Goal: Task Accomplishment & Management: Use online tool/utility

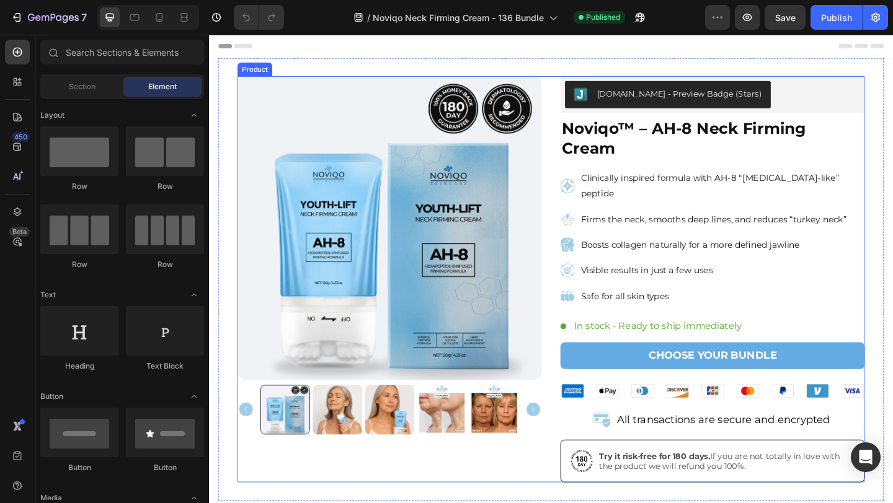
click at [578, 233] on div "Product Images Judge.me - Preview Badge (Stars) Judge.me Noviqo™ – AH-8 Neck Fi…" at bounding box center [581, 301] width 682 height 442
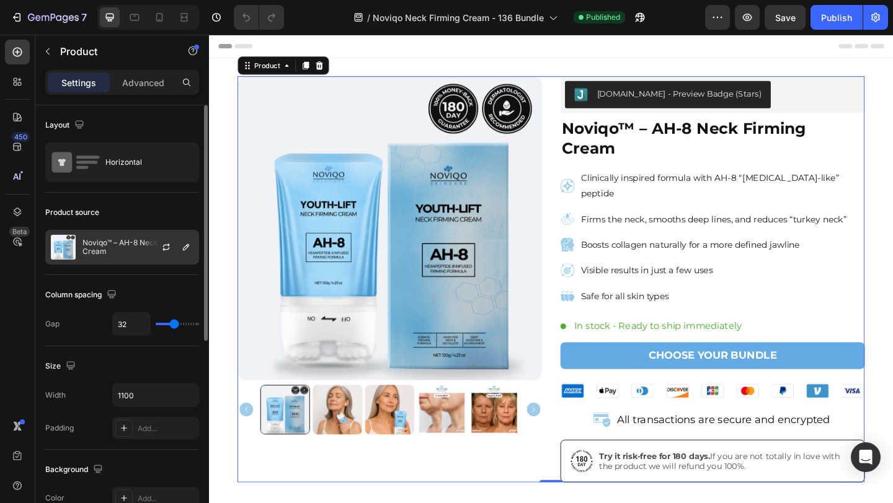
click at [148, 237] on div at bounding box center [171, 247] width 55 height 33
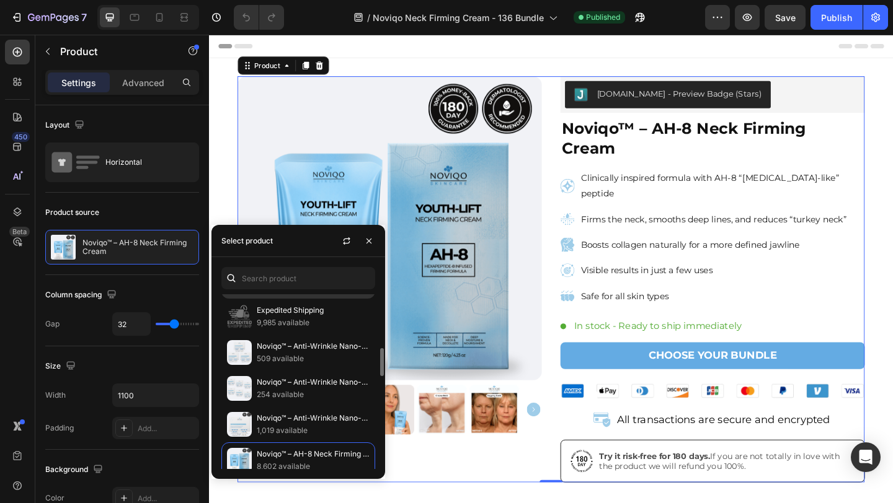
scroll to position [467, 0]
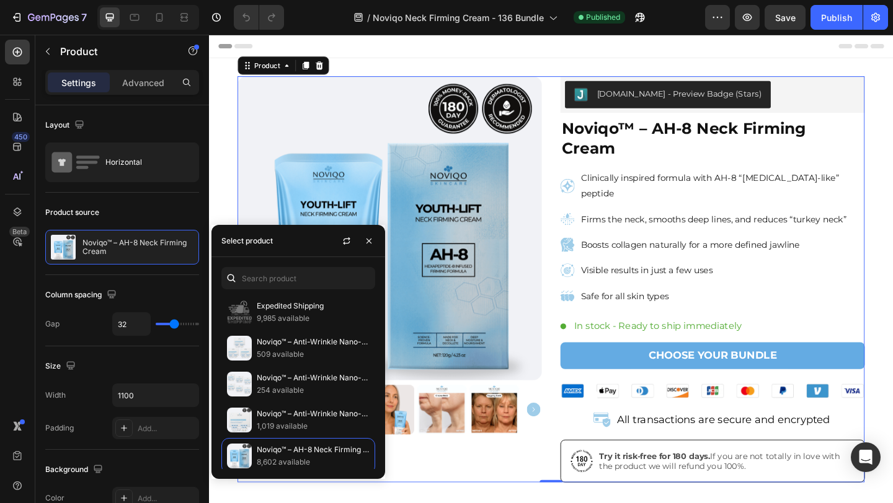
click at [582, 173] on div "Product Images Judge.me - Preview Badge (Stars) Judge.me Noviqo™ – AH-8 Neck Fi…" at bounding box center [581, 301] width 682 height 442
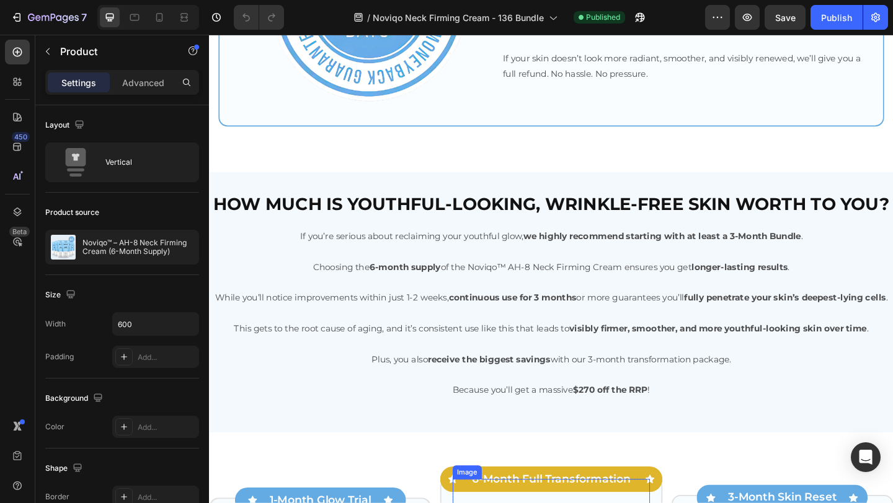
scroll to position [3076, 0]
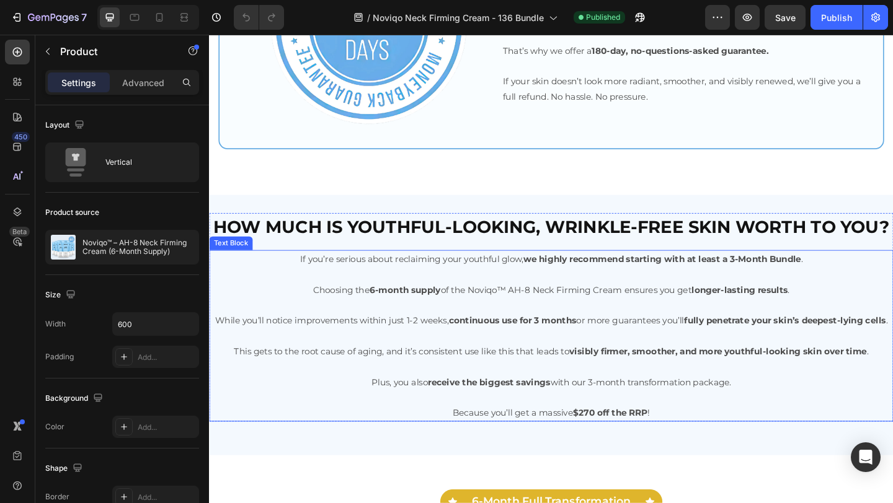
click at [479, 287] on p at bounding box center [580, 295] width 741 height 17
click at [479, 286] on div "If you’re serious about reclaiming your youthful glow, we highly recommend star…" at bounding box center [581, 362] width 744 height 187
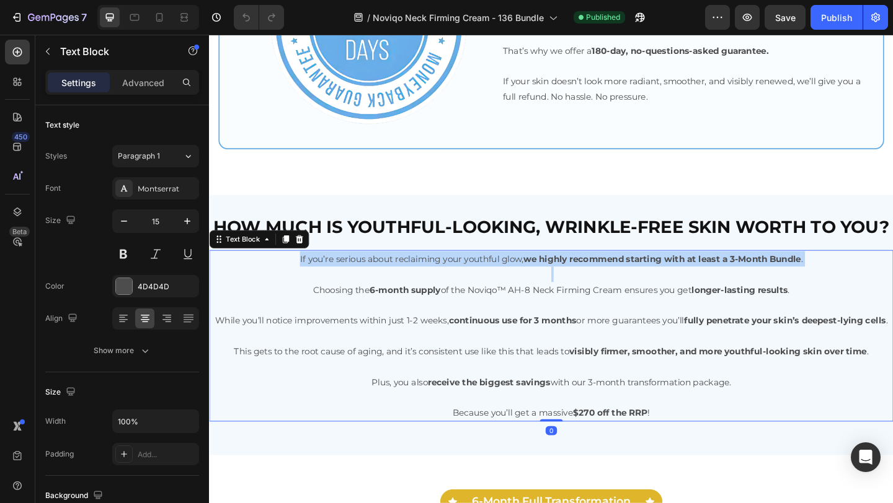
click at [479, 286] on p "If you’re serious about reclaiming your youthful glow, we highly recommend star…" at bounding box center [580, 278] width 741 height 17
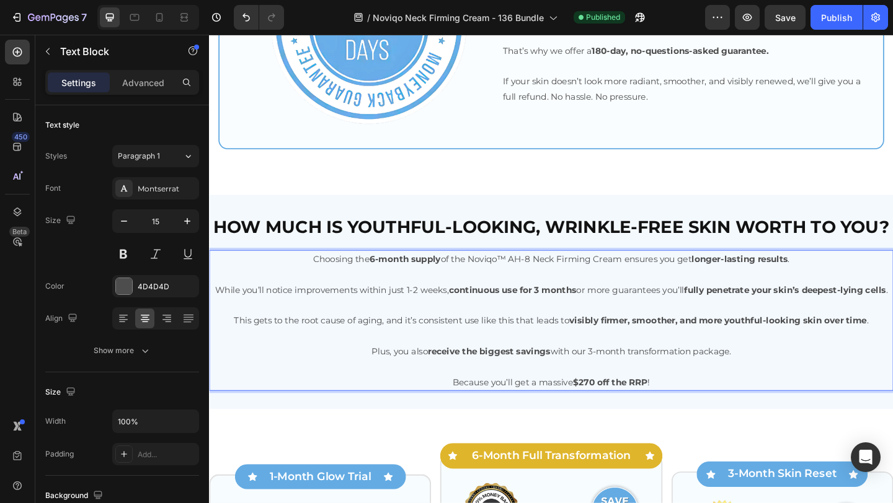
click at [585, 312] on strong "continuous use for 3 months" at bounding box center [538, 312] width 139 height 12
click at [580, 312] on strong "continuous use for 3 months" at bounding box center [538, 312] width 139 height 12
click at [627, 387] on p "Plus, you also receive the biggest savings with our 3-month transformation pack…" at bounding box center [580, 379] width 741 height 17
click at [616, 418] on strong "$270 off the RRP" at bounding box center [644, 413] width 81 height 12
click at [623, 418] on strong "$270 off the RRP" at bounding box center [644, 413] width 81 height 12
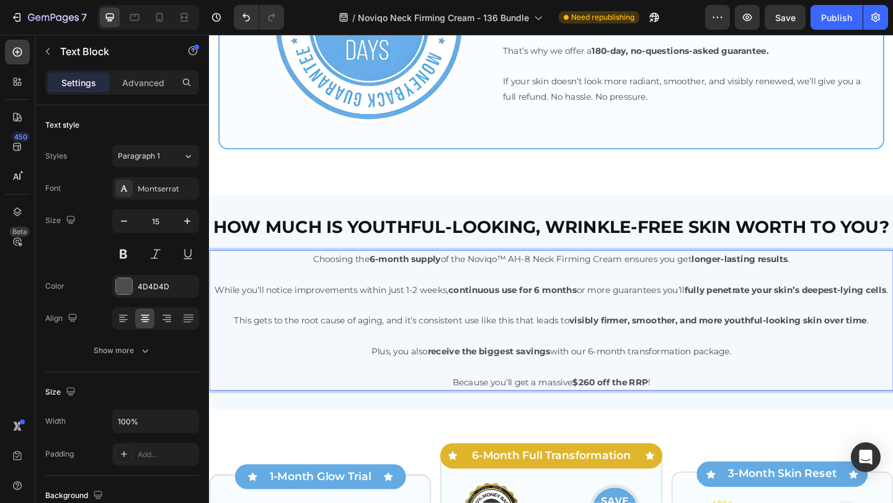
click at [794, 30] on div "7 Version history / Noviqo Neck Firming Cream - 136 Bundle Need republishing Pr…" at bounding box center [446, 17] width 893 height 35
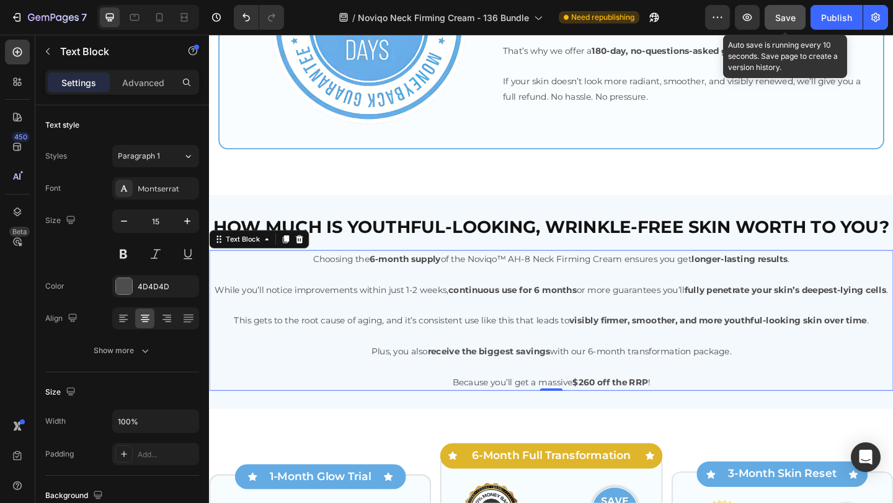
click at [793, 26] on button "Save" at bounding box center [784, 17] width 41 height 25
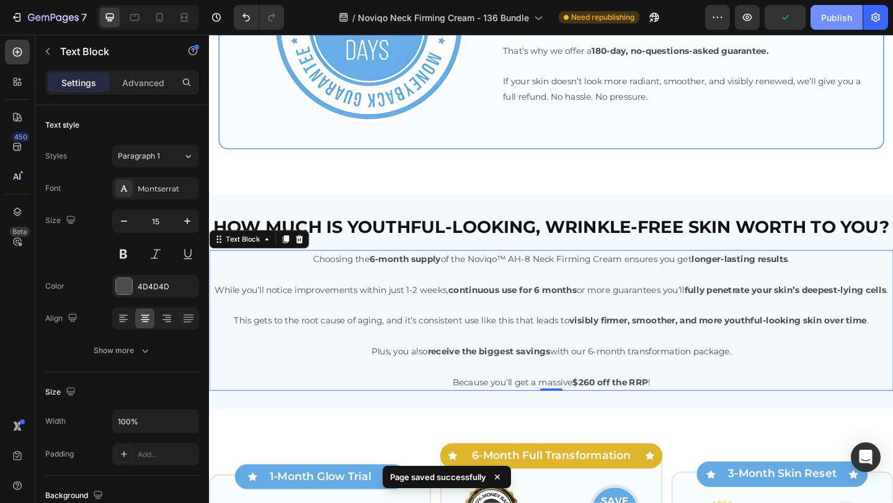
click at [814, 26] on button "Publish" at bounding box center [836, 17] width 52 height 25
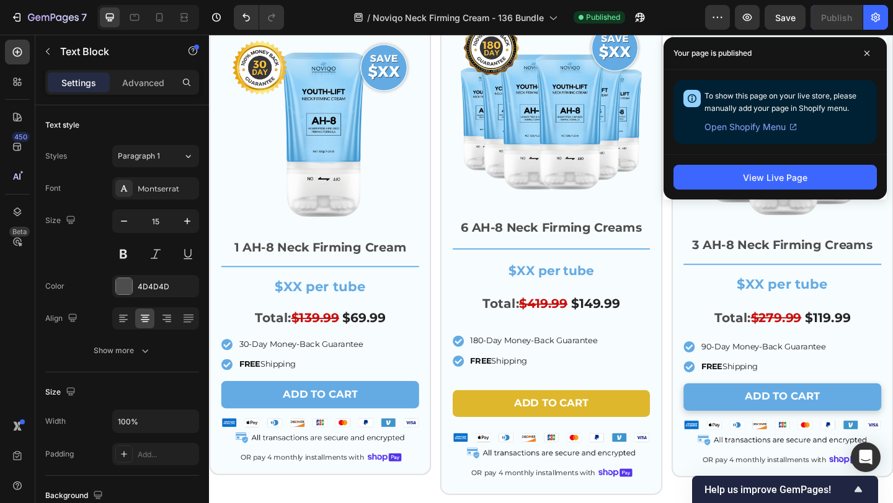
scroll to position [3596, 0]
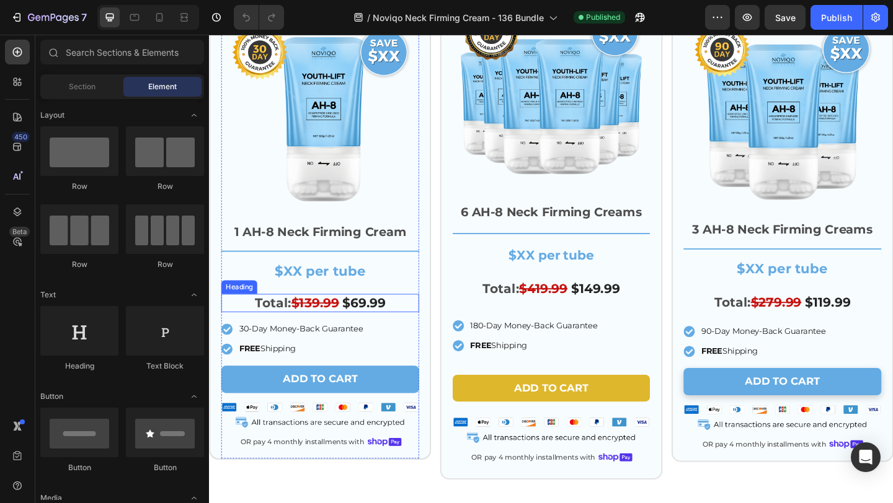
scroll to position [3590, 0]
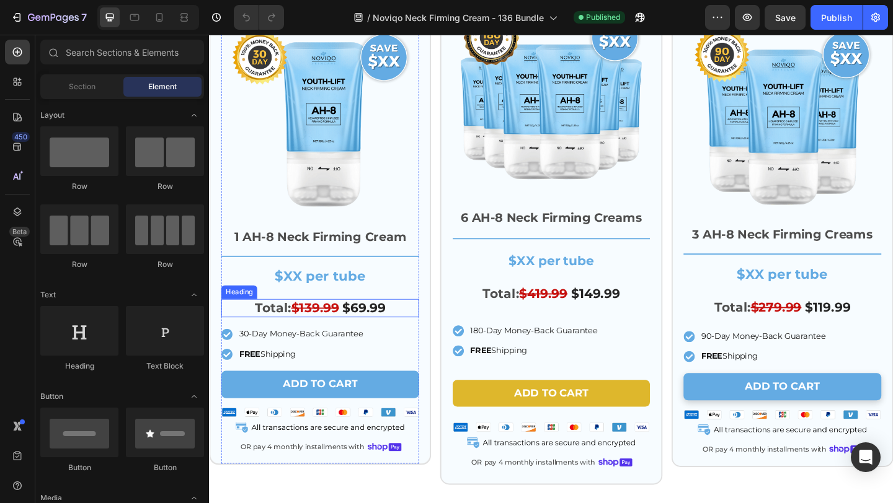
click at [333, 341] on h2 "Total: $139.99 $69.99" at bounding box center [329, 332] width 215 height 20
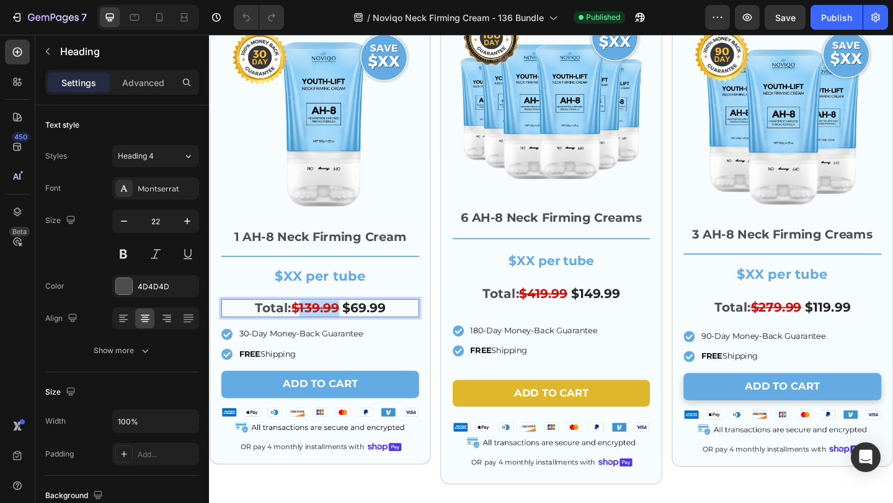
click at [327, 335] on s "$139.99" at bounding box center [324, 332] width 52 height 17
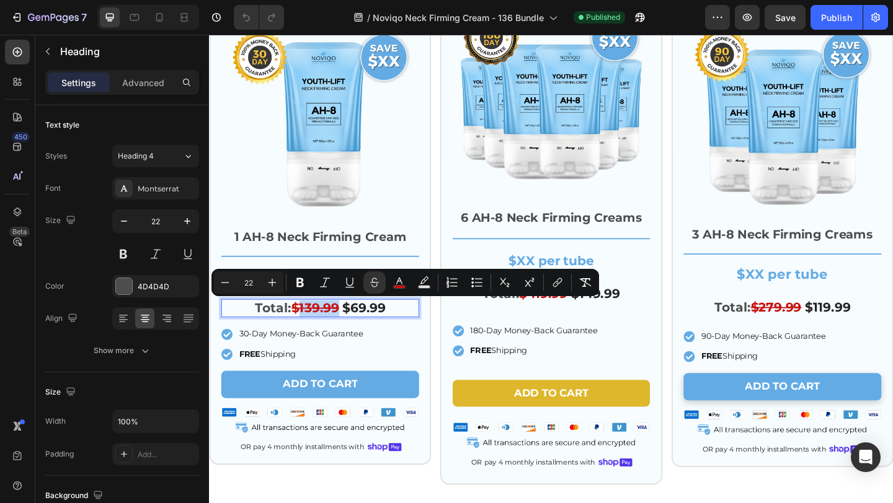
click at [307, 335] on s "$139.99" at bounding box center [324, 332] width 52 height 17
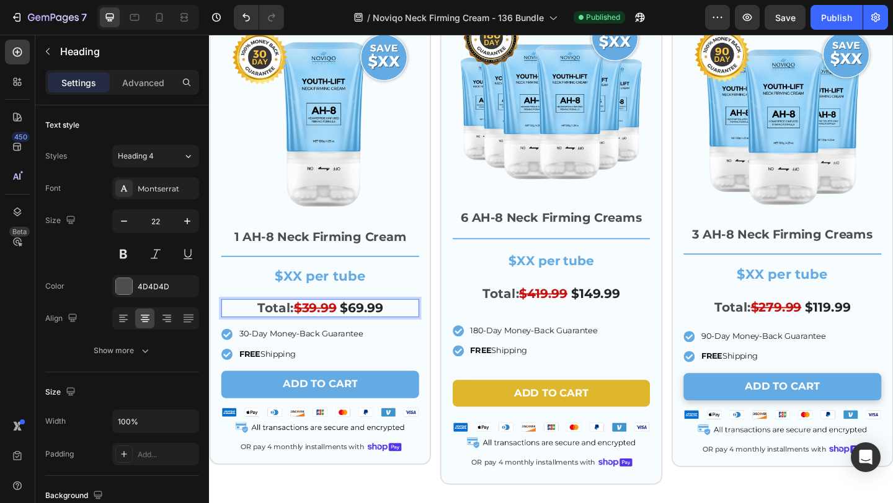
click at [346, 330] on s "$39.99" at bounding box center [324, 332] width 46 height 17
click at [377, 330] on span "$69.99" at bounding box center [374, 332] width 47 height 17
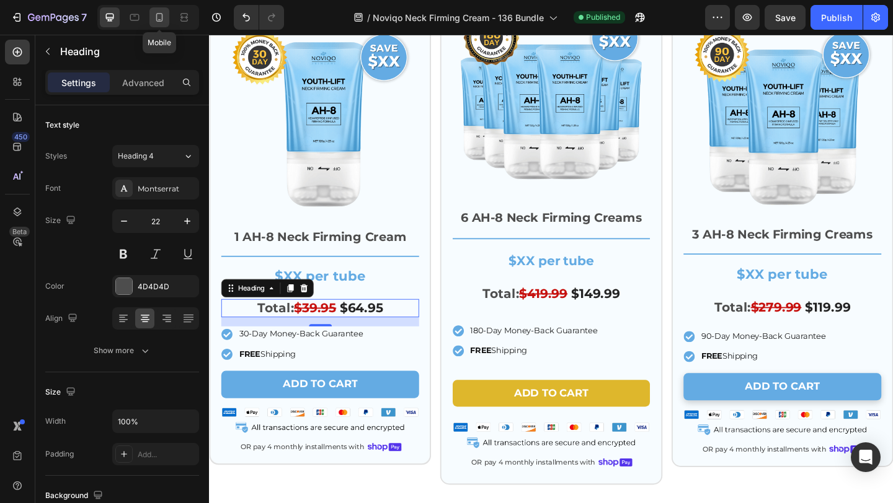
click at [157, 20] on icon at bounding box center [159, 17] width 7 height 9
type input "29"
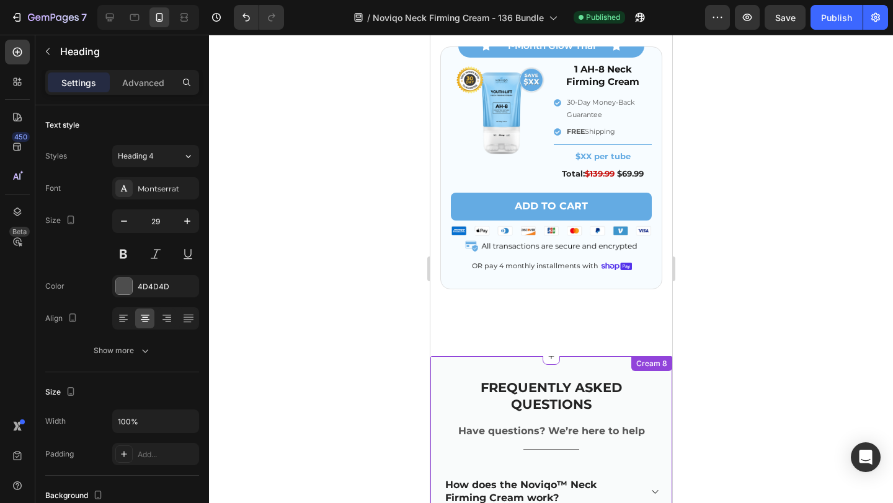
scroll to position [4111, 0]
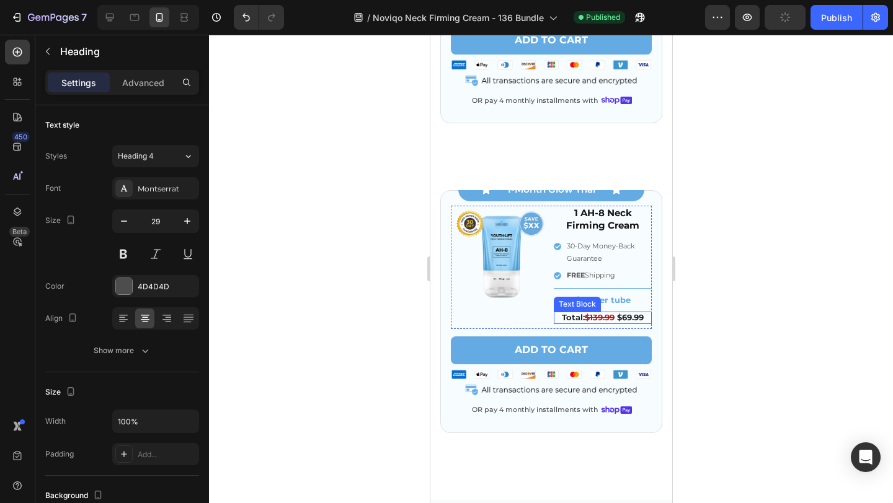
click at [631, 318] on span "$69.99" at bounding box center [629, 317] width 27 height 10
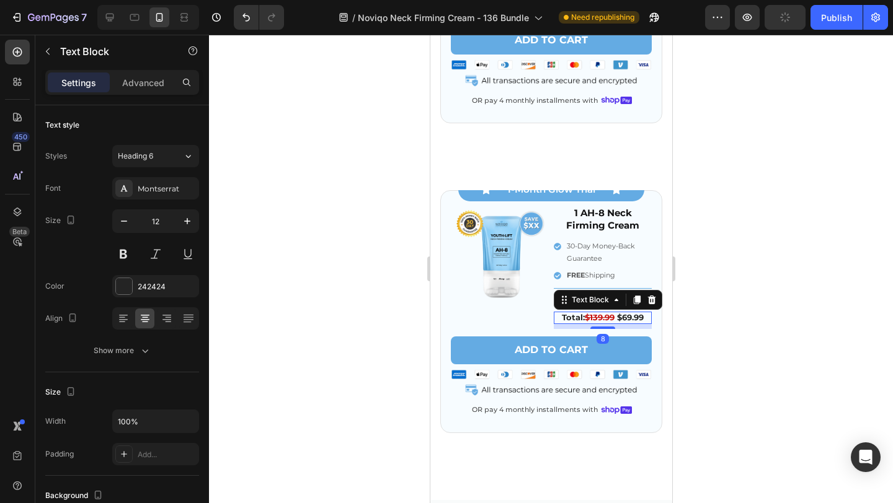
click at [631, 318] on span "$69.99" at bounding box center [629, 317] width 27 height 10
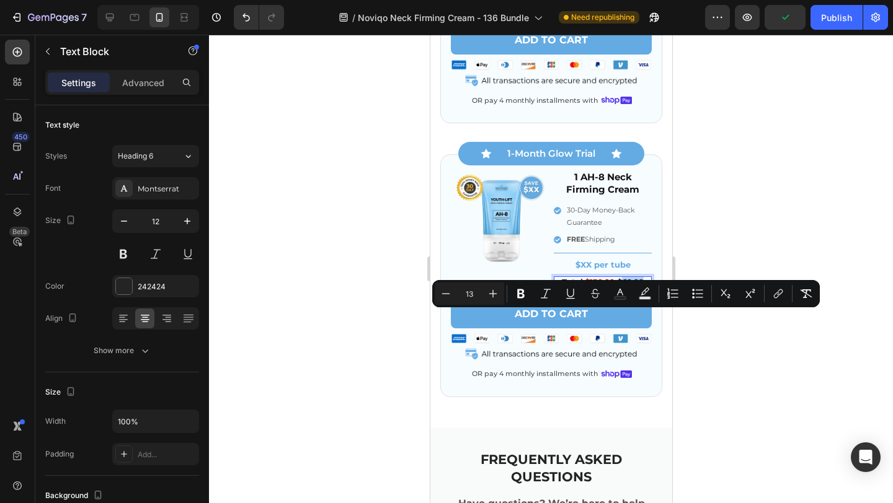
scroll to position [4075, 0]
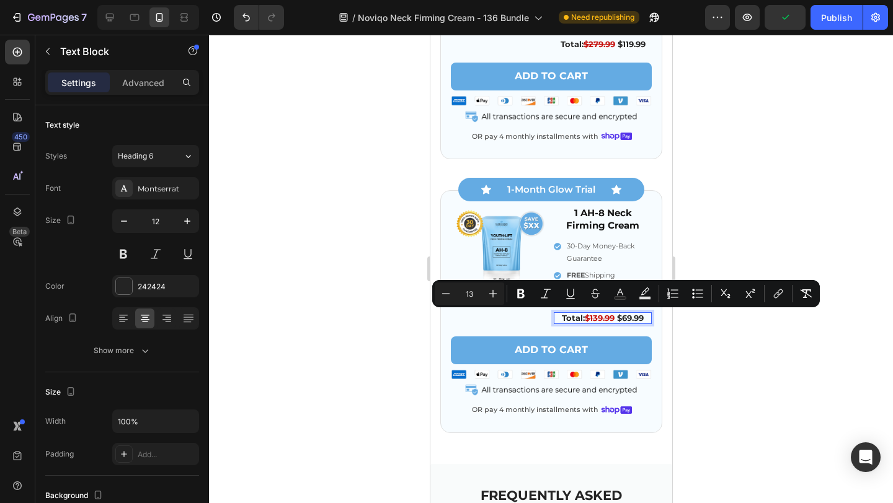
click at [591, 319] on s "$139.99" at bounding box center [599, 318] width 30 height 10
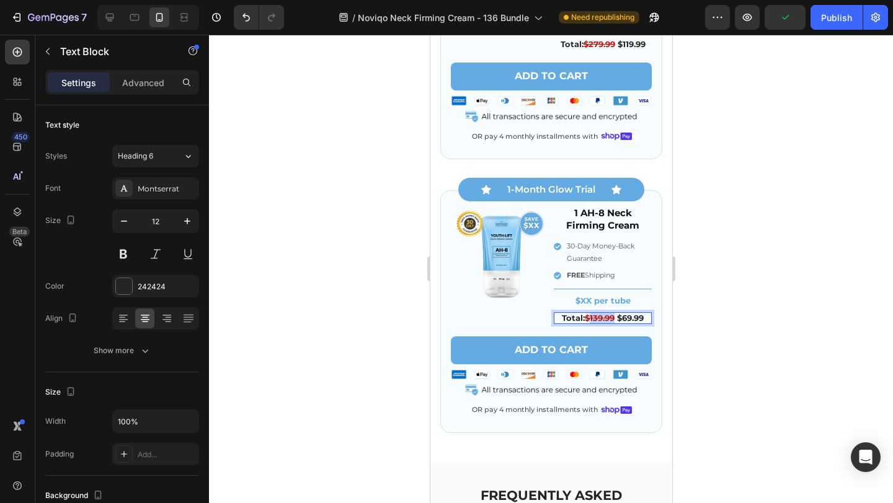
click at [591, 319] on s "$139.99" at bounding box center [599, 318] width 30 height 10
click at [625, 319] on span "$69.99" at bounding box center [628, 318] width 27 height 10
click at [104, 24] on div at bounding box center [110, 17] width 20 height 20
type input "18"
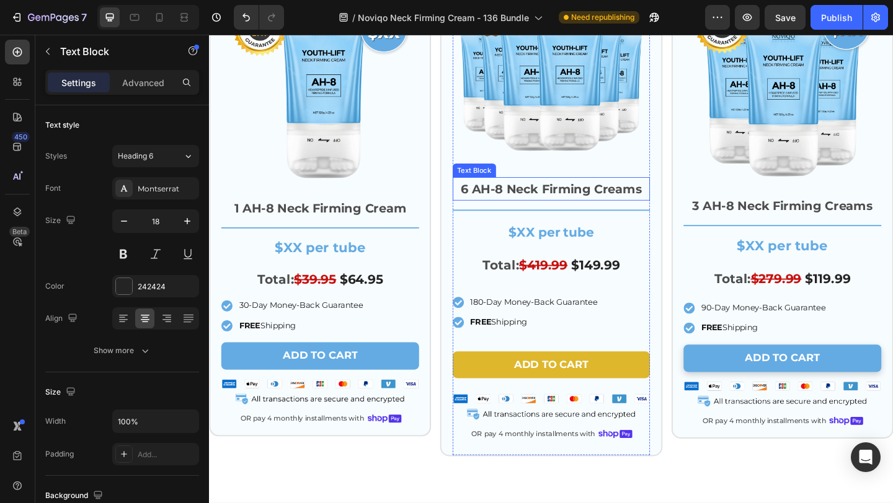
scroll to position [3558, 0]
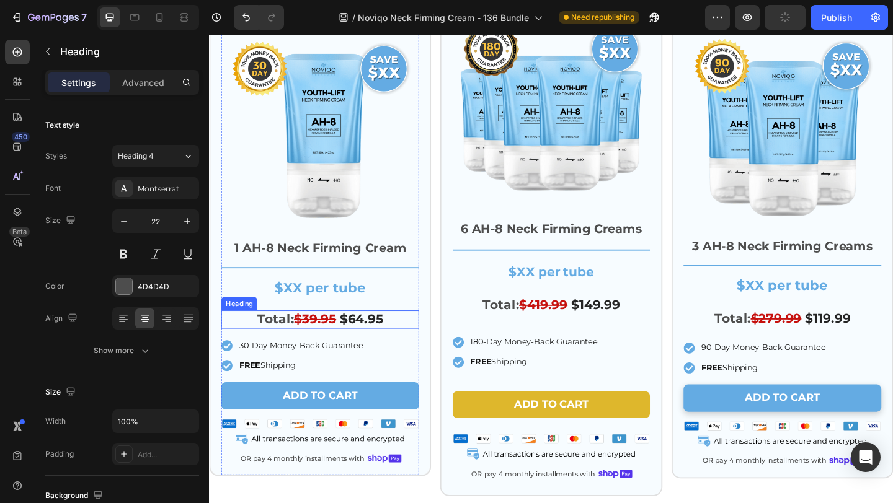
click at [326, 348] on s "$39.95" at bounding box center [324, 344] width 46 height 17
click at [323, 341] on s "$39.95" at bounding box center [324, 344] width 46 height 17
click at [380, 346] on span "$64.95" at bounding box center [374, 344] width 47 height 17
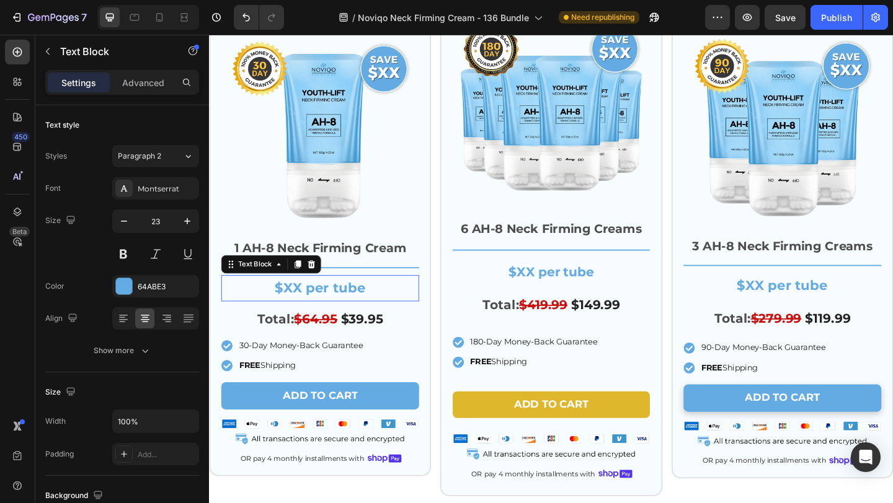
click at [302, 306] on p "$XX per tube" at bounding box center [329, 310] width 213 height 25
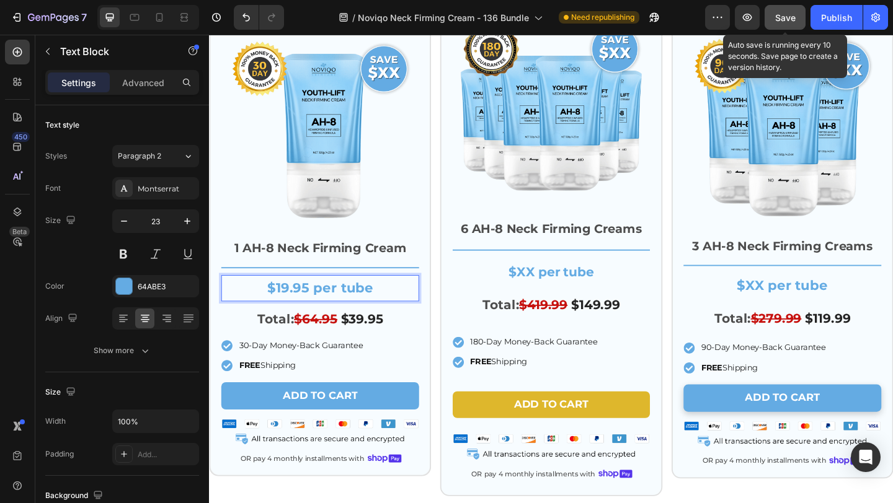
click at [780, 17] on span "Save" at bounding box center [785, 17] width 20 height 11
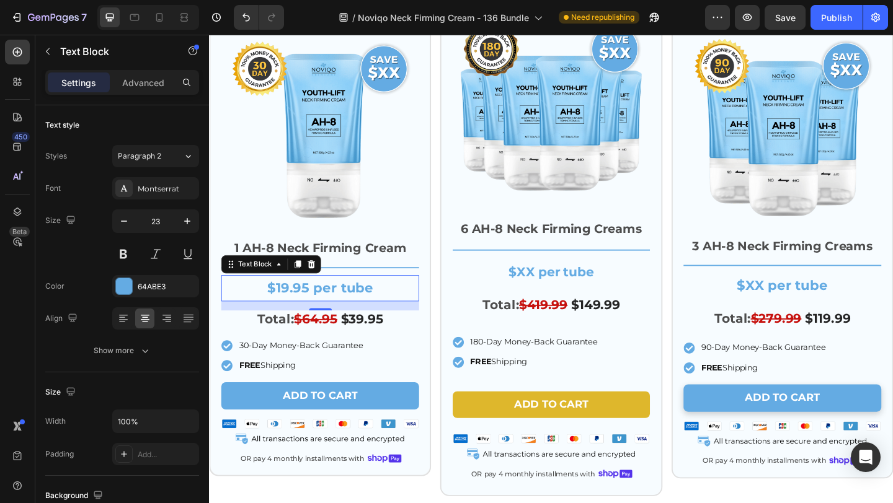
click at [301, 311] on p "$19.95 per tube" at bounding box center [329, 310] width 213 height 25
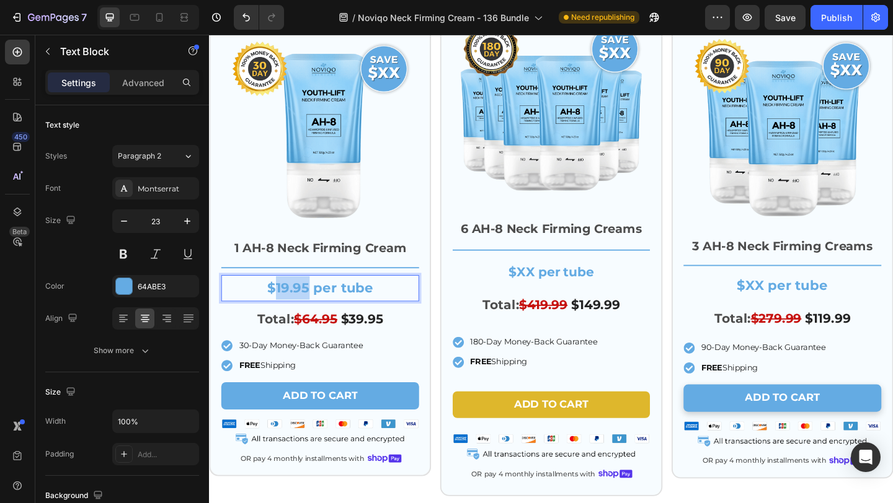
click at [301, 311] on p "$19.95 per tube" at bounding box center [329, 310] width 213 height 25
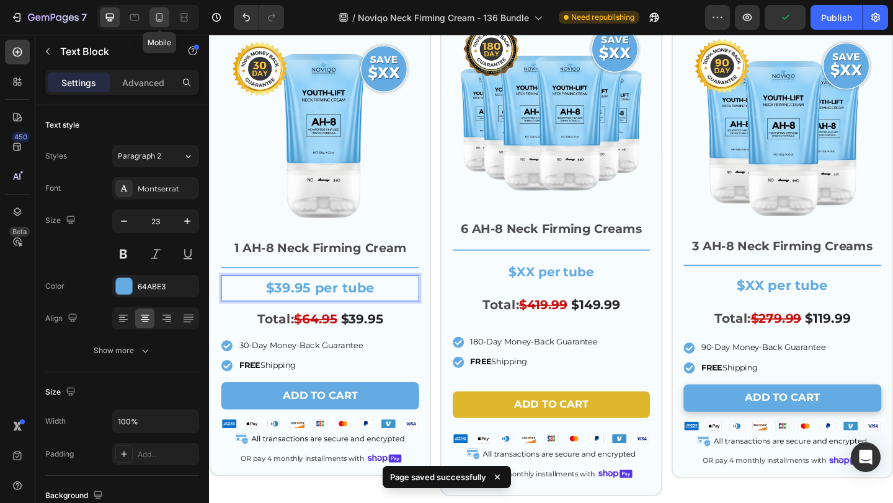
click at [164, 24] on div at bounding box center [159, 17] width 20 height 20
type input "19"
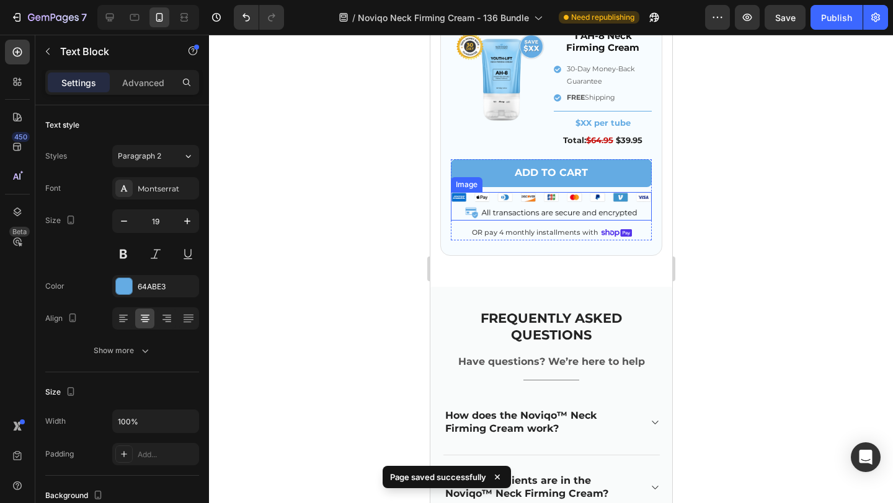
scroll to position [4349, 0]
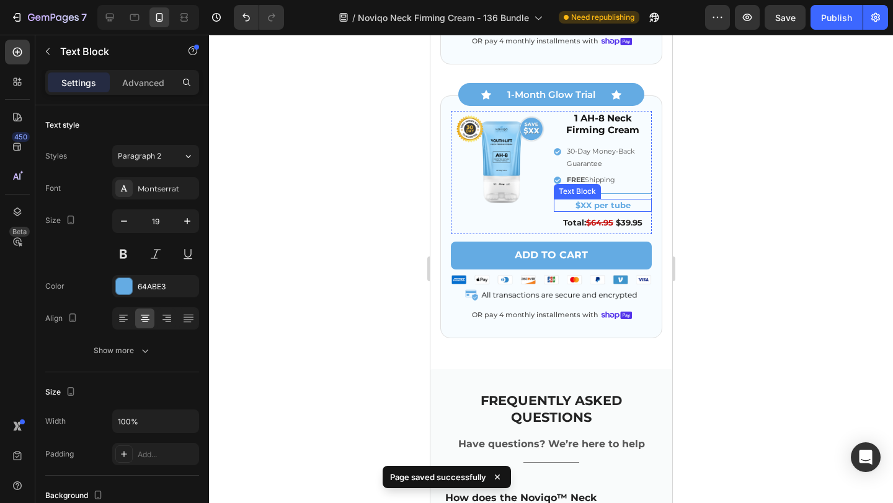
click at [583, 205] on p "$XX per tube" at bounding box center [601, 205] width 95 height 11
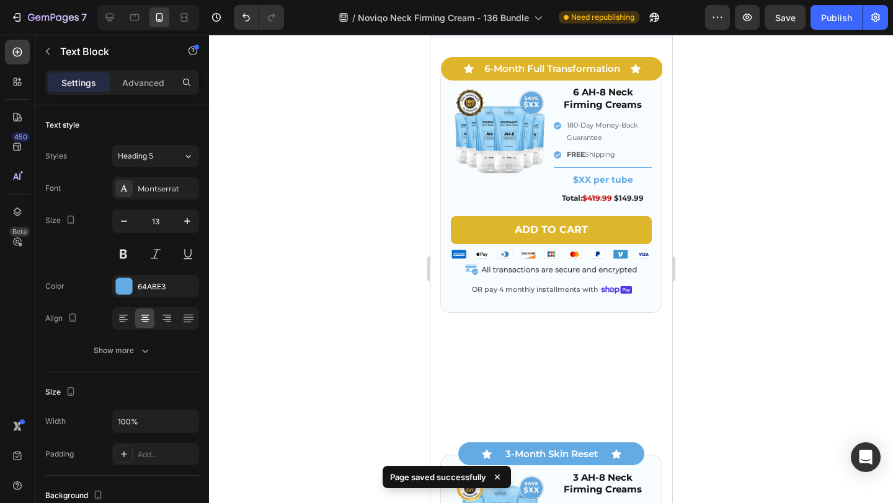
scroll to position [3713, 0]
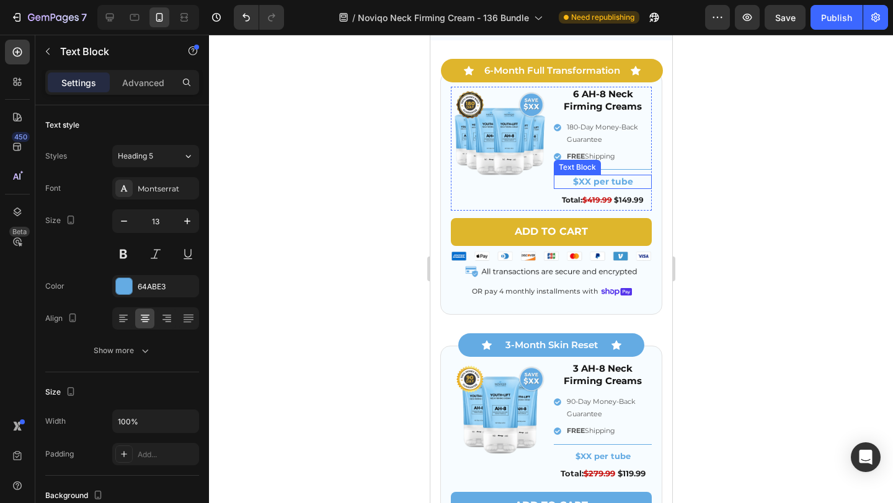
click at [585, 180] on p "$XX per tube" at bounding box center [601, 181] width 95 height 11
click at [581, 183] on p "$XX per tube" at bounding box center [601, 181] width 95 height 11
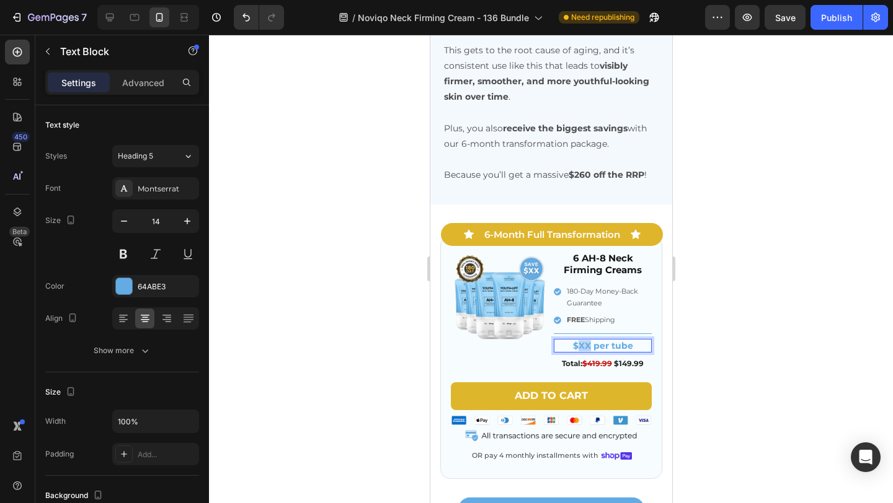
scroll to position [3877, 0]
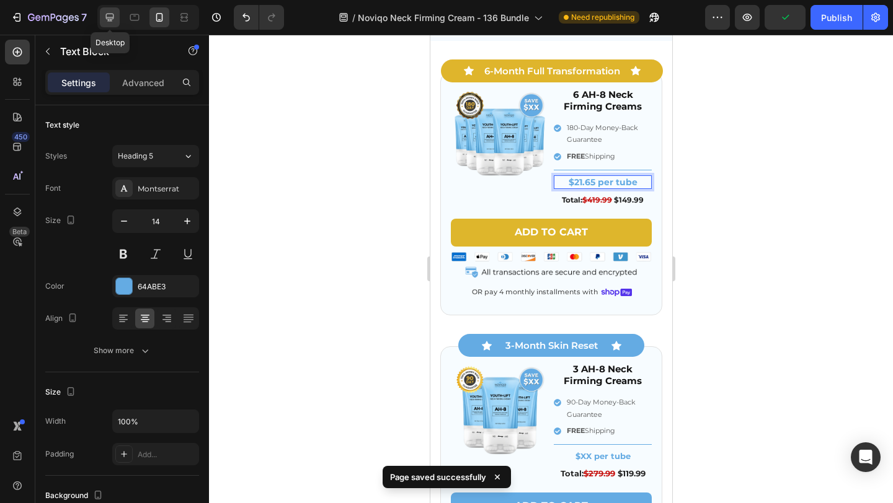
click at [109, 19] on icon at bounding box center [110, 18] width 8 height 8
type input "25"
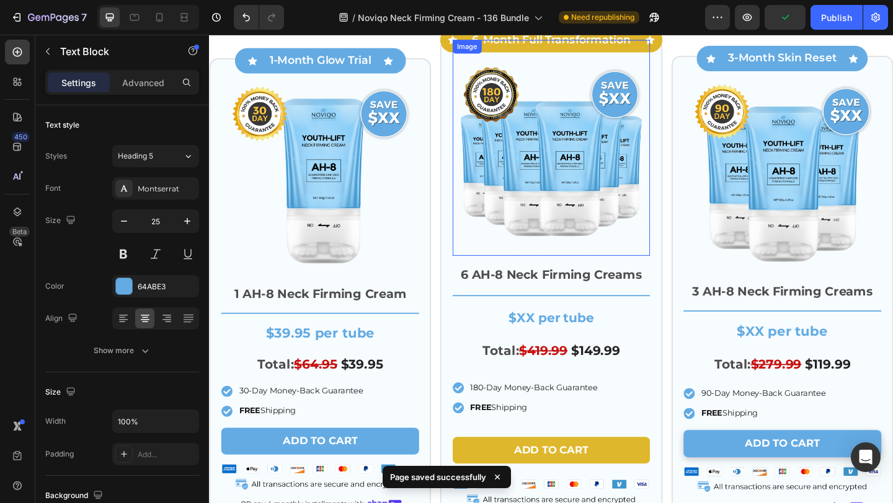
scroll to position [3568, 0]
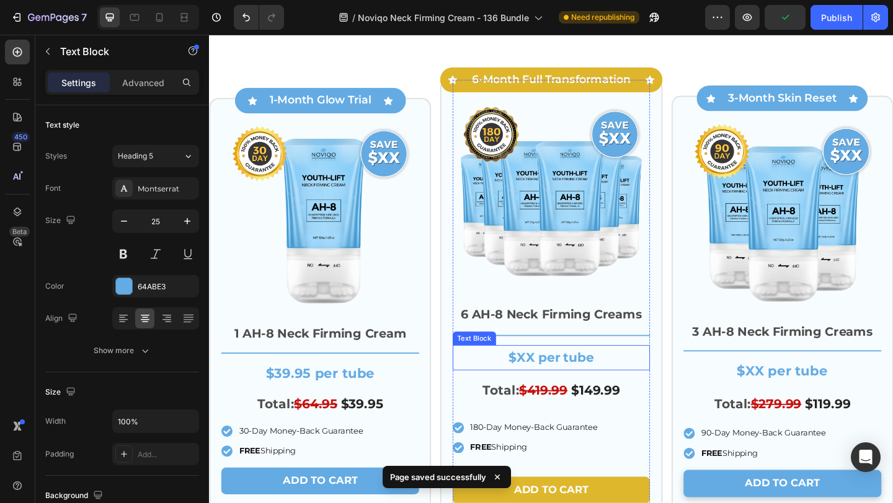
click at [552, 386] on p "$XX per tube" at bounding box center [581, 386] width 213 height 25
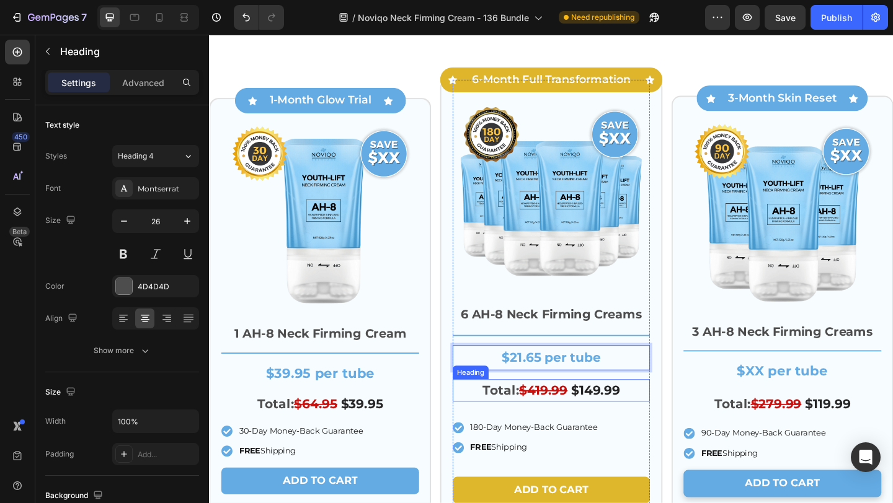
click at [569, 420] on s "$419.99" at bounding box center [571, 421] width 53 height 17
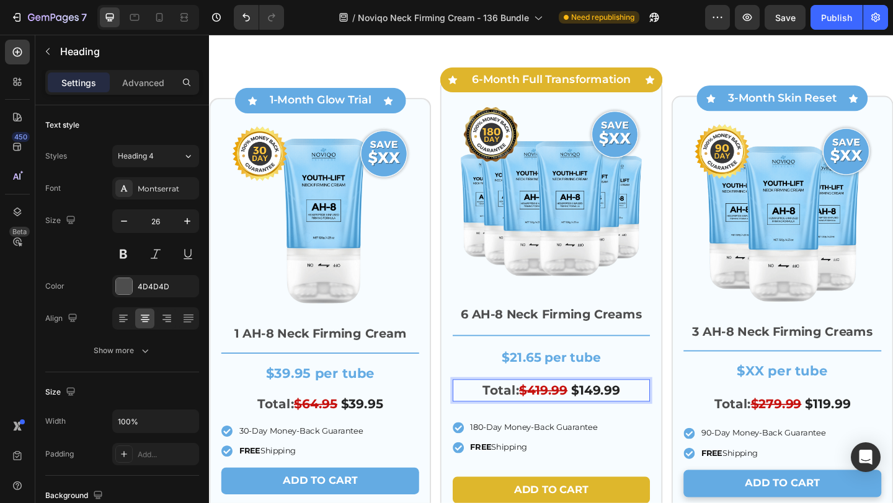
click at [648, 426] on span "$149.99" at bounding box center [628, 421] width 53 height 17
click at [632, 426] on span "$149.99" at bounding box center [628, 421] width 53 height 17
click at [570, 418] on s "$419.99" at bounding box center [573, 421] width 53 height 17
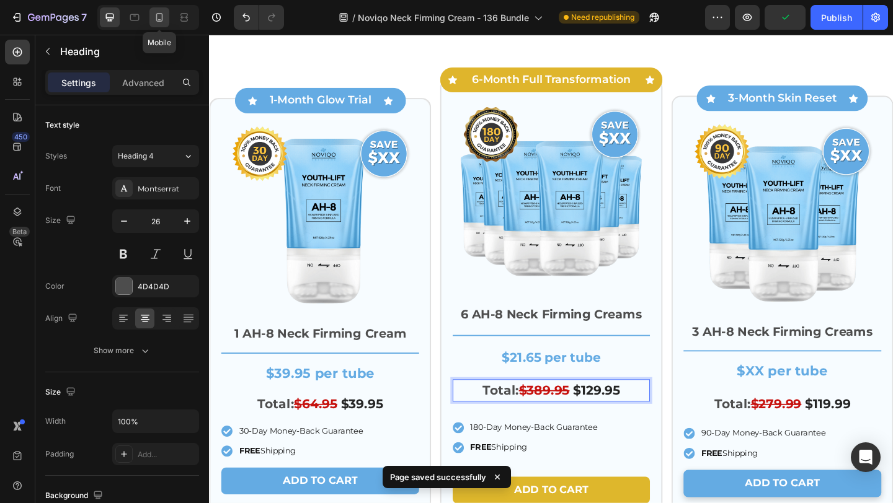
click at [153, 22] on icon at bounding box center [159, 17] width 12 height 12
type input "29"
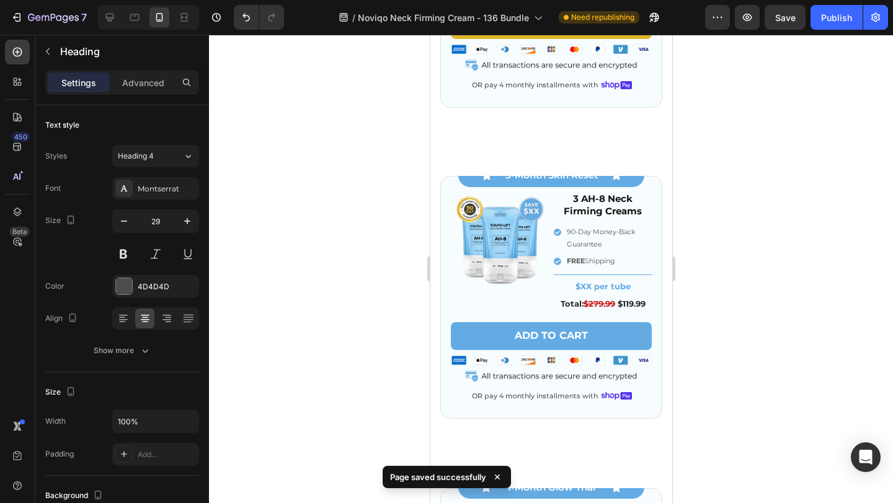
scroll to position [4006, 0]
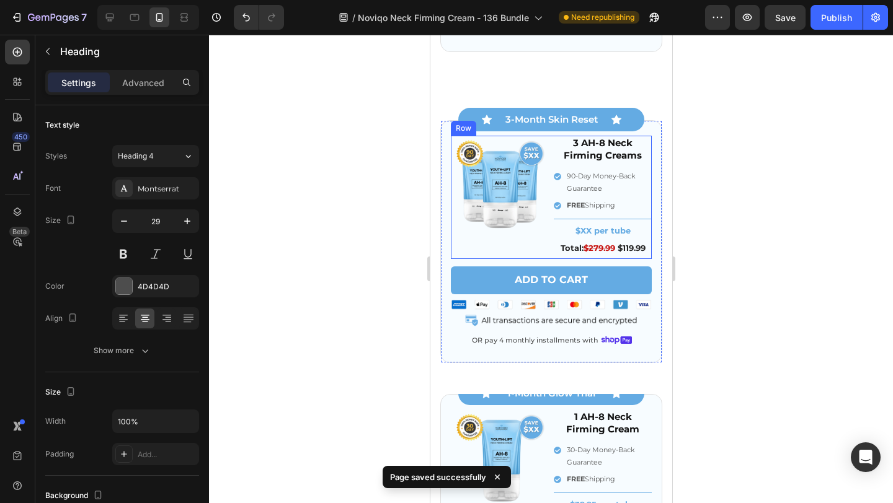
click at [607, 267] on button "Add to cart" at bounding box center [550, 281] width 201 height 28
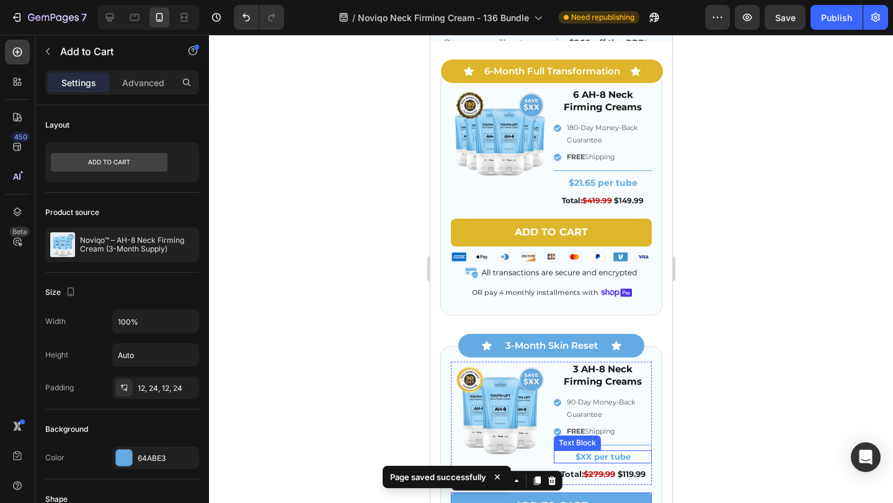
scroll to position [3726, 0]
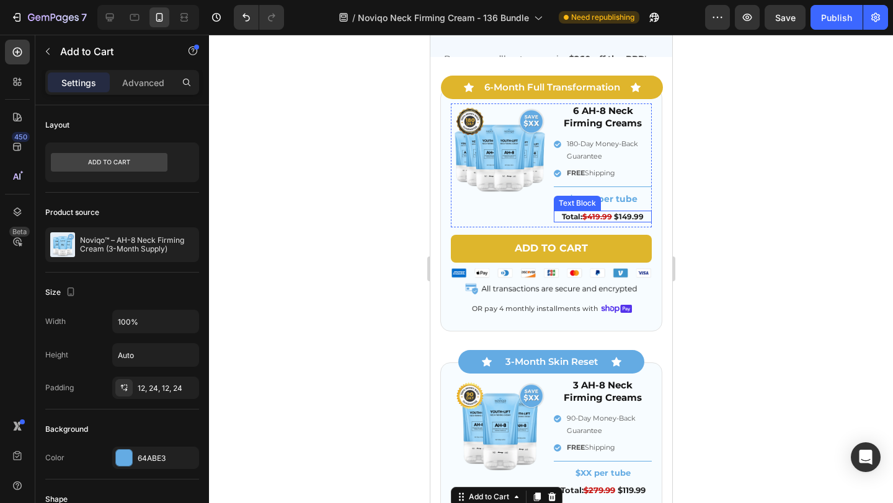
click at [600, 214] on s "$419.99" at bounding box center [596, 216] width 30 height 9
click at [600, 214] on div "6 AH-8 Neck Firming Creams Heading 180-Day Money-Back Guarantee FREE Shipping I…" at bounding box center [602, 166] width 98 height 124
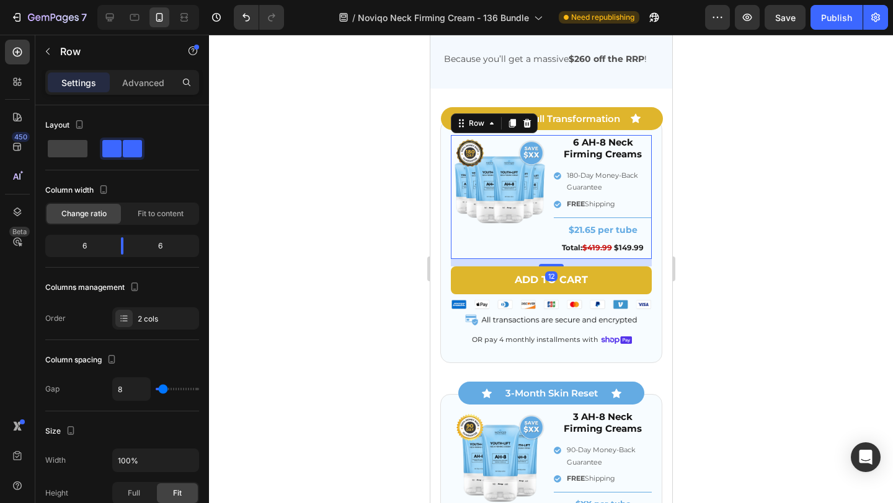
click at [596, 247] on s "$419.99" at bounding box center [596, 247] width 30 height 9
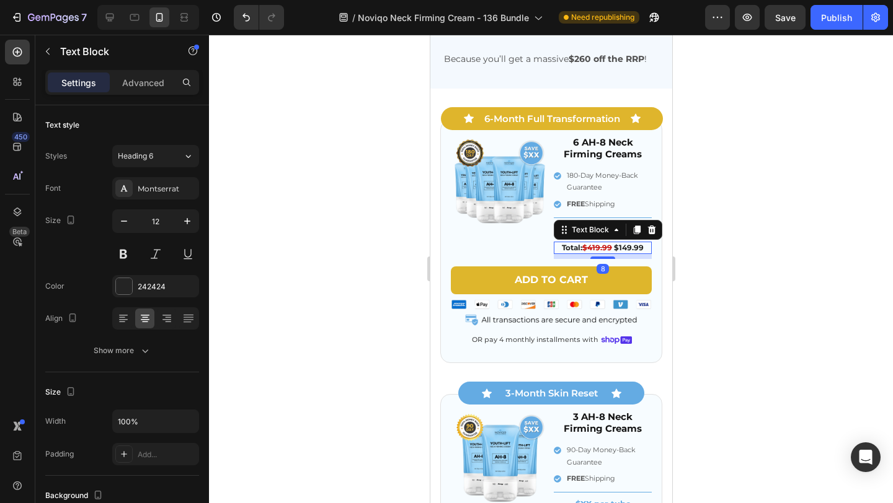
click at [596, 247] on s "$419.99" at bounding box center [596, 247] width 30 height 9
click at [626, 244] on span "$149.99" at bounding box center [629, 247] width 30 height 9
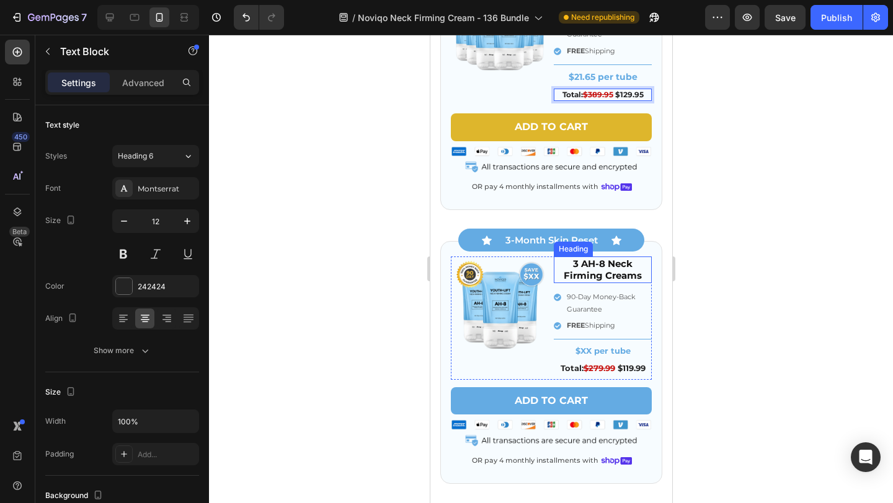
scroll to position [3883, 0]
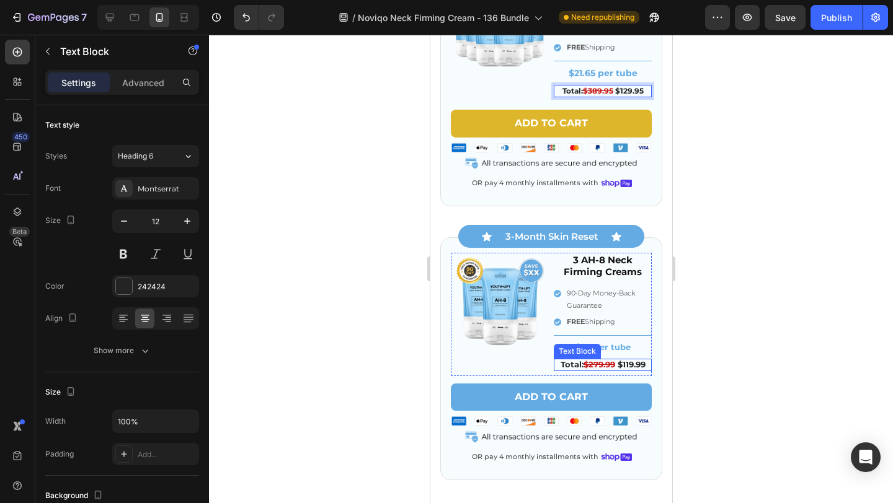
click at [626, 366] on span "$119.99" at bounding box center [631, 364] width 28 height 10
click at [594, 363] on s "$279.99" at bounding box center [599, 364] width 32 height 10
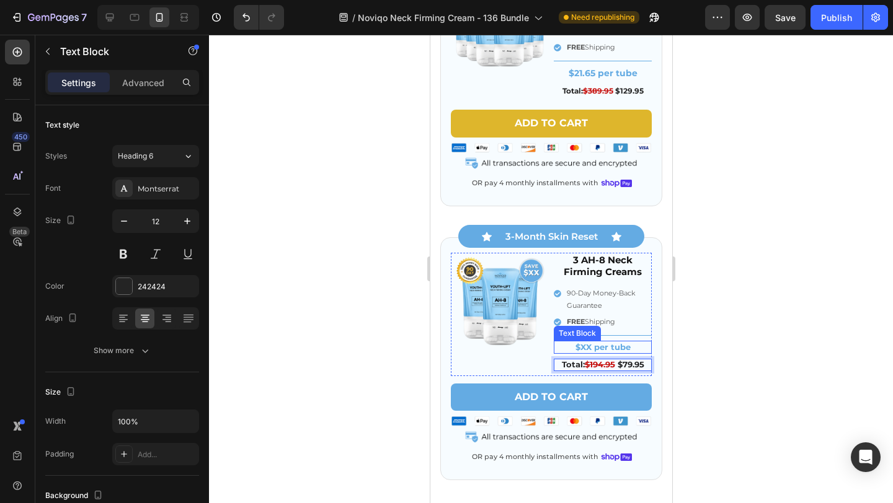
click at [586, 347] on p "$XX per tube" at bounding box center [601, 347] width 95 height 11
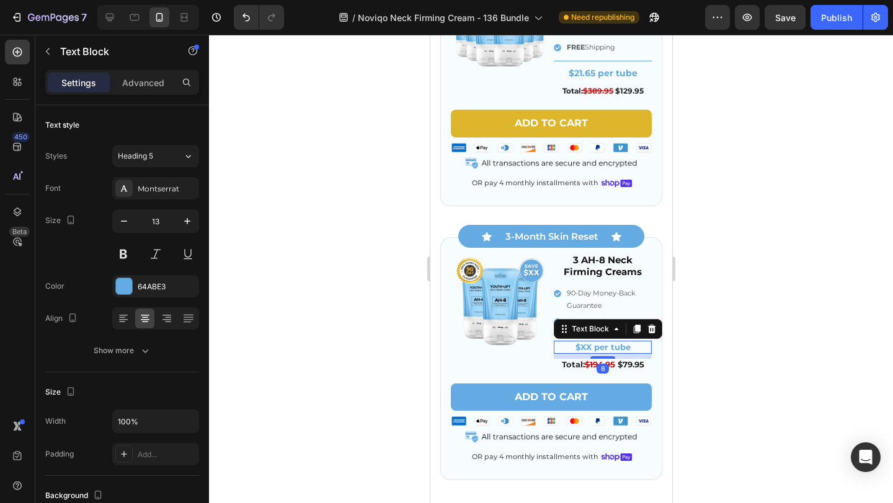
click at [586, 347] on p "$XX per tube" at bounding box center [601, 347] width 95 height 11
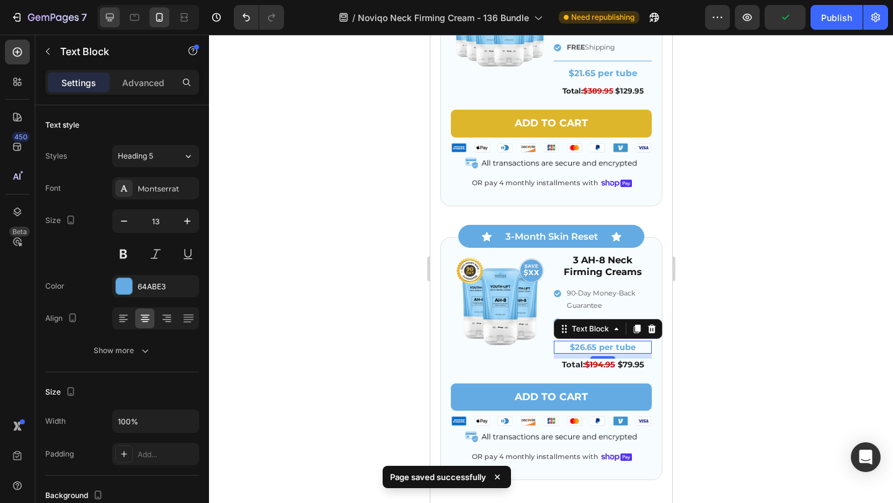
click at [107, 20] on icon at bounding box center [110, 17] width 12 height 12
type input "25"
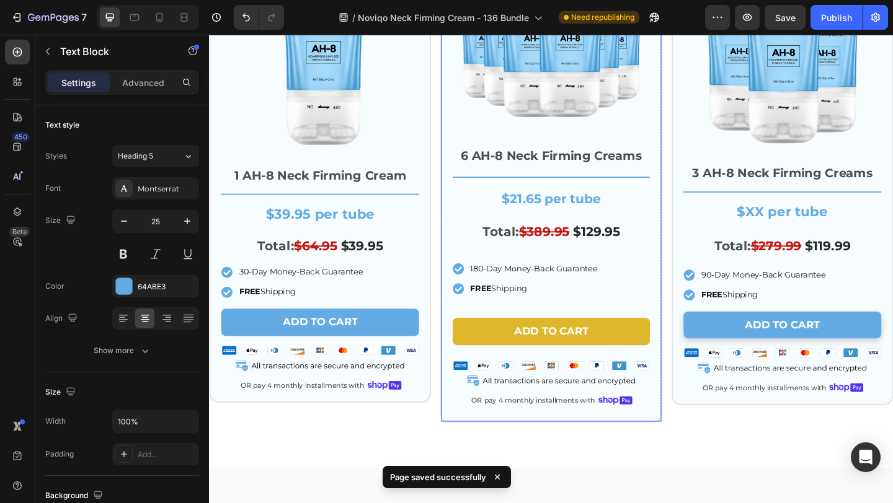
scroll to position [3784, 0]
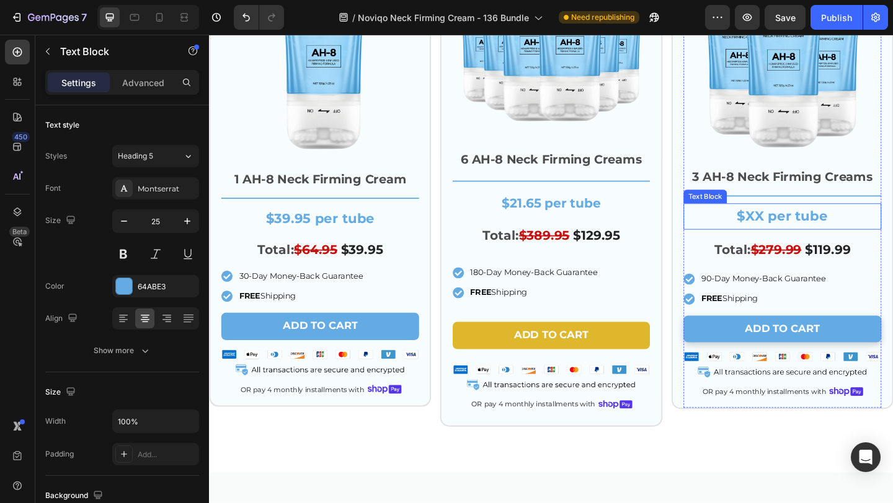
click at [796, 231] on p "$XX per tube" at bounding box center [832, 231] width 213 height 25
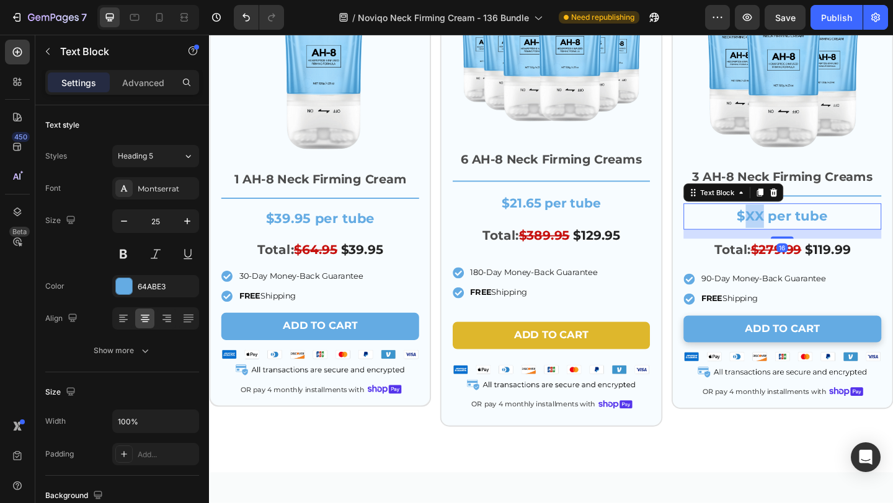
click at [796, 231] on p "$XX per tube" at bounding box center [832, 231] width 213 height 25
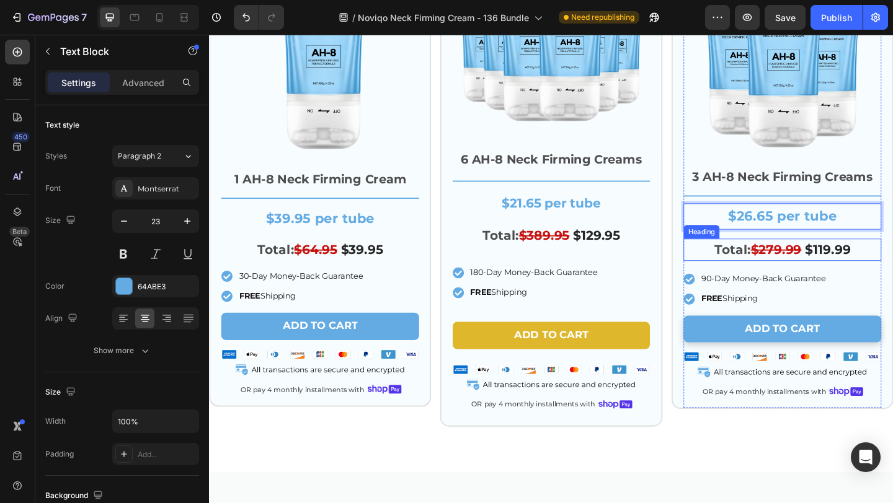
click at [880, 268] on span "$119.99" at bounding box center [882, 268] width 50 height 17
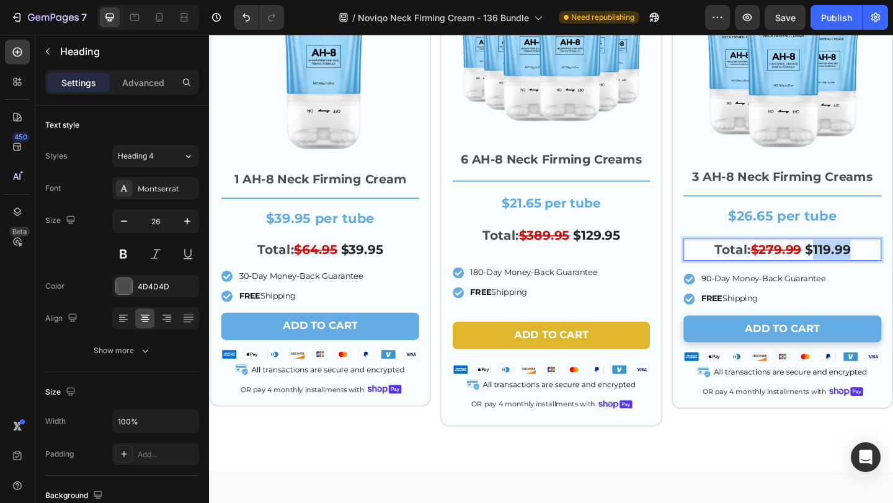
click at [880, 268] on span "$119.99" at bounding box center [882, 268] width 50 height 17
click at [813, 269] on s "$279.99" at bounding box center [826, 268] width 55 height 17
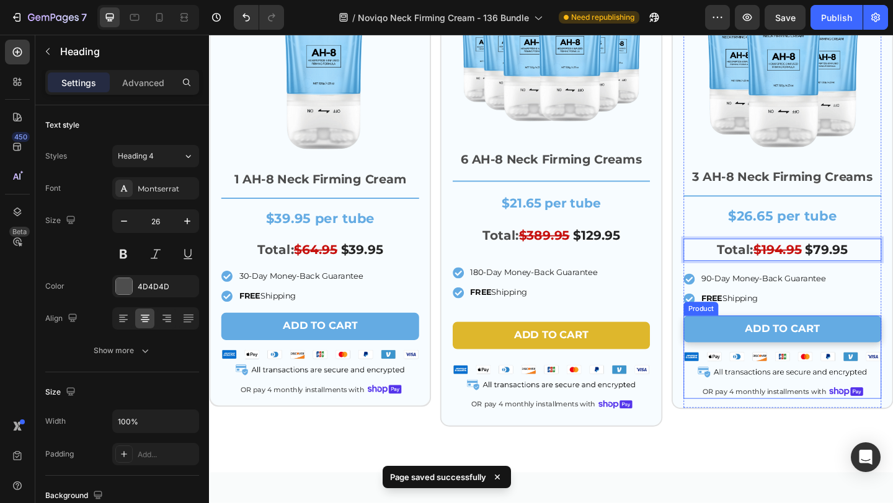
click at [772, 412] on div "Add to cart Add to Cart Image OR pay 4 monthly installments with Text Block Ima…" at bounding box center [832, 385] width 215 height 91
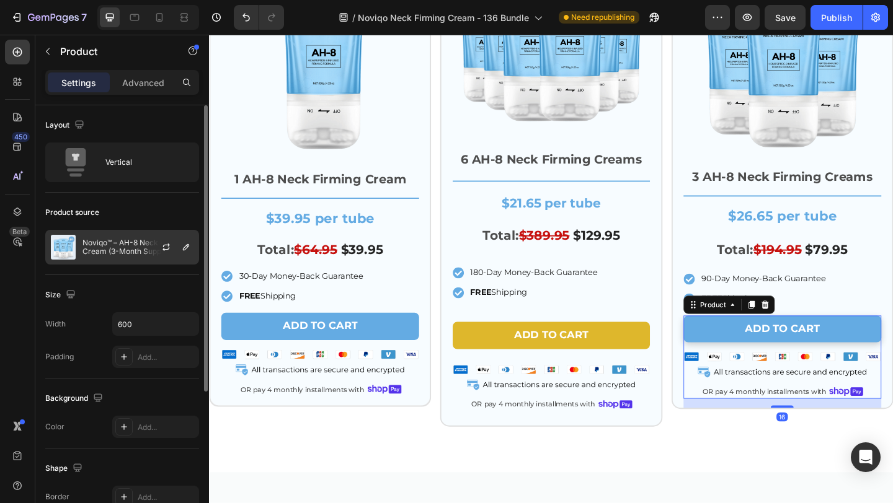
click at [110, 249] on p "Noviqo™ – AH-8 Neck Firming Cream (3-Month Supply)" at bounding box center [137, 247] width 111 height 17
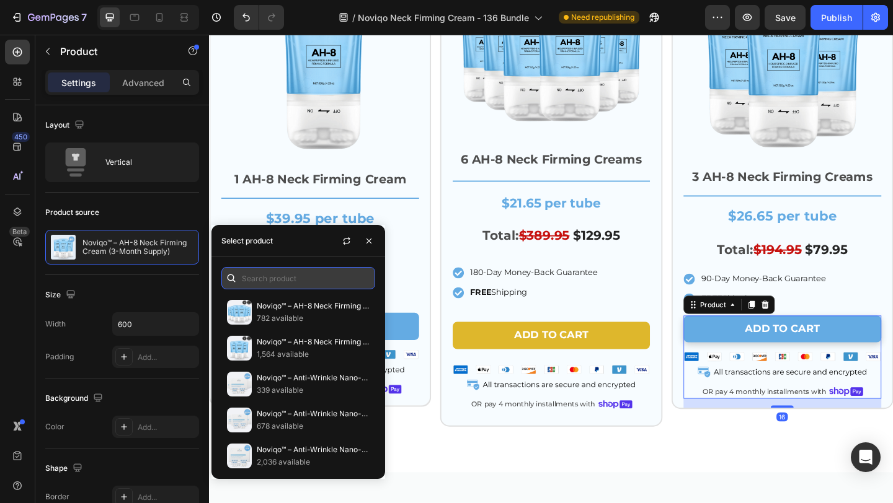
click at [332, 280] on input "text" at bounding box center [298, 278] width 154 height 22
paste input "8184988958914"
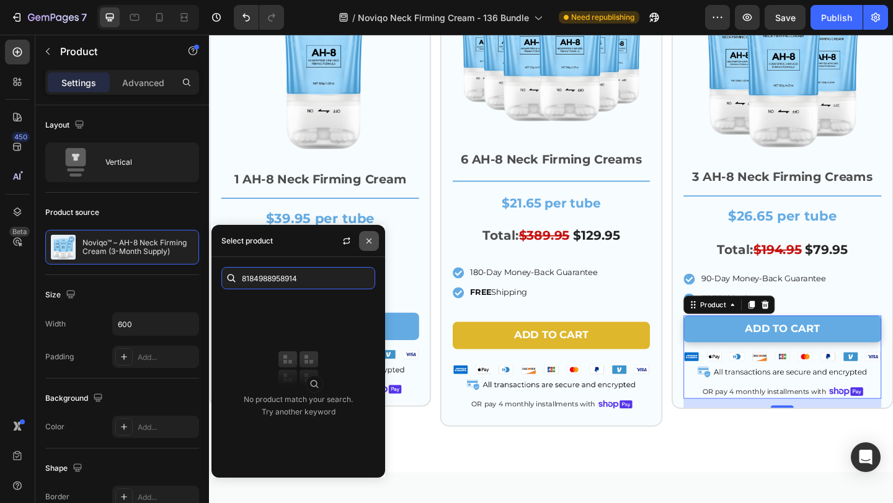
type input "8184988958914"
click at [364, 241] on icon "button" at bounding box center [369, 241] width 10 height 10
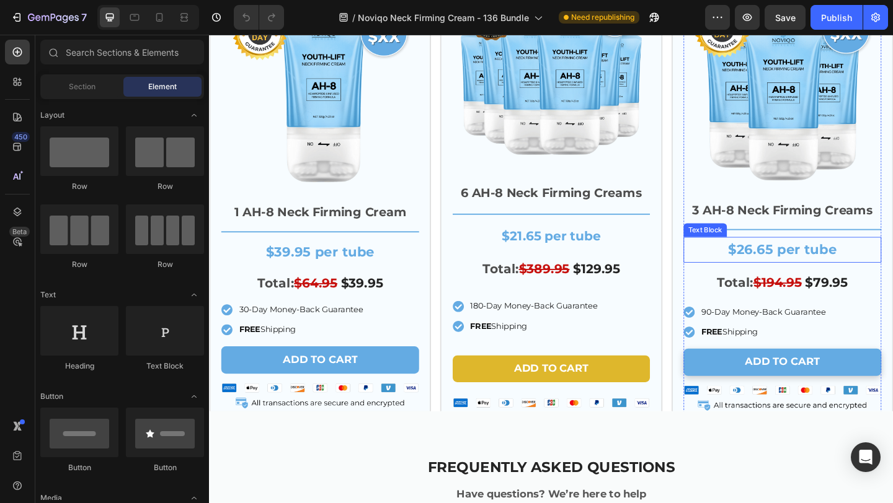
scroll to position [3630, 0]
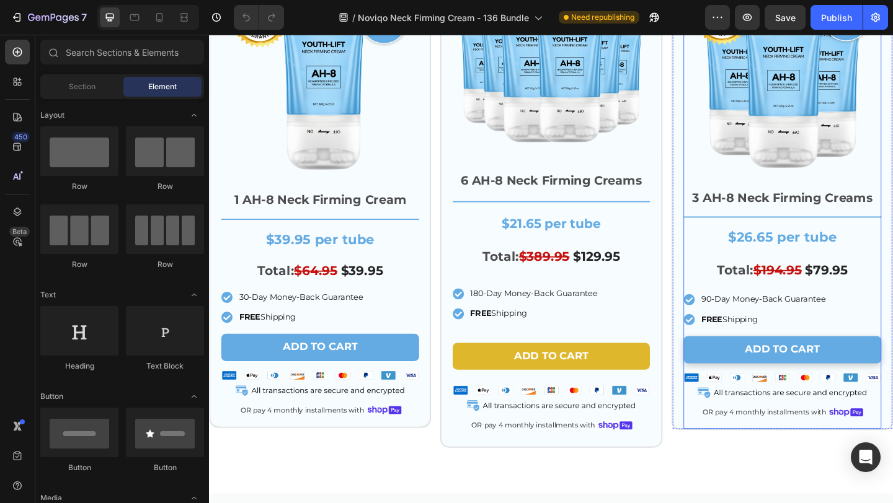
click at [800, 358] on div "Image Row 3 AH-8 Neck Firming Creams Text Block Title Line $26.65 per tube Text…" at bounding box center [832, 210] width 215 height 507
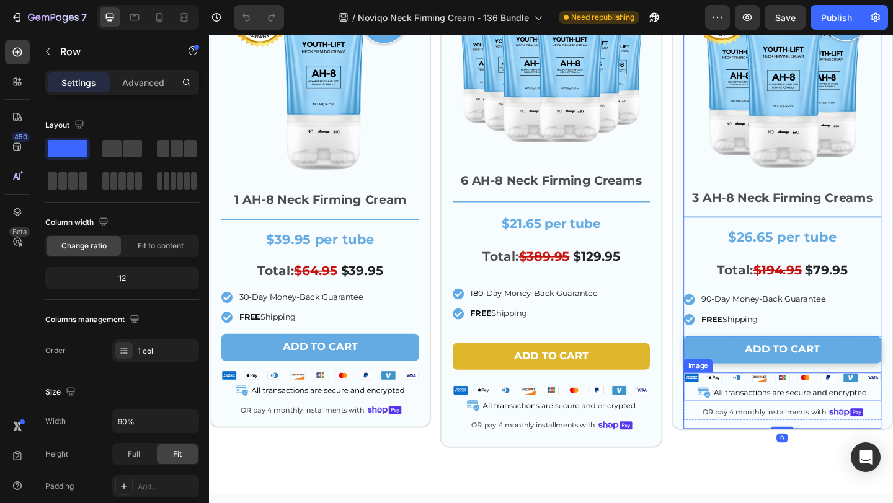
click at [757, 436] on div "Add to cart Add to Cart Image OR pay 4 monthly installments with Text Block Ima…" at bounding box center [832, 408] width 215 height 91
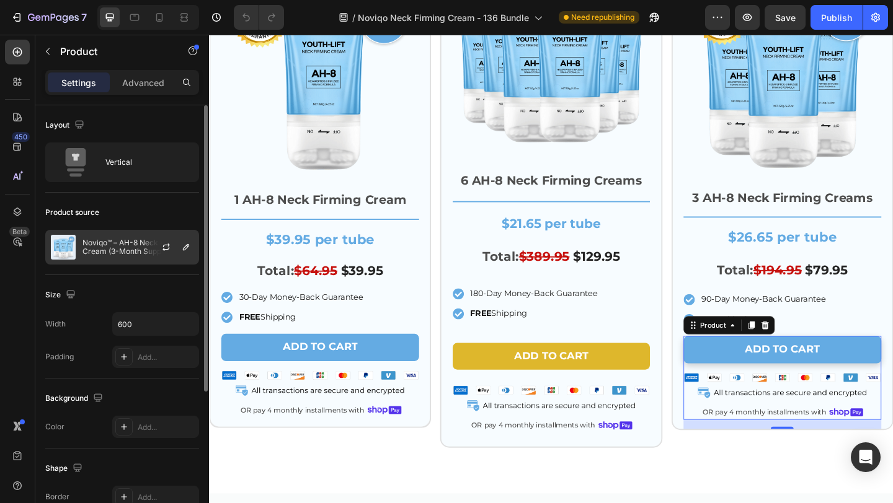
click at [102, 246] on p "Noviqo™ – AH-8 Neck Firming Cream (3-Month Supply)" at bounding box center [137, 247] width 111 height 17
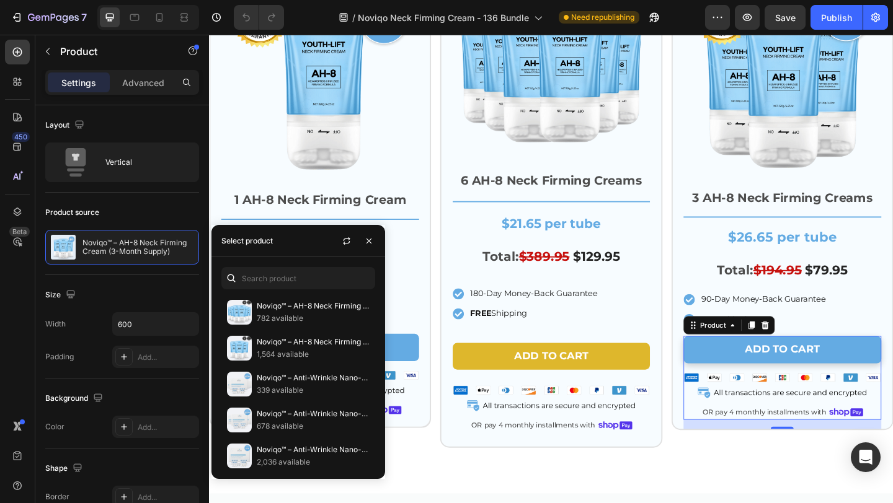
click at [326, 291] on div "Noviqo™ – AH-8 Neck Firming Cream (6-Month Upgrade) 782 available Noviqo™ – AH-…" at bounding box center [298, 368] width 174 height 222
click at [326, 283] on input "text" at bounding box center [298, 278] width 154 height 22
paste input "8184988958914"
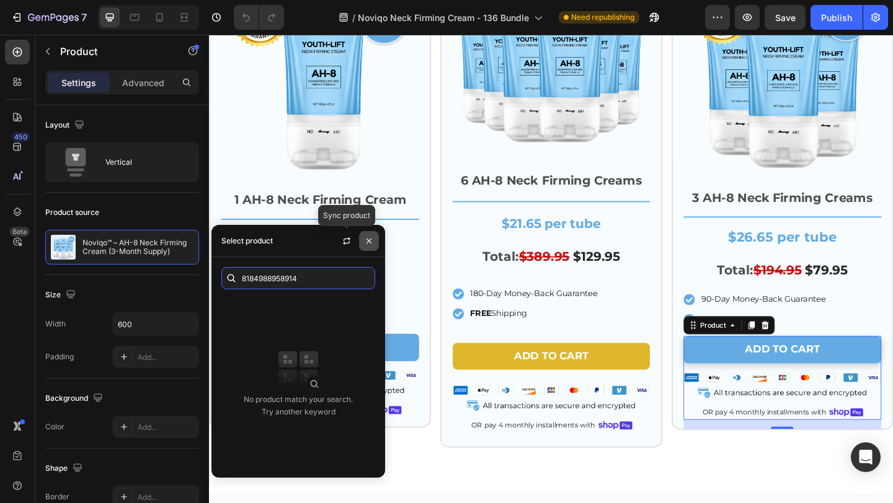
type input "8184988958914"
click at [368, 245] on icon "button" at bounding box center [369, 241] width 10 height 10
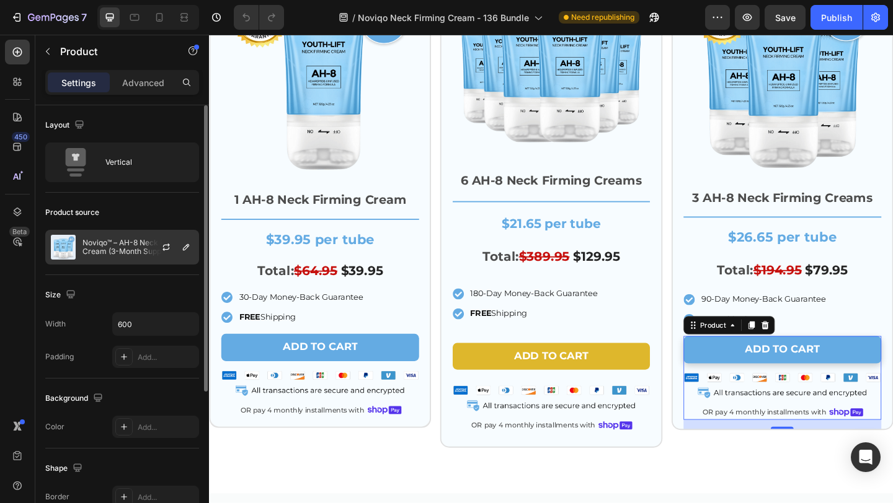
click at [115, 248] on p "Noviqo™ – AH-8 Neck Firming Cream (3-Month Supply)" at bounding box center [137, 247] width 111 height 17
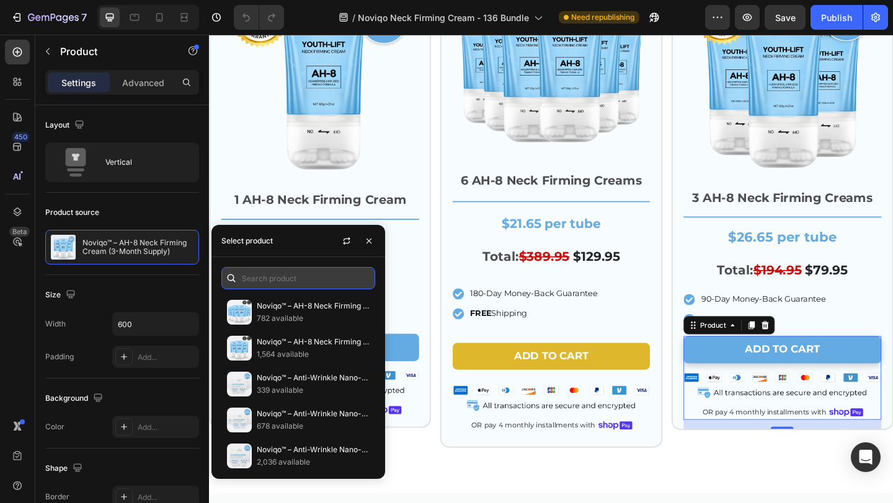
click at [252, 282] on input "text" at bounding box center [298, 278] width 154 height 22
paste input "8184988958914"
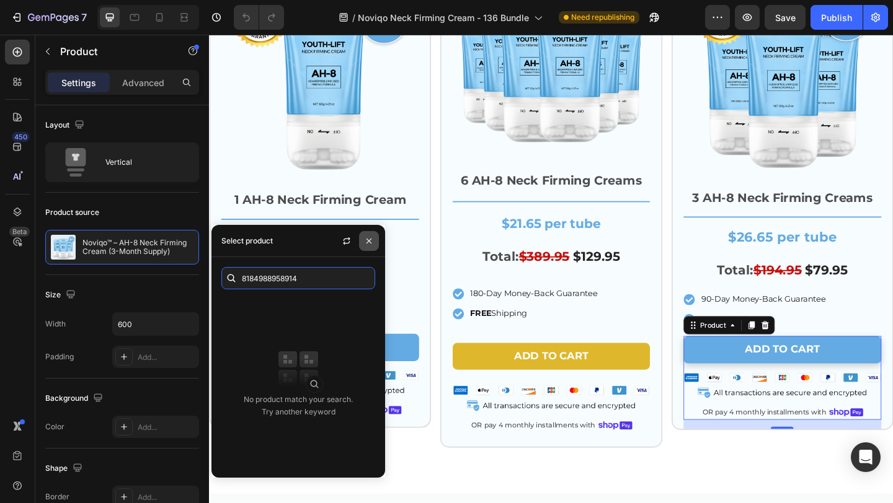
type input "8184988958914"
click at [370, 237] on icon "button" at bounding box center [369, 241] width 10 height 10
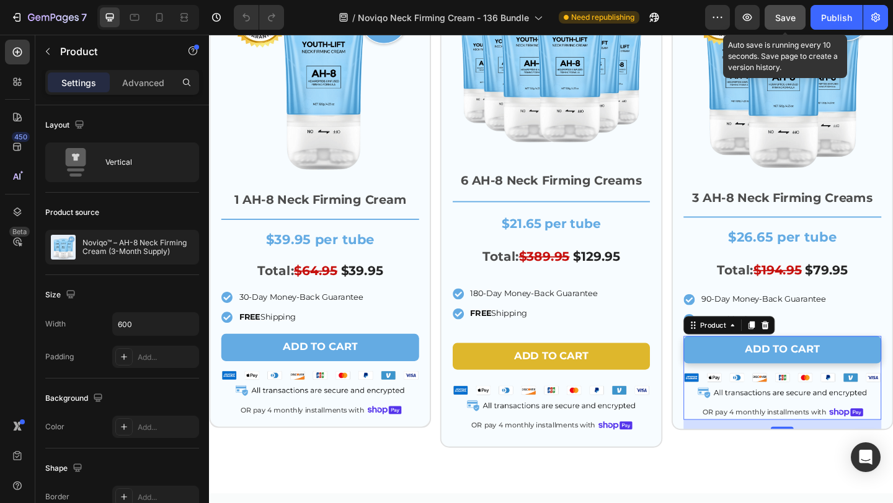
click at [792, 17] on span "Save" at bounding box center [785, 17] width 20 height 11
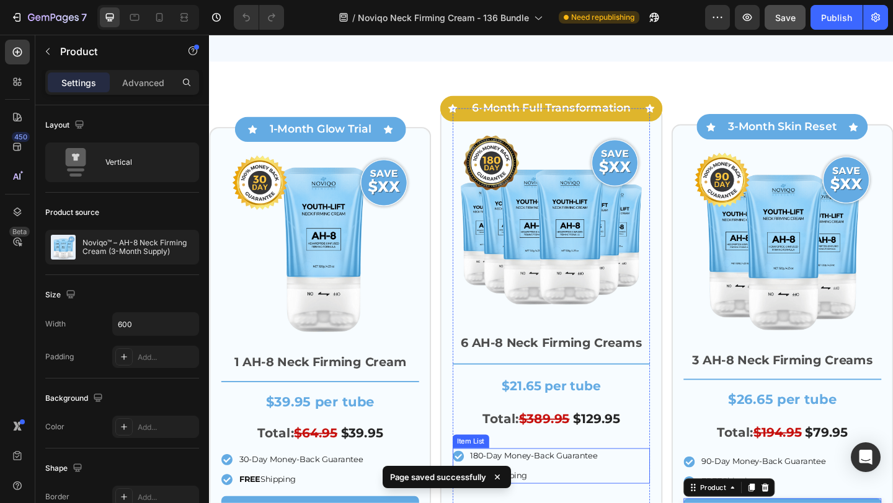
scroll to position [3433, 0]
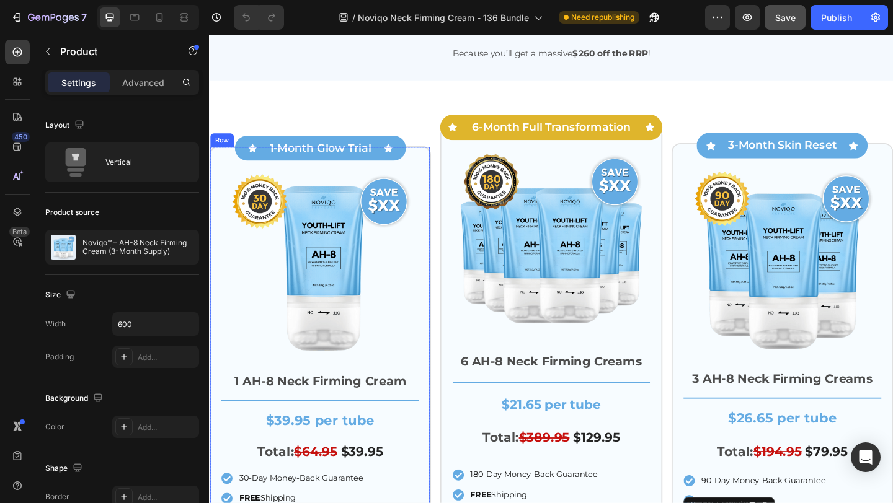
click at [314, 327] on img at bounding box center [329, 284] width 215 height 215
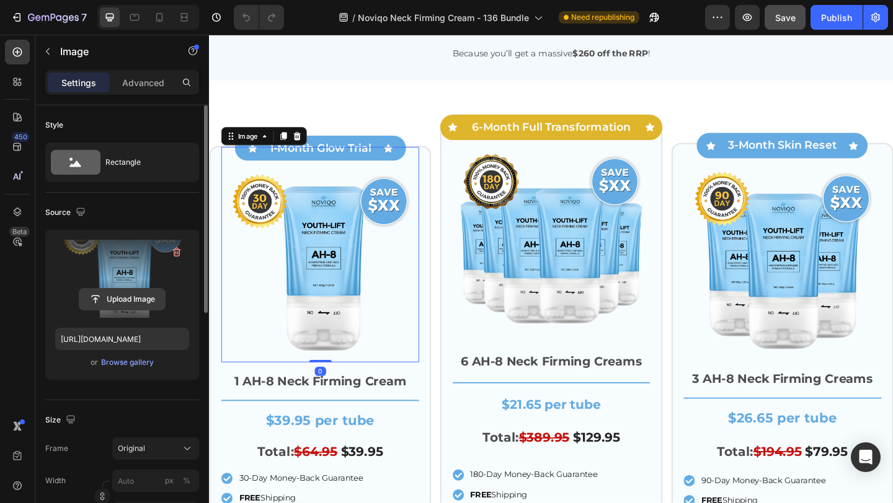
click at [104, 304] on input "file" at bounding box center [122, 299] width 86 height 21
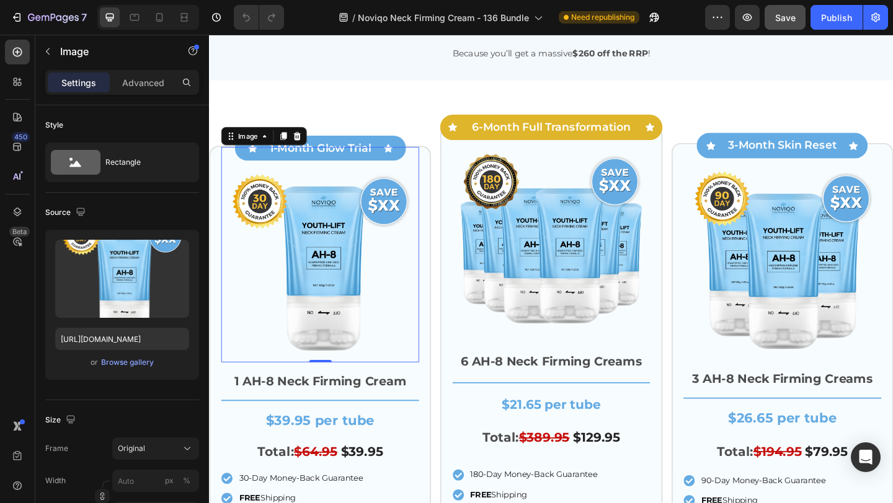
click at [326, 259] on img at bounding box center [329, 284] width 215 height 215
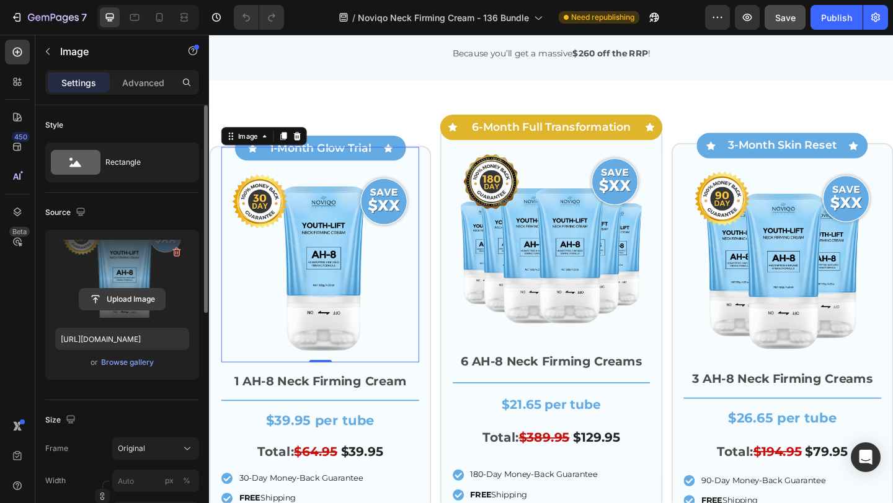
click at [126, 307] on input "file" at bounding box center [122, 299] width 86 height 21
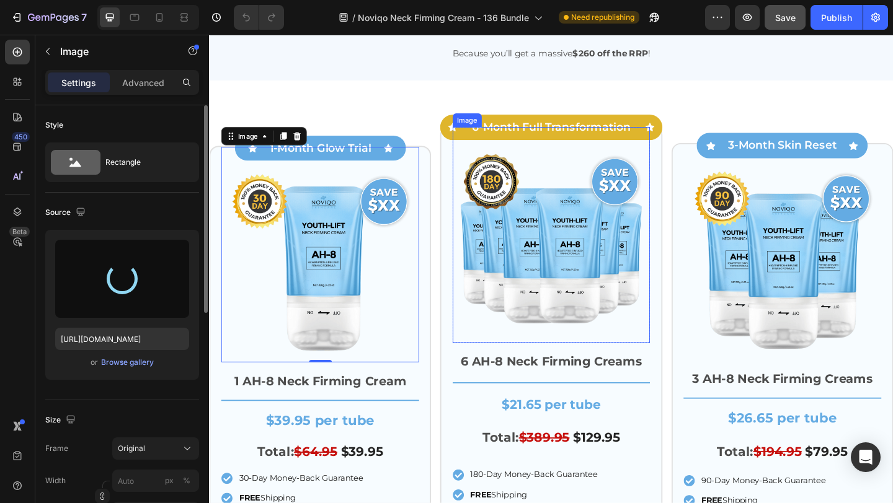
type input "[URL][DOMAIN_NAME]"
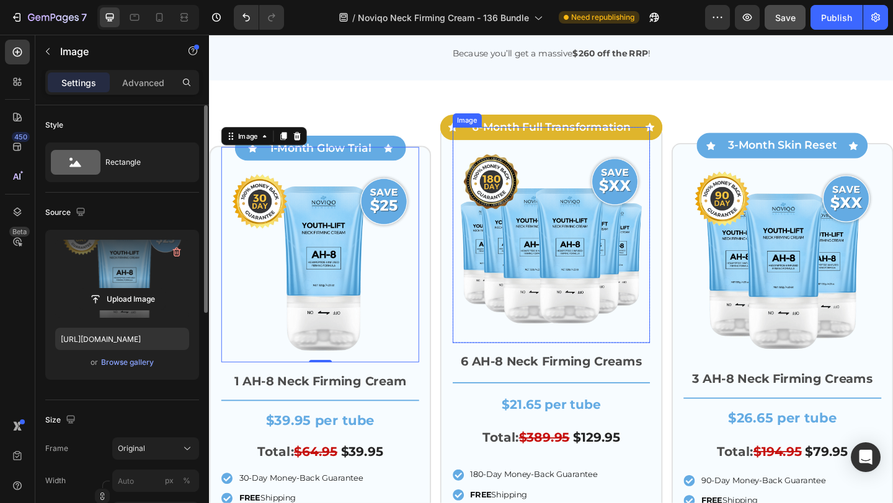
click at [539, 252] on img at bounding box center [581, 262] width 215 height 215
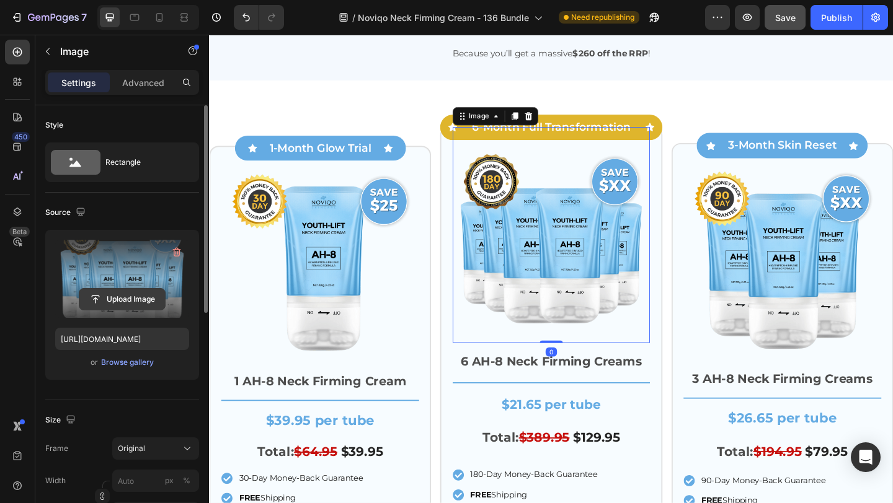
click at [125, 303] on input "file" at bounding box center [122, 299] width 86 height 21
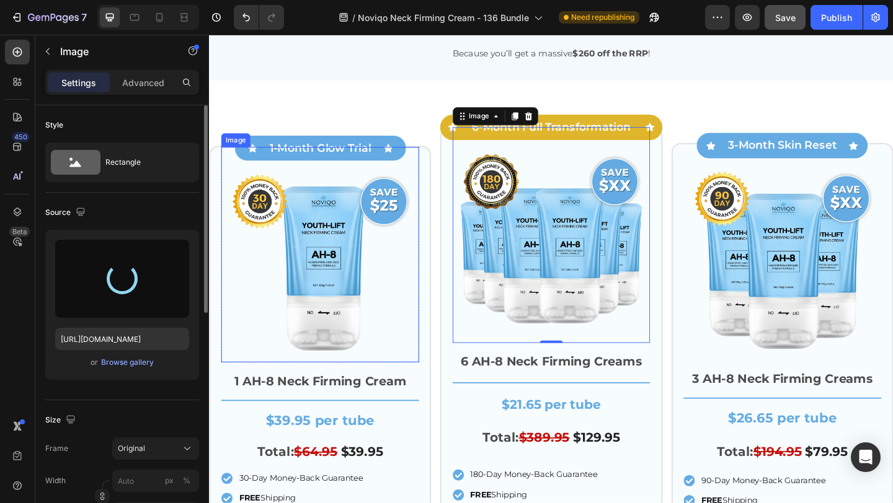
type input "[URL][DOMAIN_NAME]"
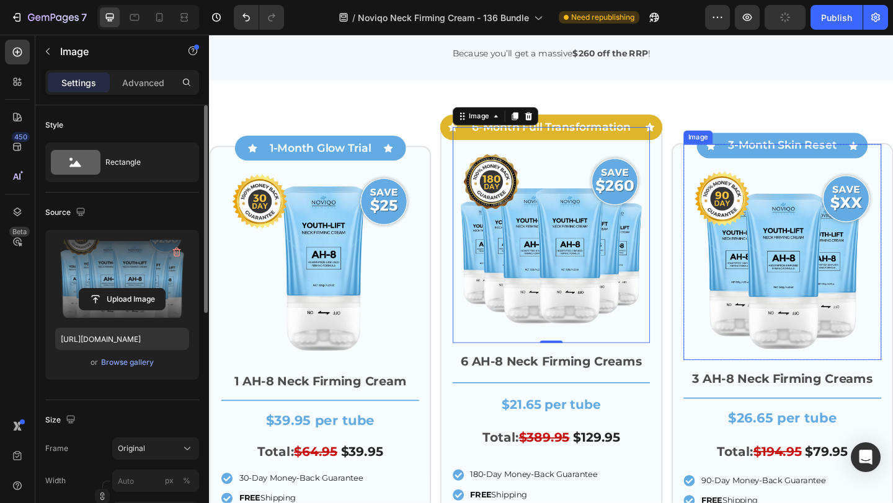
click at [857, 311] on img at bounding box center [832, 281] width 215 height 215
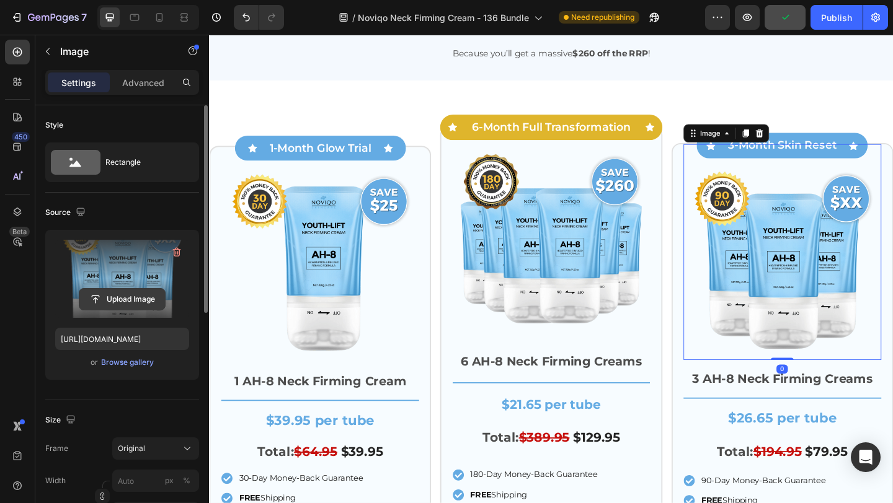
click at [138, 307] on input "file" at bounding box center [122, 299] width 86 height 21
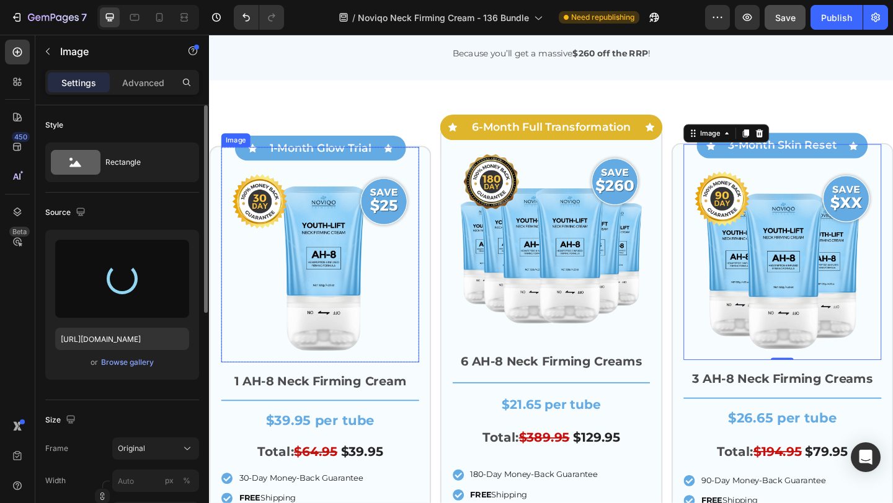
type input "[URL][DOMAIN_NAME]"
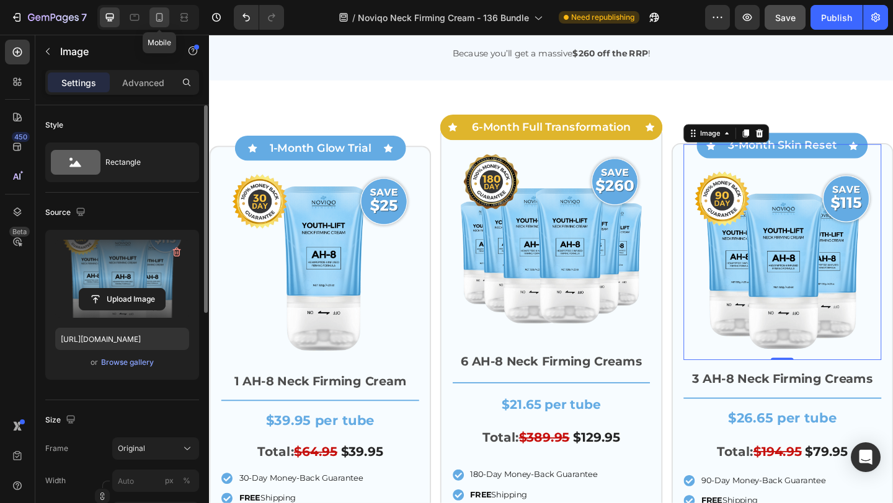
click at [165, 25] on div at bounding box center [159, 17] width 20 height 20
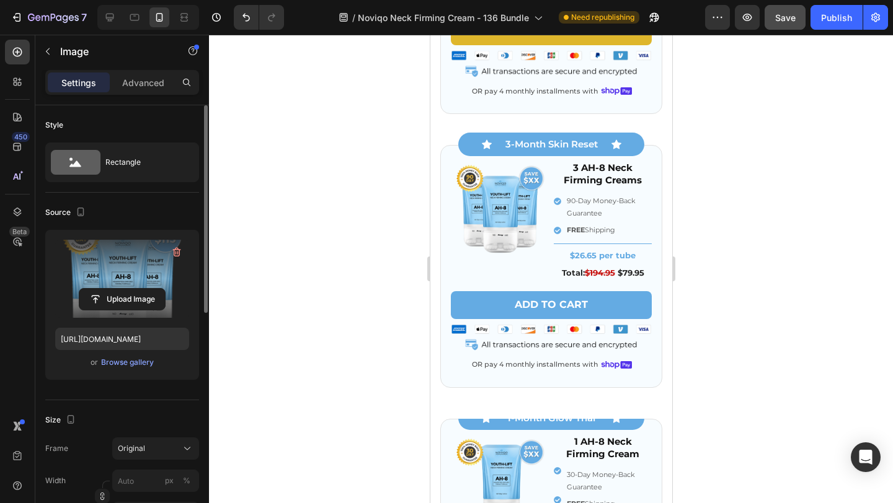
scroll to position [4049, 0]
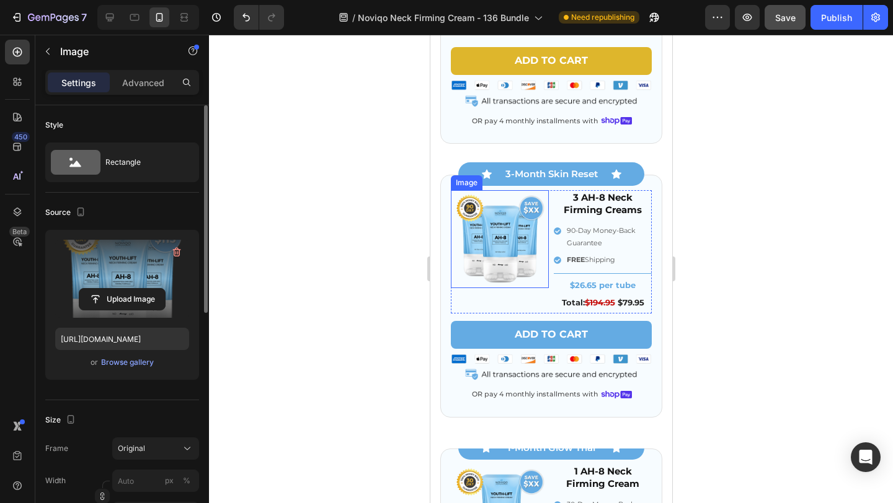
click at [505, 245] on img at bounding box center [499, 239] width 98 height 98
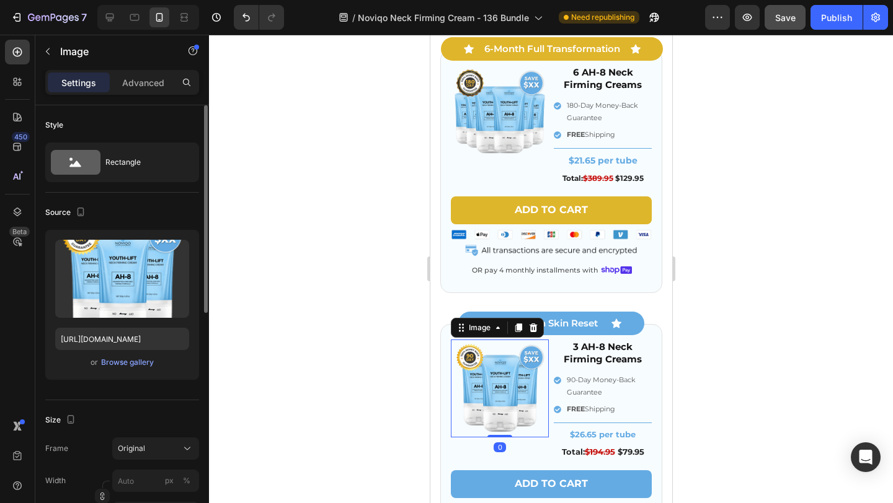
scroll to position [3837, 0]
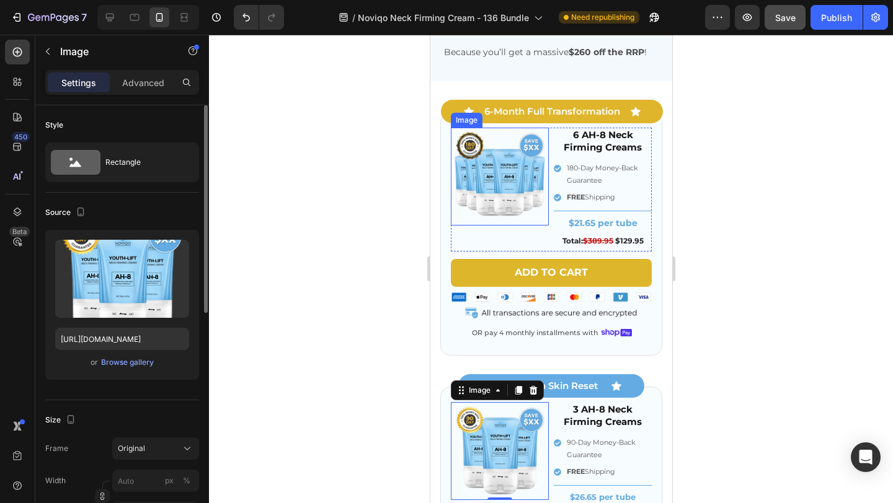
click at [475, 187] on img at bounding box center [499, 177] width 98 height 98
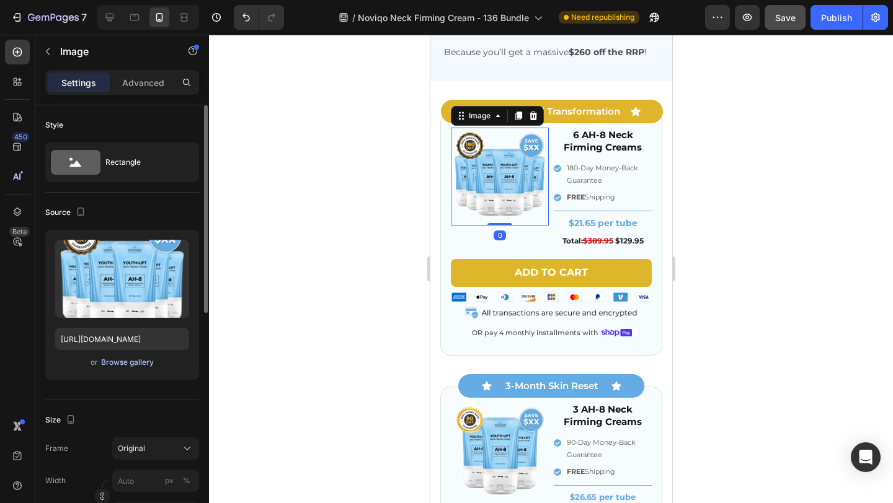
click at [133, 363] on div "Browse gallery" at bounding box center [127, 362] width 53 height 11
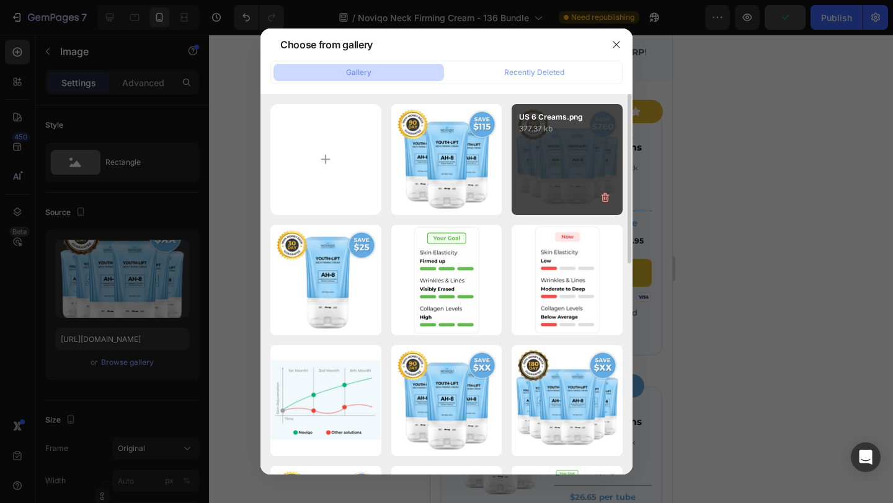
click at [567, 187] on div "US 6 Creams.png 377.37 kb" at bounding box center [566, 159] width 111 height 111
type input "[URL][DOMAIN_NAME]"
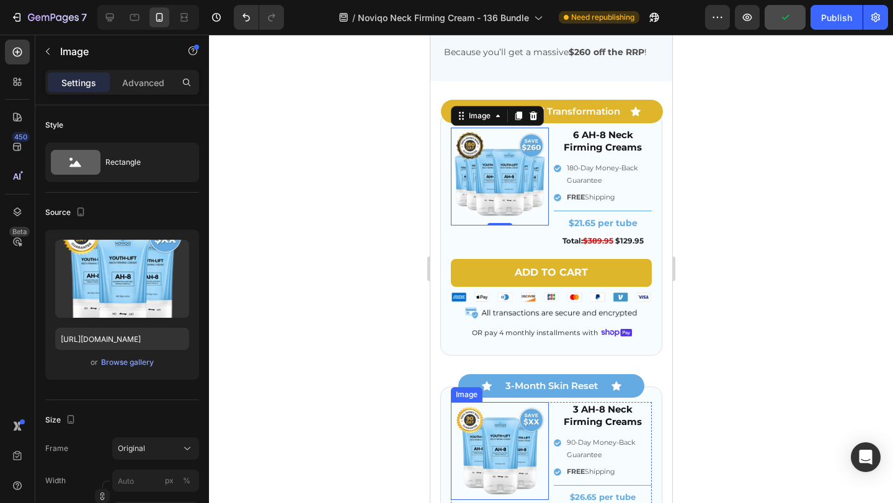
click at [474, 439] on img at bounding box center [499, 451] width 98 height 98
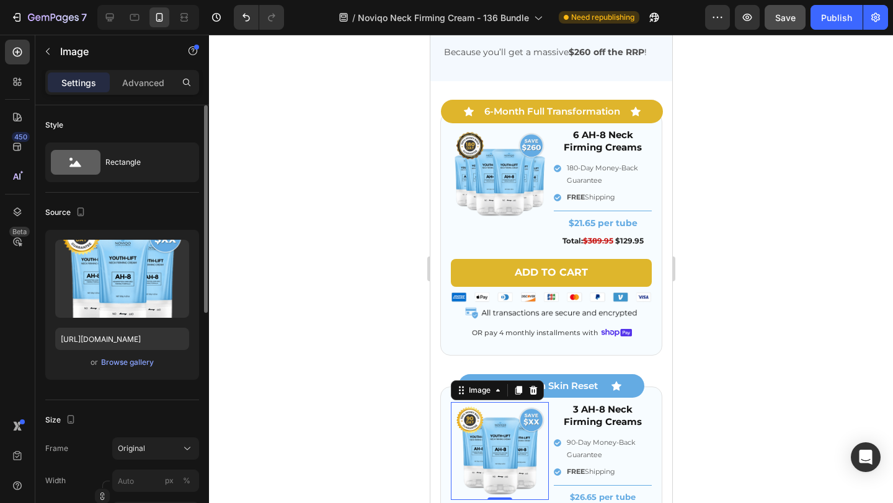
click at [131, 371] on div "Upload Image https://cdn.shopify.com/s/files/1/0671/1626/9762/files/gempages_56…" at bounding box center [122, 305] width 154 height 150
click at [131, 365] on div "Browse gallery" at bounding box center [127, 362] width 53 height 11
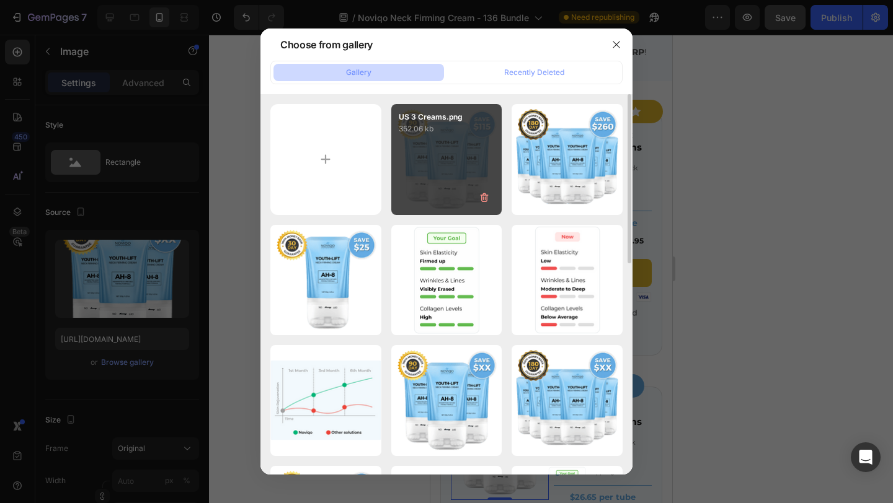
click at [449, 167] on div "US 3 Creams.png 352.06 kb" at bounding box center [446, 159] width 111 height 111
type input "https://cdn.shopify.com/s/files/1/0671/1626/9762/files/gempages_566123104753943…"
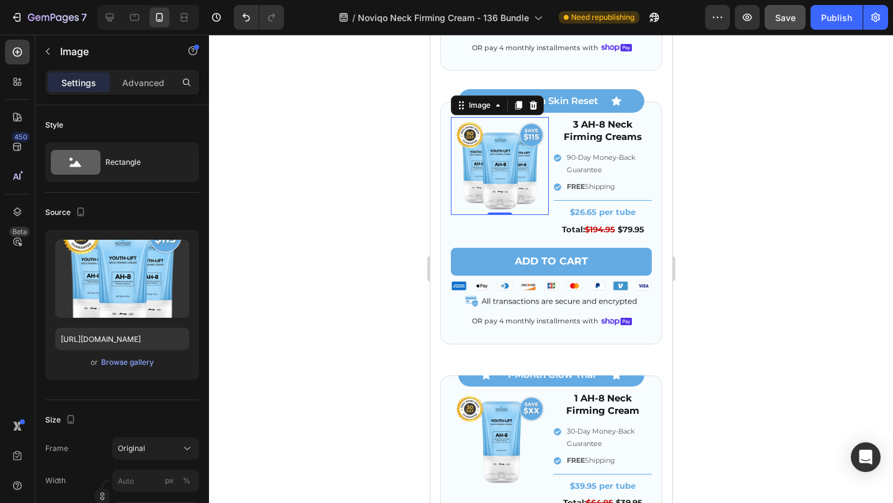
scroll to position [4129, 0]
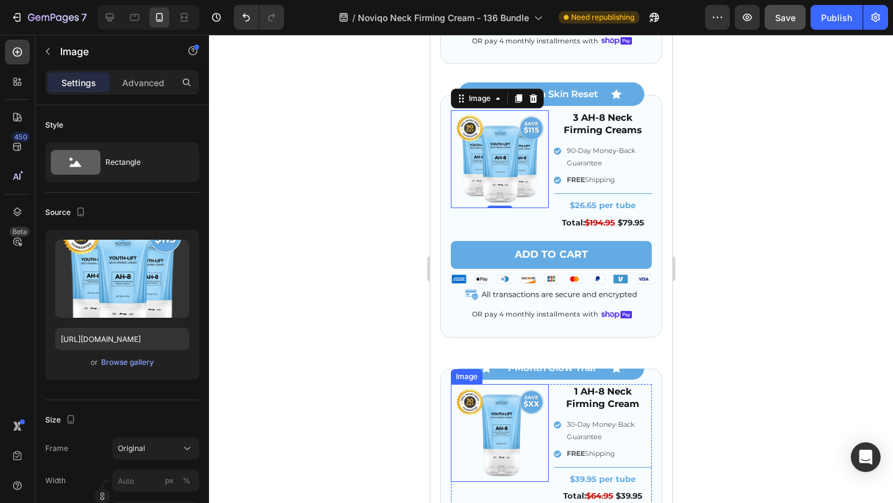
click at [474, 424] on img at bounding box center [499, 433] width 98 height 98
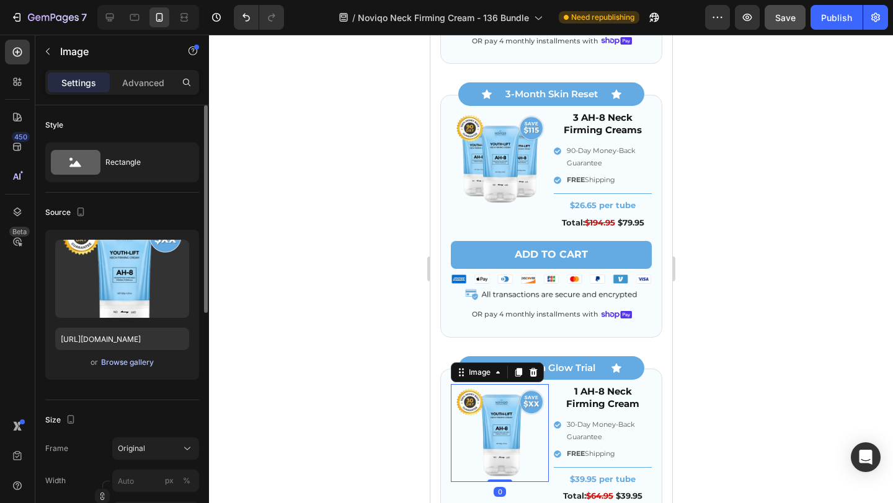
click at [133, 368] on button "Browse gallery" at bounding box center [127, 362] width 54 height 12
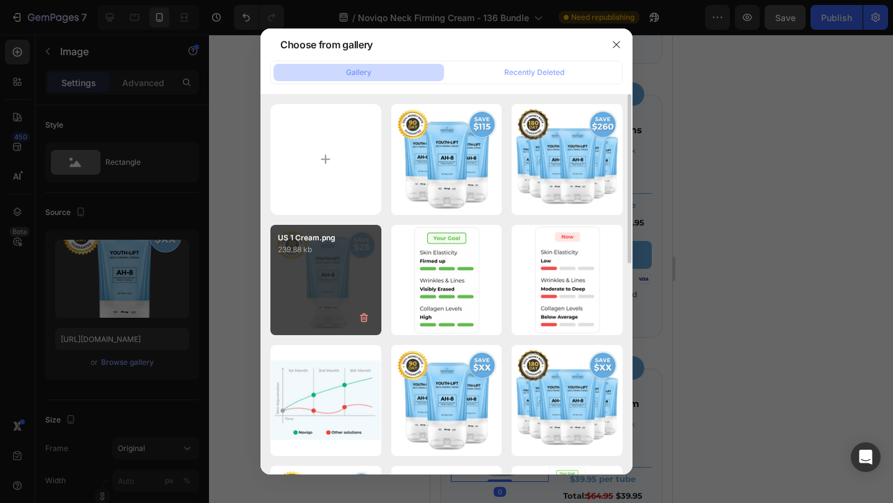
click at [315, 317] on div "US 1 Cream.png 239.88 kb" at bounding box center [325, 280] width 111 height 111
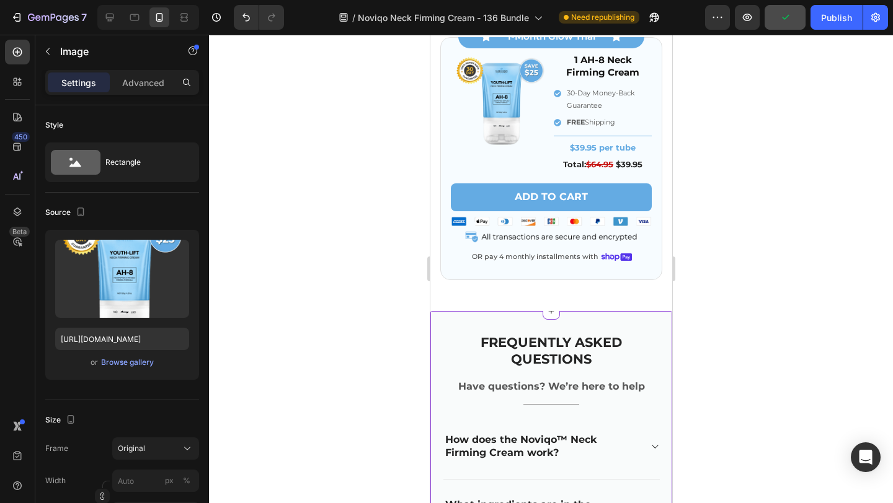
scroll to position [4501, 0]
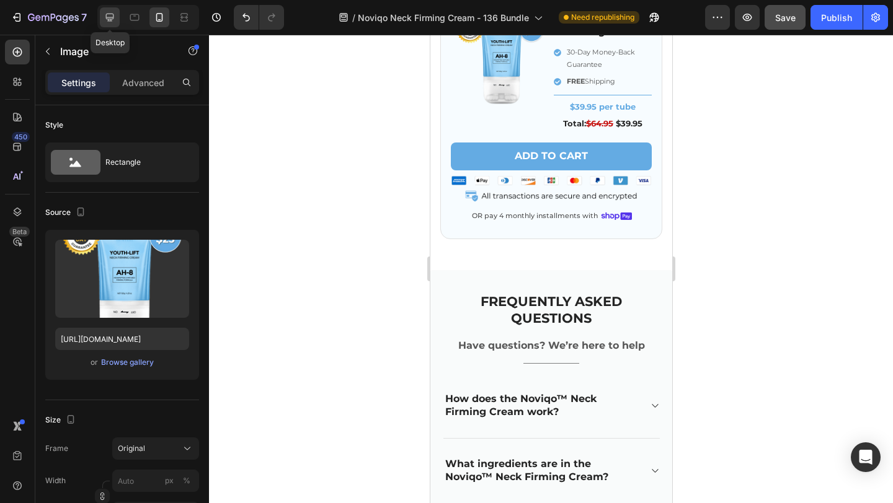
click at [112, 17] on icon at bounding box center [110, 17] width 12 height 12
type input "https://placehold.co/1080x1080?text=Image"
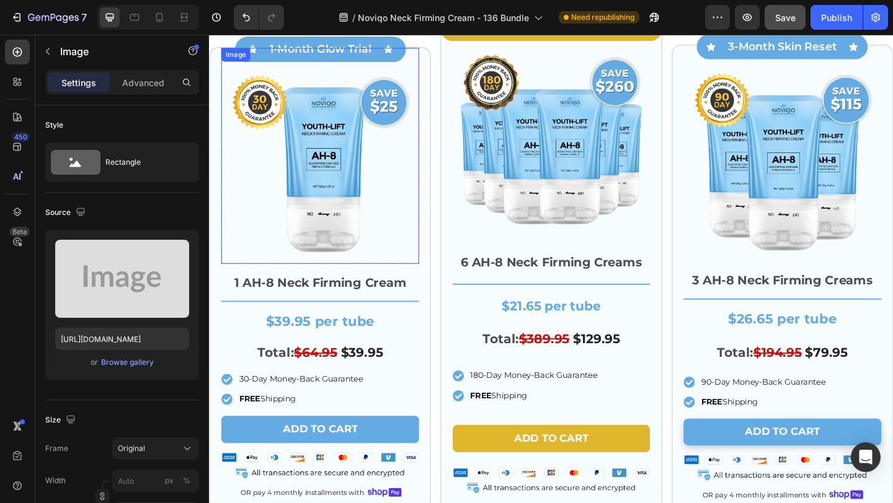
scroll to position [3612, 0]
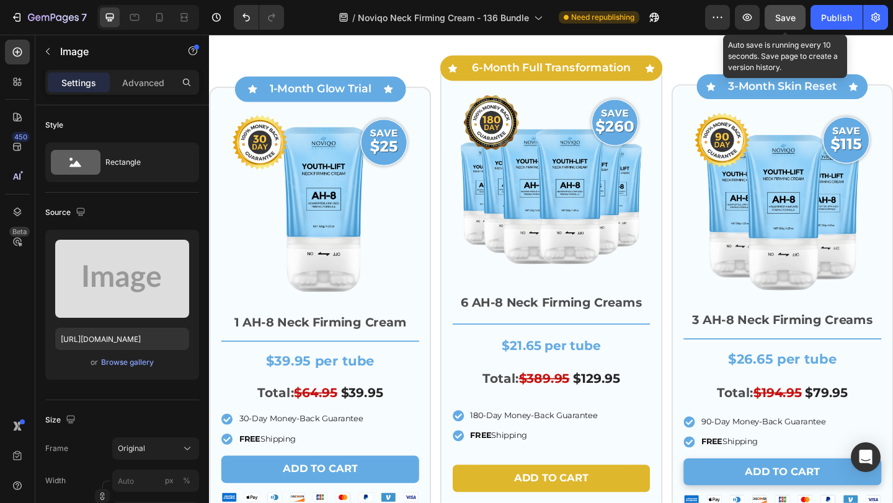
click at [790, 14] on span "Save" at bounding box center [785, 17] width 20 height 11
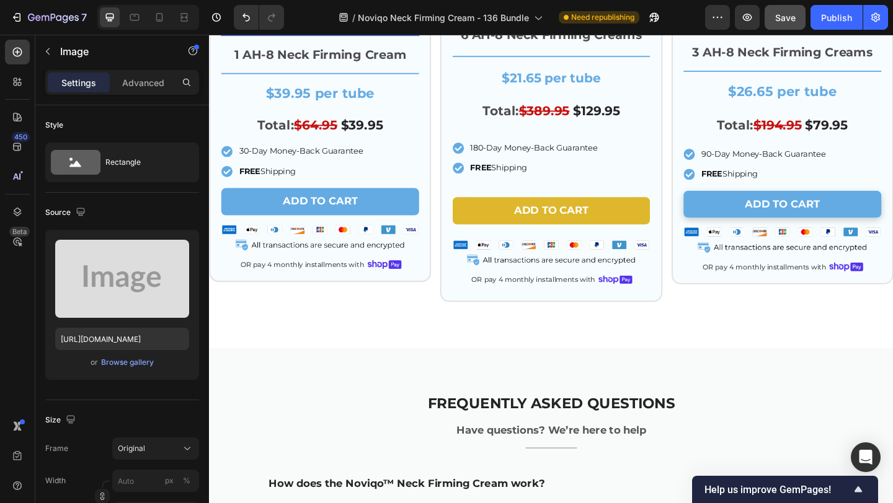
scroll to position [3891, 0]
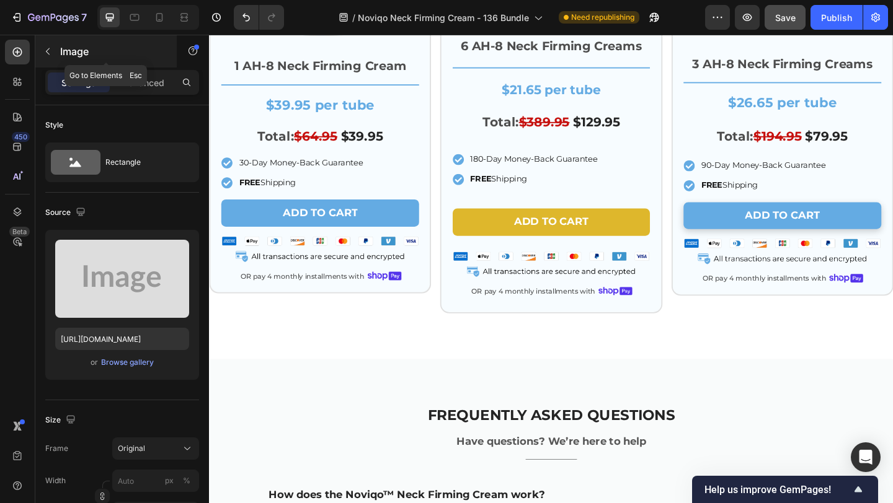
click at [59, 53] on div "Image" at bounding box center [105, 51] width 141 height 32
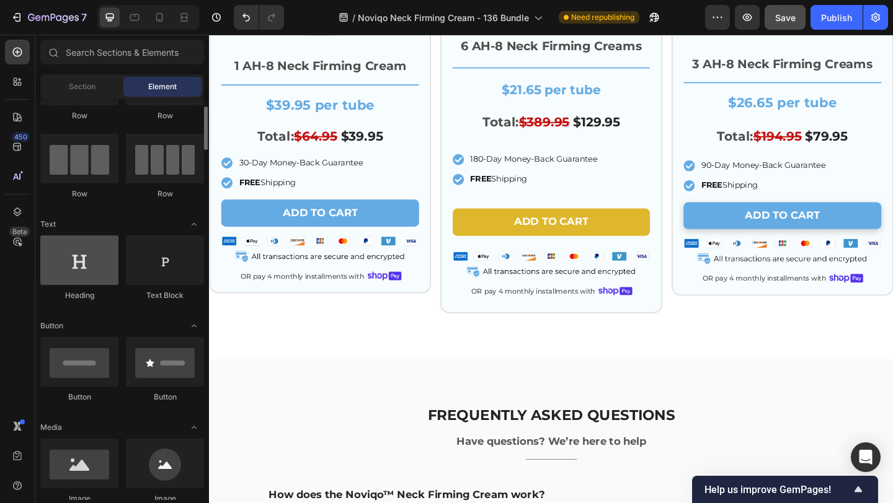
scroll to position [190, 0]
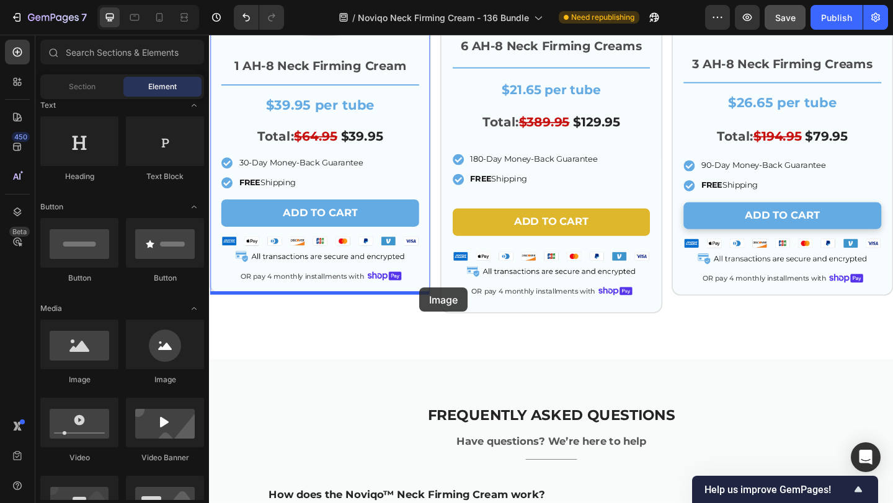
drag, startPoint x: 284, startPoint y: 360, endPoint x: 438, endPoint y: 310, distance: 161.7
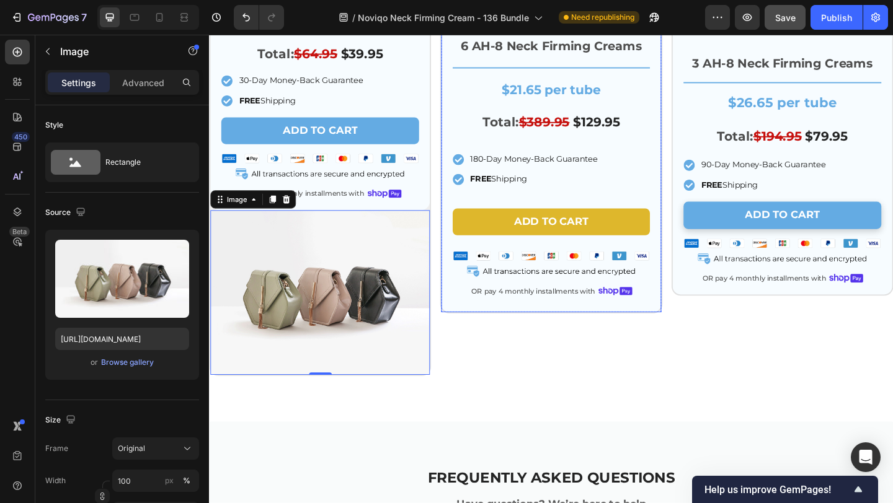
scroll to position [3961, 0]
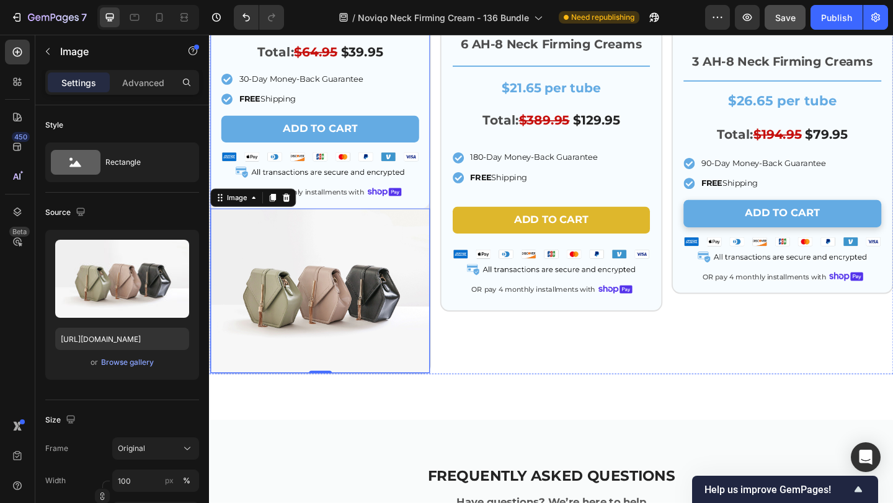
click at [449, 205] on div "Icon 1-Month Glow Trial Text Block Icon Row Row Image Row 1 AH-8 Neck Firming C…" at bounding box center [329, 61] width 241 height 683
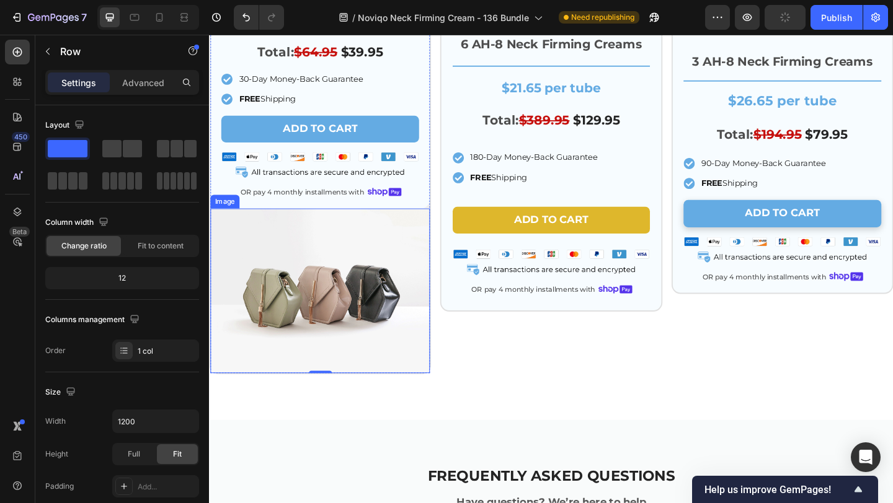
click at [403, 274] on img at bounding box center [329, 313] width 239 height 179
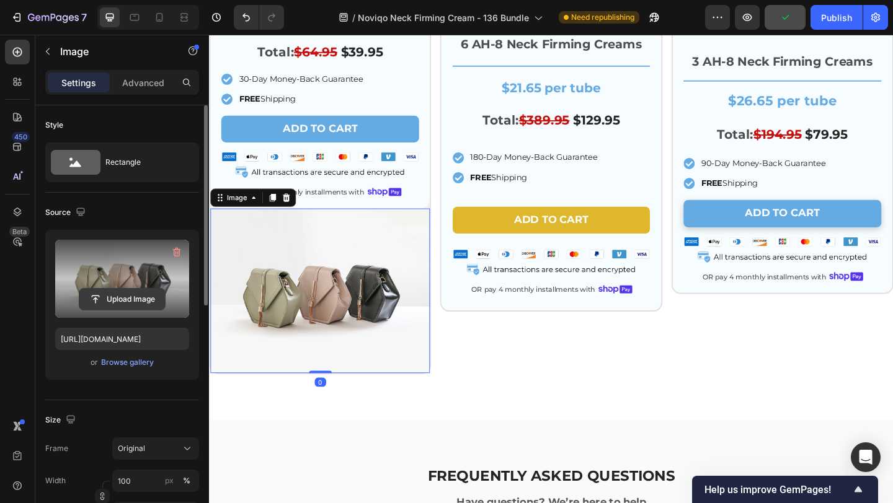
click at [127, 297] on input "file" at bounding box center [122, 299] width 86 height 21
click at [126, 296] on input "file" at bounding box center [122, 299] width 86 height 21
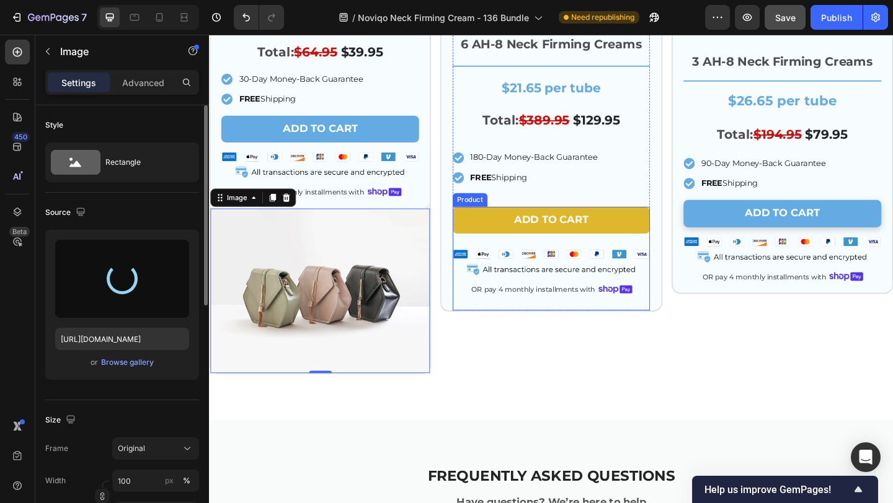
type input "https://cdn.shopify.com/s/files/1/0671/1626/9762/files/gempages_566123104753943…"
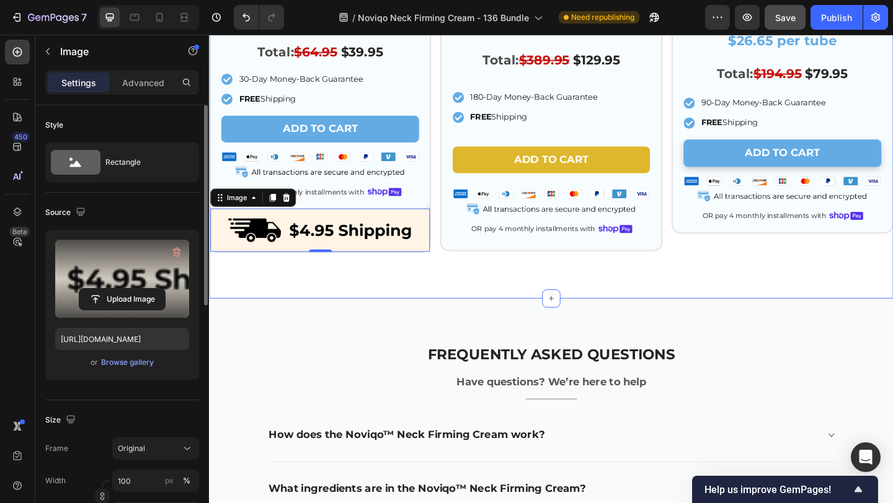
click at [444, 307] on div "Icon 1-Month Glow Trial Text Block Icon Row Row Image Row 1 AH-8 Neck Firming C…" at bounding box center [581, 11] width 744 height 621
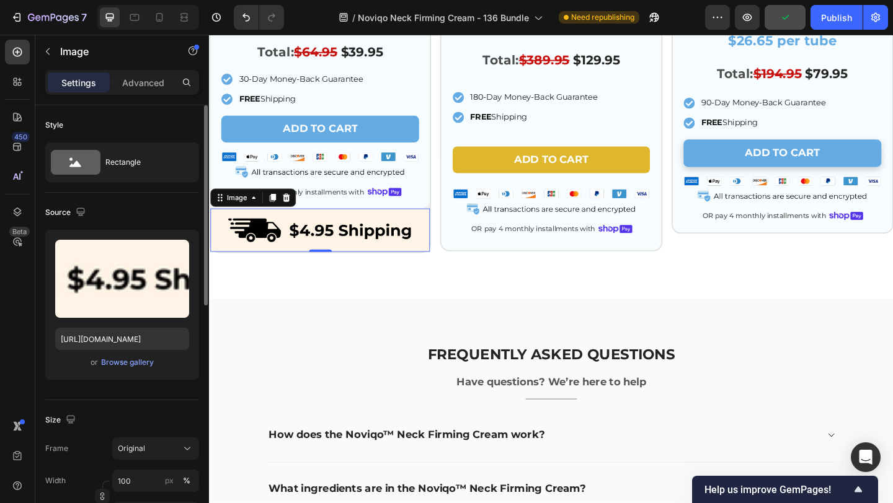
click at [448, 234] on img at bounding box center [329, 248] width 239 height 48
click at [239, 215] on div "Image" at bounding box center [239, 211] width 27 height 11
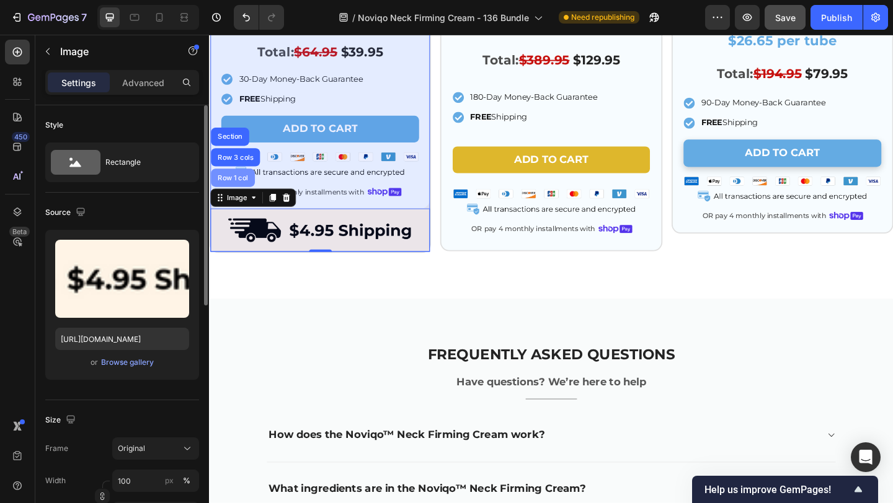
click at [239, 195] on div "Row 1 col" at bounding box center [235, 190] width 48 height 20
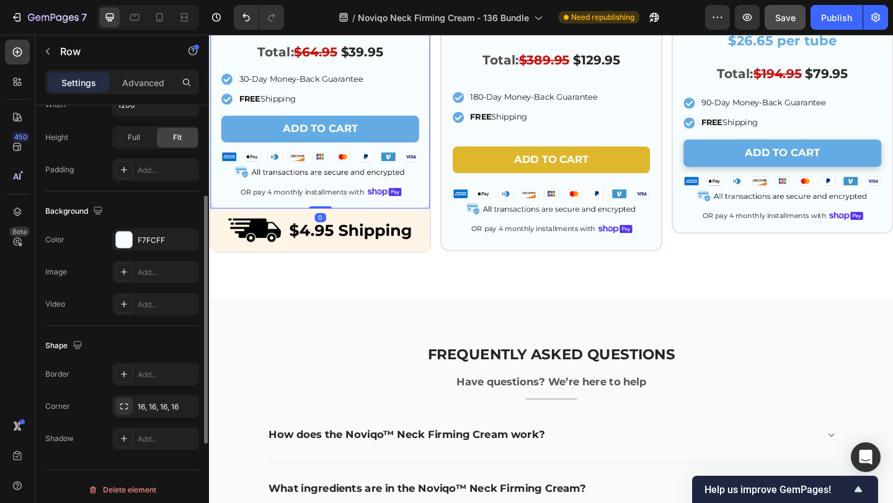
scroll to position [323, 0]
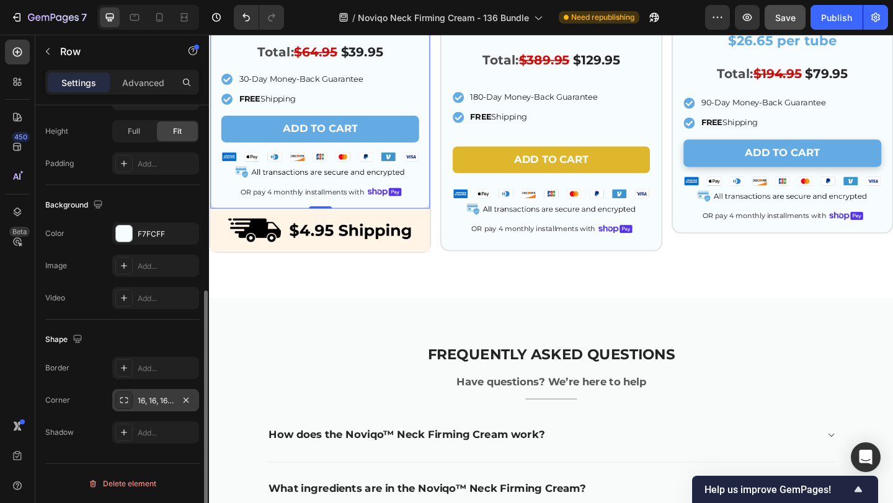
click at [146, 405] on div "16, 16, 16, 16" at bounding box center [156, 400] width 36 height 11
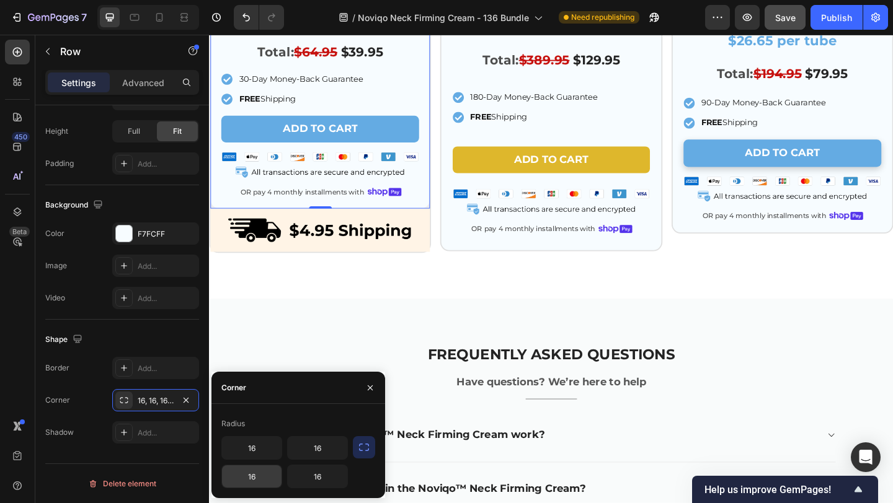
click at [268, 479] on input "16" at bounding box center [252, 476] width 60 height 22
type input "0"
click at [327, 475] on input "16" at bounding box center [318, 476] width 60 height 22
type input "0"
click at [409, 243] on img at bounding box center [329, 248] width 239 height 48
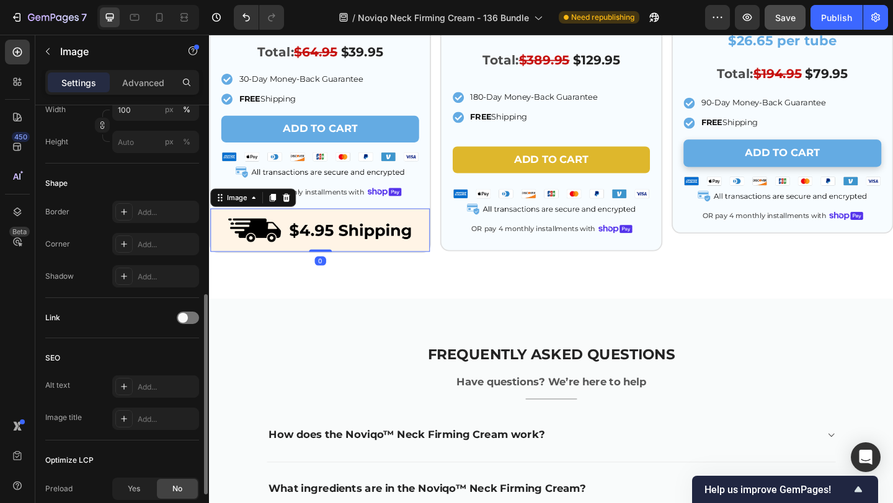
scroll to position [383, 0]
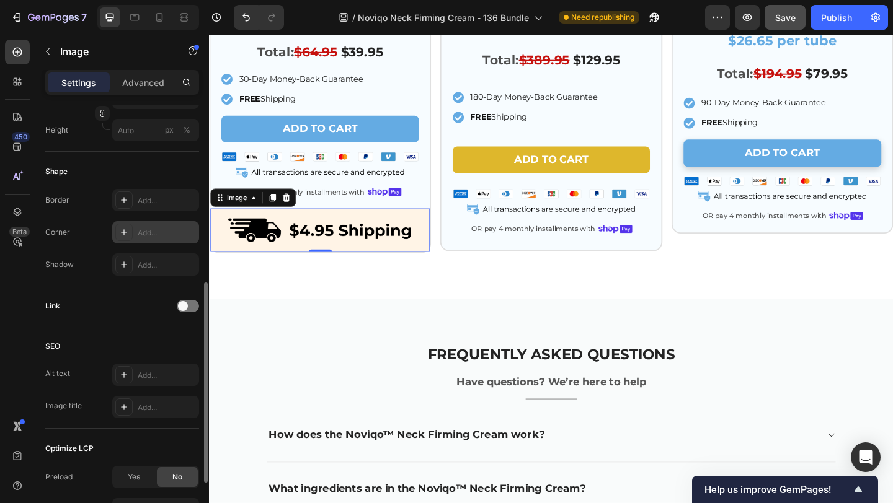
click at [138, 223] on div "Add..." at bounding box center [155, 232] width 87 height 22
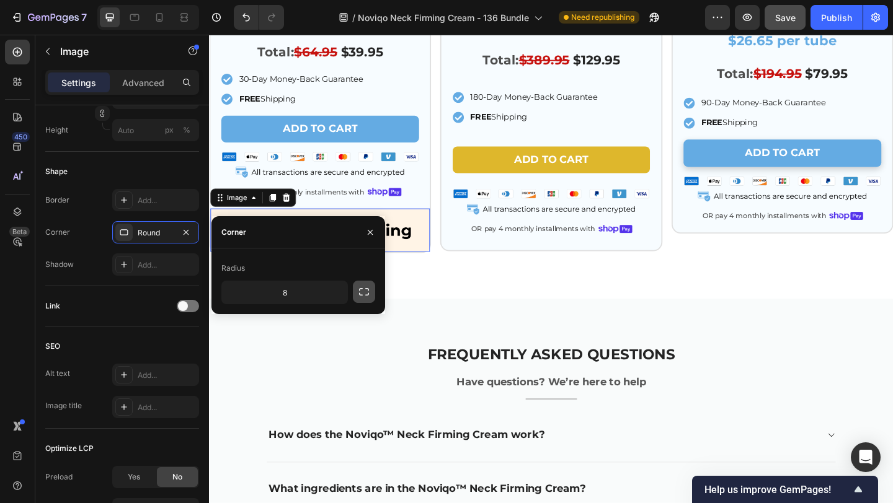
click at [363, 285] on button "button" at bounding box center [364, 292] width 22 height 22
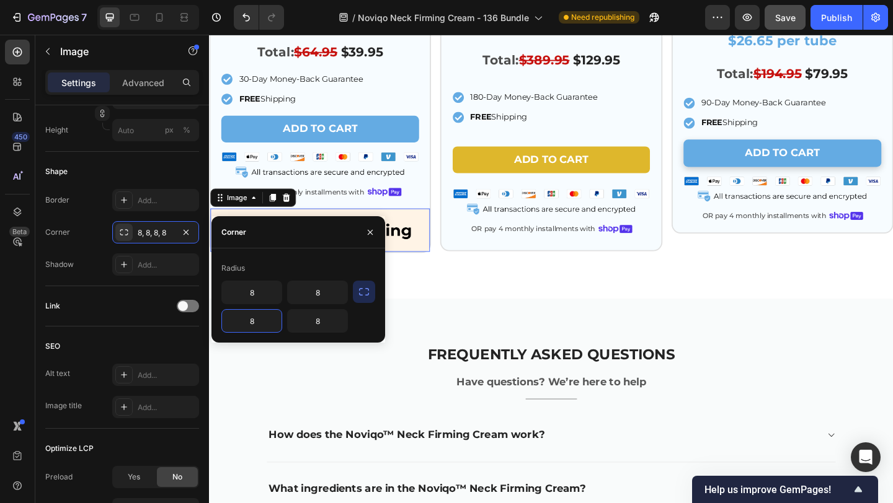
click at [271, 320] on input "8" at bounding box center [252, 321] width 60 height 22
type input "16"
click at [329, 317] on input "8" at bounding box center [318, 321] width 60 height 22
type input "16"
click at [273, 291] on input "8" at bounding box center [252, 292] width 60 height 22
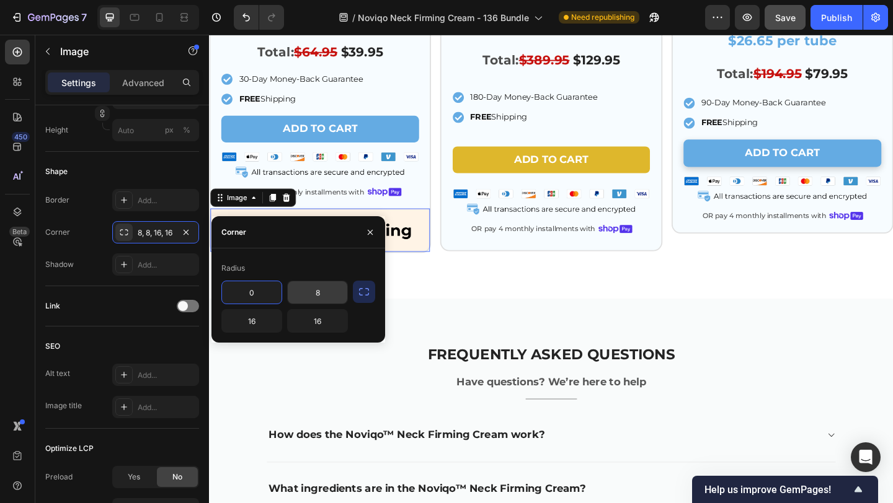
type input "0"
click at [335, 294] on input "8" at bounding box center [318, 292] width 60 height 22
type input "0"
click at [475, 299] on div "Icon 1-Month Glow Trial Text Block Icon Row Row Image Row 1 AH-8 Neck Firming C…" at bounding box center [581, 11] width 744 height 621
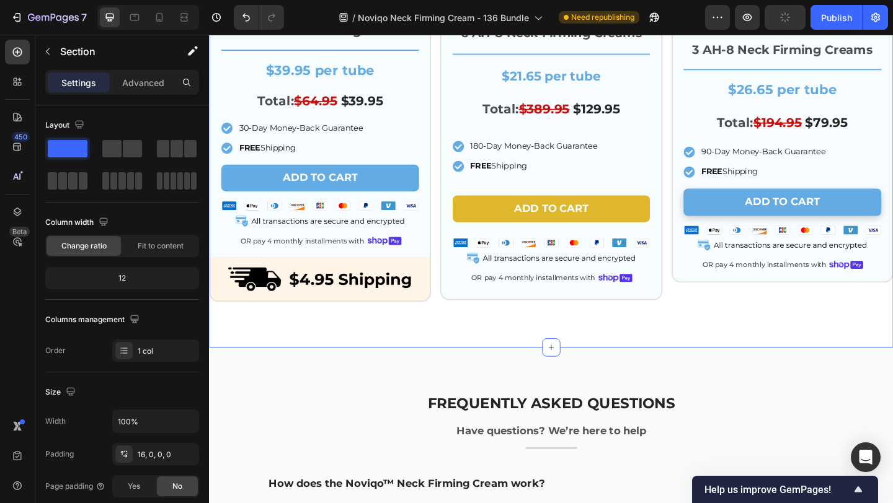
scroll to position [3848, 0]
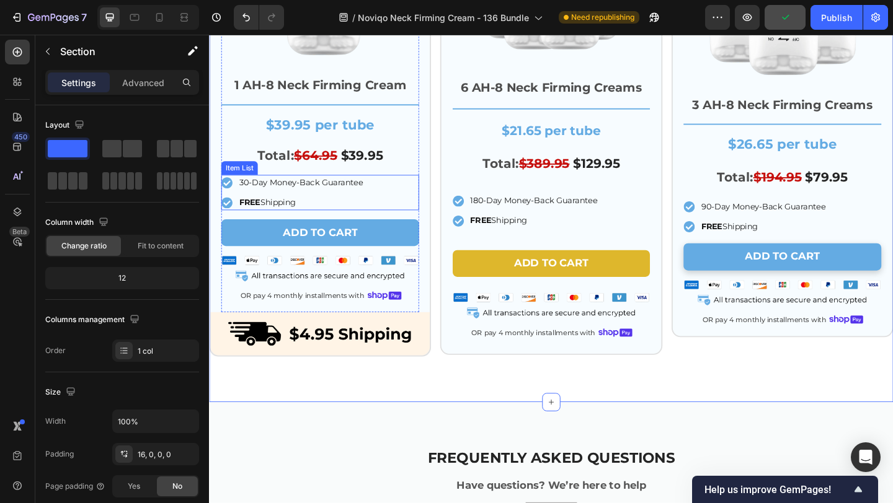
click at [391, 208] on div "30-Day Money-Back Guarantee FREE Shipping" at bounding box center [329, 206] width 215 height 38
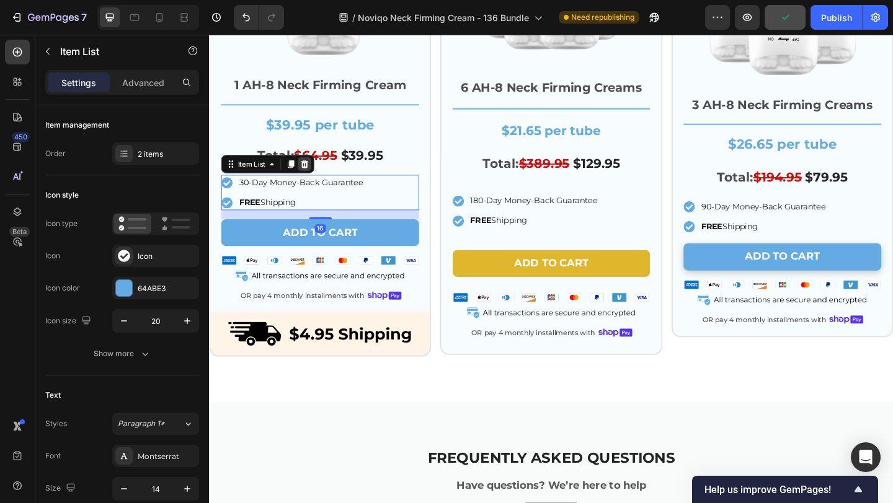
click at [314, 177] on icon at bounding box center [312, 175] width 10 height 10
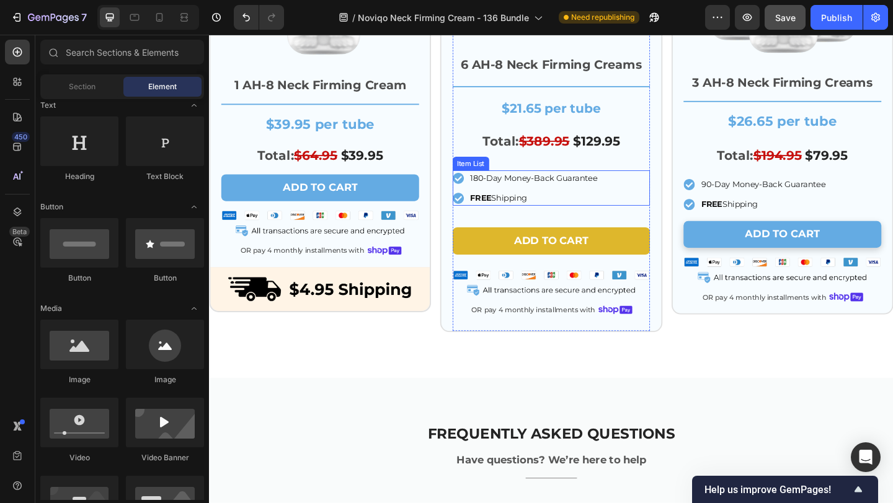
click at [650, 201] on div "180-Day Money-Back Guarantee FREE Shipping" at bounding box center [581, 201] width 215 height 38
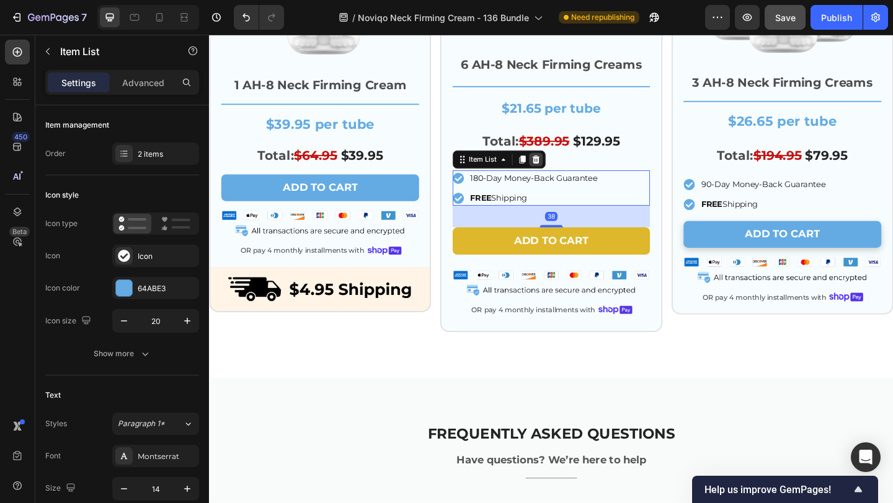
click at [563, 169] on icon at bounding box center [564, 170] width 8 height 9
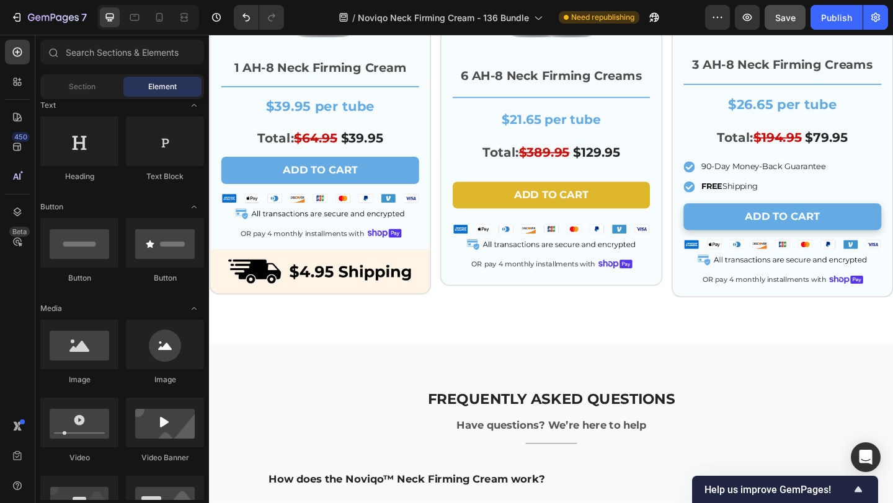
scroll to position [3852, 0]
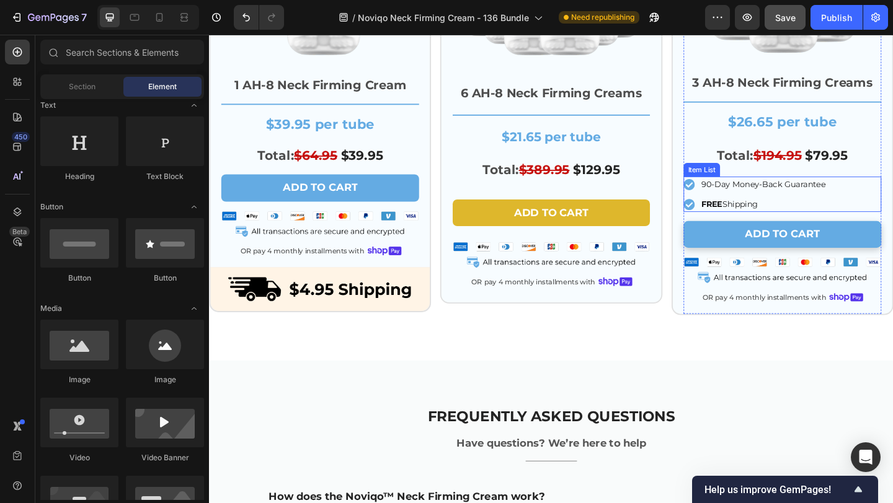
click at [892, 205] on div "90-Day Money-Back Guarantee FREE Shipping" at bounding box center [832, 208] width 215 height 38
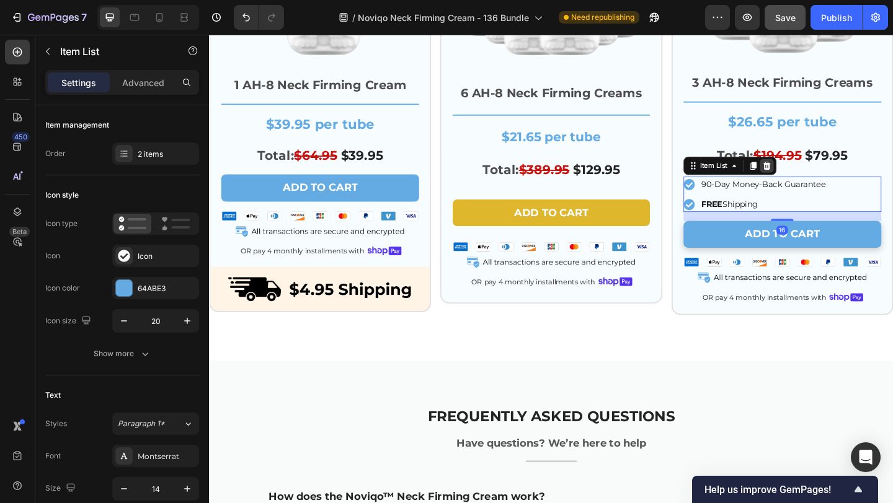
click at [813, 175] on icon at bounding box center [815, 177] width 8 height 9
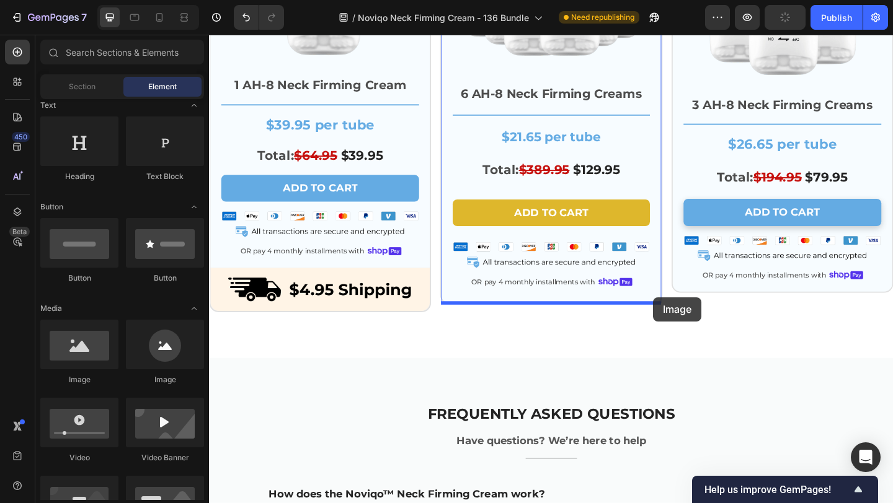
drag, startPoint x: 301, startPoint y: 388, endPoint x: 692, endPoint y: 320, distance: 396.9
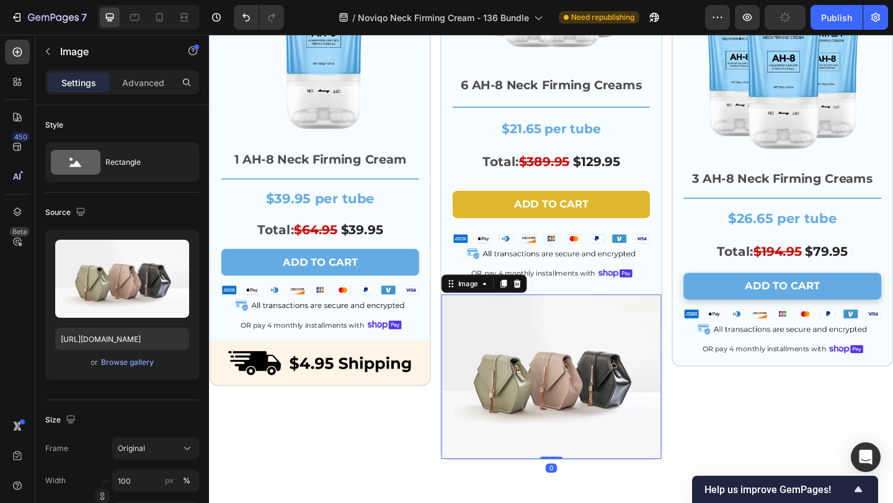
scroll to position [3929, 0]
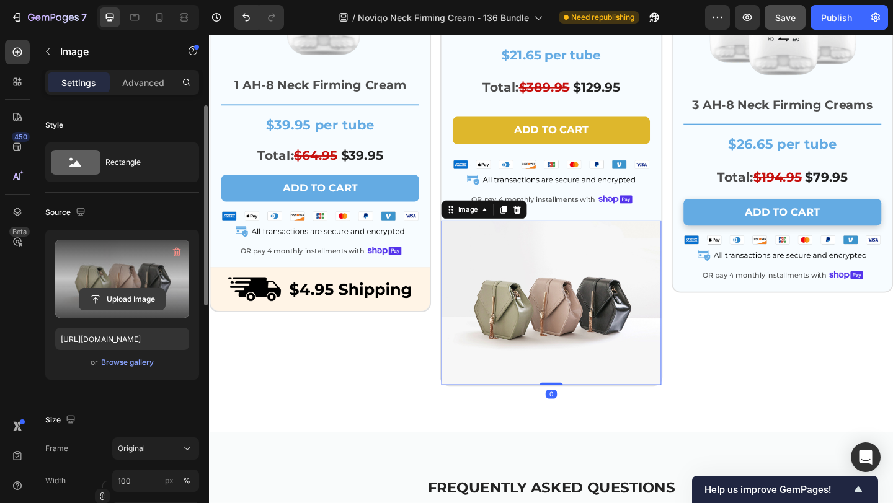
click at [131, 301] on input "file" at bounding box center [122, 299] width 86 height 21
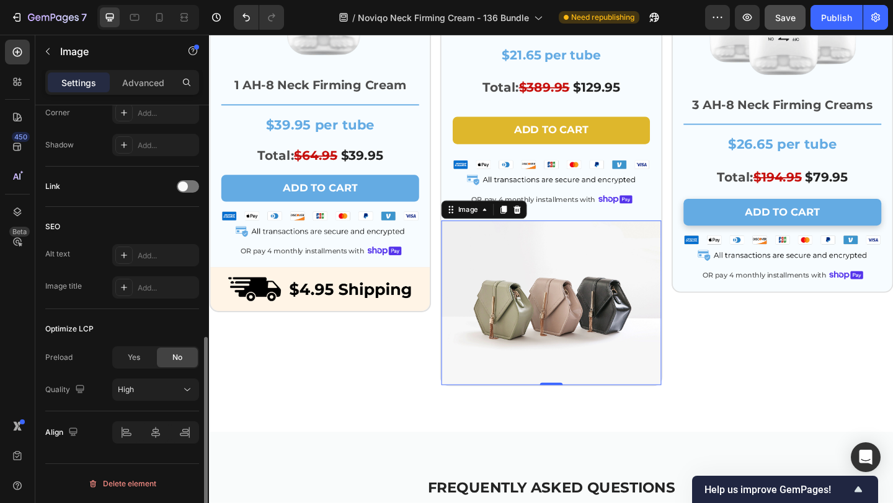
scroll to position [449, 0]
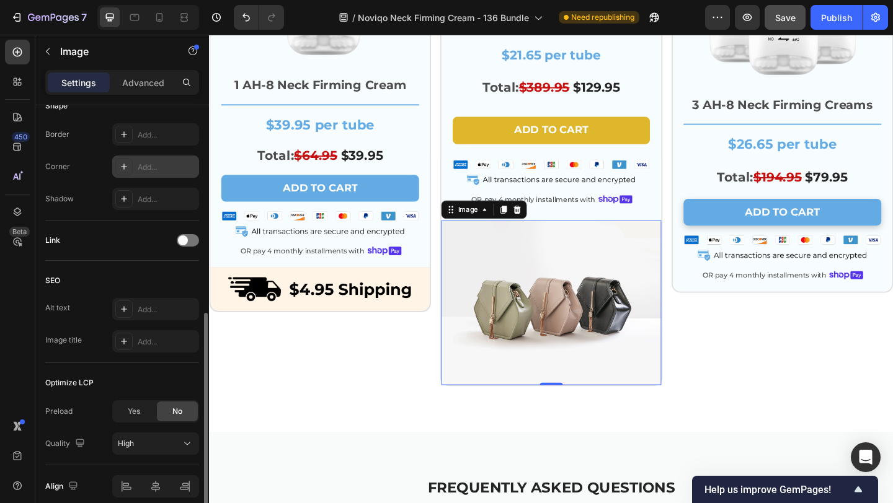
click at [162, 170] on div "Add..." at bounding box center [167, 167] width 58 height 11
type input "https://cdn.shopify.com/s/files/1/0671/1626/9762/files/gempages_566123104753943…"
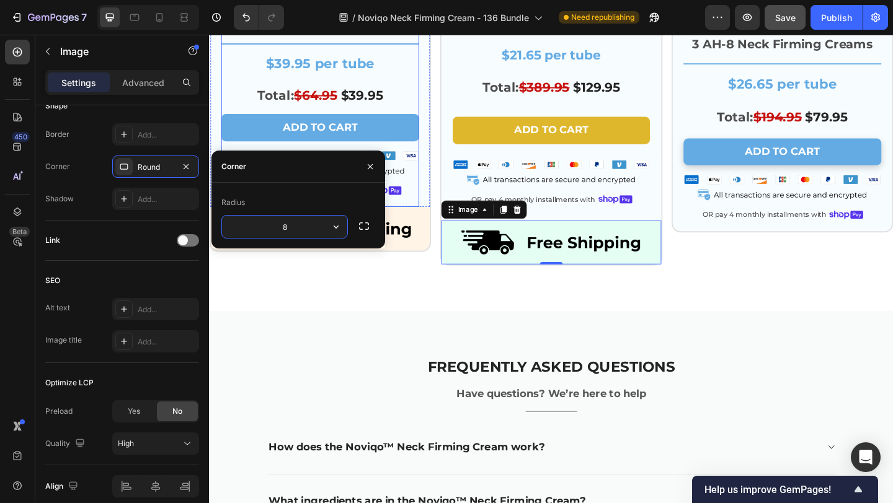
scroll to position [3863, 0]
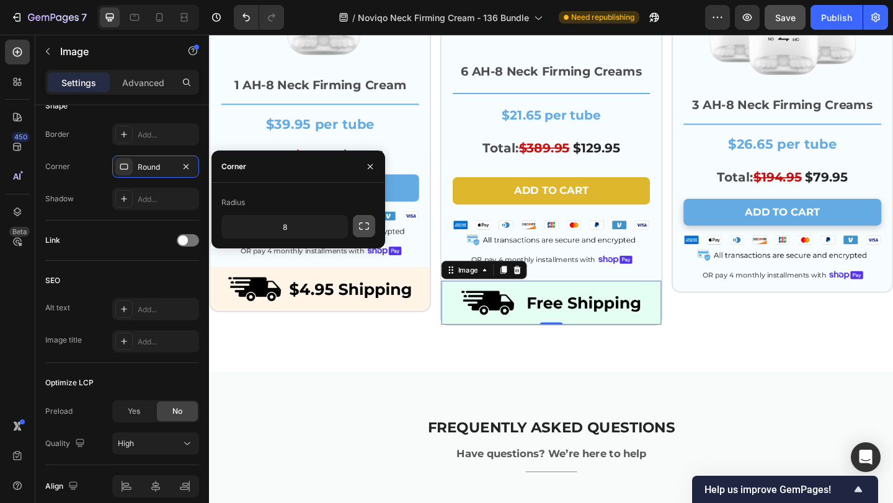
click at [366, 227] on icon "button" at bounding box center [364, 226] width 12 height 12
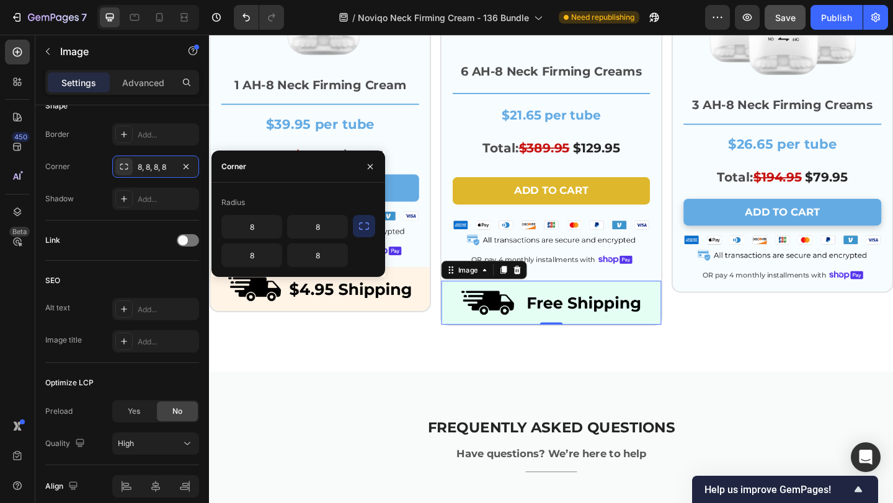
click at [271, 239] on div "8 8 8 8" at bounding box center [284, 241] width 126 height 52
click at [271, 231] on input "8" at bounding box center [252, 227] width 60 height 22
type input "0"
click at [322, 223] on input "8" at bounding box center [318, 227] width 60 height 22
type input "0"
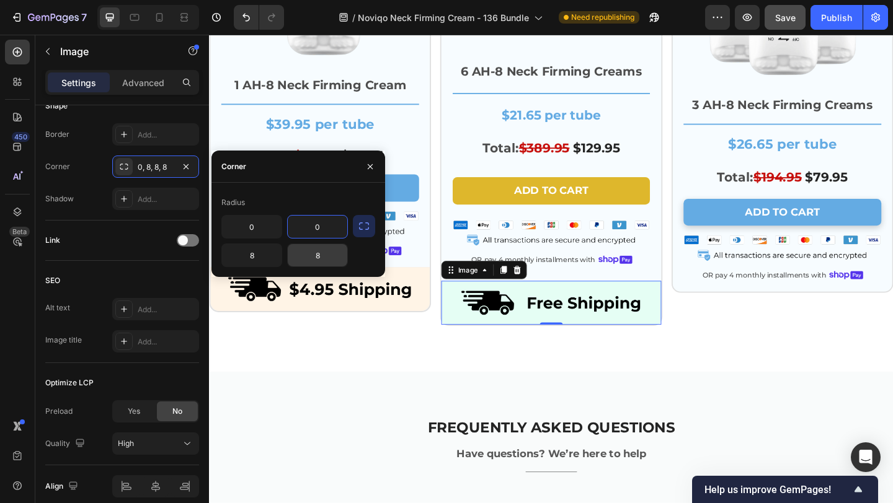
click at [326, 258] on input "8" at bounding box center [318, 255] width 60 height 22
type input "16"
click at [262, 252] on input "8" at bounding box center [252, 255] width 60 height 22
type input "16"
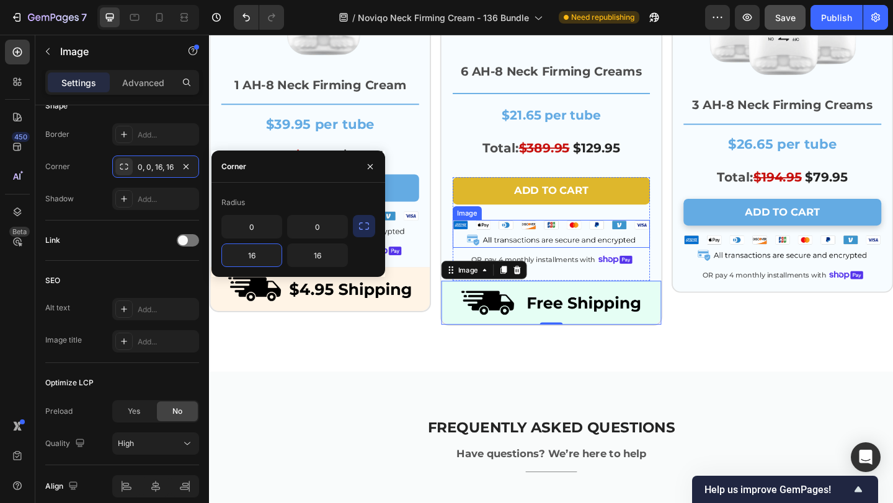
click at [739, 322] on div "Icon 3-Month Skin Reset Text Block Icon Row Row Image Row 3 AH-8 Neck Firming C…" at bounding box center [832, 84] width 241 height 532
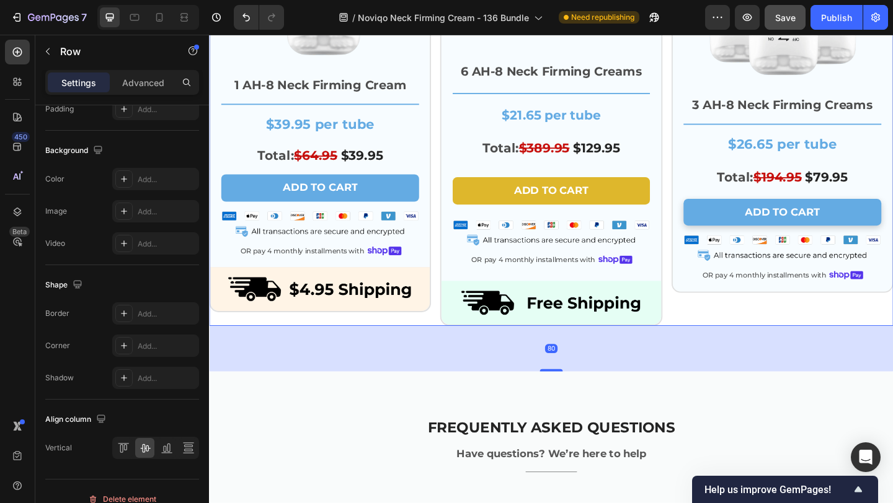
scroll to position [0, 0]
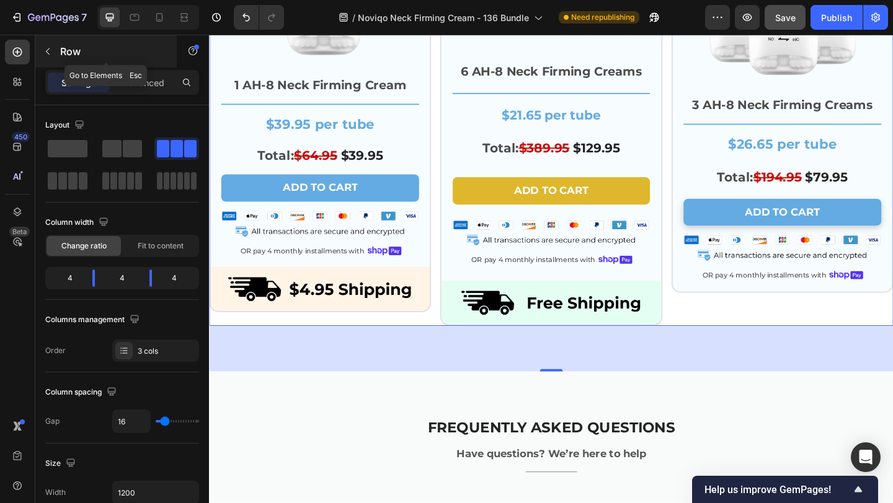
click at [63, 63] on div "Row" at bounding box center [105, 51] width 141 height 32
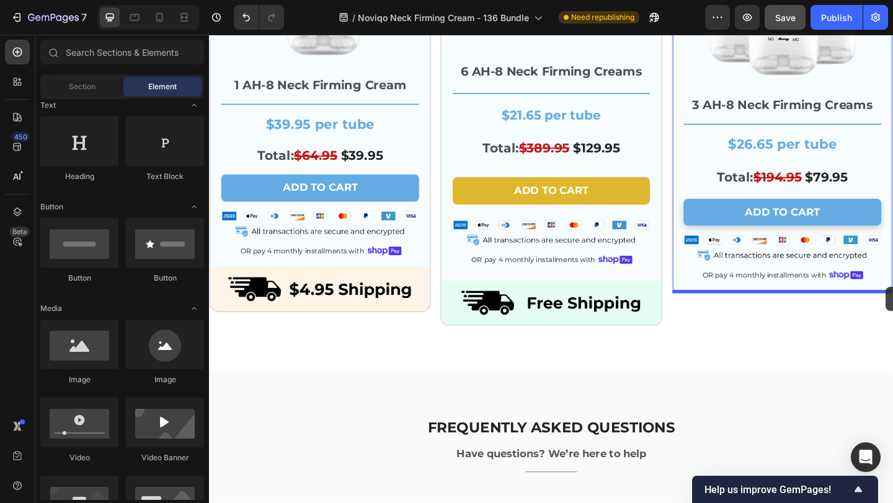
drag, startPoint x: 279, startPoint y: 397, endPoint x: 945, endPoint y: 309, distance: 671.4
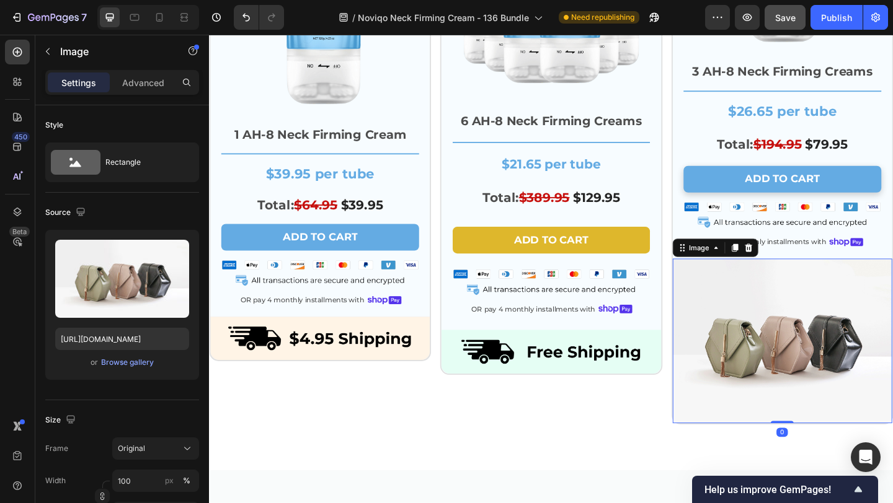
scroll to position [3917, 0]
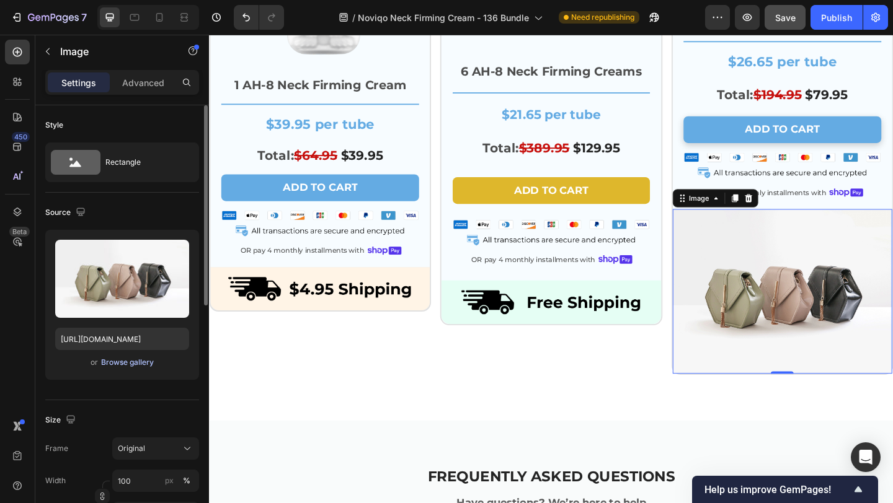
click at [141, 365] on div "Browse gallery" at bounding box center [127, 362] width 53 height 11
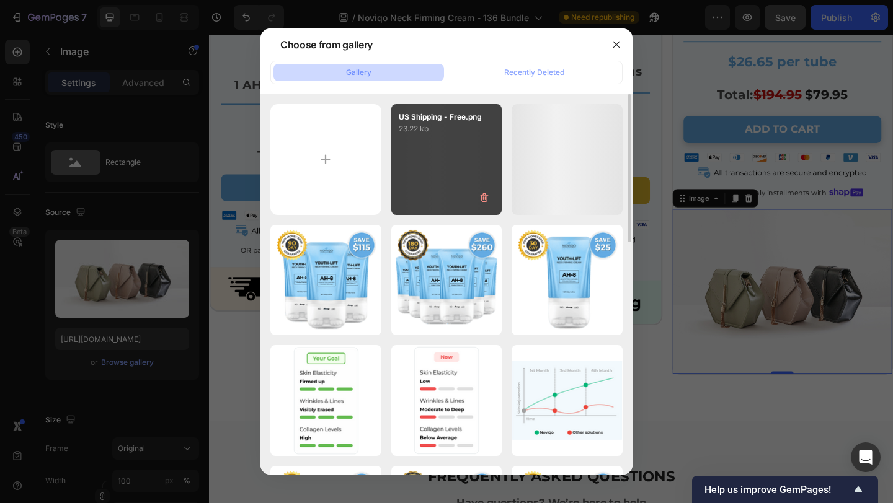
click at [430, 157] on div "US Shipping - Free.png 23.22 kb" at bounding box center [446, 159] width 111 height 111
type input "https://cdn.shopify.com/s/files/1/0671/1626/9762/files/gempages_566123104753943…"
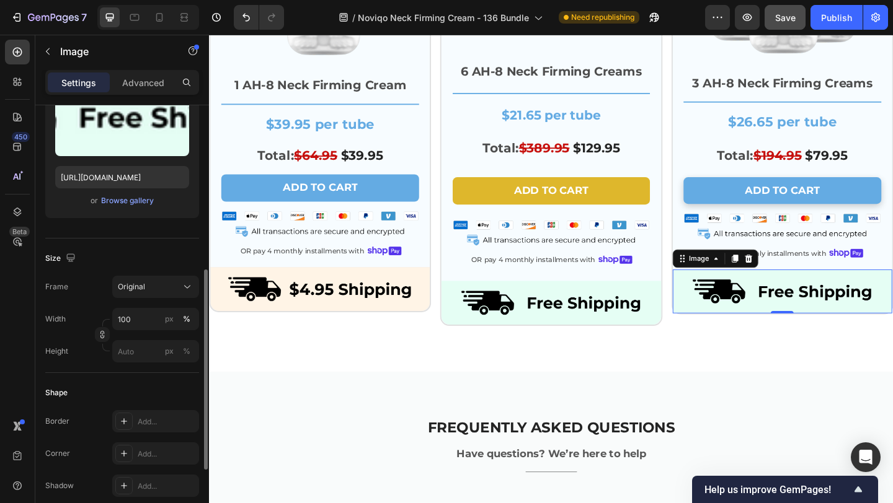
scroll to position [249, 0]
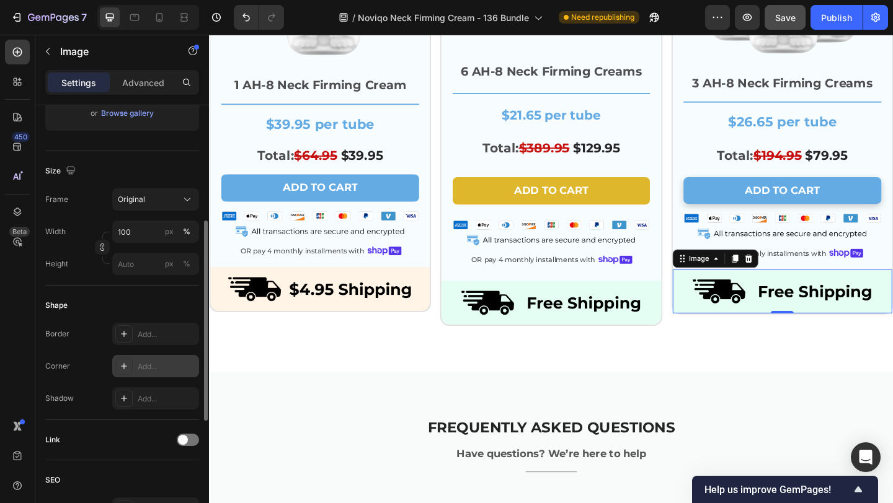
click at [144, 364] on div "Add..." at bounding box center [167, 366] width 58 height 11
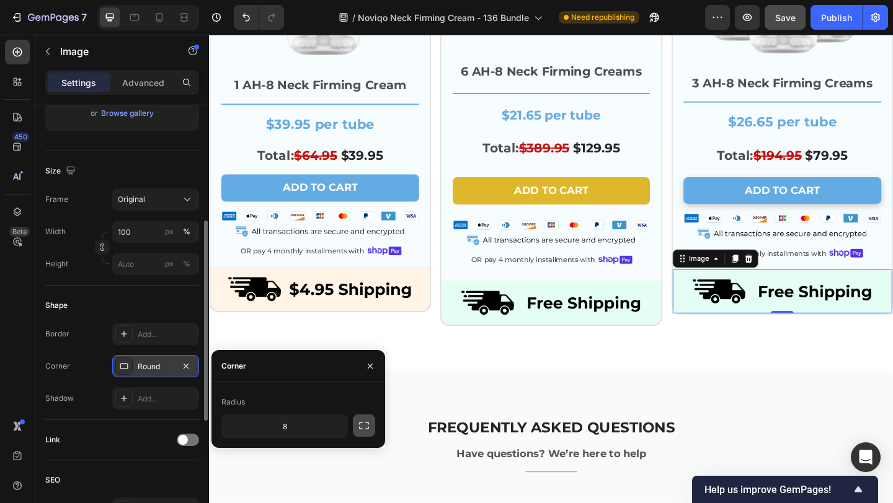
click at [367, 424] on icon "button" at bounding box center [364, 426] width 12 height 12
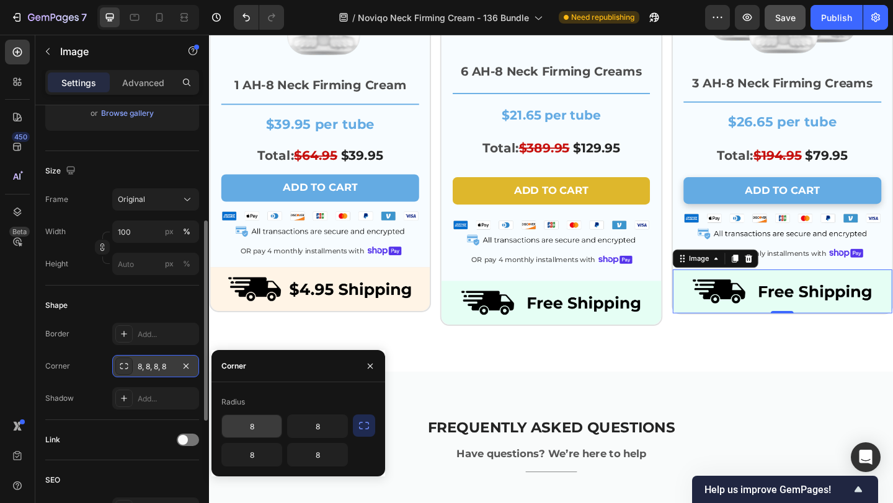
click at [278, 431] on input "8" at bounding box center [252, 426] width 60 height 22
type input "0"
click at [329, 425] on input "8" at bounding box center [318, 426] width 60 height 22
type input "0"
click at [265, 452] on input "8" at bounding box center [252, 455] width 60 height 22
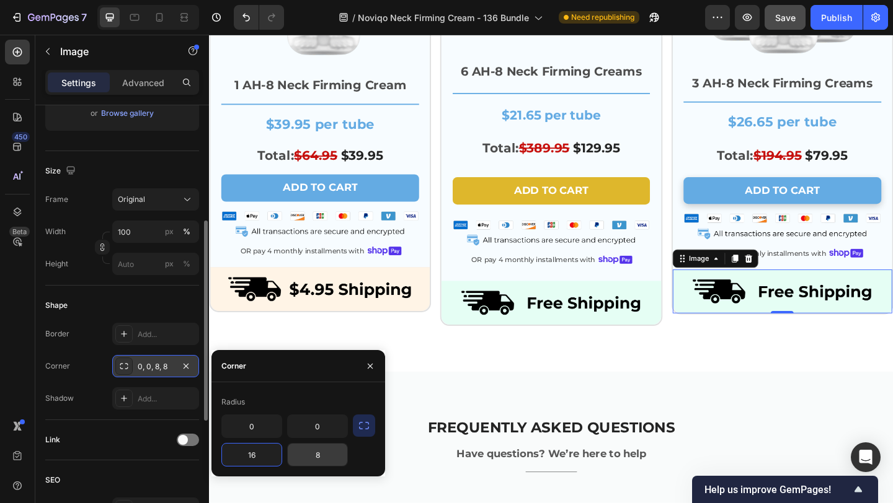
type input "16"
click at [336, 456] on input "8" at bounding box center [318, 455] width 60 height 22
type input "16"
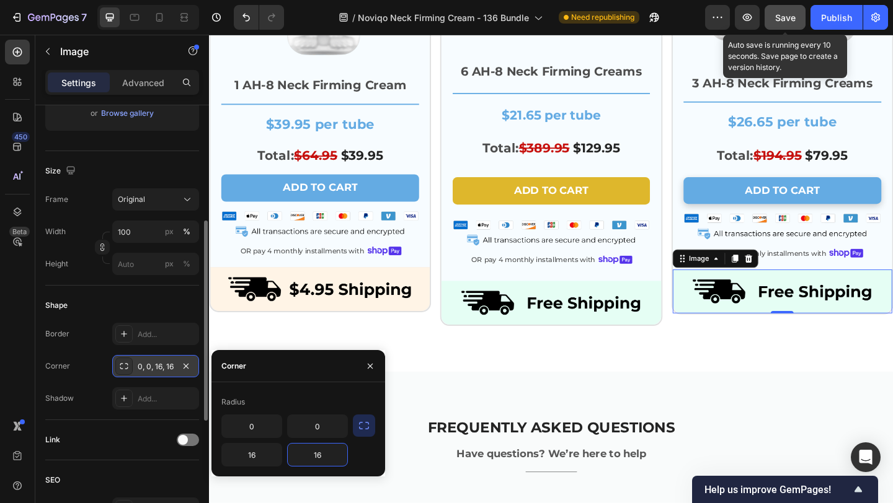
click at [786, 13] on span "Save" at bounding box center [785, 17] width 20 height 11
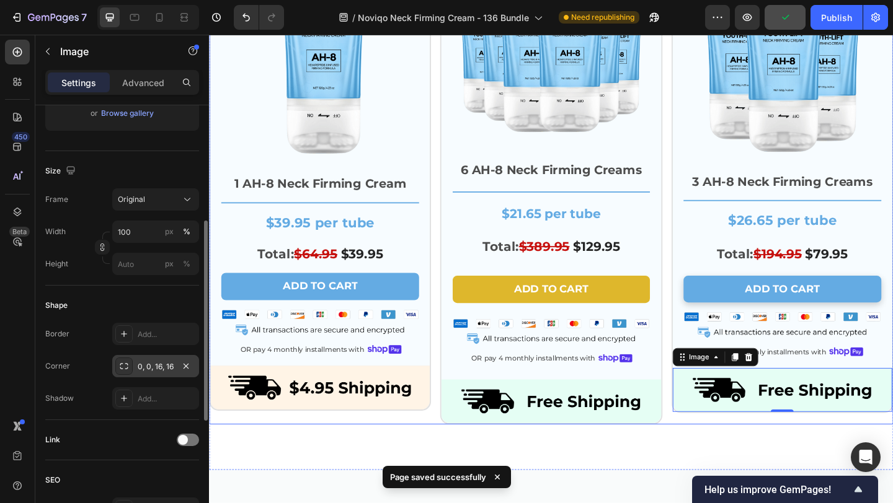
scroll to position [3788, 0]
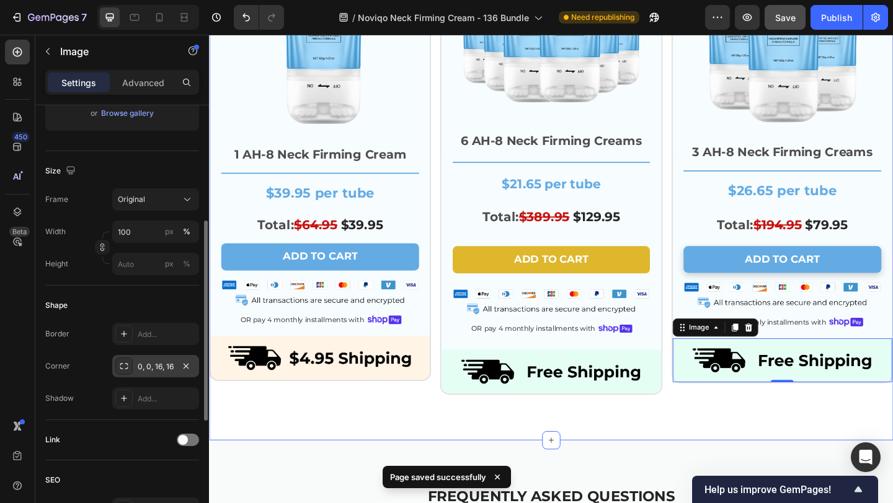
click at [687, 462] on div "Icon 1-Month Glow Trial Text Block Icon Row Row Image Row 1 AH-8 Neck Firming C…" at bounding box center [581, 175] width 744 height 602
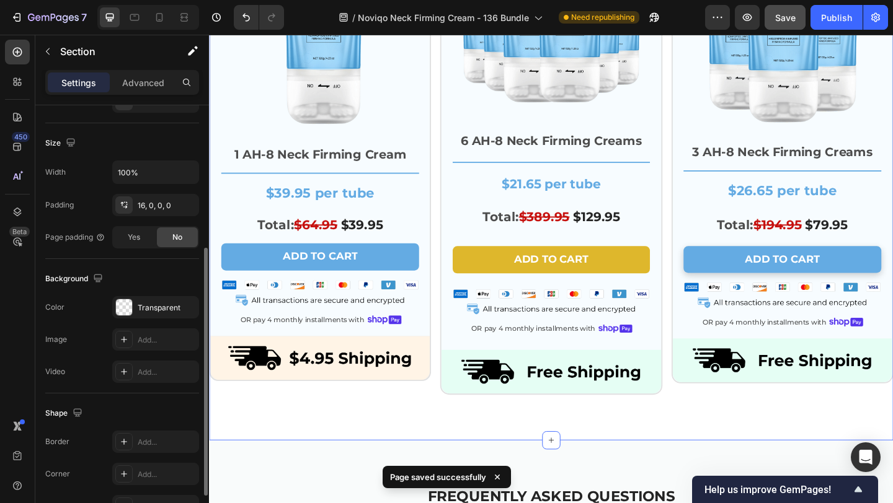
scroll to position [0, 0]
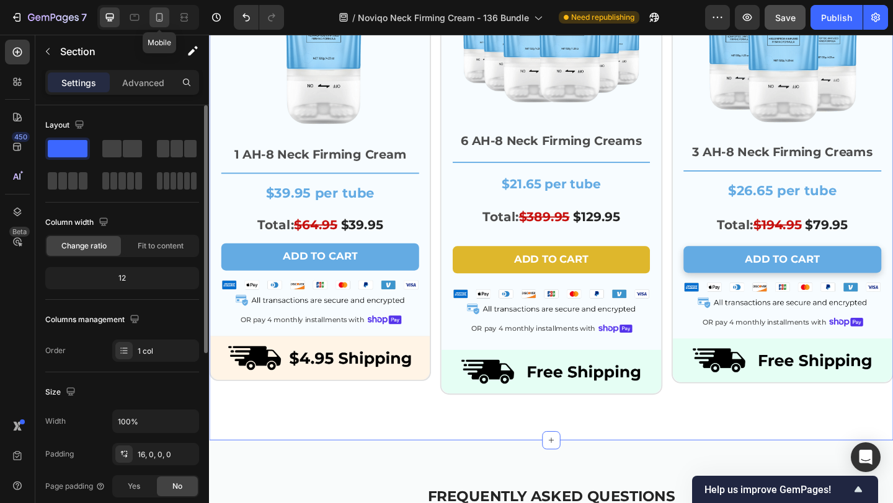
click at [160, 19] on icon at bounding box center [159, 19] width 3 height 1
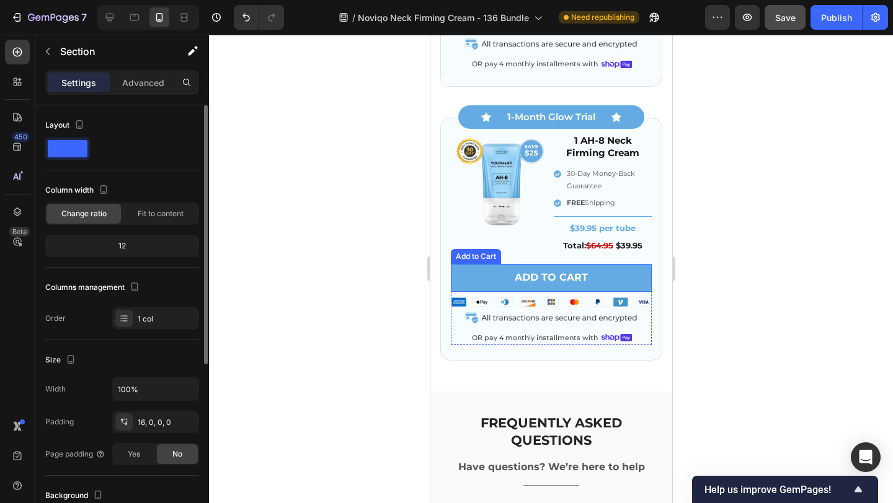
scroll to position [4426, 0]
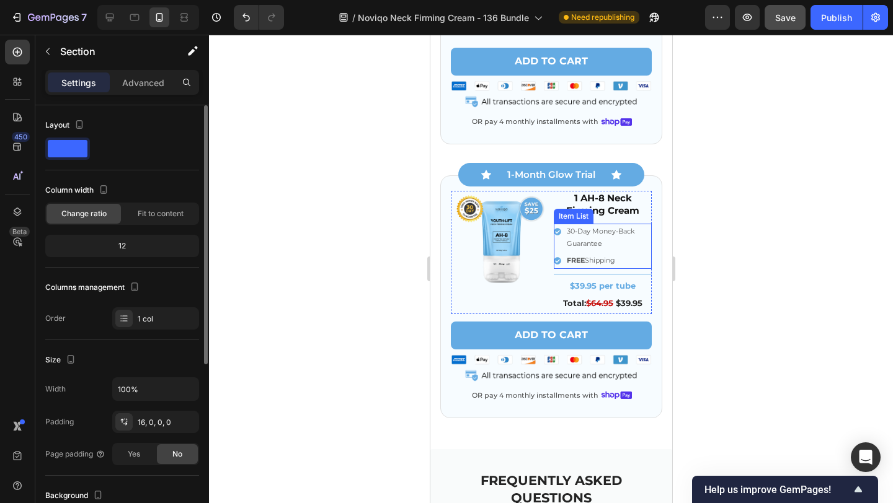
click at [555, 244] on div "30-Day Money-Back Guarantee" at bounding box center [602, 238] width 98 height 29
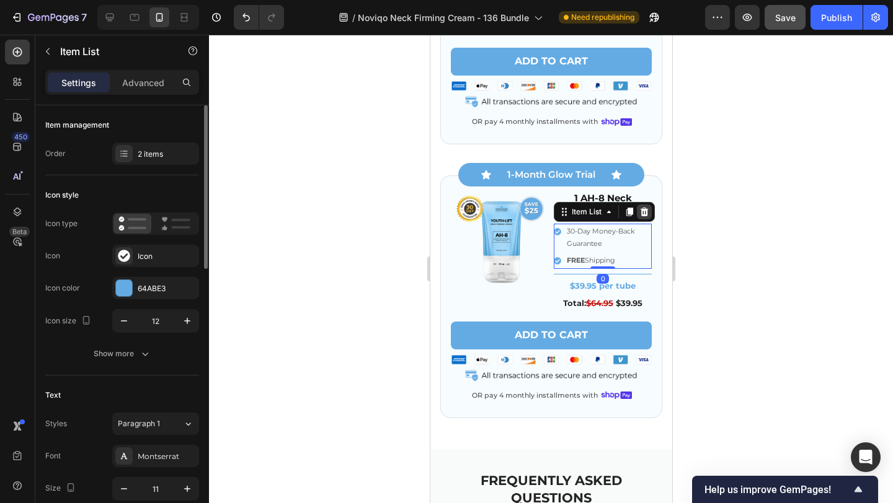
click at [649, 214] on div at bounding box center [643, 212] width 15 height 15
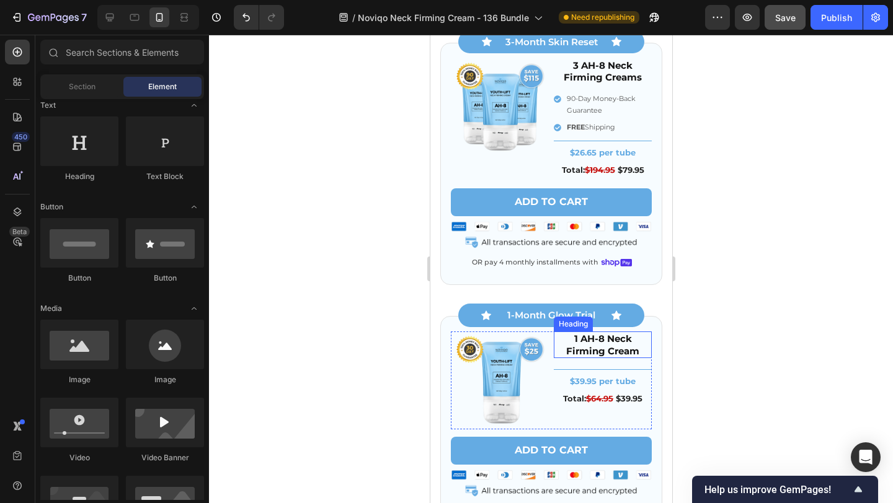
scroll to position [4205, 0]
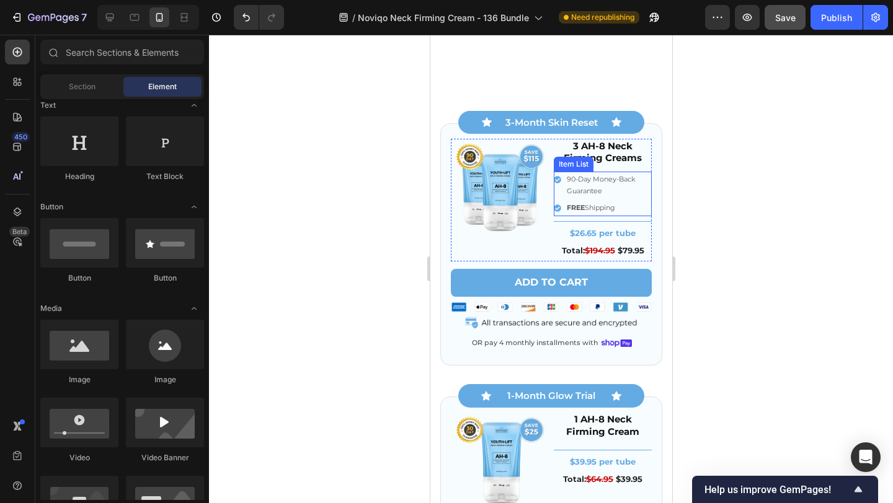
click at [553, 195] on div "90-Day Money-Back Guarantee" at bounding box center [602, 186] width 98 height 29
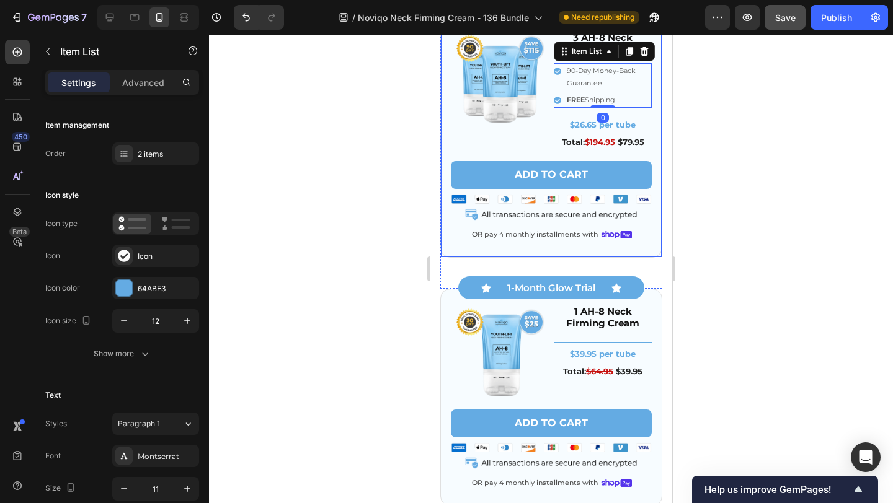
click at [648, 154] on div "Image 3 AH-8 Neck Firming Creams Heading 90-Day Money-Back Guarantee FREE Shipp…" at bounding box center [550, 136] width 201 height 212
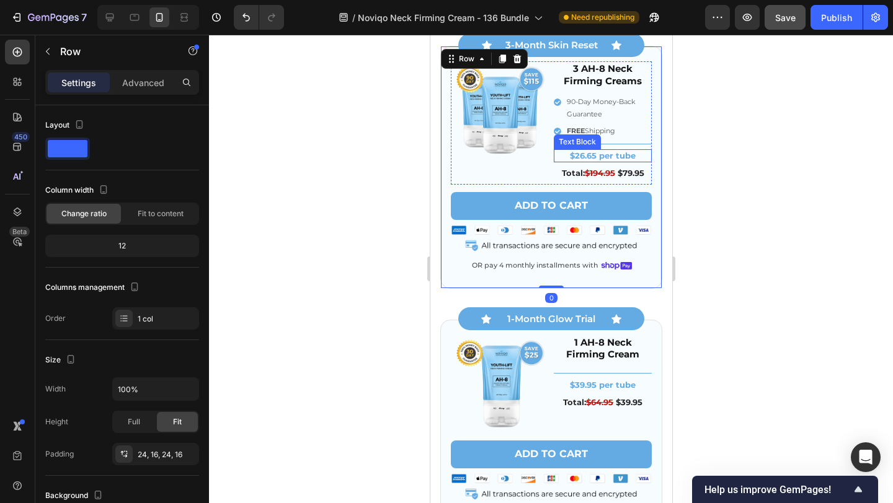
scroll to position [4171, 0]
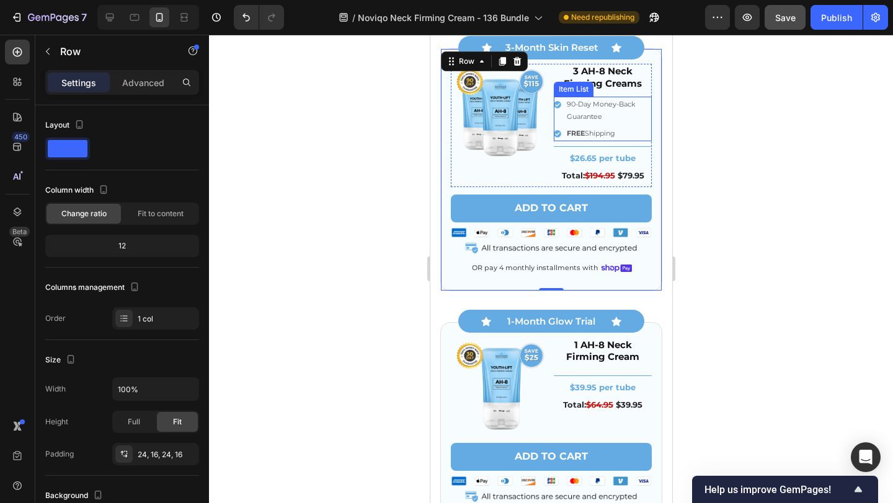
click at [557, 116] on div "90-Day Money-Back Guarantee" at bounding box center [602, 111] width 98 height 29
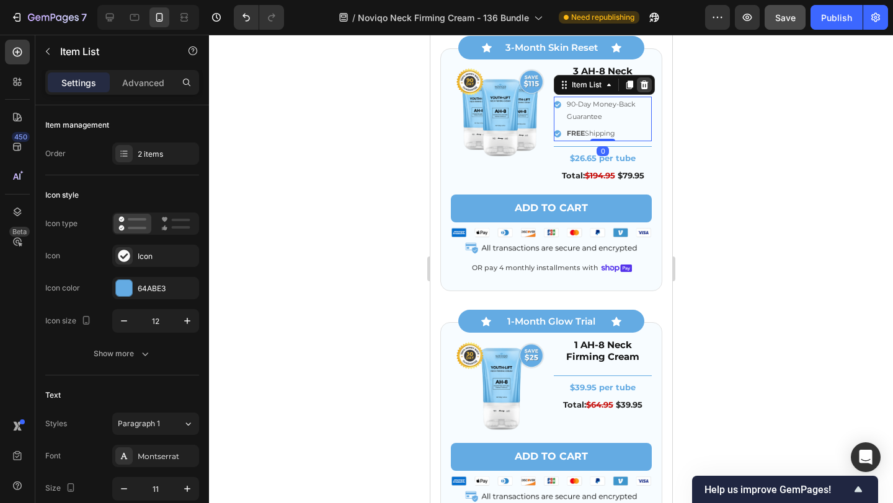
click at [646, 82] on icon at bounding box center [644, 85] width 8 height 9
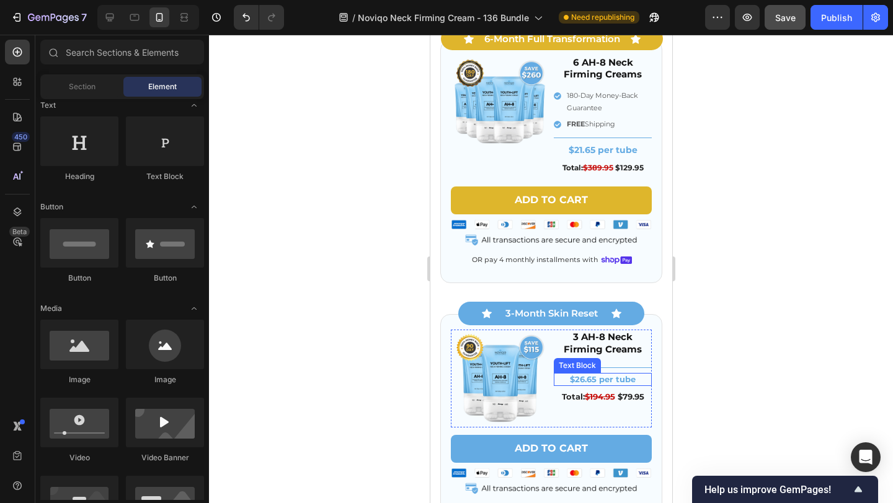
scroll to position [3830, 0]
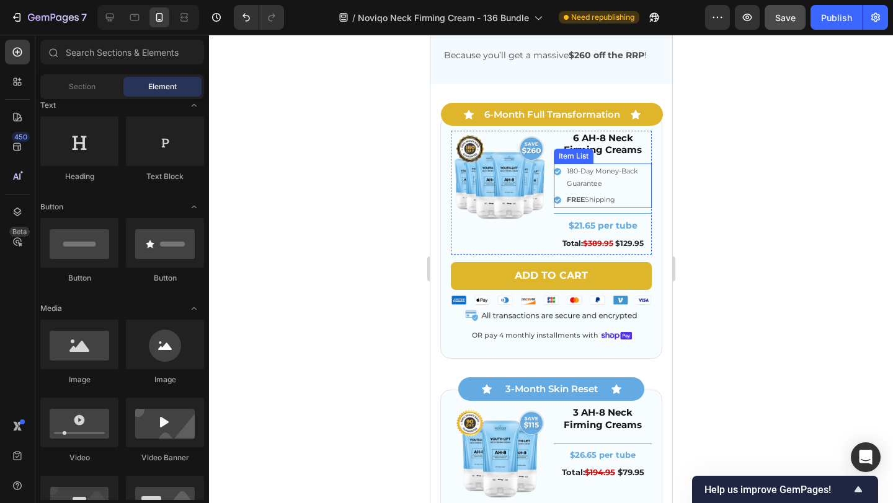
click at [559, 187] on div "180-Day Money-Back Guarantee" at bounding box center [602, 178] width 98 height 29
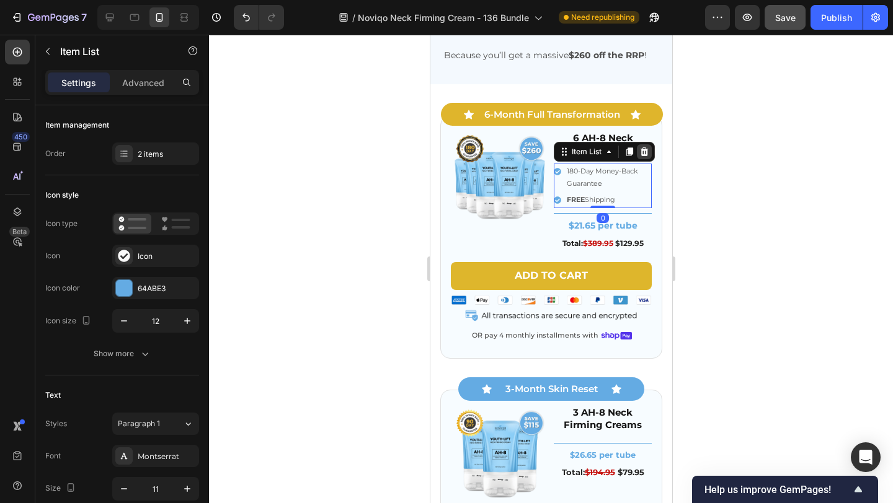
click at [648, 155] on icon at bounding box center [643, 152] width 10 height 10
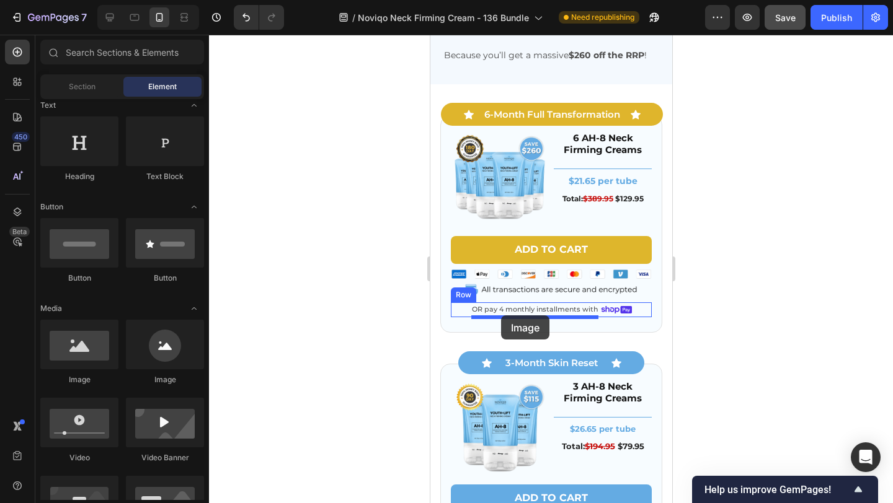
drag, startPoint x: 541, startPoint y: 374, endPoint x: 500, endPoint y: 315, distance: 71.7
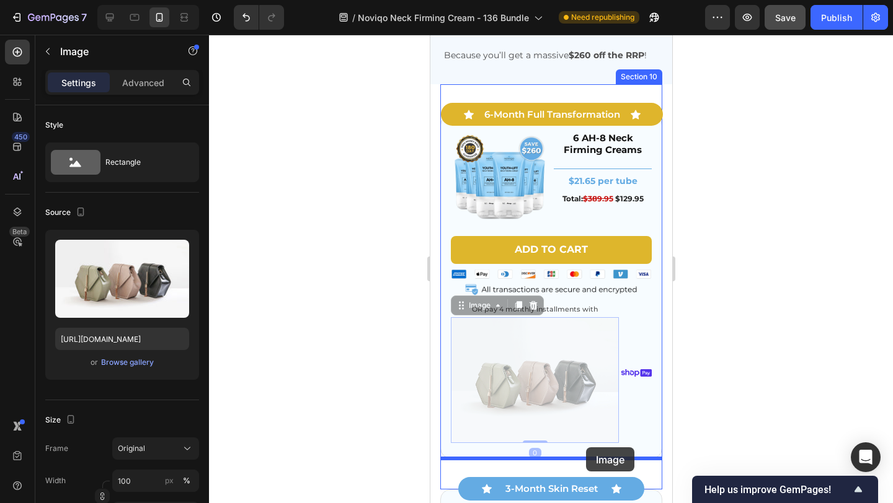
drag, startPoint x: 483, startPoint y: 309, endPoint x: 585, endPoint y: 448, distance: 172.4
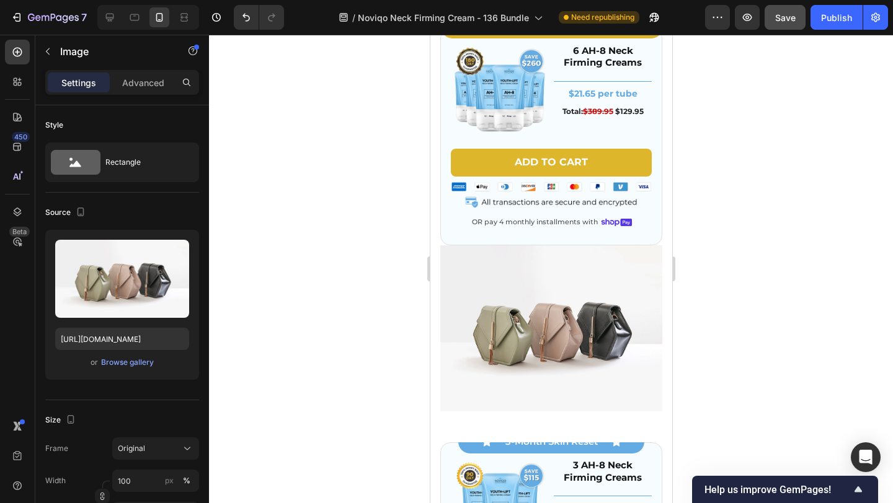
scroll to position [3949, 0]
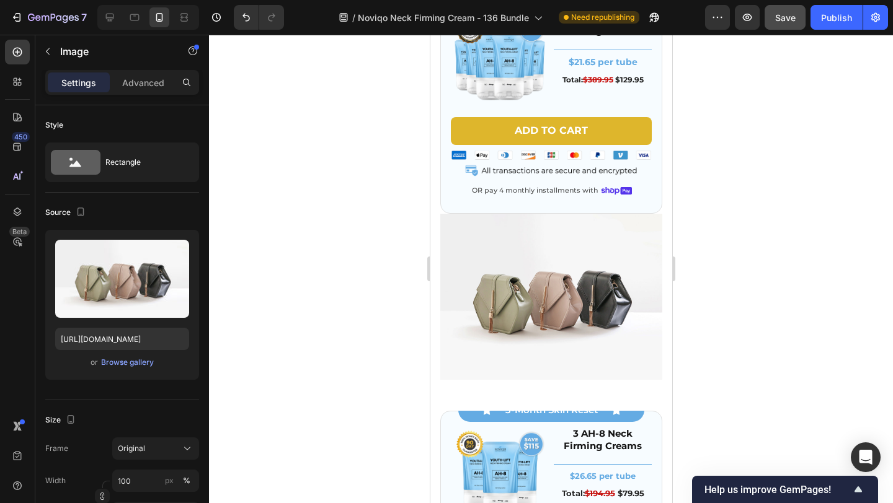
click at [522, 248] on img at bounding box center [550, 297] width 222 height 167
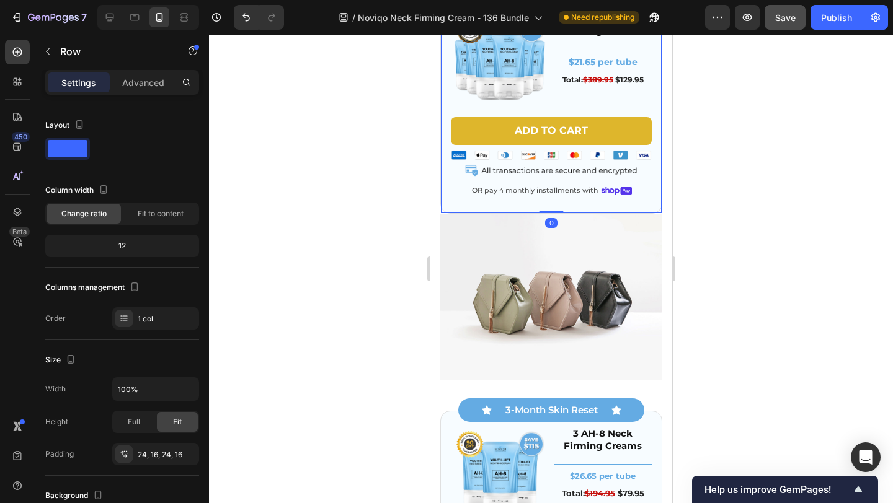
click at [633, 204] on div "Image 6 AH-8 Neck Firming Creams Heading Title Line $21.65 per tube Text Block …" at bounding box center [550, 105] width 222 height 218
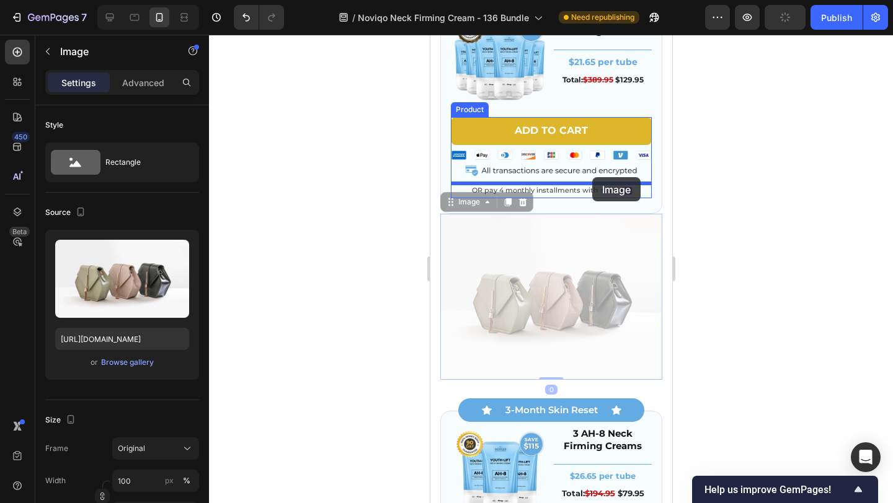
drag, startPoint x: 539, startPoint y: 288, endPoint x: 591, endPoint y: 177, distance: 122.8
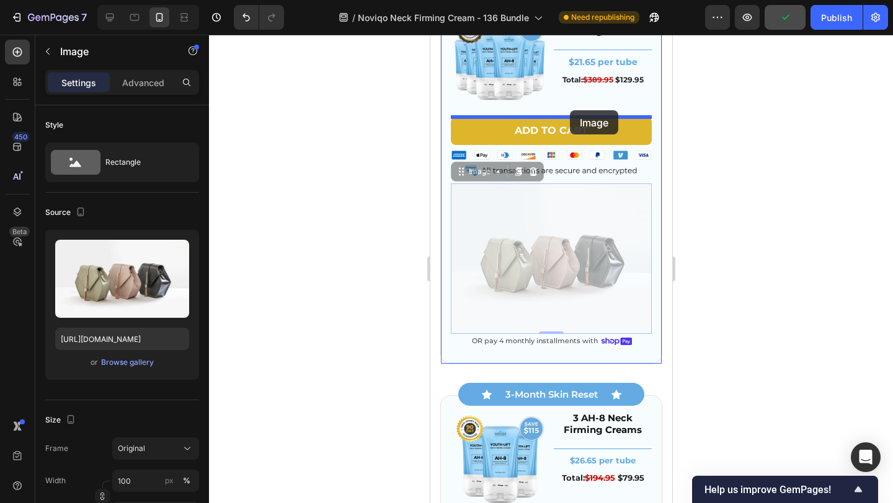
drag, startPoint x: 472, startPoint y: 174, endPoint x: 569, endPoint y: 110, distance: 115.9
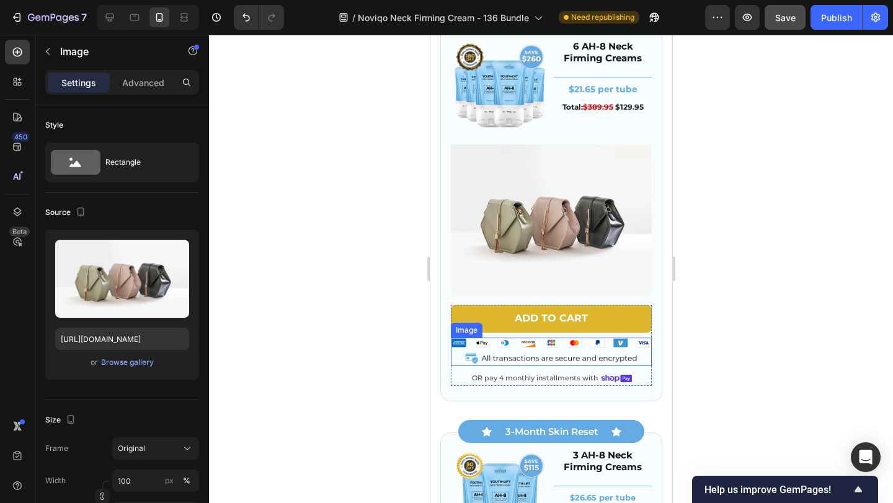
scroll to position [3891, 0]
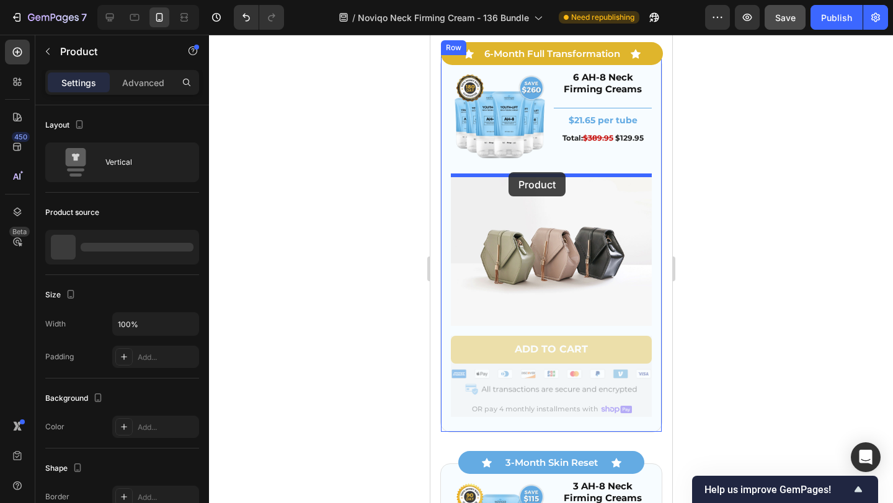
drag, startPoint x: 474, startPoint y: 399, endPoint x: 506, endPoint y: 172, distance: 229.2
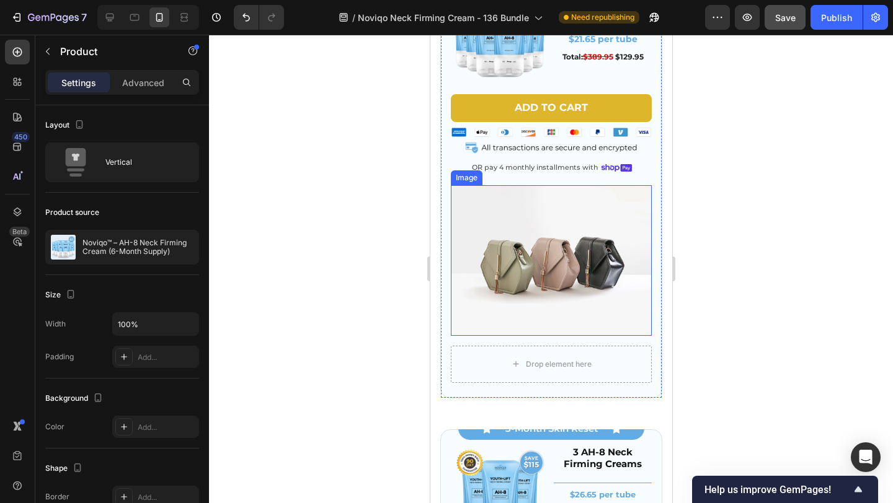
scroll to position [3978, 0]
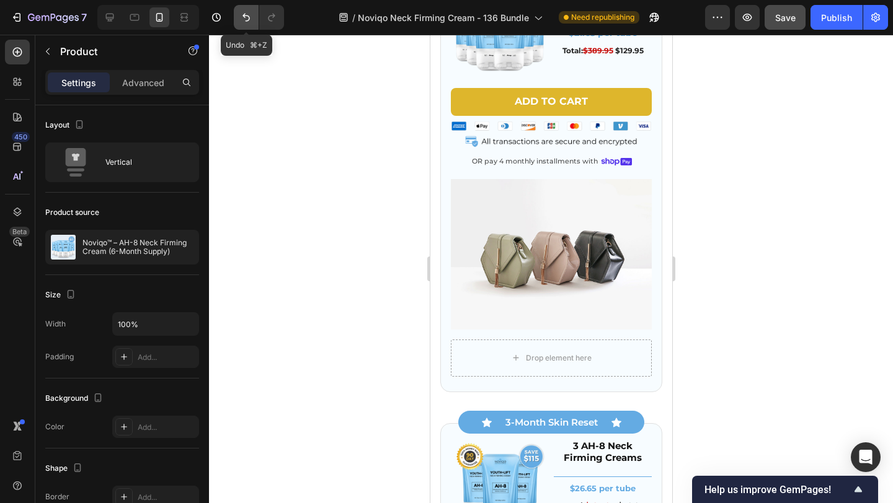
click at [244, 14] on icon "Undo/Redo" at bounding box center [245, 18] width 7 height 8
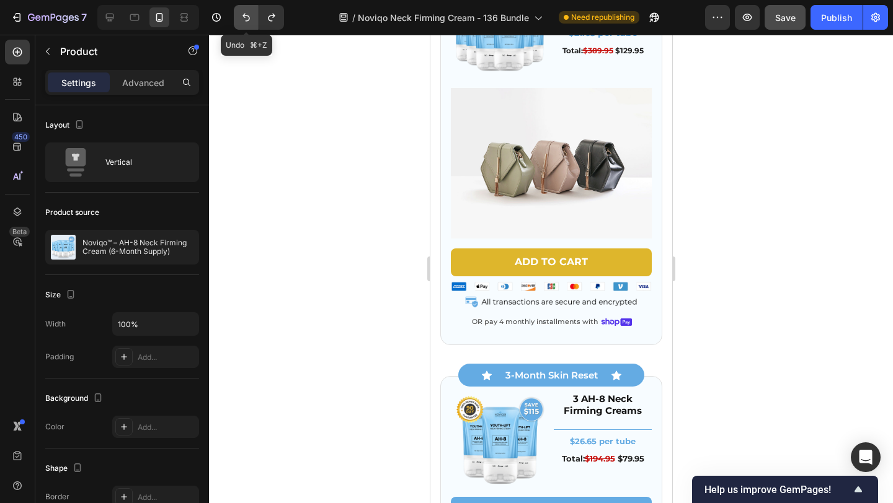
click at [244, 14] on icon "Undo/Redo" at bounding box center [245, 18] width 7 height 8
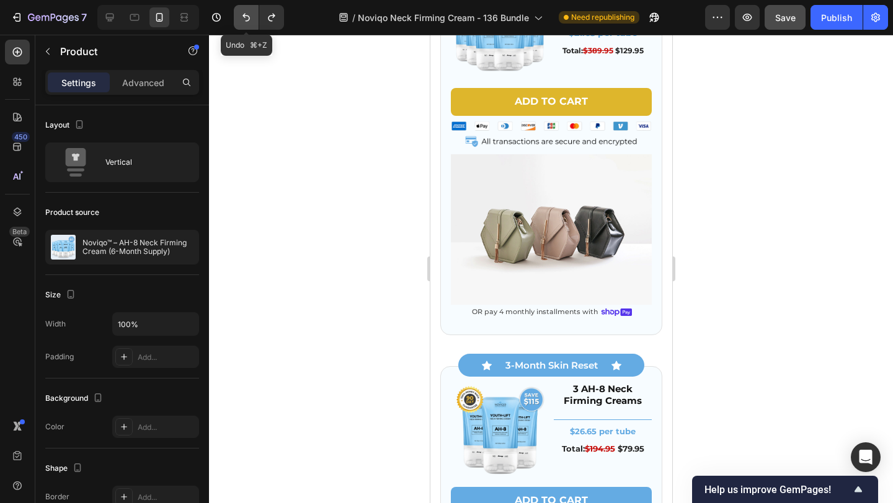
click at [251, 16] on icon "Undo/Redo" at bounding box center [246, 17] width 12 height 12
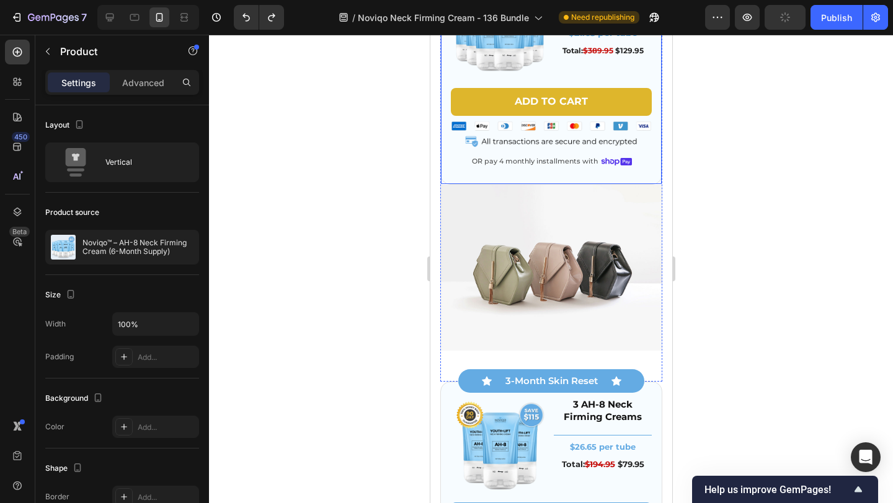
click at [532, 179] on div "Image 6 AH-8 Neck Firming Creams Heading Title Line $21.65 per tube Text Block …" at bounding box center [550, 76] width 222 height 218
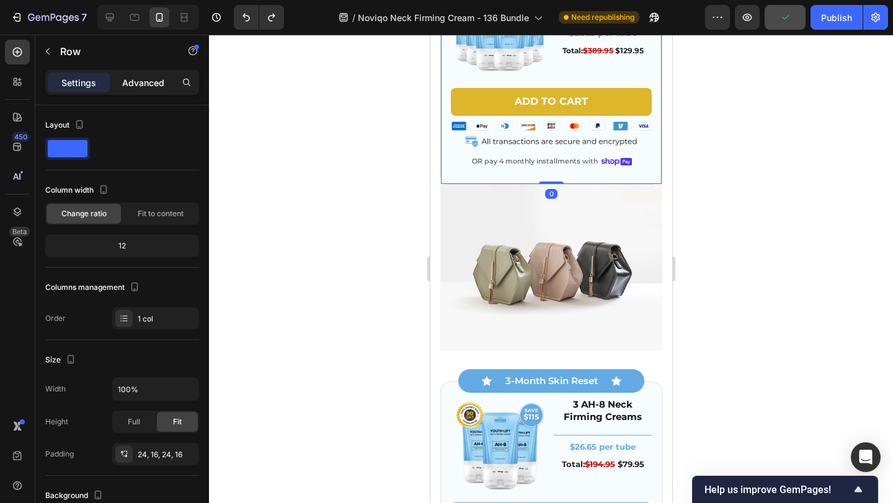
click at [146, 87] on p "Advanced" at bounding box center [143, 82] width 42 height 13
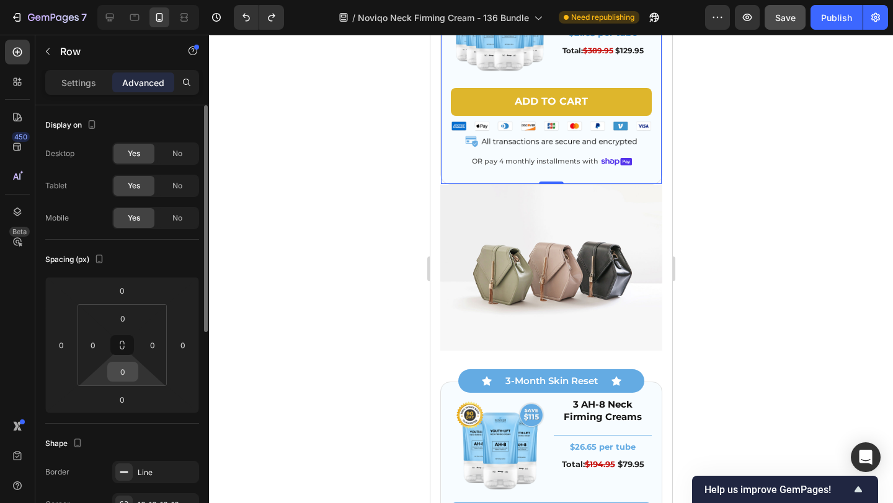
click at [126, 367] on input "0" at bounding box center [122, 372] width 25 height 19
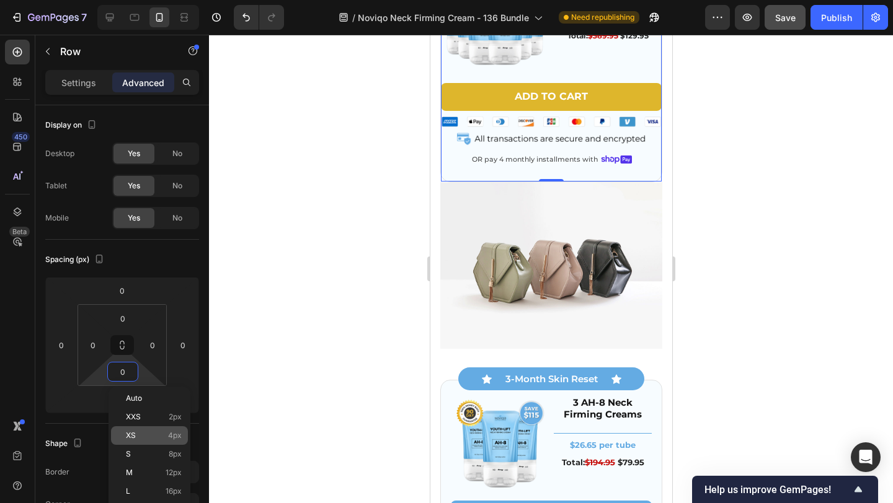
click at [144, 427] on div "XS 4px" at bounding box center [149, 435] width 77 height 19
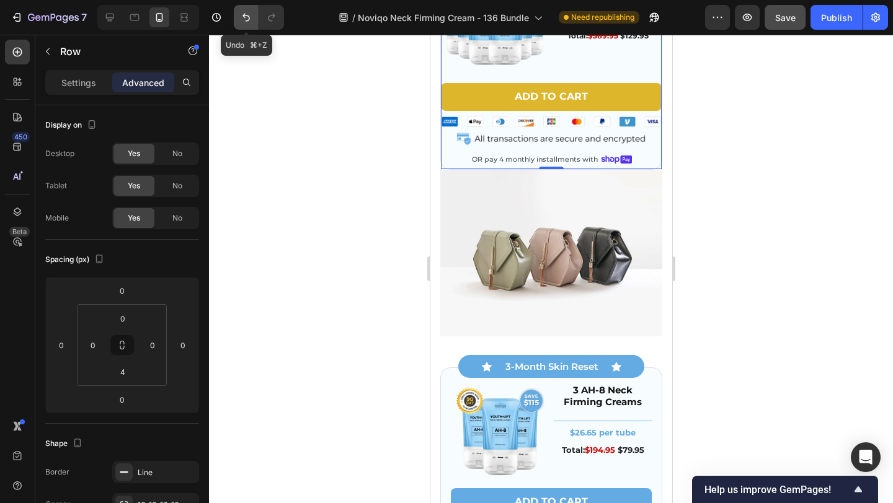
click at [240, 23] on icon "Undo/Redo" at bounding box center [246, 17] width 12 height 12
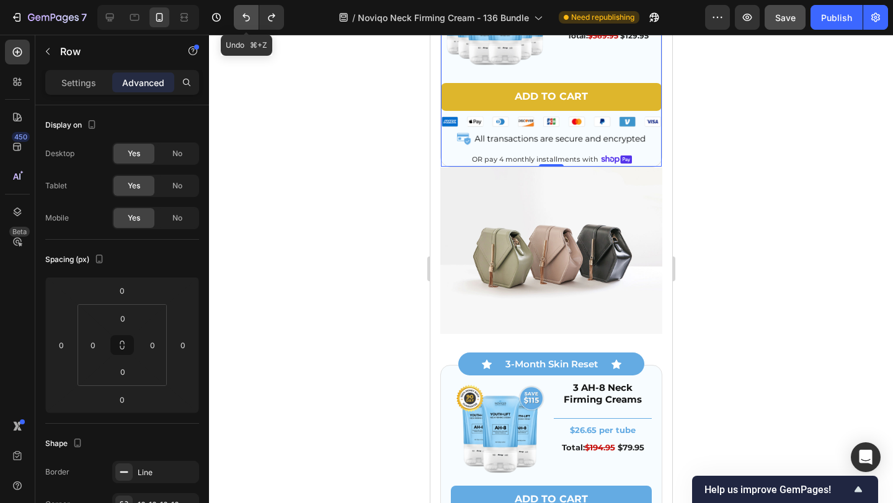
click at [243, 22] on icon "Undo/Redo" at bounding box center [246, 17] width 12 height 12
click at [273, 16] on icon "Undo/Redo" at bounding box center [271, 18] width 7 height 8
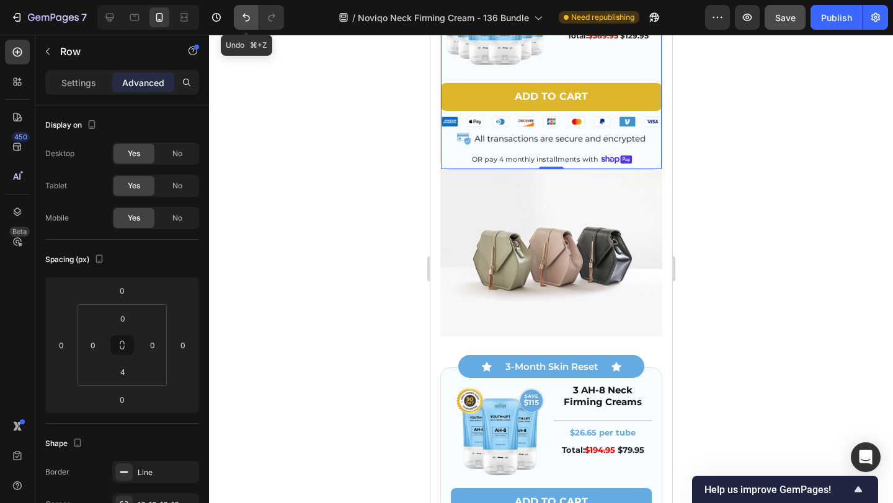
click at [250, 19] on icon "Undo/Redo" at bounding box center [246, 17] width 12 height 12
type input "0"
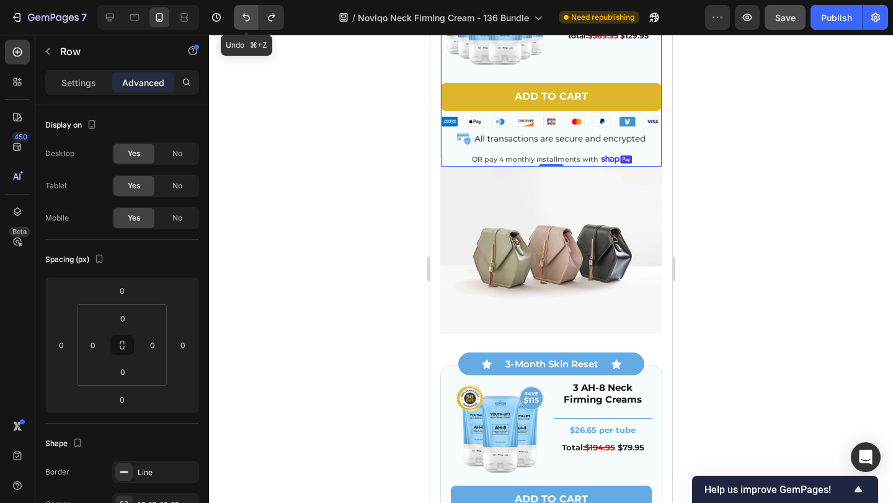
click at [250, 19] on icon "Undo/Redo" at bounding box center [246, 17] width 12 height 12
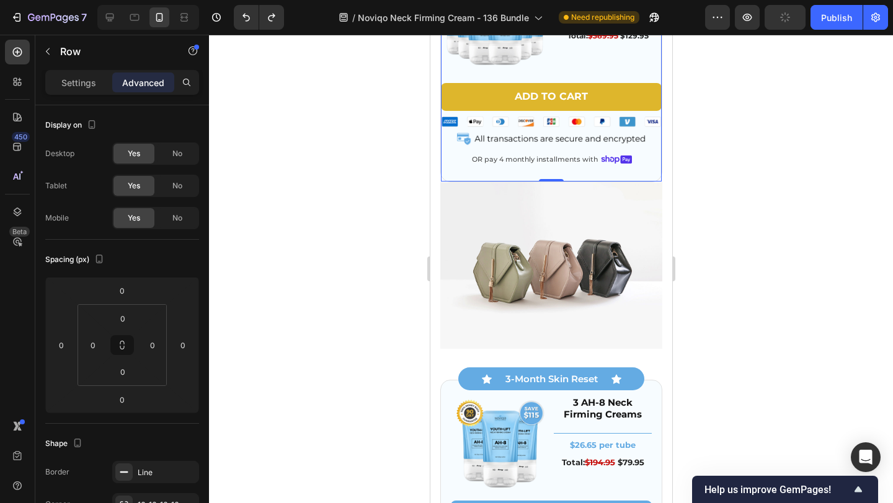
click at [501, 171] on div "Image 6 AH-8 Neck Firming Creams Heading Title Line $21.65 per tube Text Block …" at bounding box center [550, 75] width 222 height 216
click at [525, 148] on div "Add to cart Add to Cart Image OR pay 4 monthly installments with Text Block Ima…" at bounding box center [550, 125] width 221 height 84
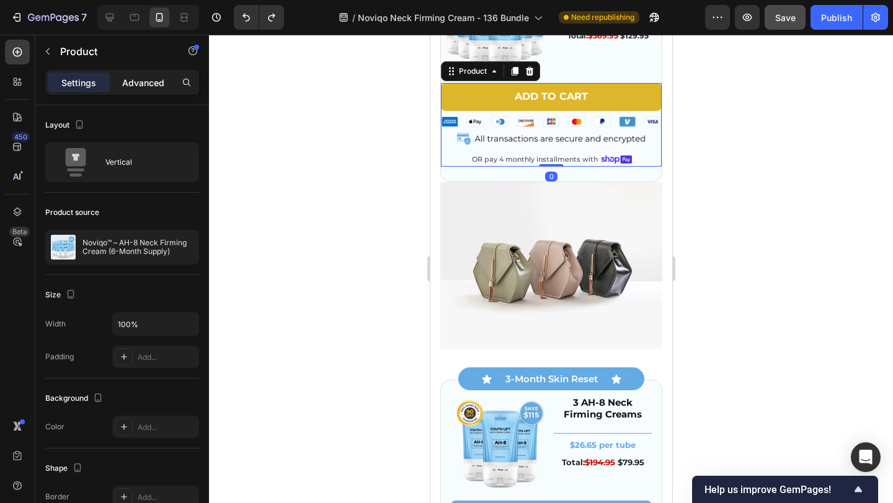
click at [143, 83] on p "Advanced" at bounding box center [143, 82] width 42 height 13
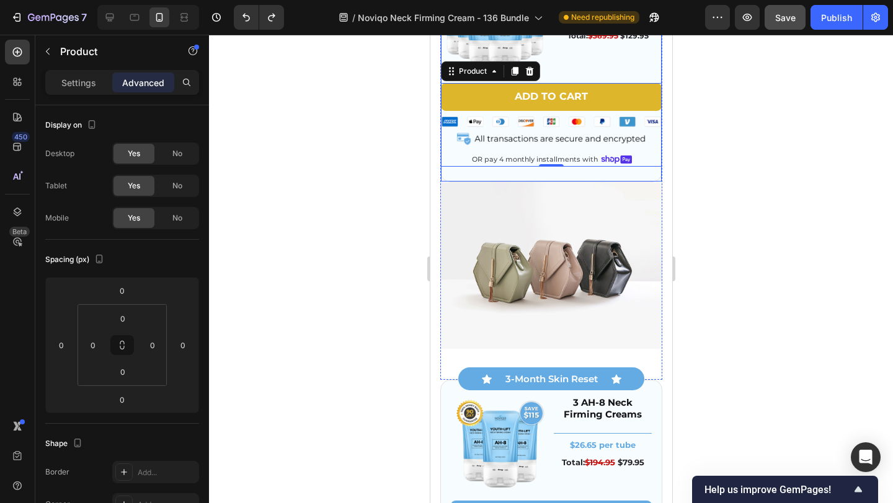
click at [491, 170] on div "Image 6 AH-8 Neck Firming Creams Heading Title Line $21.65 per tube Text Block …" at bounding box center [550, 75] width 222 height 216
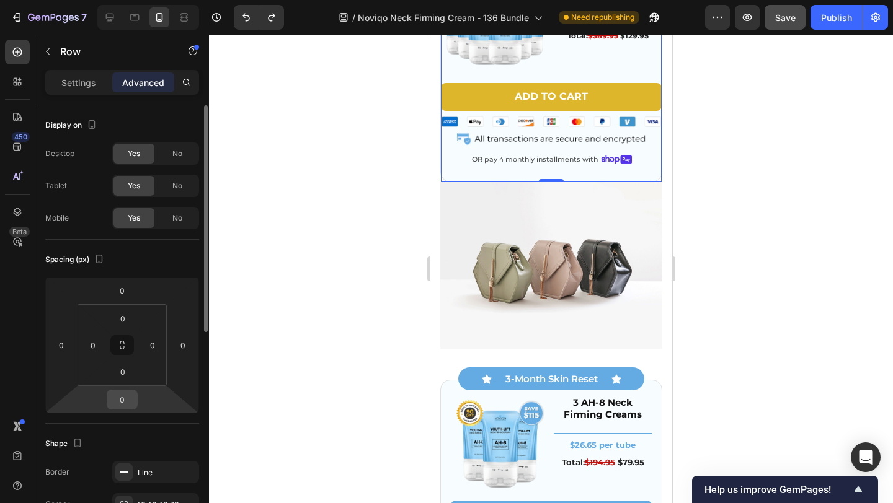
click at [132, 401] on input "0" at bounding box center [122, 399] width 25 height 19
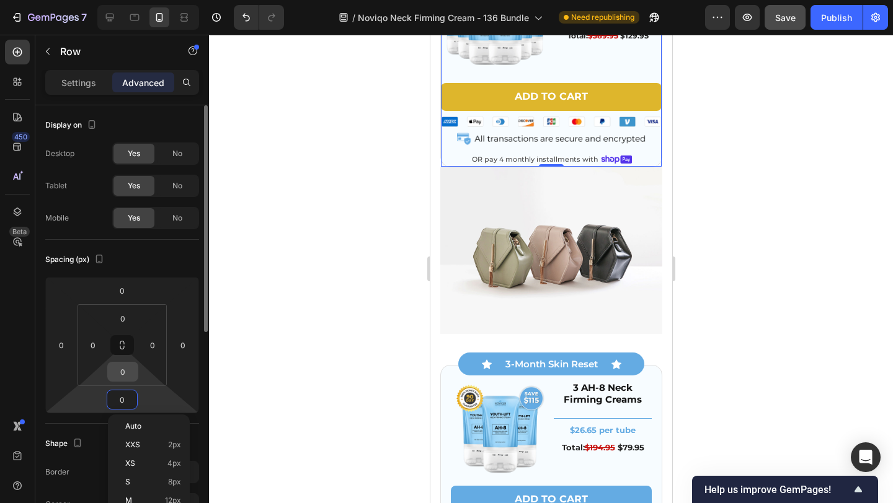
click at [131, 373] on input "0" at bounding box center [122, 372] width 25 height 19
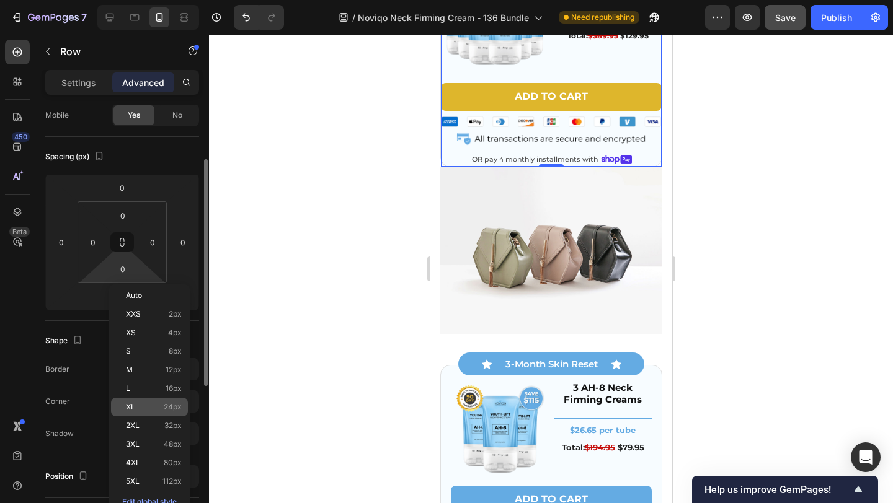
click at [162, 412] on div "XL 24px" at bounding box center [149, 407] width 77 height 19
type input "24"
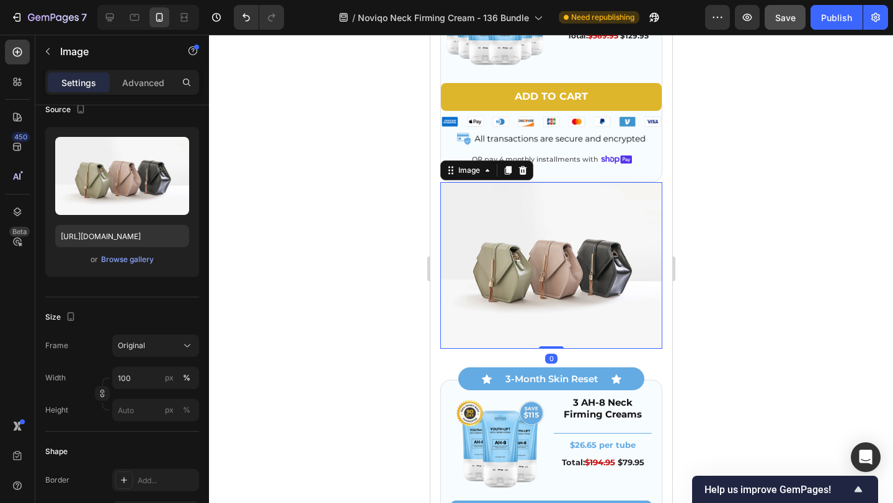
scroll to position [0, 0]
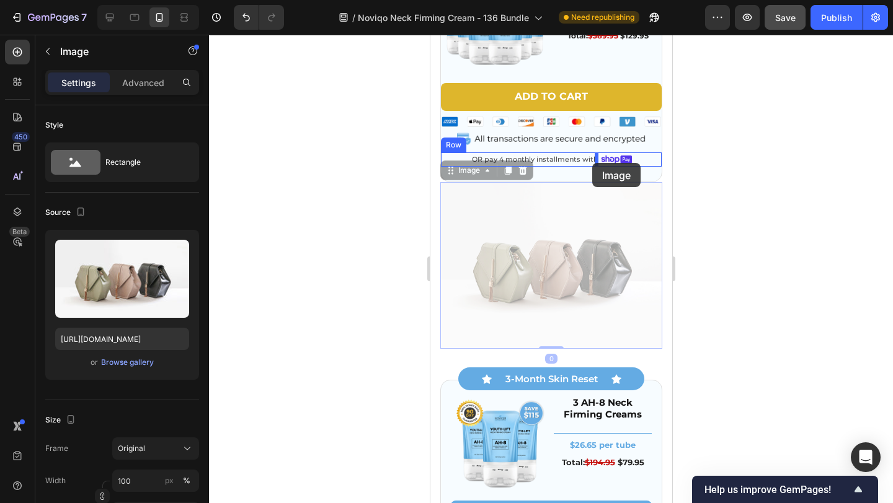
drag, startPoint x: 540, startPoint y: 268, endPoint x: 591, endPoint y: 163, distance: 116.4
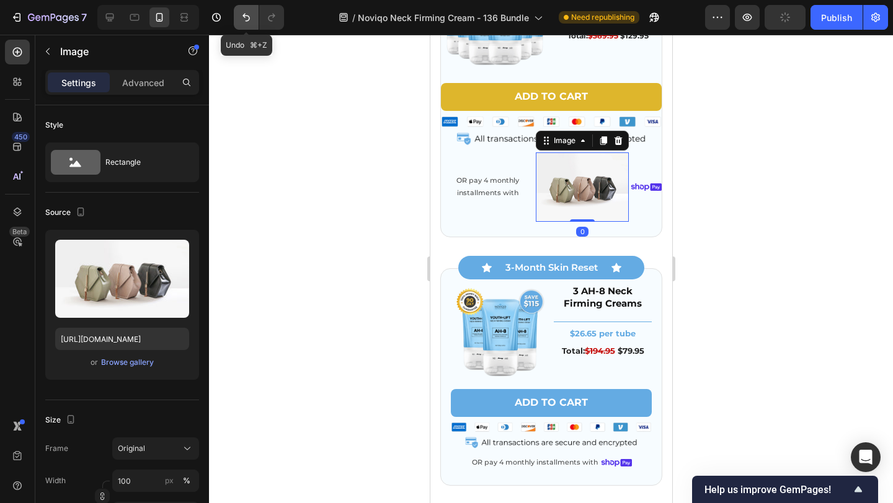
click at [245, 27] on button "Undo/Redo" at bounding box center [246, 17] width 25 height 25
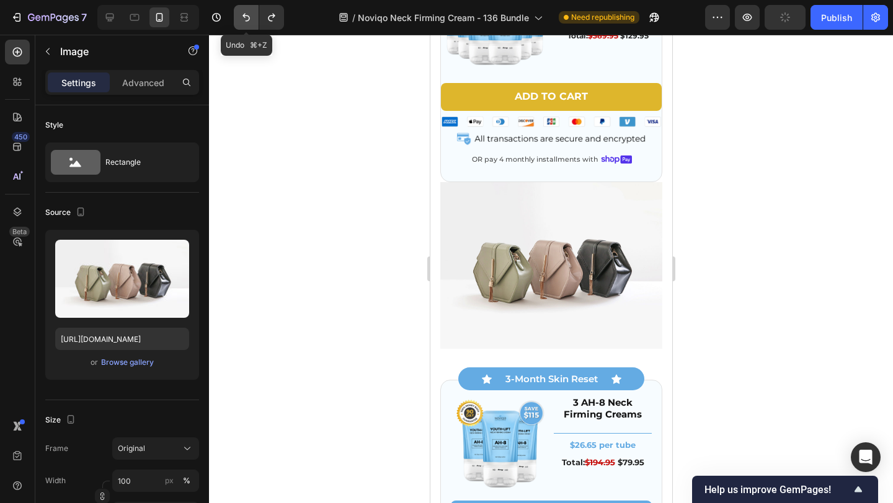
click at [245, 27] on button "Undo/Redo" at bounding box center [246, 17] width 25 height 25
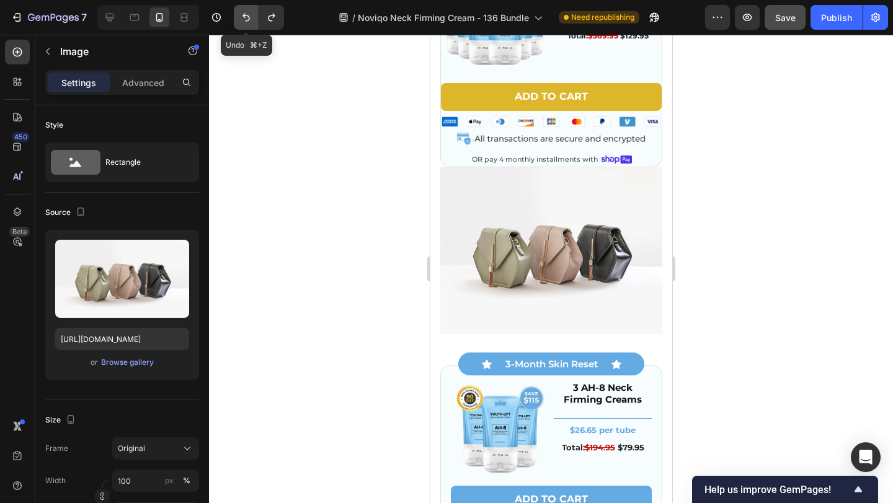
click at [245, 27] on button "Undo/Redo" at bounding box center [246, 17] width 25 height 25
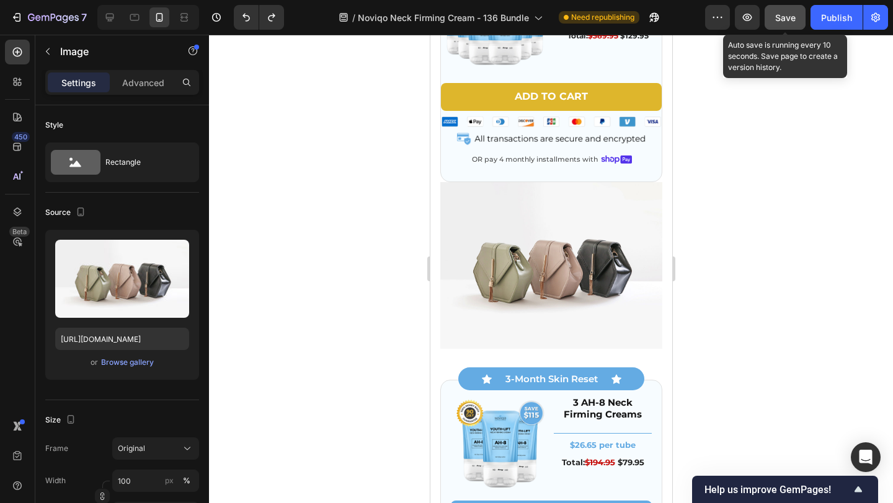
click at [793, 19] on span "Save" at bounding box center [785, 17] width 20 height 11
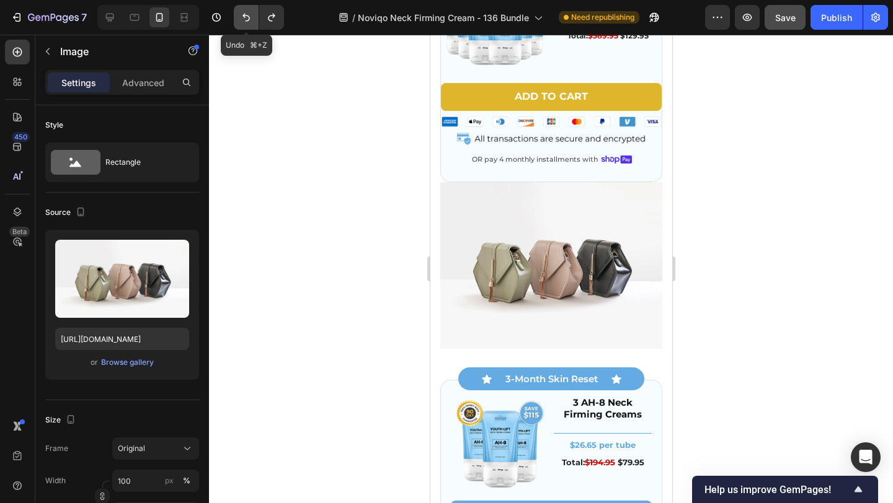
click at [247, 13] on icon "Undo/Redo" at bounding box center [246, 17] width 12 height 12
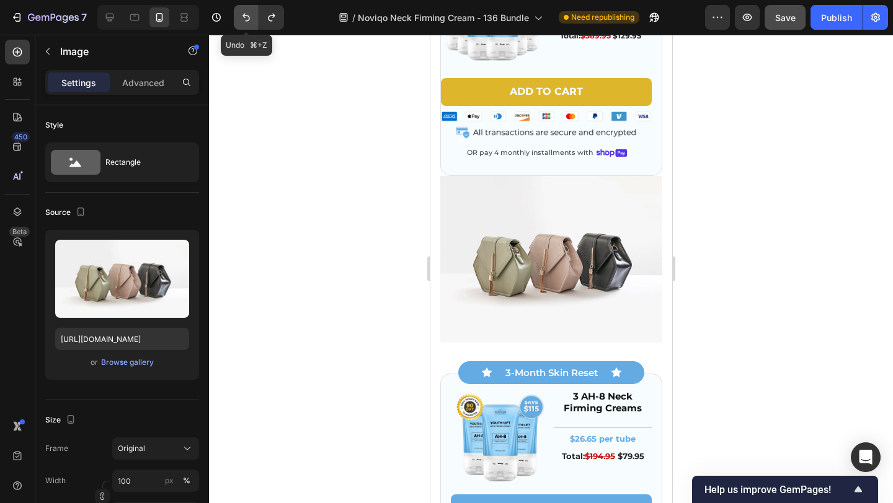
click at [247, 13] on icon "Undo/Redo" at bounding box center [246, 17] width 12 height 12
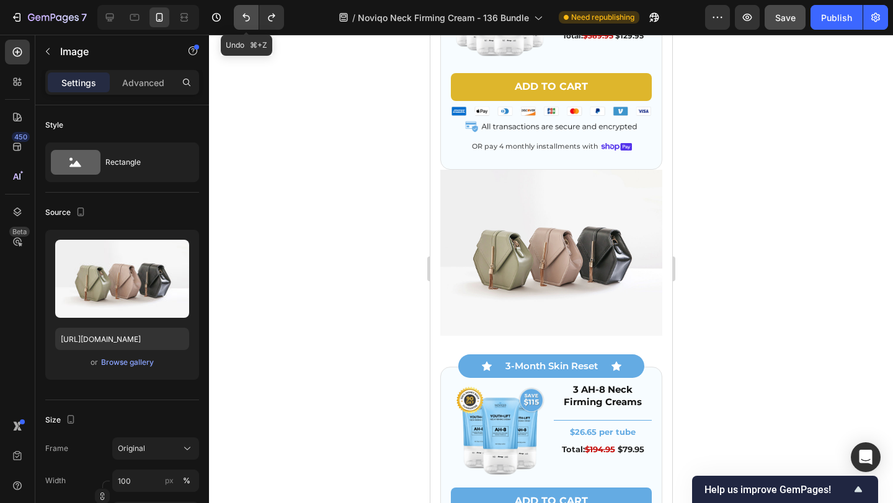
click at [247, 13] on icon "Undo/Redo" at bounding box center [246, 17] width 12 height 12
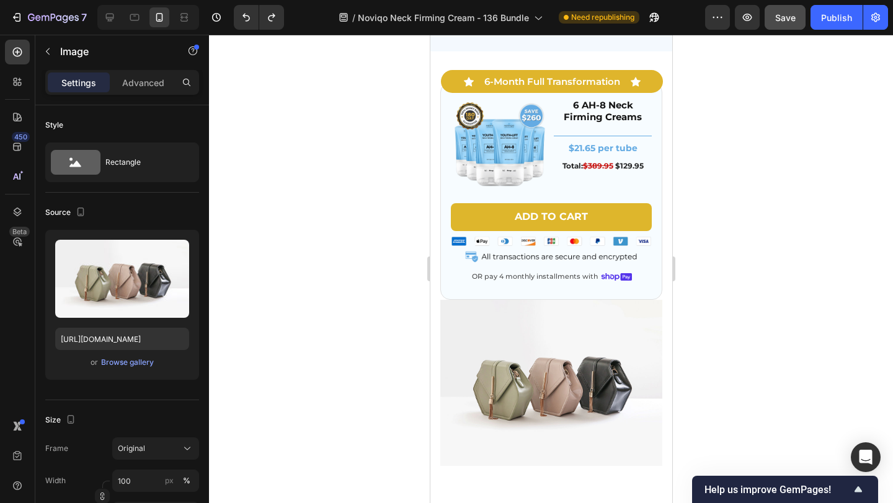
scroll to position [3729, 0]
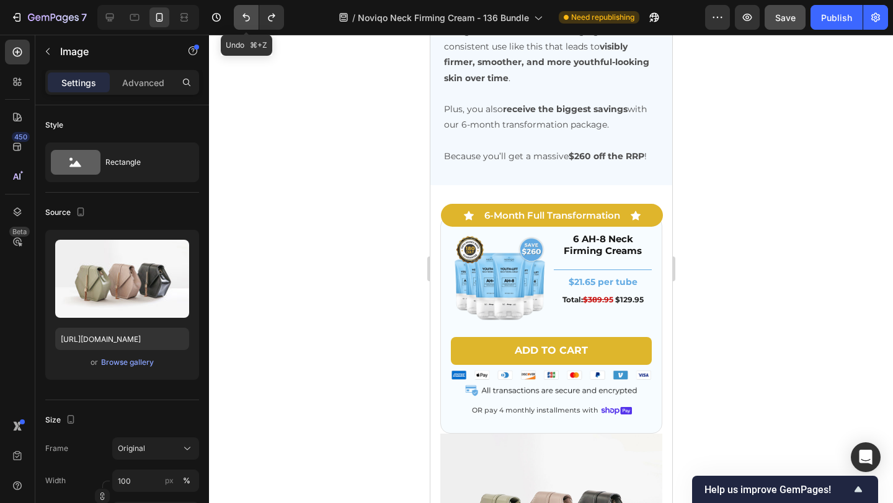
click at [250, 18] on icon "Undo/Redo" at bounding box center [246, 17] width 12 height 12
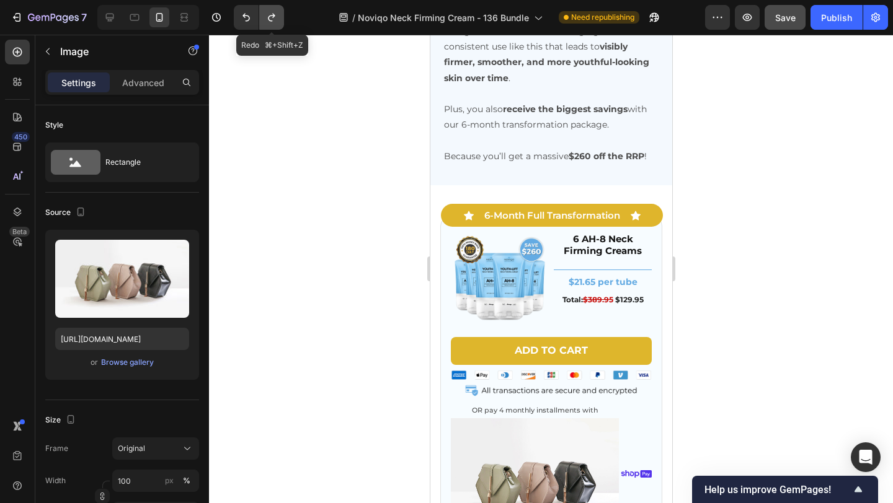
click at [278, 19] on button "Undo/Redo" at bounding box center [271, 17] width 25 height 25
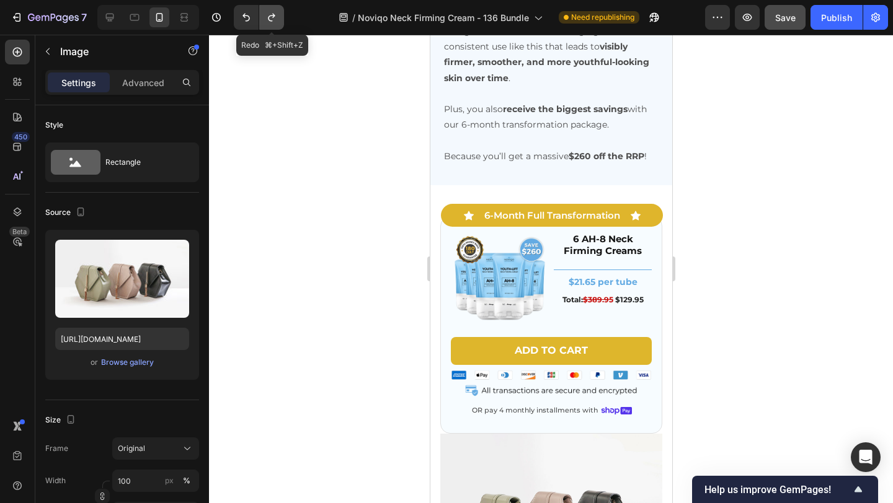
click at [271, 18] on icon "Undo/Redo" at bounding box center [271, 17] width 12 height 12
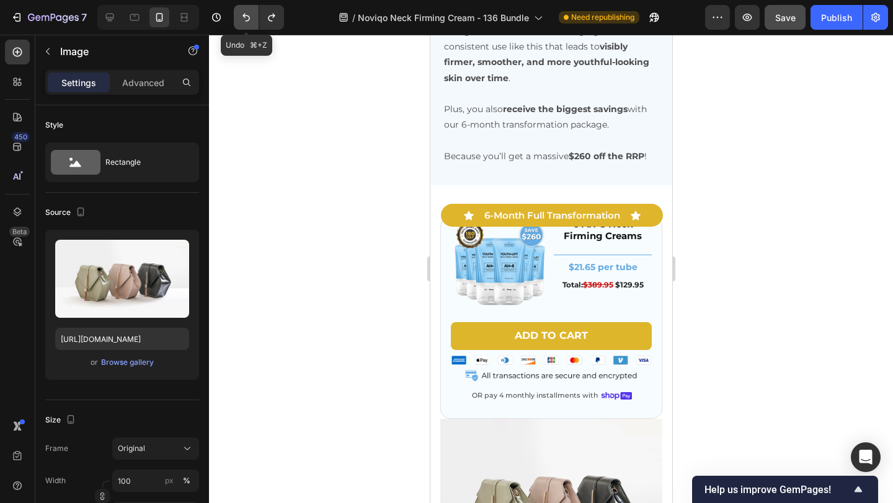
click at [242, 18] on icon "Undo/Redo" at bounding box center [246, 17] width 12 height 12
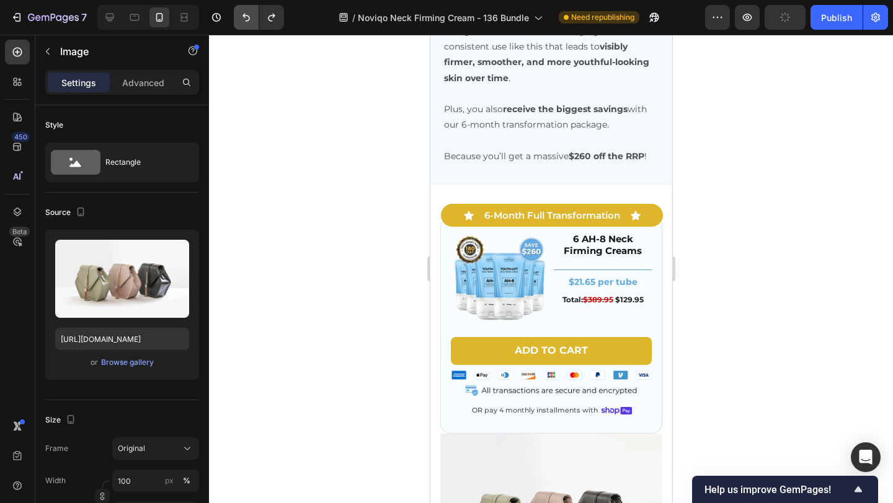
click at [244, 15] on icon "Undo/Redo" at bounding box center [245, 18] width 7 height 8
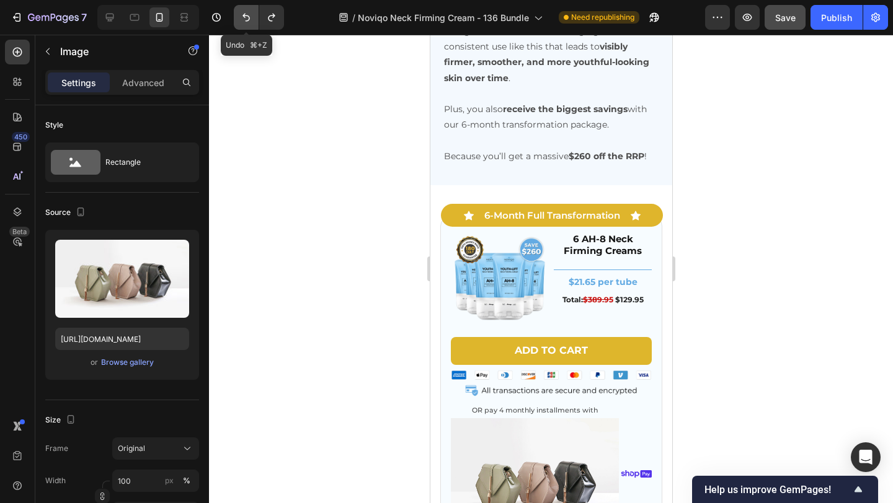
click at [244, 14] on icon "Undo/Redo" at bounding box center [245, 18] width 7 height 8
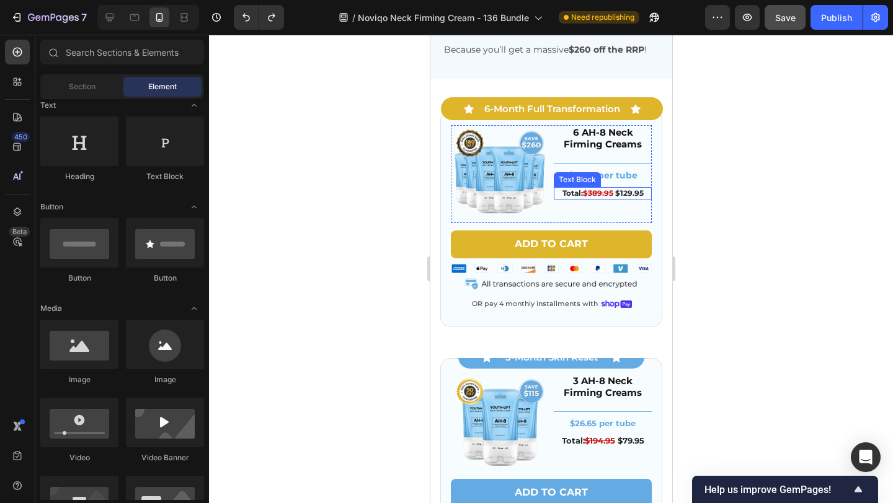
scroll to position [3844, 0]
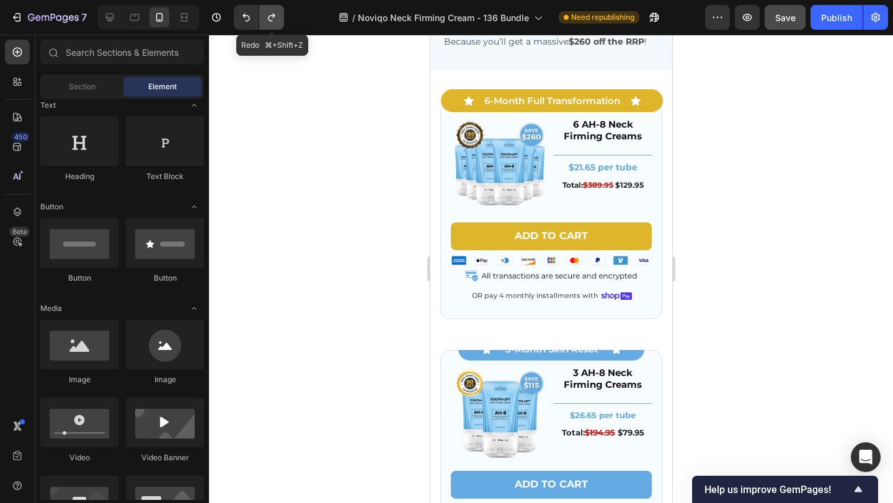
click at [270, 19] on icon "Undo/Redo" at bounding box center [271, 17] width 12 height 12
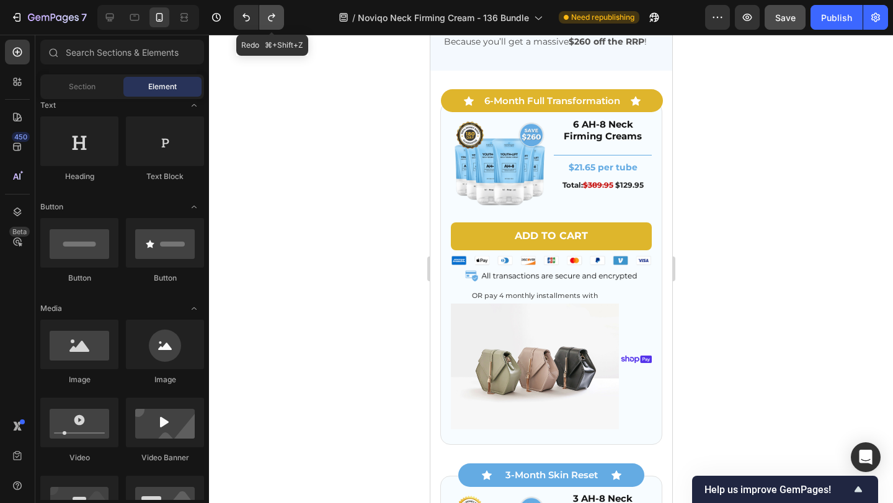
click at [278, 20] on button "Undo/Redo" at bounding box center [271, 17] width 25 height 25
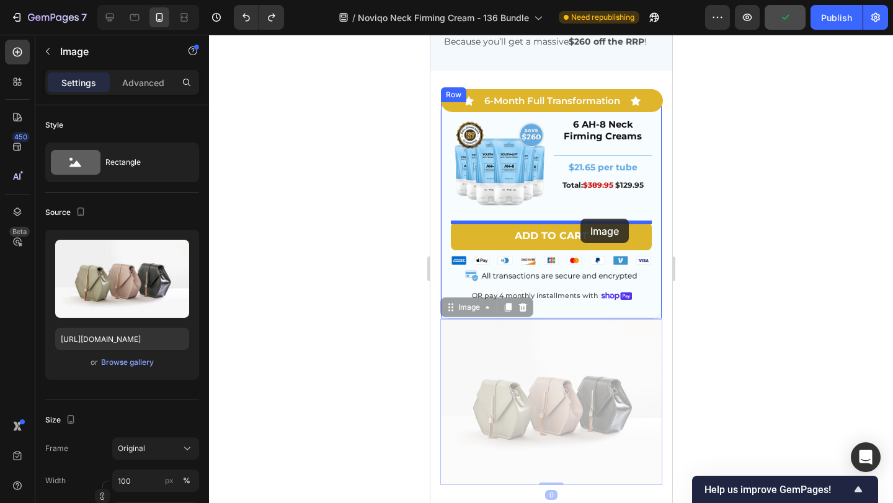
drag, startPoint x: 580, startPoint y: 371, endPoint x: 580, endPoint y: 219, distance: 151.9
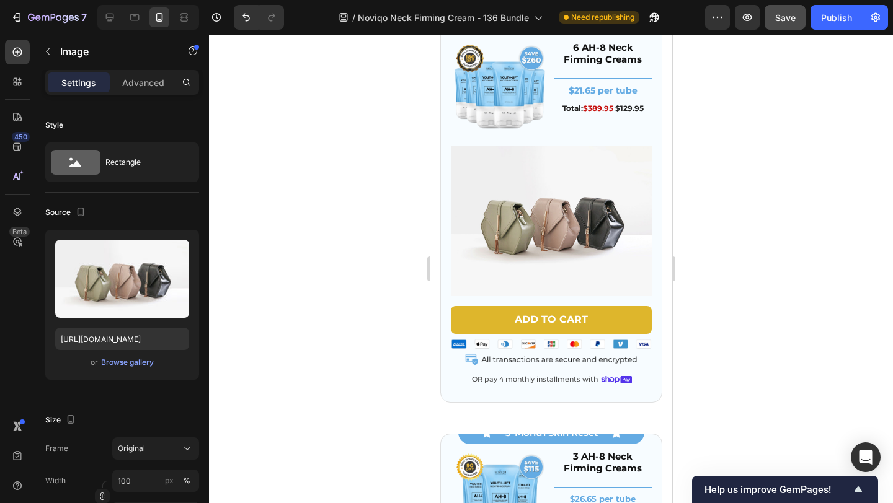
scroll to position [3936, 0]
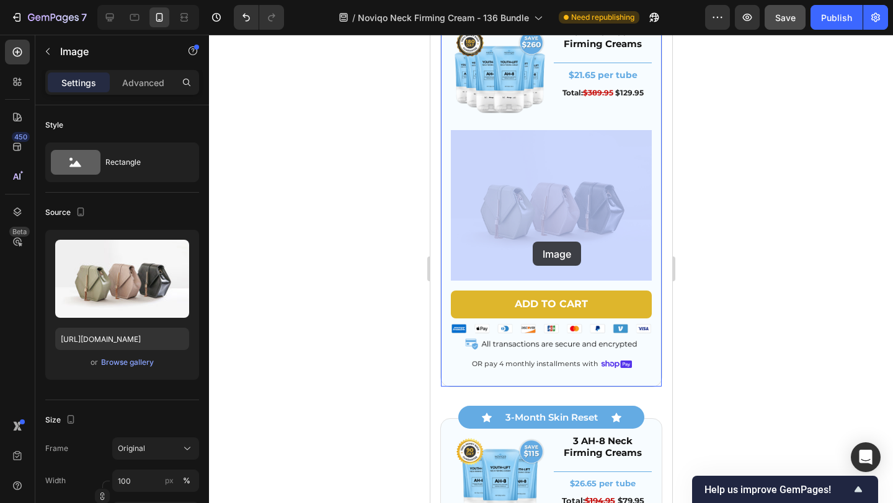
drag, startPoint x: 542, startPoint y: 229, endPoint x: 532, endPoint y: 227, distance: 10.0
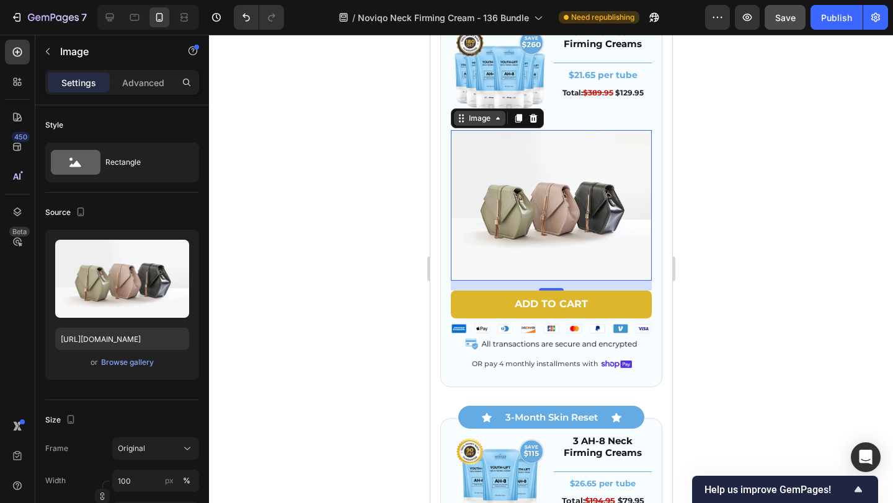
click at [472, 120] on div "Image" at bounding box center [478, 118] width 27 height 11
click at [526, 183] on img at bounding box center [550, 205] width 201 height 151
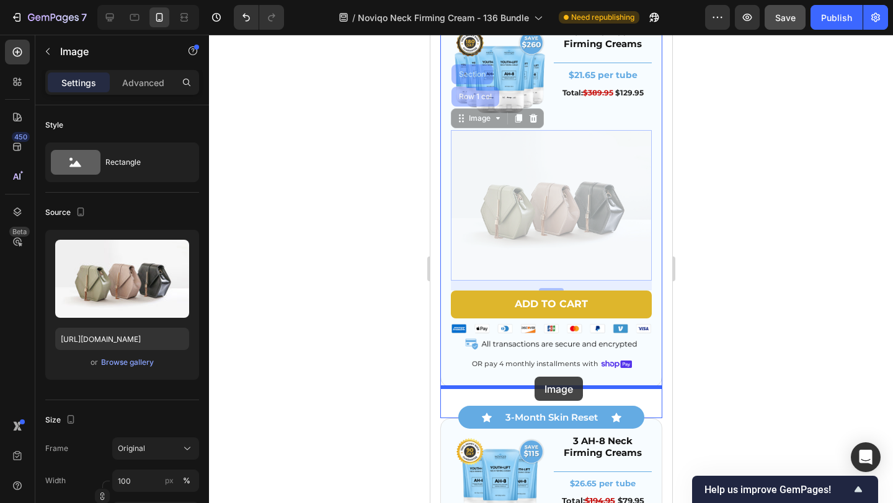
drag, startPoint x: 475, startPoint y: 128, endPoint x: 534, endPoint y: 377, distance: 255.9
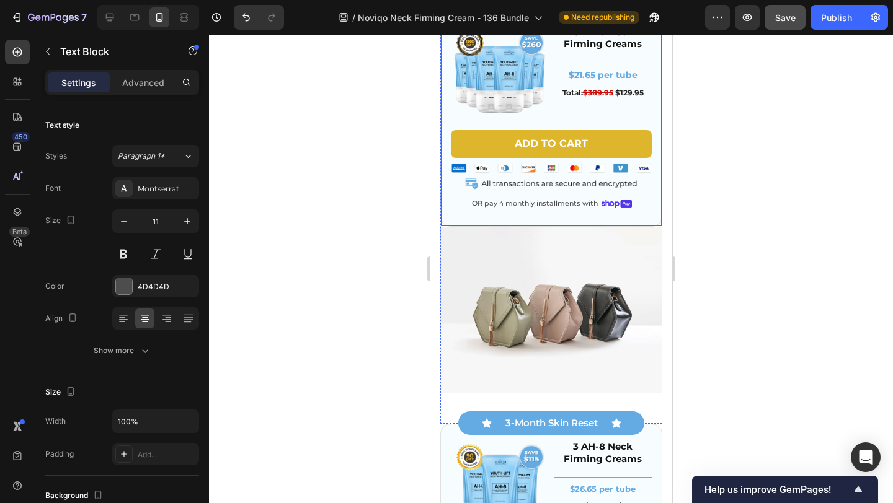
click at [539, 207] on p "OR pay 4 monthly installments with" at bounding box center [534, 204] width 126 height 12
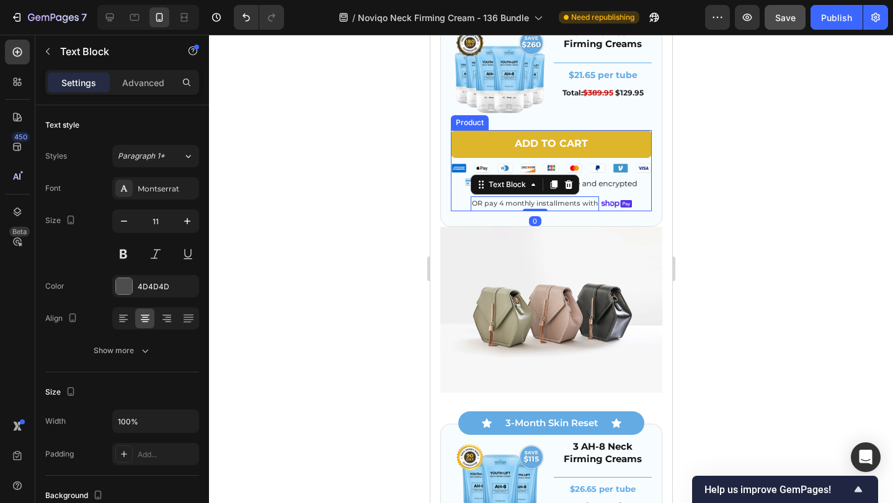
click at [592, 192] on div "Add to cart Add to Cart Image OR pay 4 monthly installments with Text Block 0 I…" at bounding box center [550, 170] width 201 height 81
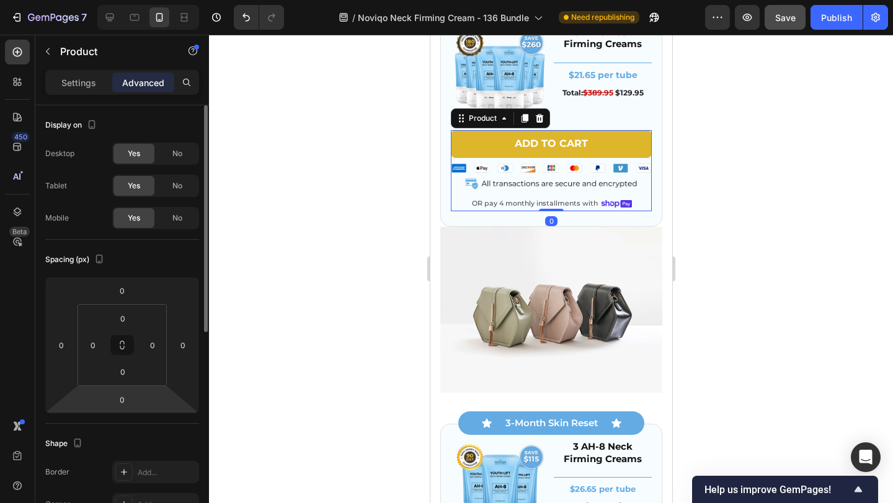
click at [124, 0] on html "7 Version history / Noviqo Neck Firming Cream - 136 Bundle Need republishing Pr…" at bounding box center [446, 0] width 893 height 0
click at [125, 401] on input "0" at bounding box center [122, 399] width 25 height 19
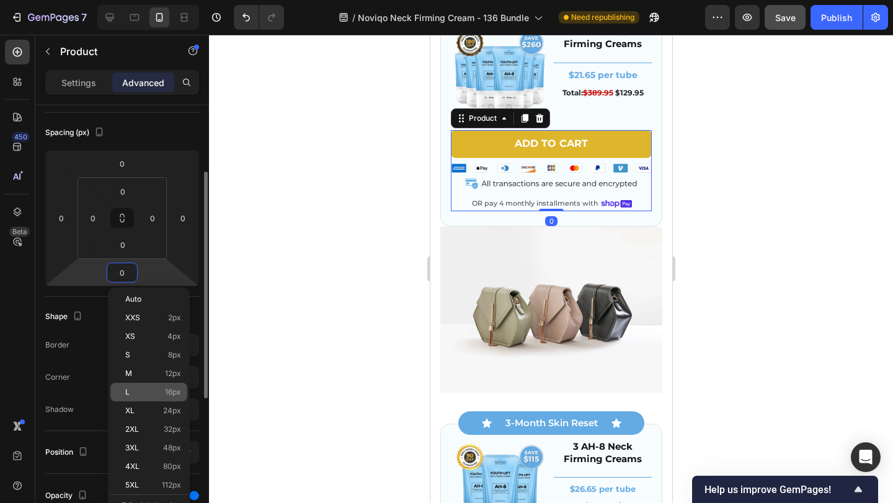
click at [170, 389] on span "16px" at bounding box center [173, 392] width 16 height 9
type input "16"
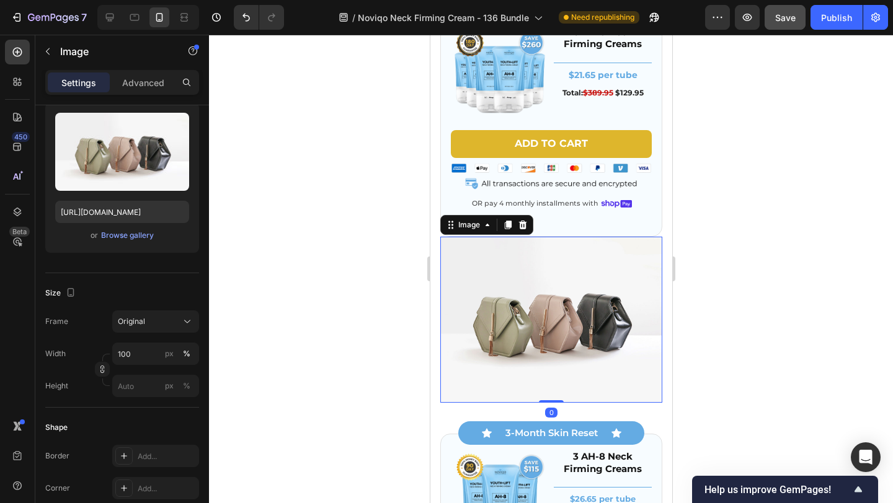
scroll to position [0, 0]
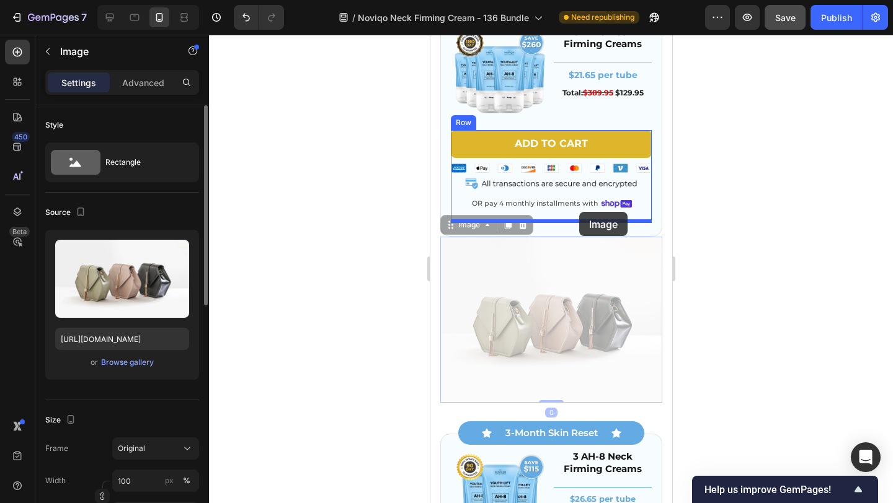
drag, startPoint x: 580, startPoint y: 307, endPoint x: 578, endPoint y: 212, distance: 94.9
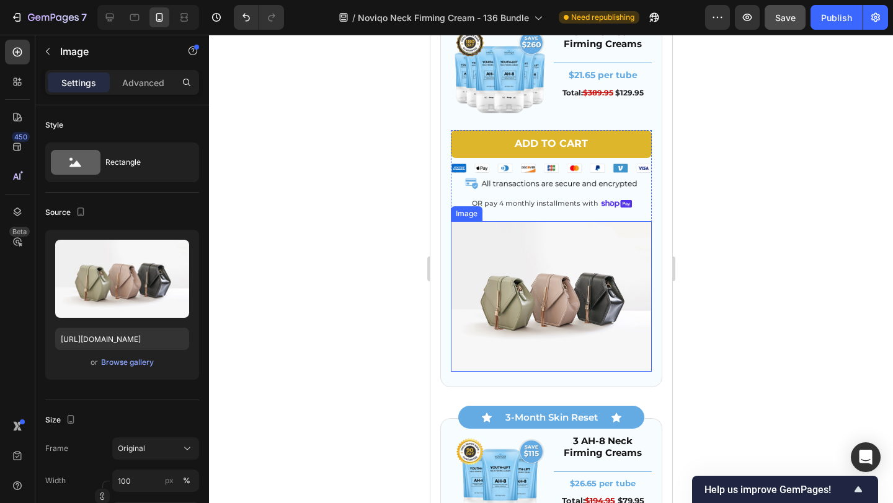
click at [593, 271] on img at bounding box center [550, 296] width 201 height 151
click at [588, 192] on div "Add to cart Add to Cart Image OR pay 4 monthly installments with Text Block Ima…" at bounding box center [550, 170] width 201 height 81
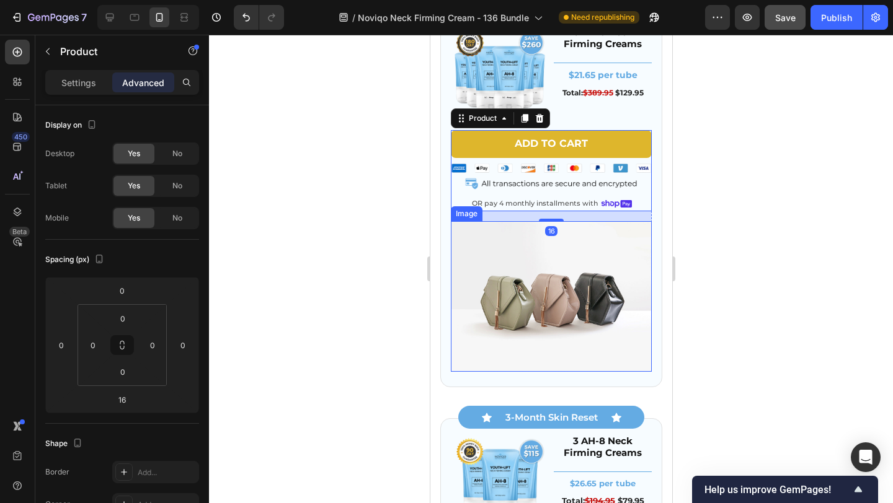
click at [525, 289] on img at bounding box center [550, 296] width 201 height 151
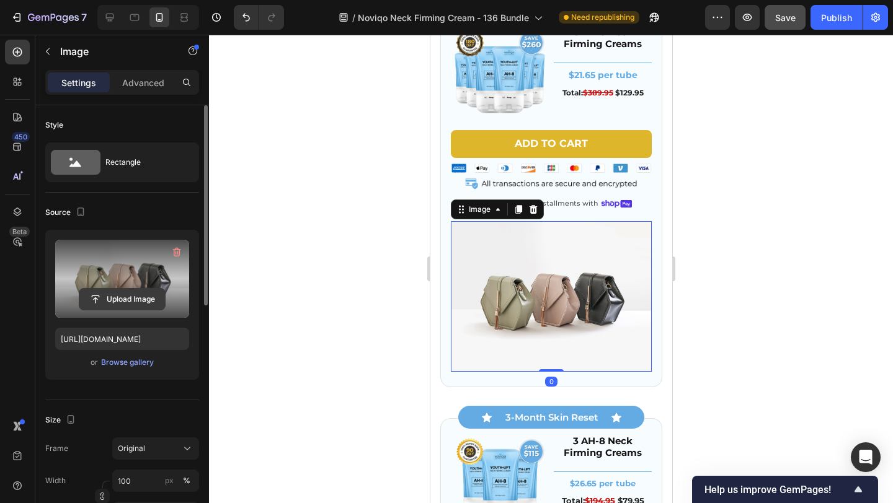
click at [131, 296] on input "file" at bounding box center [122, 299] width 86 height 21
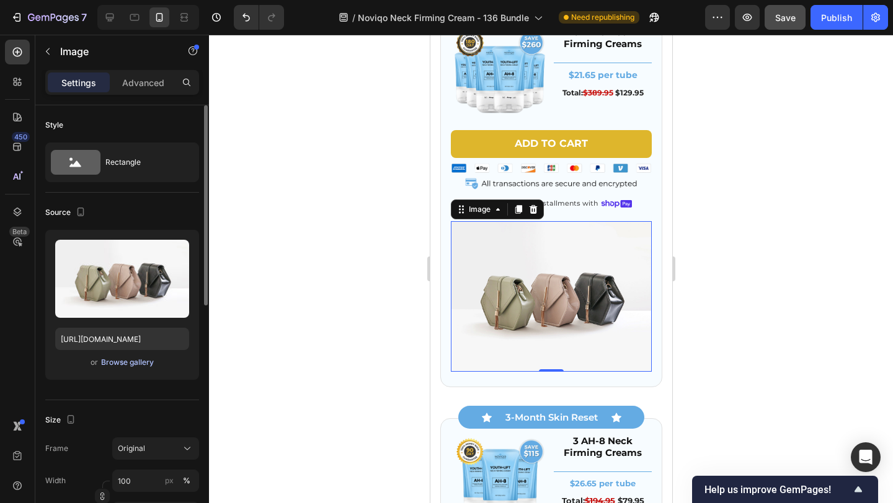
click at [128, 364] on div "Browse gallery" at bounding box center [127, 362] width 53 height 11
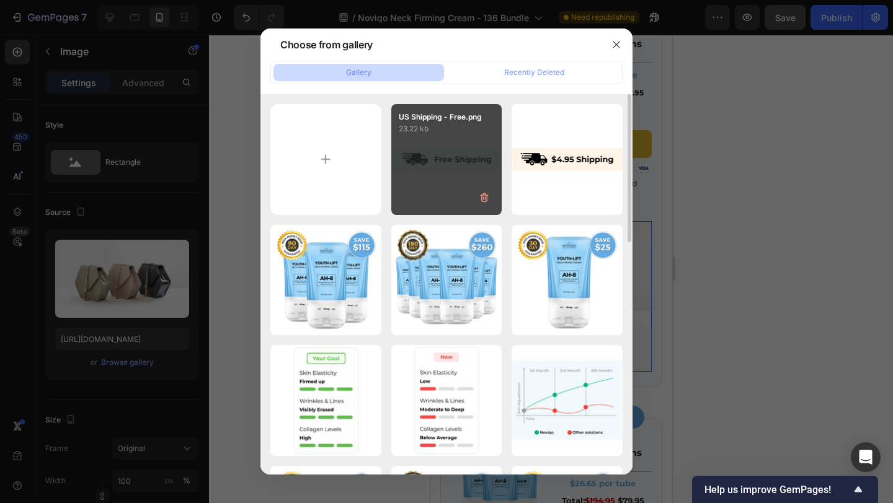
click at [457, 179] on div "US Shipping - Free.png 23.22 kb" at bounding box center [446, 159] width 111 height 111
type input "https://cdn.shopify.com/s/files/1/0671/1626/9762/files/gempages_566123104753943…"
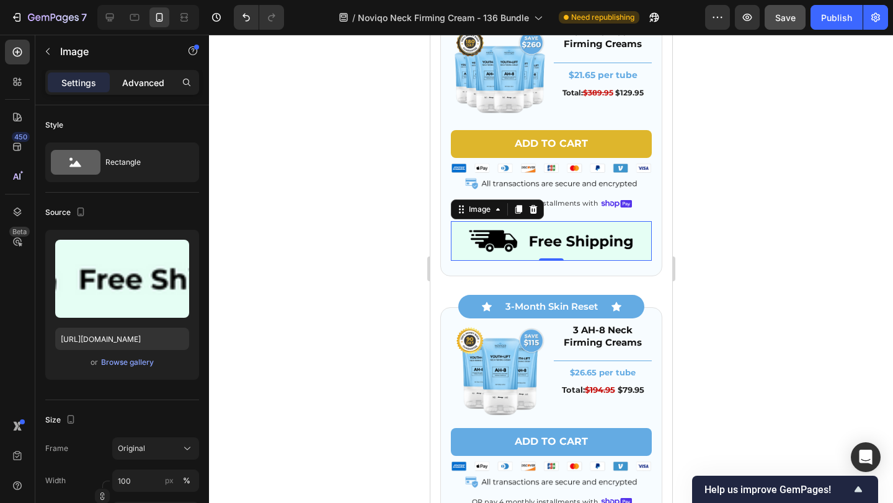
click at [148, 78] on p "Advanced" at bounding box center [143, 82] width 42 height 13
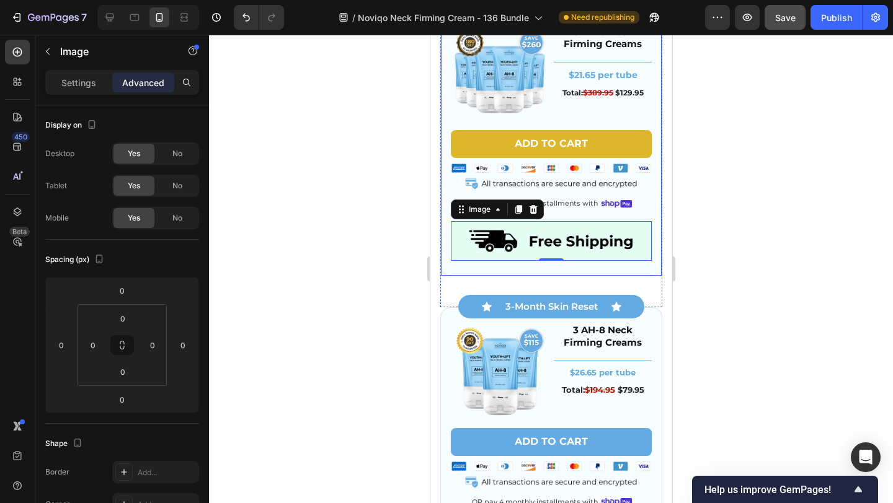
click at [448, 237] on div "Image 6 AH-8 Neck Firming Creams Heading Title Line $21.65 per tube Text Block …" at bounding box center [550, 143] width 222 height 268
click at [445, 239] on div "Image 6 AH-8 Neck Firming Creams Heading Title Line $21.65 per tube Text Block …" at bounding box center [550, 143] width 222 height 268
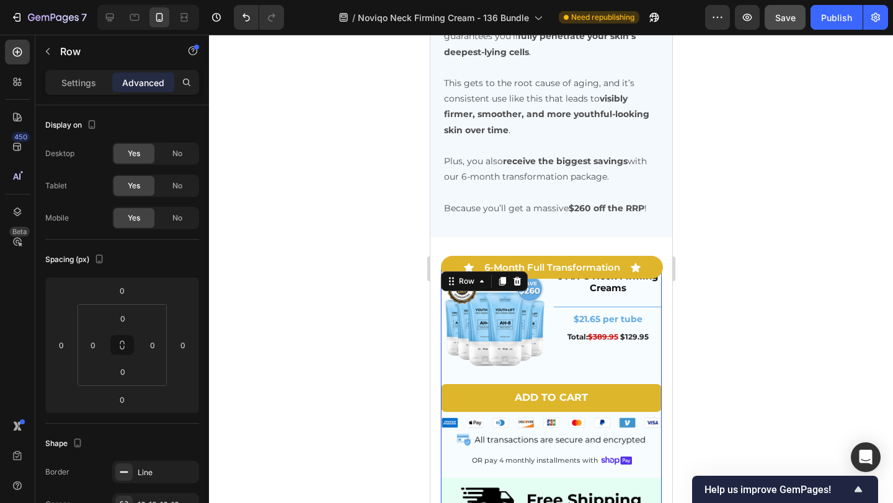
scroll to position [3876, 0]
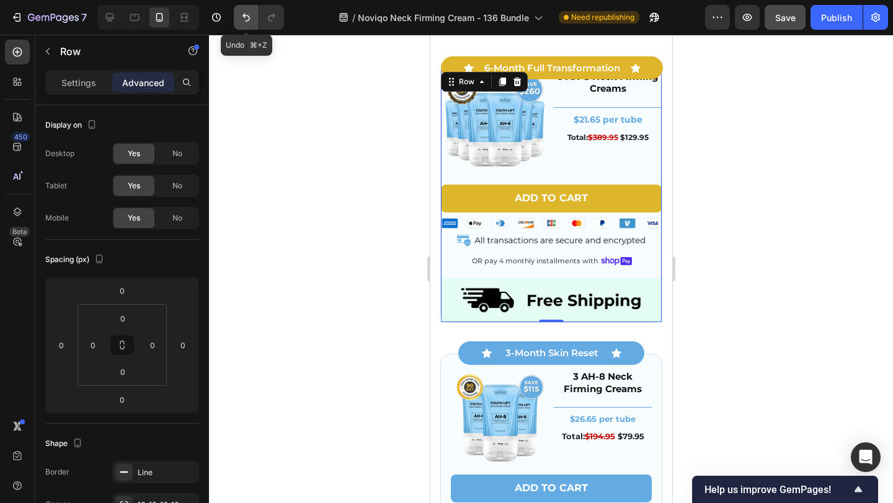
click at [247, 14] on icon "Undo/Redo" at bounding box center [246, 17] width 12 height 12
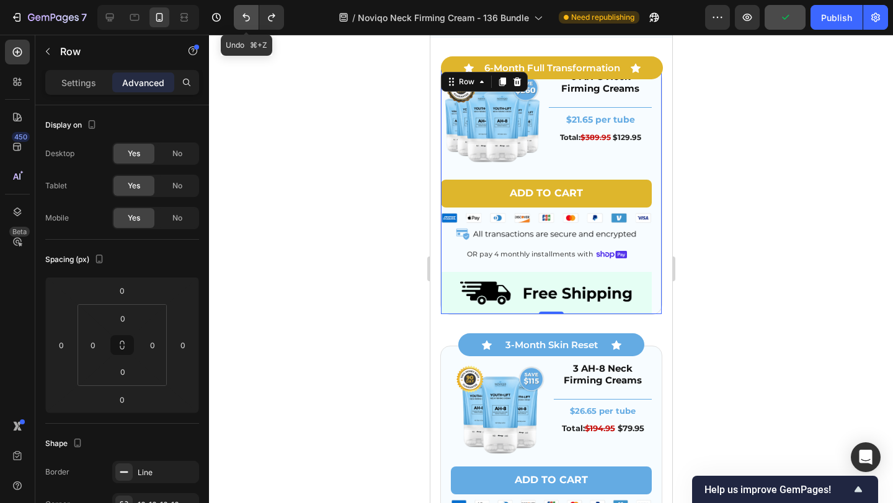
click at [247, 14] on icon "Undo/Redo" at bounding box center [246, 17] width 12 height 12
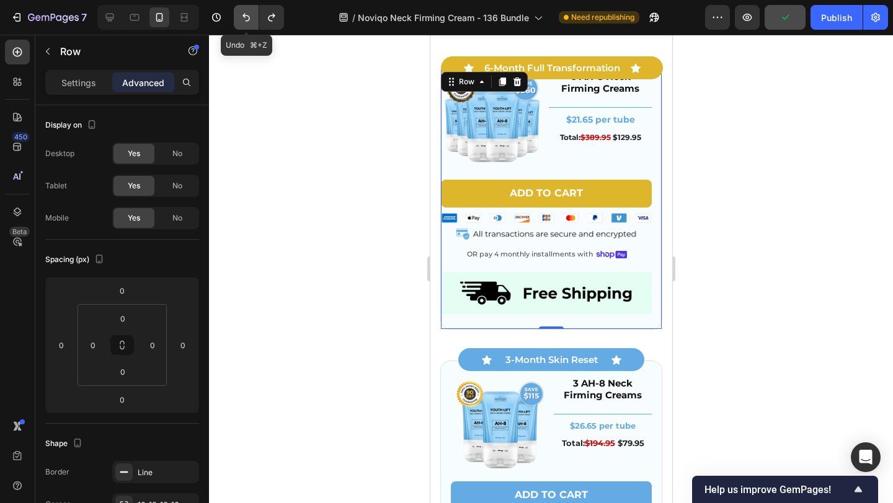
click at [247, 14] on icon "Undo/Redo" at bounding box center [246, 17] width 12 height 12
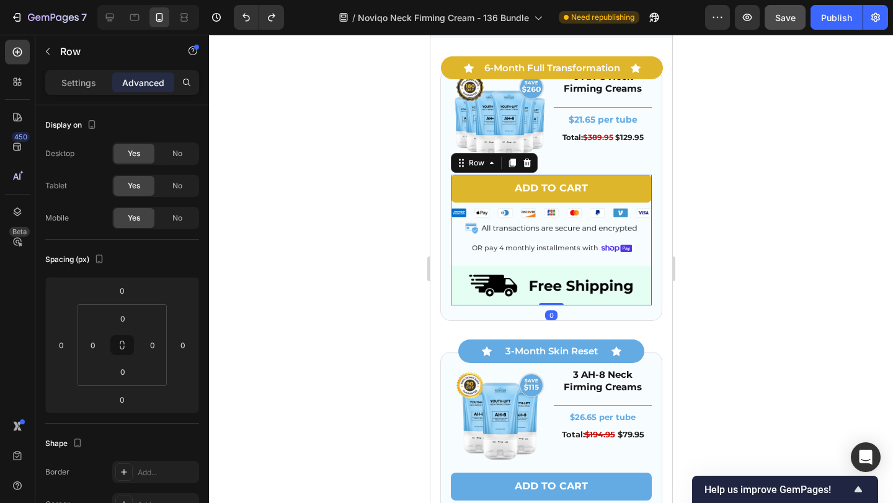
click at [614, 260] on div "Add to cart Add to Cart Image OR pay 4 monthly installments with Text Block Ima…" at bounding box center [550, 240] width 201 height 131
click at [239, 15] on button "Undo/Redo" at bounding box center [246, 17] width 25 height 25
click at [601, 212] on img at bounding box center [550, 222] width 201 height 29
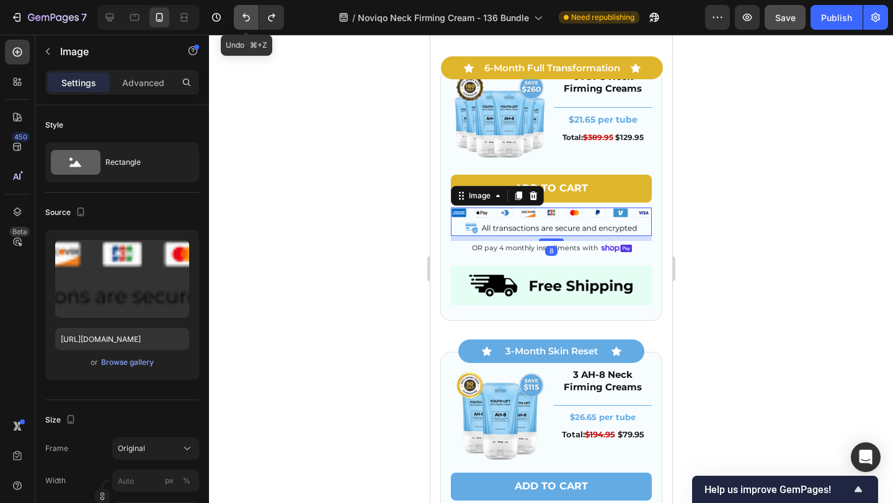
click at [250, 19] on icon "Undo/Redo" at bounding box center [246, 17] width 12 height 12
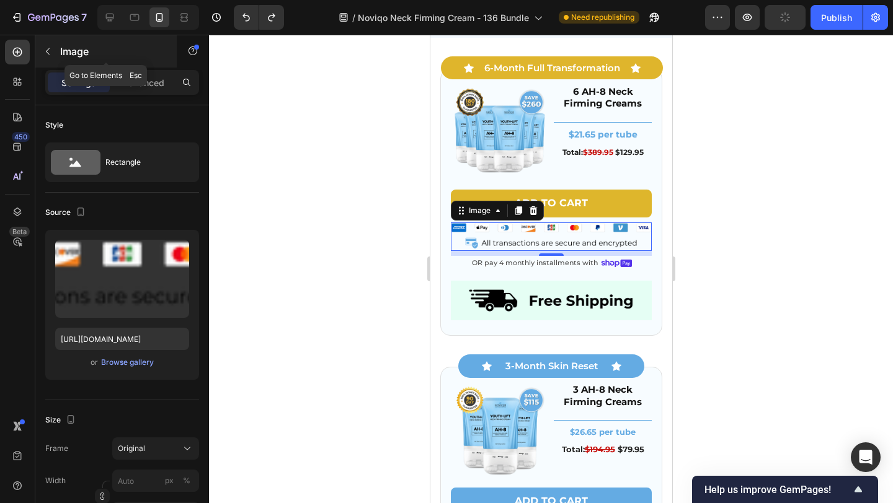
click at [76, 58] on p "Image" at bounding box center [112, 51] width 105 height 15
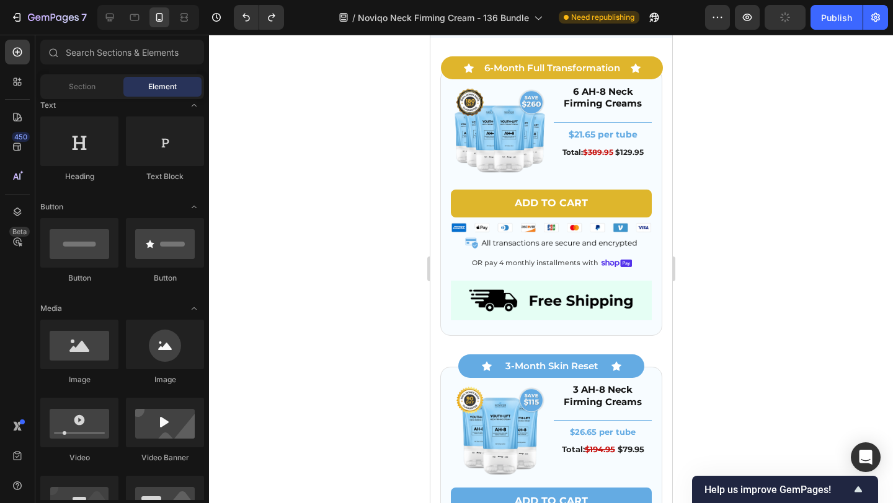
scroll to position [0, 0]
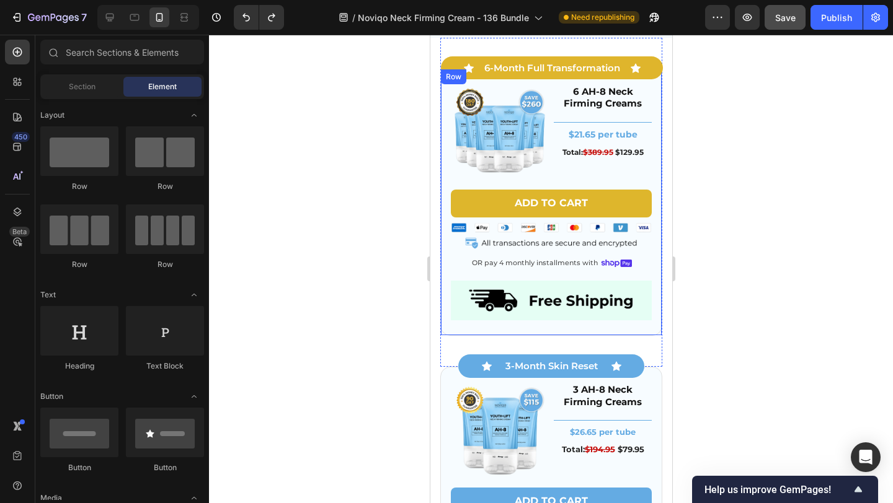
click at [540, 183] on div "Image 6 AH-8 Neck Firming Creams Heading Title Line $21.65 per tube Text Block …" at bounding box center [550, 202] width 201 height 237
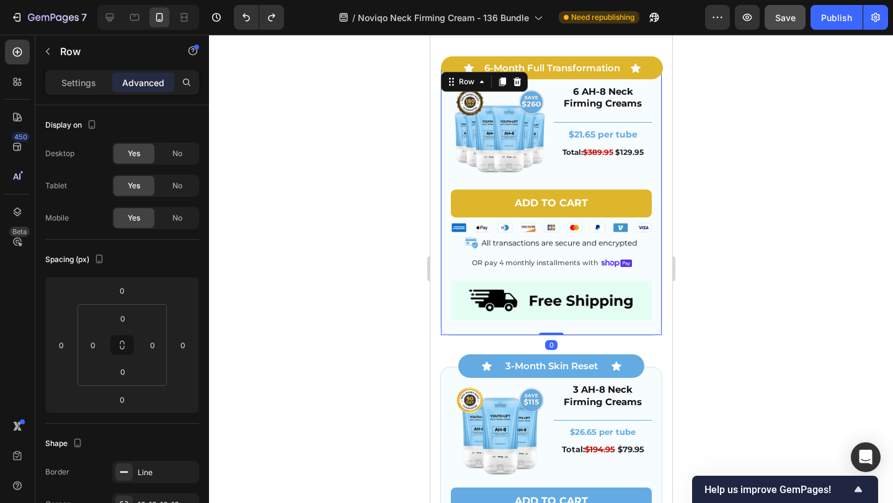
click at [83, 82] on p "Settings" at bounding box center [78, 82] width 35 height 13
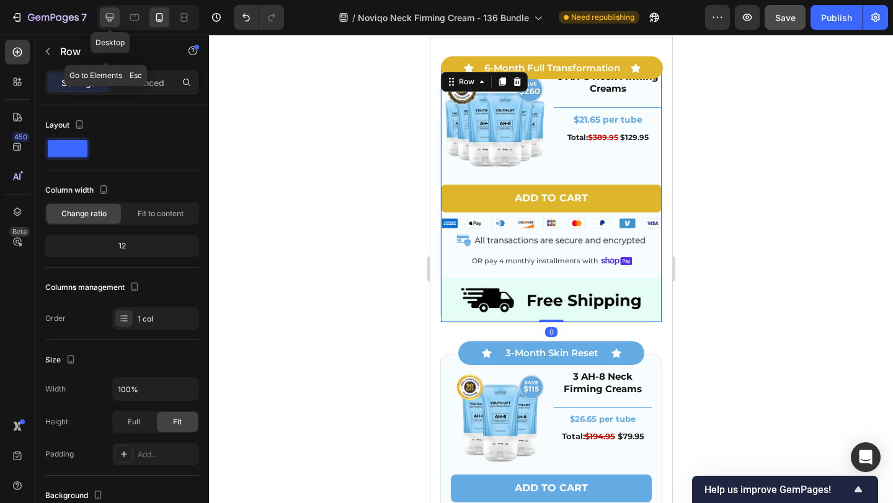
click at [113, 15] on icon at bounding box center [110, 18] width 8 height 8
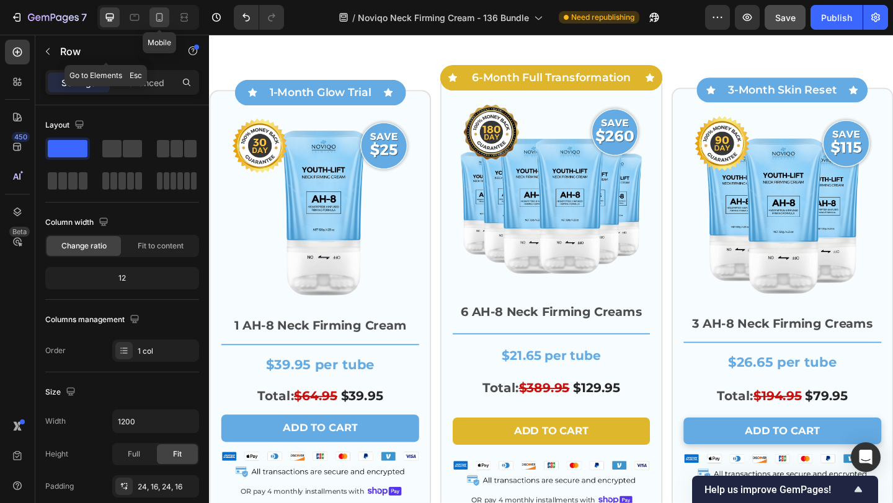
click at [152, 24] on div at bounding box center [159, 17] width 20 height 20
type input "100%"
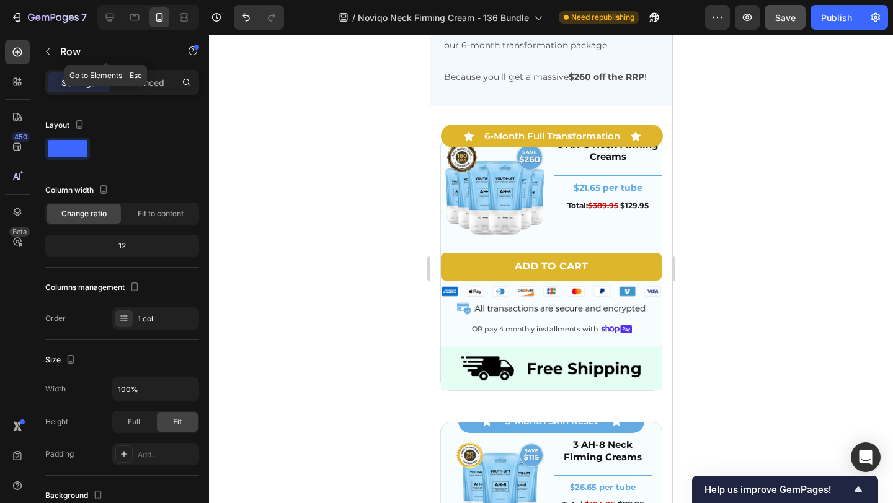
scroll to position [3816, 0]
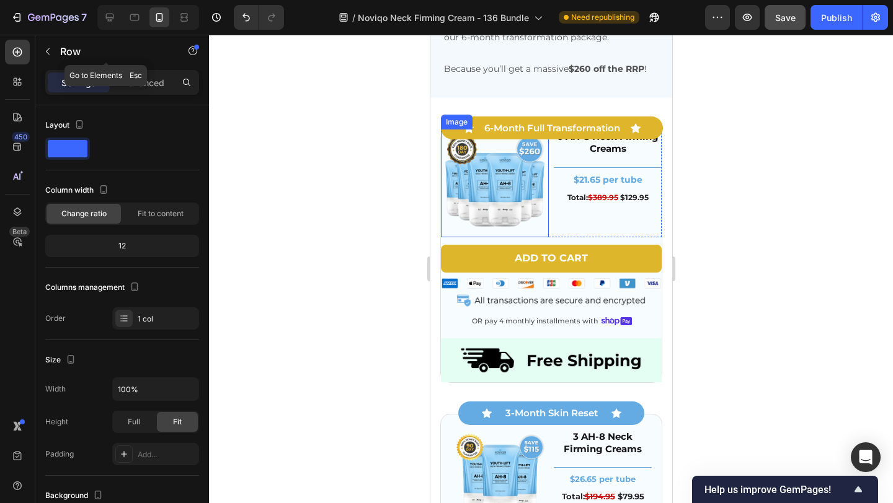
click at [523, 229] on img at bounding box center [494, 184] width 108 height 108
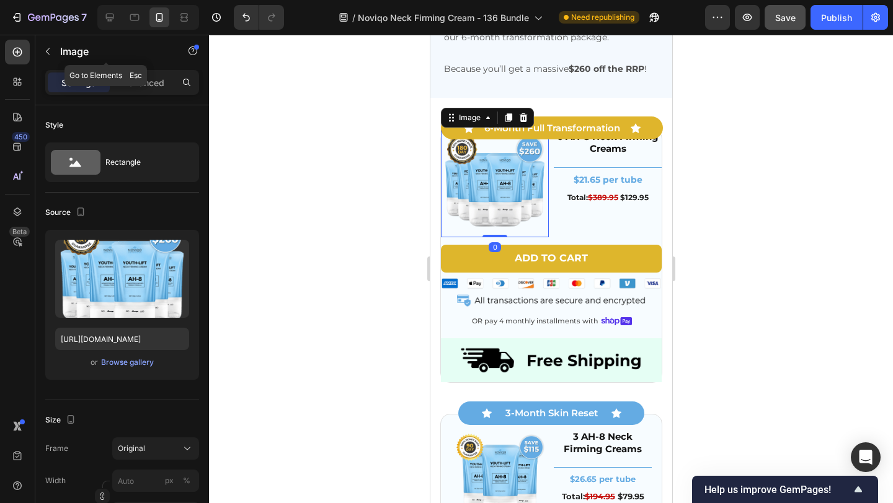
click at [444, 237] on div "Image 0 6 AH-8 Neck Firming Creams Heading Title Line $21.65 per tube Text Bloc…" at bounding box center [550, 257] width 221 height 254
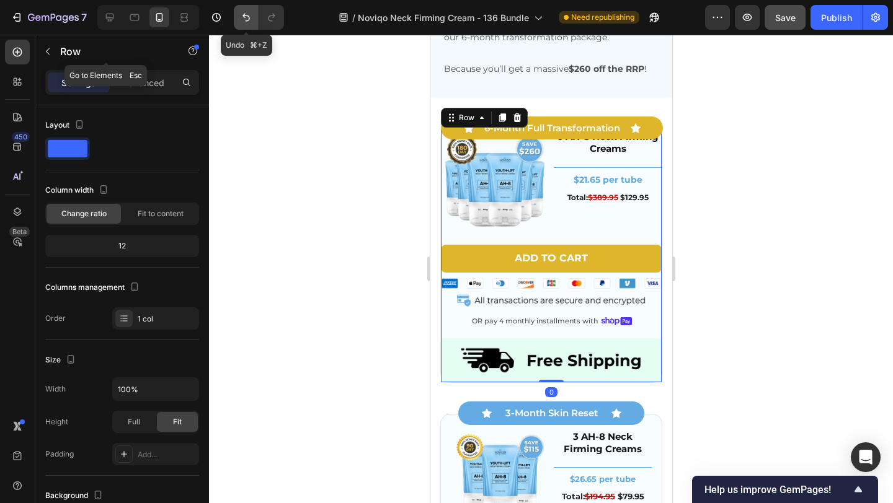
click at [245, 20] on icon "Undo/Redo" at bounding box center [246, 17] width 12 height 12
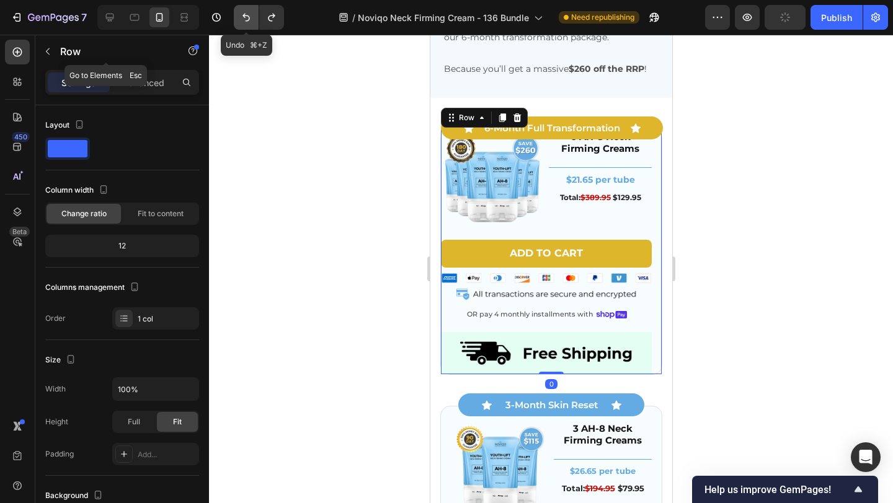
click at [245, 20] on icon "Undo/Redo" at bounding box center [246, 17] width 12 height 12
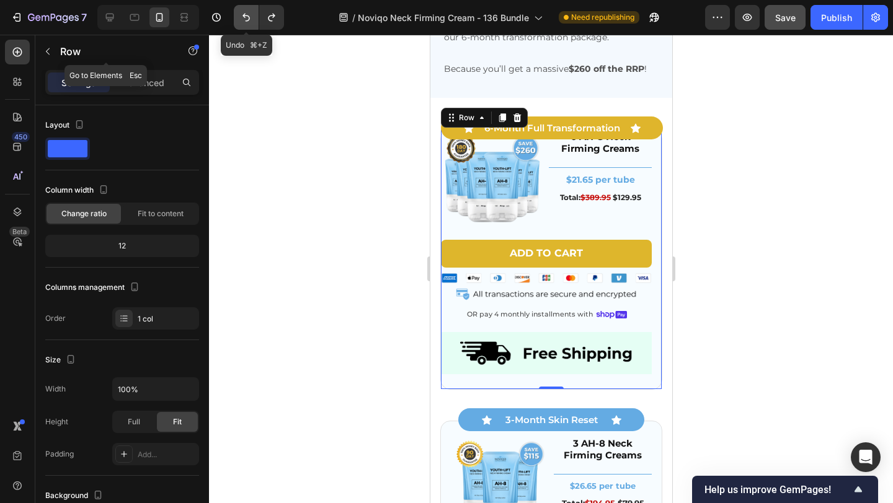
click at [245, 20] on icon "Undo/Redo" at bounding box center [246, 17] width 12 height 12
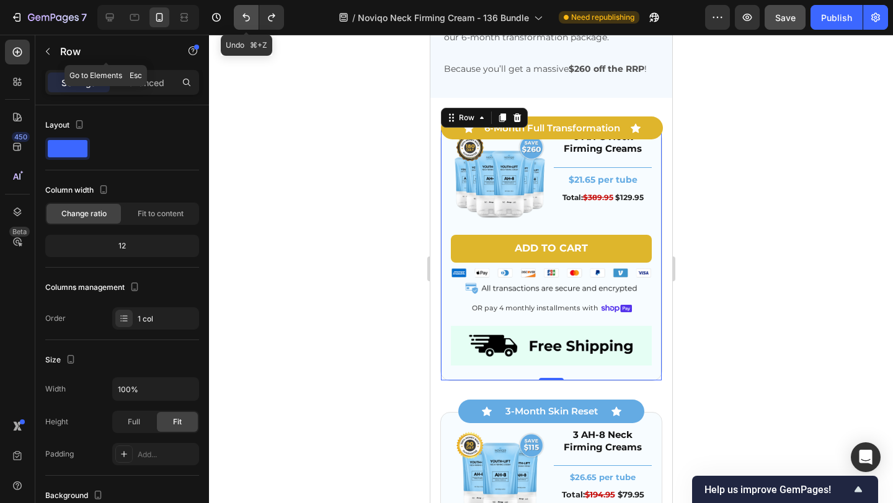
click at [245, 20] on icon "Undo/Redo" at bounding box center [246, 17] width 12 height 12
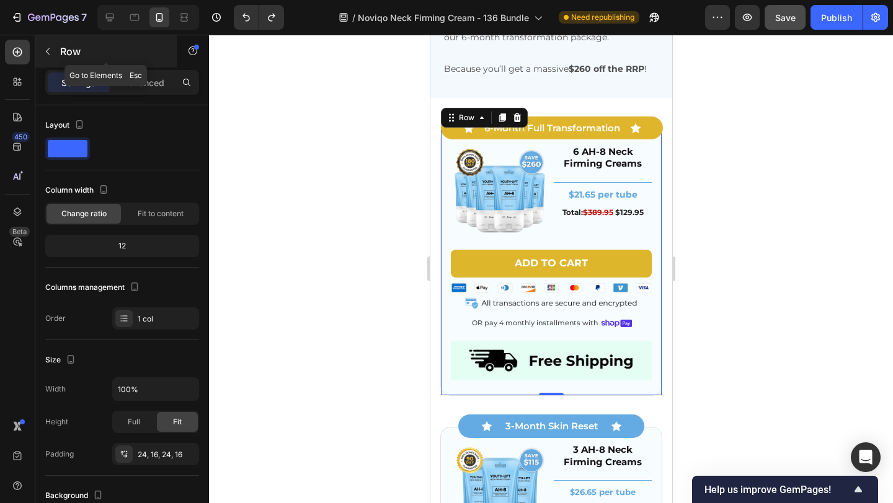
click at [97, 48] on p "Row" at bounding box center [112, 51] width 105 height 15
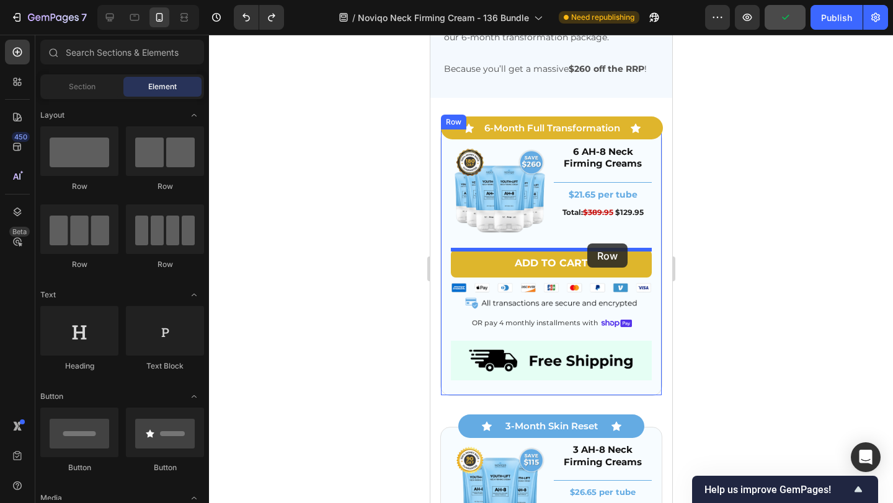
drag, startPoint x: 504, startPoint y: 187, endPoint x: 586, endPoint y: 244, distance: 99.9
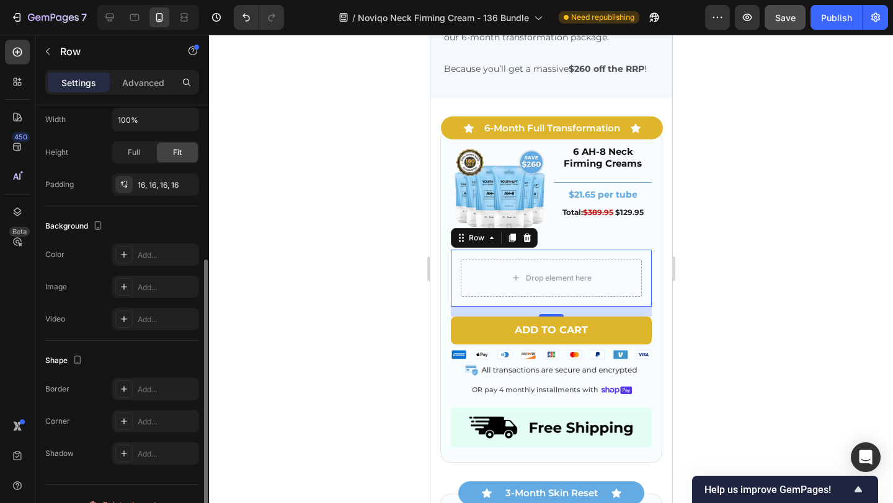
scroll to position [264, 0]
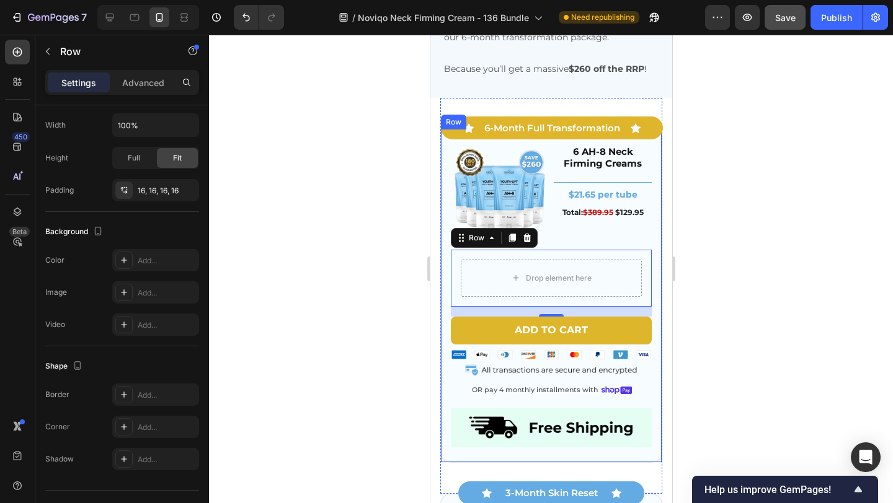
click at [444, 292] on div "Image 6 AH-8 Neck Firming Creams Heading Title Line $21.65 per tube Text Block …" at bounding box center [550, 296] width 222 height 335
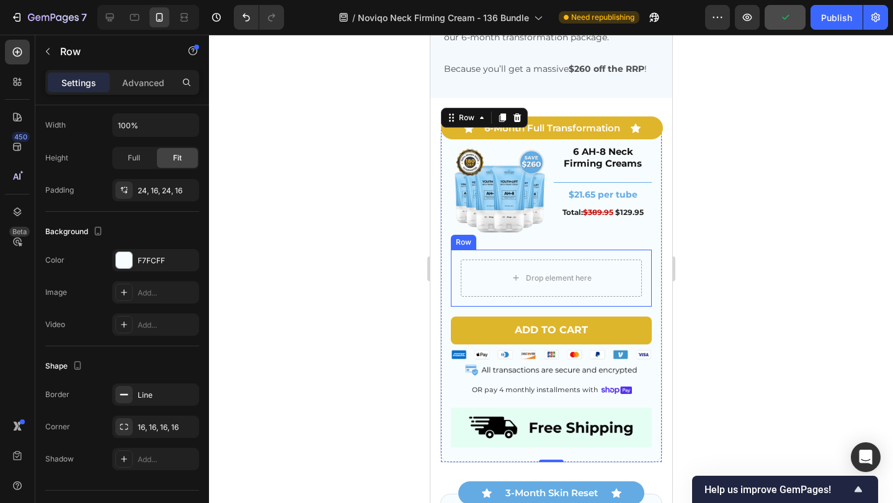
click at [454, 269] on div "Drop element here Row" at bounding box center [550, 278] width 201 height 57
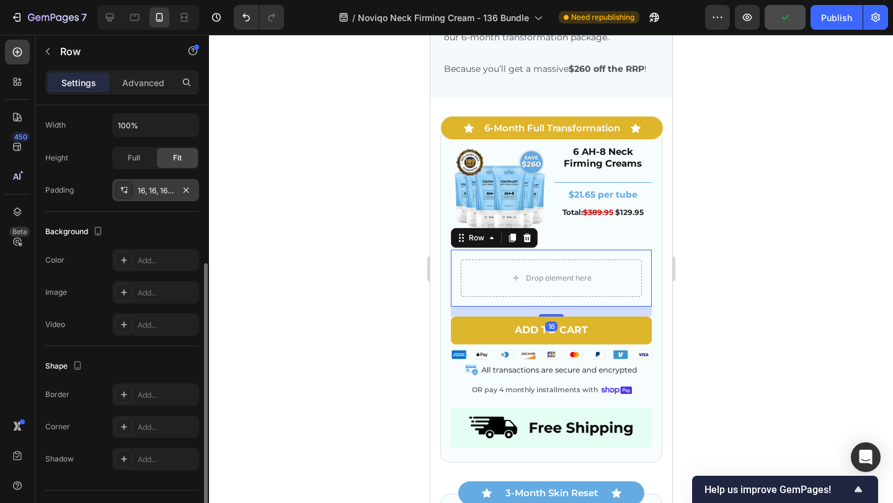
click at [148, 193] on div "16, 16, 16, 16" at bounding box center [156, 190] width 36 height 11
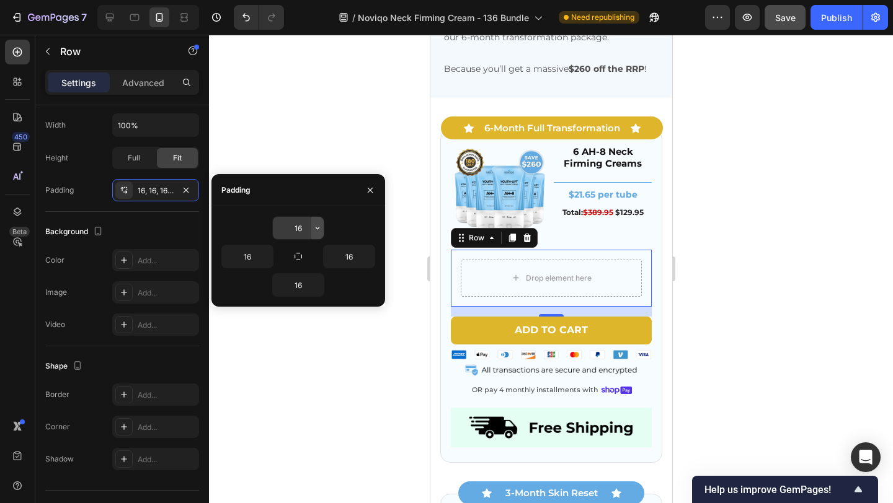
click at [314, 232] on icon "button" at bounding box center [317, 228] width 10 height 10
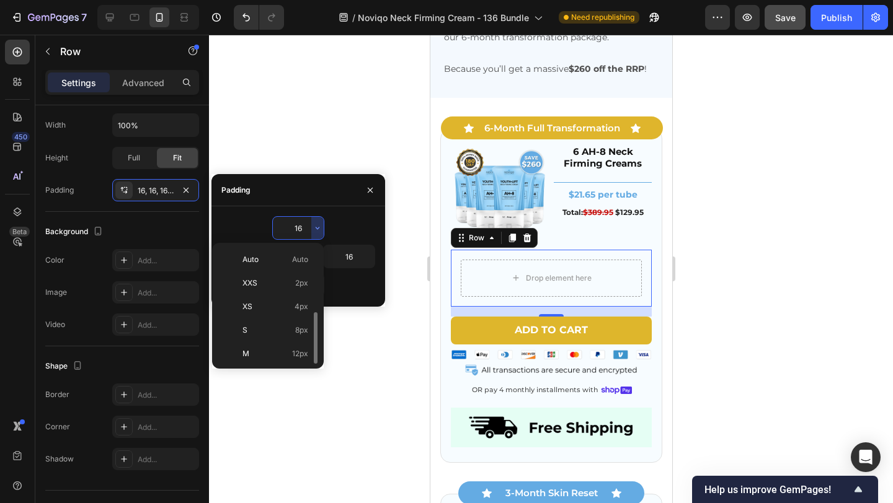
scroll to position [45, 0]
click at [273, 350] on div "XL 24px" at bounding box center [265, 357] width 97 height 24
type input "24"
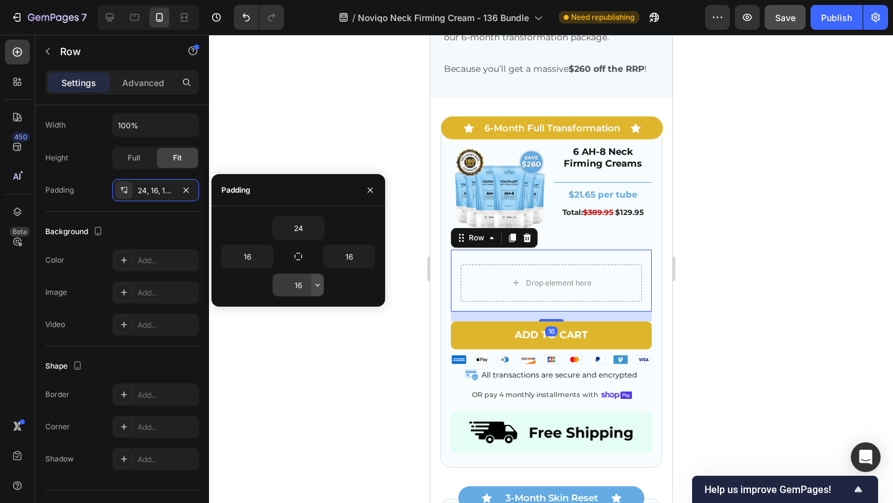
click at [318, 281] on icon "button" at bounding box center [317, 285] width 10 height 10
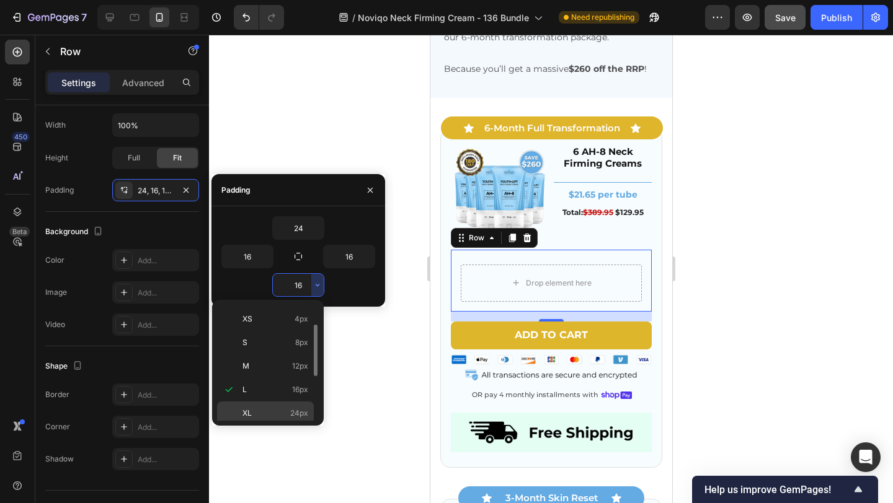
click at [285, 409] on p "XL 24px" at bounding box center [275, 413] width 66 height 11
type input "24"
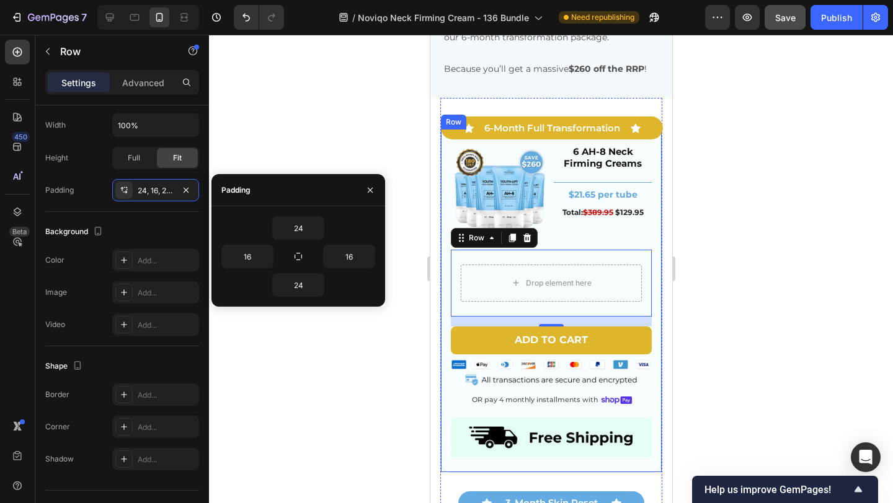
click at [446, 269] on div "Image 6 AH-8 Neck Firming Creams Heading Title Line $21.65 per tube Text Block …" at bounding box center [550, 301] width 222 height 345
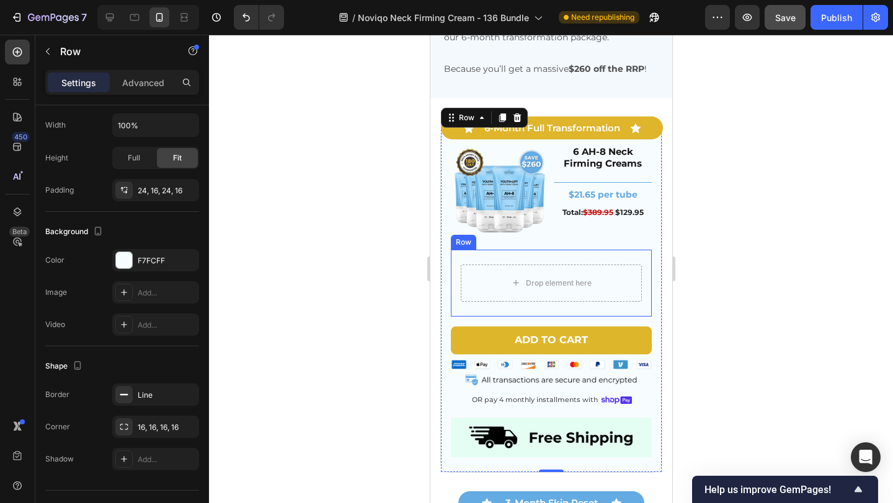
click at [534, 257] on div "Drop element here Row" at bounding box center [550, 283] width 201 height 67
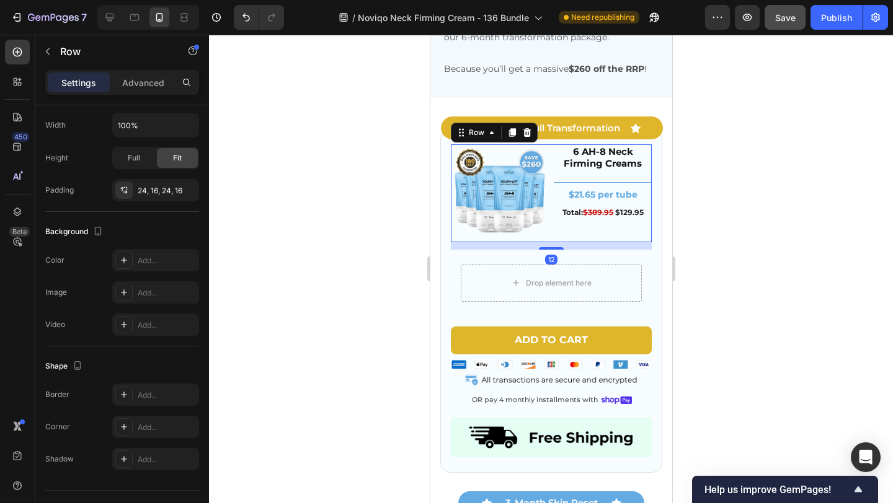
click at [549, 203] on div "Image 6 AH-8 Neck Firming Creams Heading Title Line $21.65 per tube Text Block …" at bounding box center [550, 193] width 201 height 98
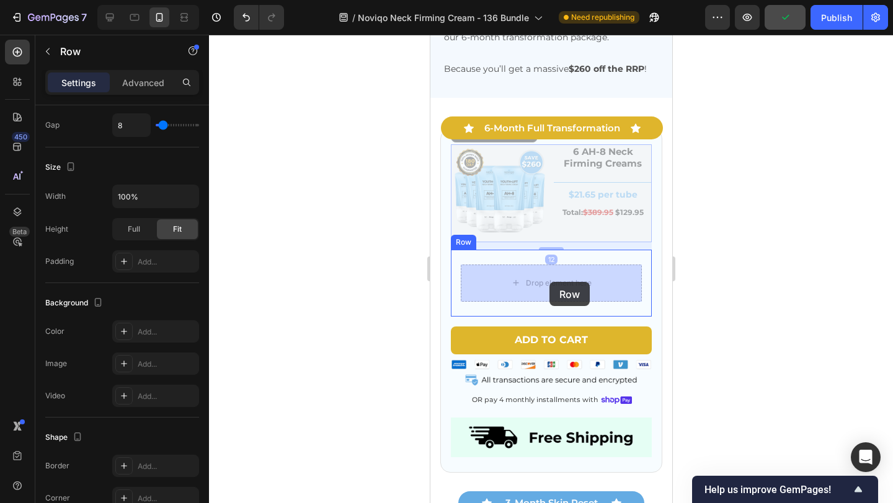
drag, startPoint x: 549, startPoint y: 203, endPoint x: 549, endPoint y: 282, distance: 79.3
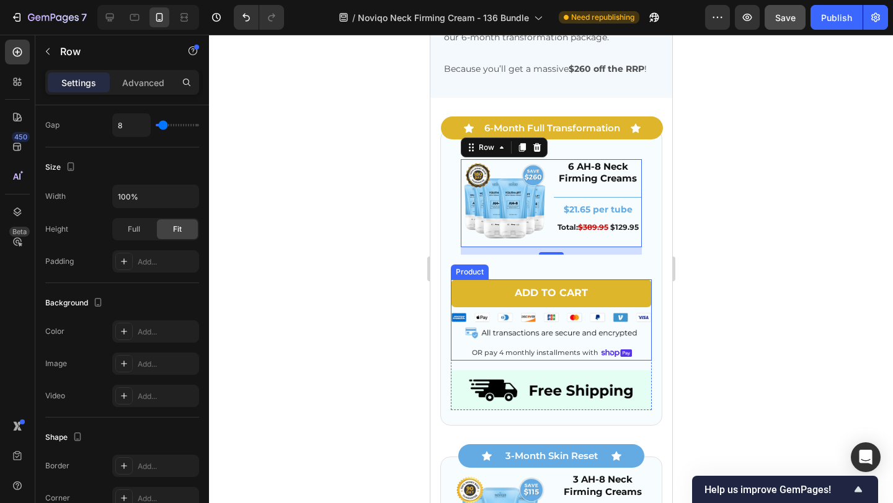
click at [498, 310] on div "Add to cart Add to Cart" at bounding box center [550, 296] width 201 height 33
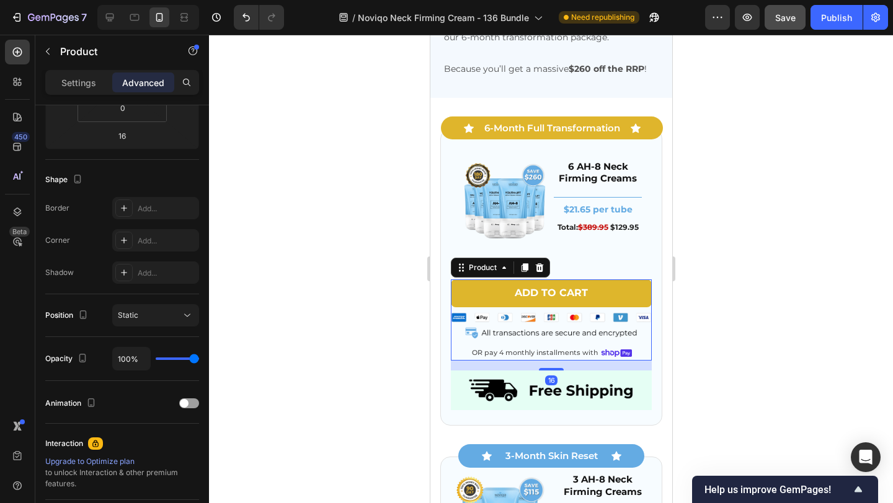
scroll to position [0, 0]
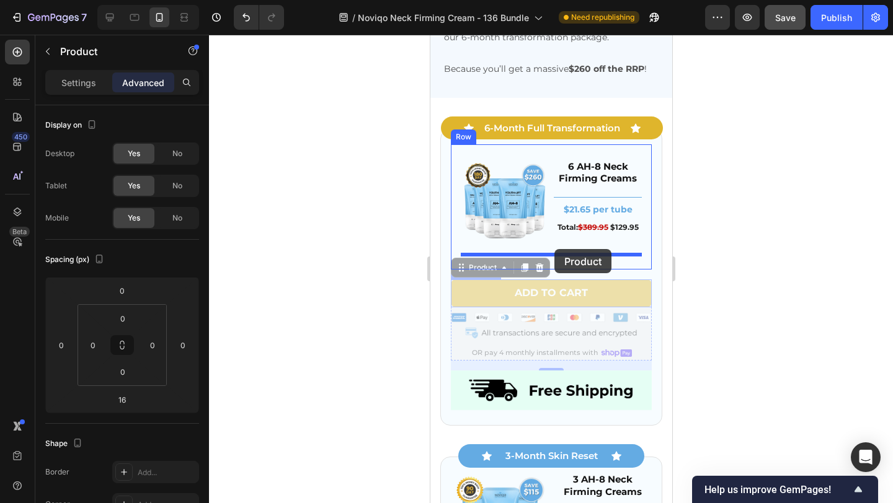
drag, startPoint x: 498, startPoint y: 310, endPoint x: 554, endPoint y: 249, distance: 82.1
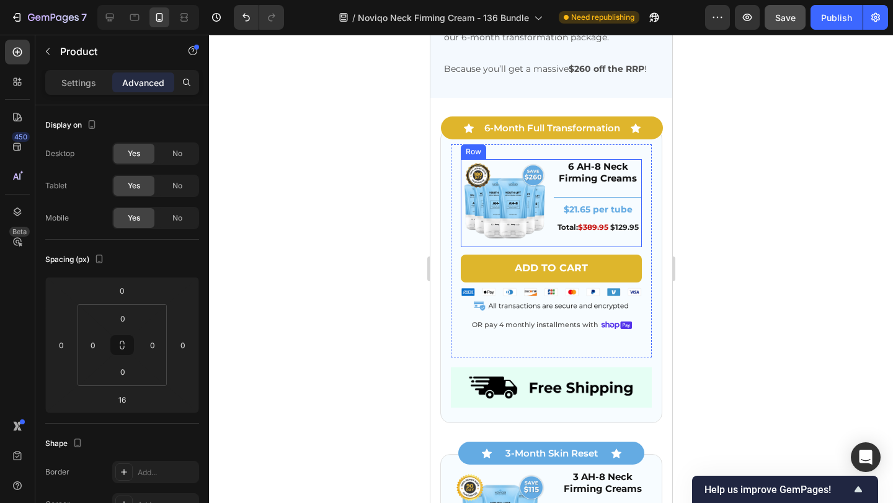
click at [550, 246] on div "Image 6 AH-8 Neck Firming Creams Heading Title Line $21.65 per tube Text Block …" at bounding box center [550, 203] width 181 height 88
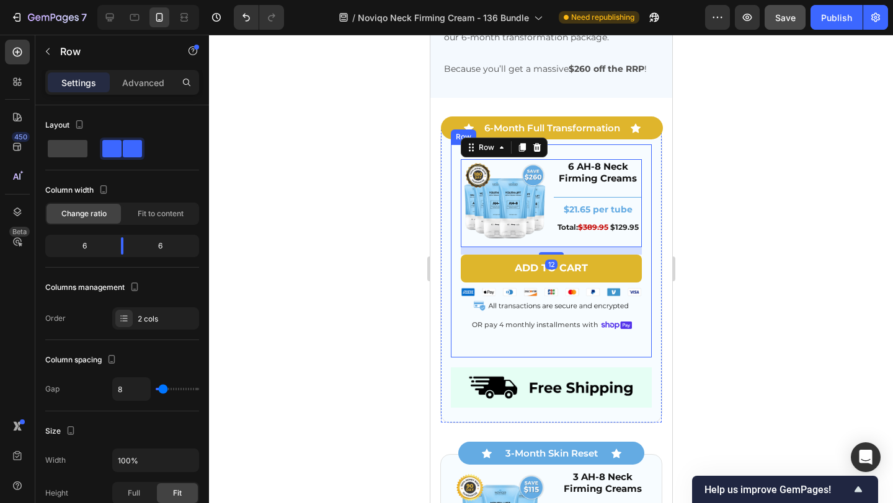
click at [451, 254] on div "Image 6 AH-8 Neck Firming Creams Heading Title Line $21.65 per tube Text Block …" at bounding box center [550, 250] width 201 height 213
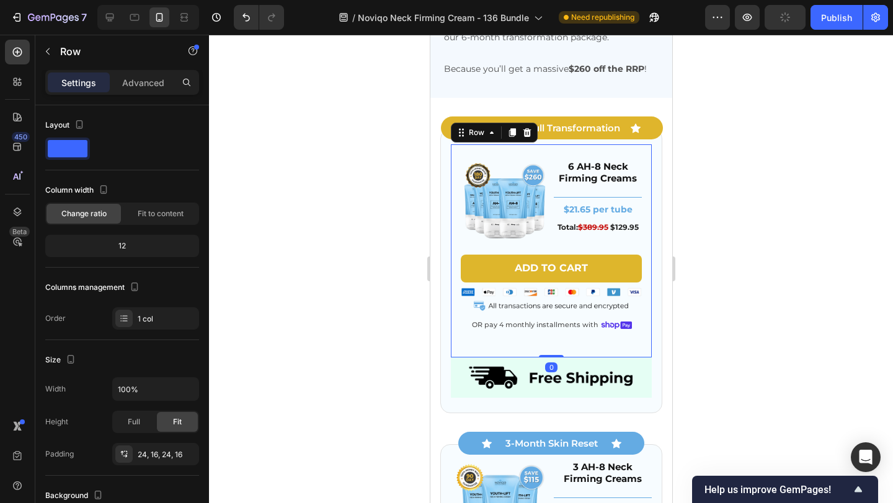
drag, startPoint x: 552, startPoint y: 368, endPoint x: 553, endPoint y: 317, distance: 50.8
click at [553, 318] on div "Image 6 AH-8 Neck Firming Creams Heading Title Line $21.65 per tube Text Block …" at bounding box center [550, 250] width 201 height 213
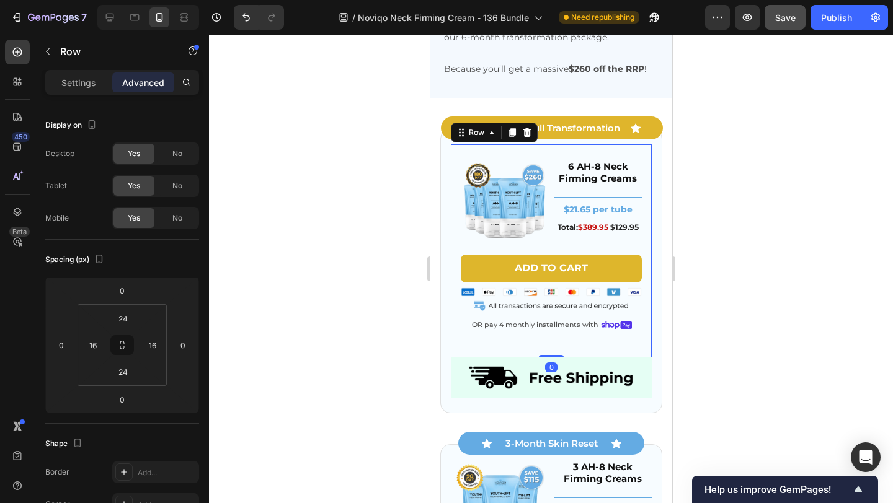
click at [527, 343] on div "Image 6 AH-8 Neck Firming Creams Heading Title Line $21.65 per tube Text Block …" at bounding box center [550, 250] width 201 height 213
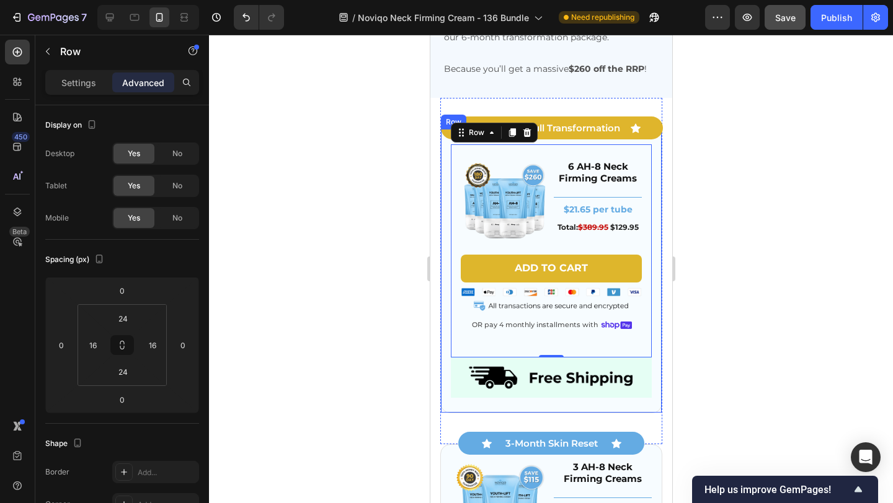
click at [448, 355] on div "Image 6 AH-8 Neck Firming Creams Heading Title Line $21.65 per tube Text Block …" at bounding box center [550, 271] width 222 height 284
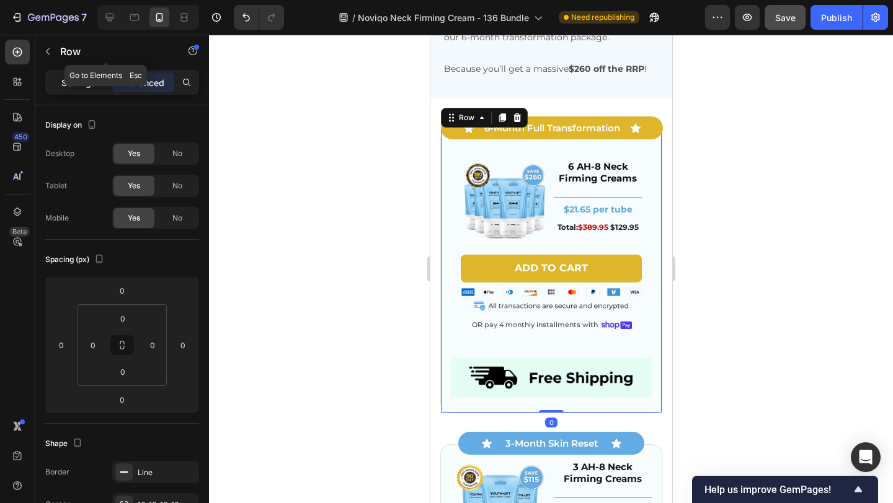
click at [79, 76] on p "Settings" at bounding box center [78, 82] width 35 height 13
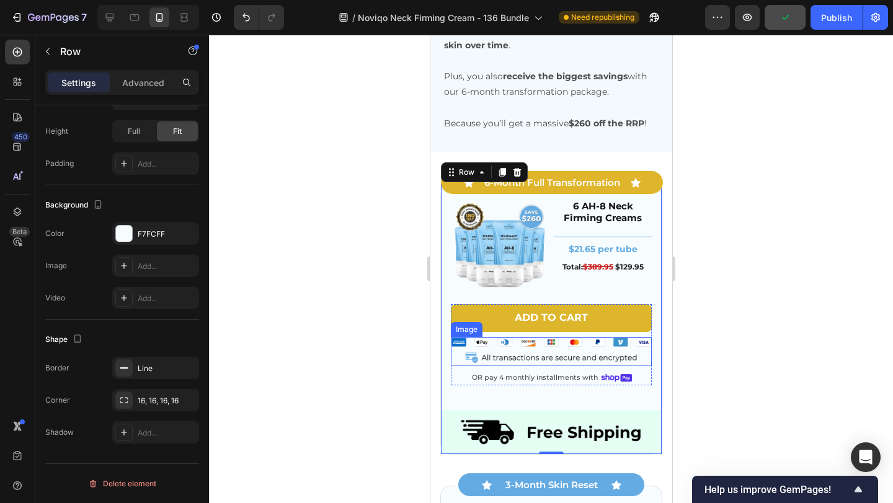
scroll to position [3758, 0]
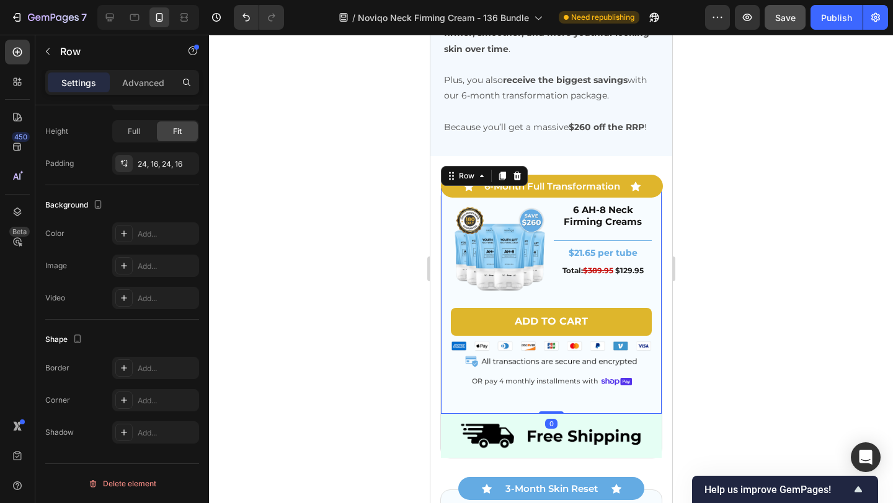
click at [542, 395] on div "Image 6 AH-8 Neck Firming Creams Heading Title Line $21.65 per tube Text Block …" at bounding box center [550, 301] width 201 height 196
click at [147, 155] on div "24, 16, 24, 16" at bounding box center [155, 163] width 87 height 22
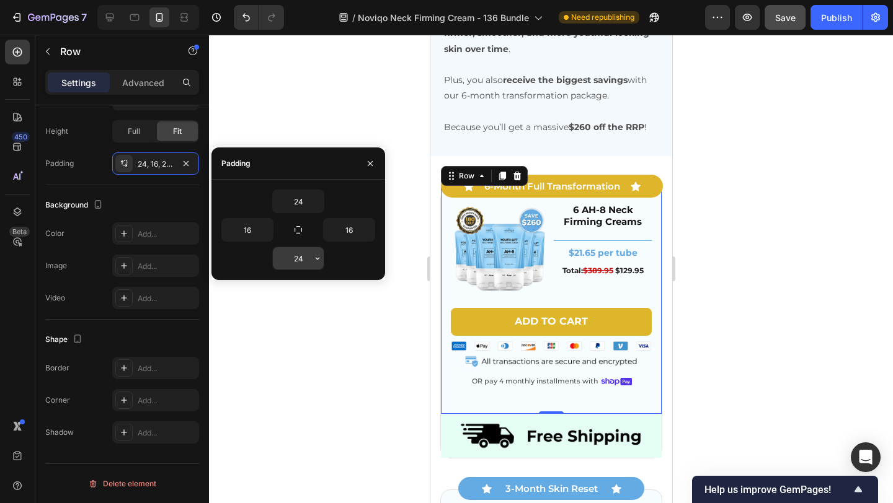
click at [305, 261] on input "24" at bounding box center [298, 258] width 51 height 22
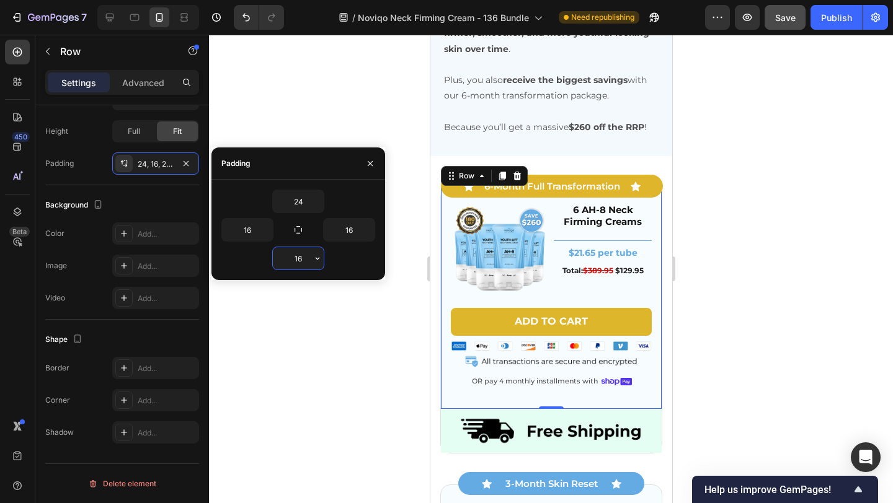
type input "1"
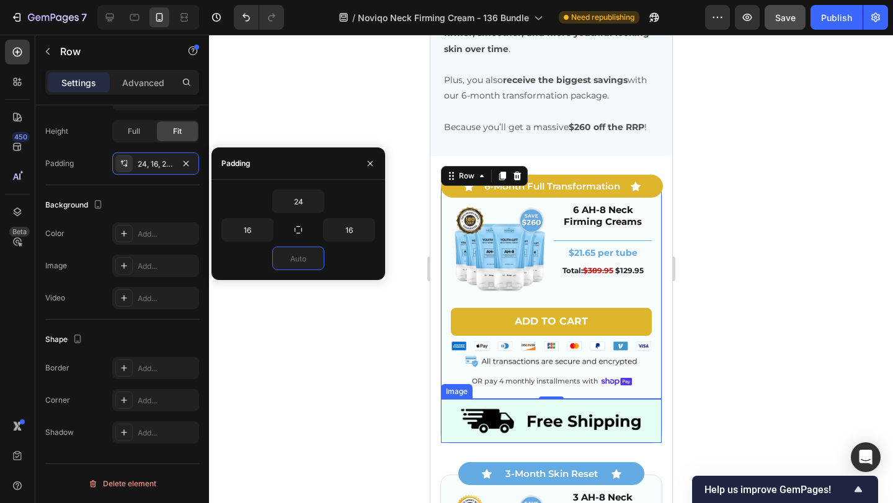
click at [469, 431] on img at bounding box center [550, 421] width 221 height 44
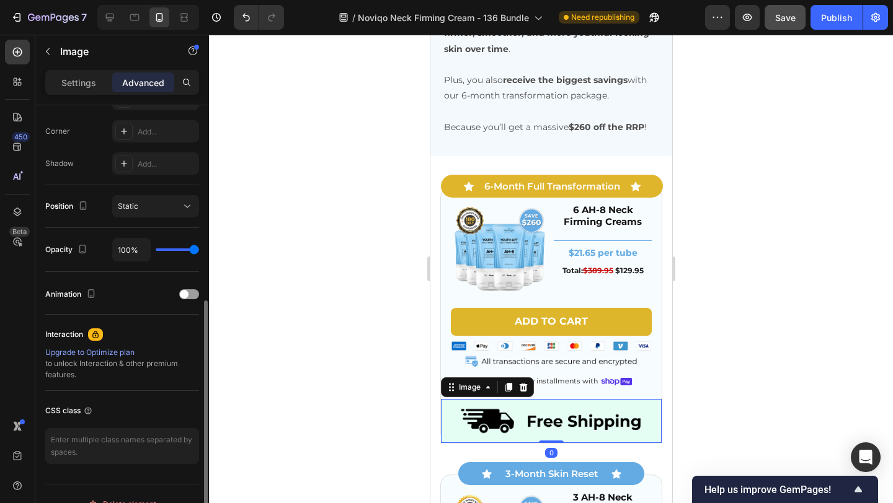
scroll to position [148, 0]
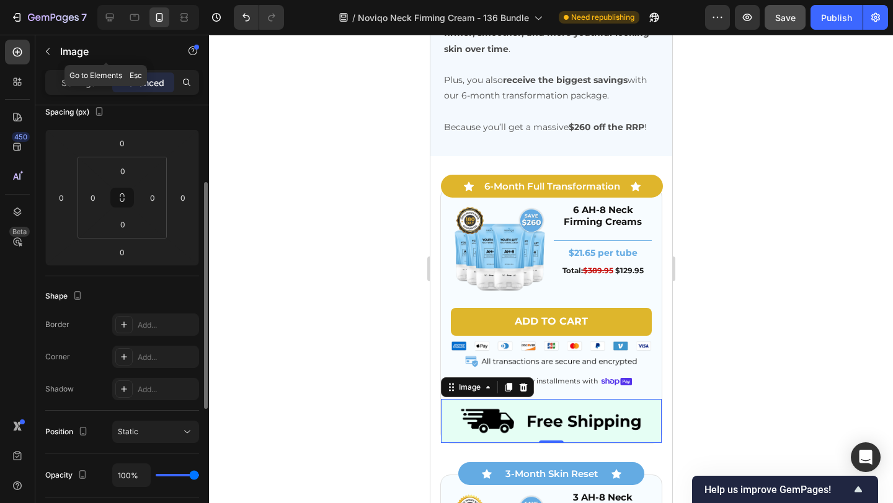
click at [72, 71] on div "Settings Advanced" at bounding box center [122, 82] width 154 height 25
click at [74, 89] on div "Settings" at bounding box center [79, 83] width 62 height 20
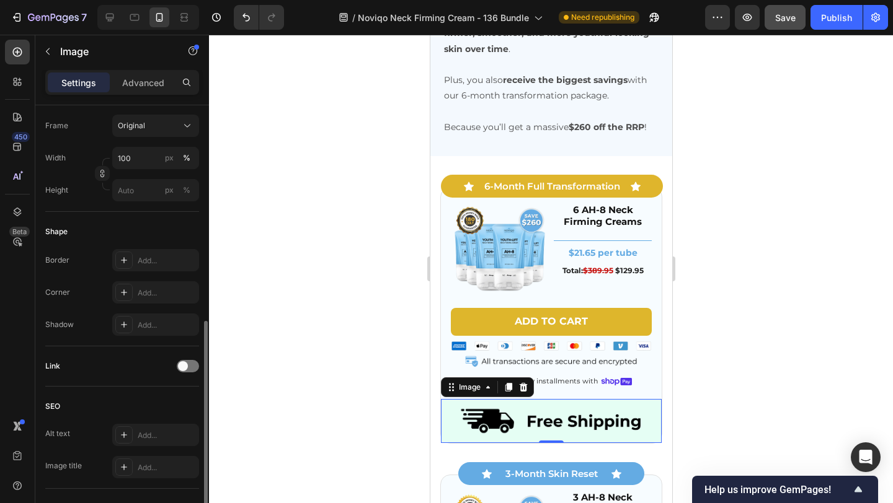
scroll to position [368, 0]
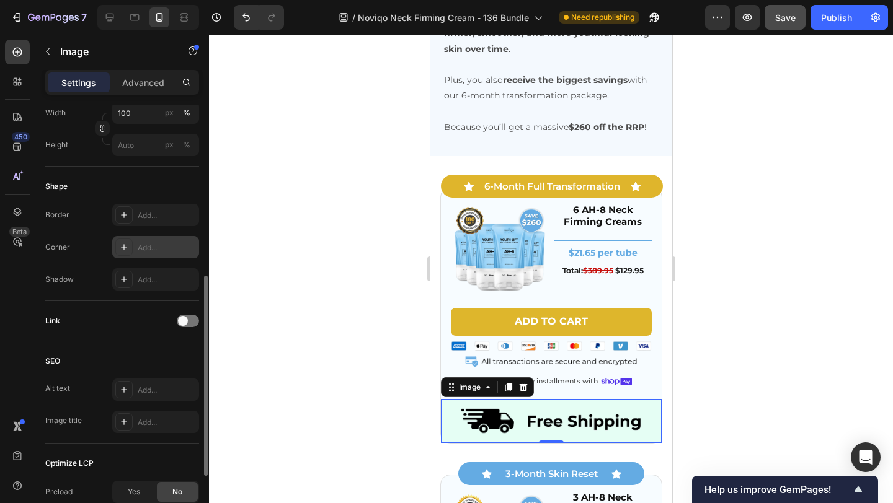
click at [159, 245] on div "Add..." at bounding box center [167, 247] width 58 height 11
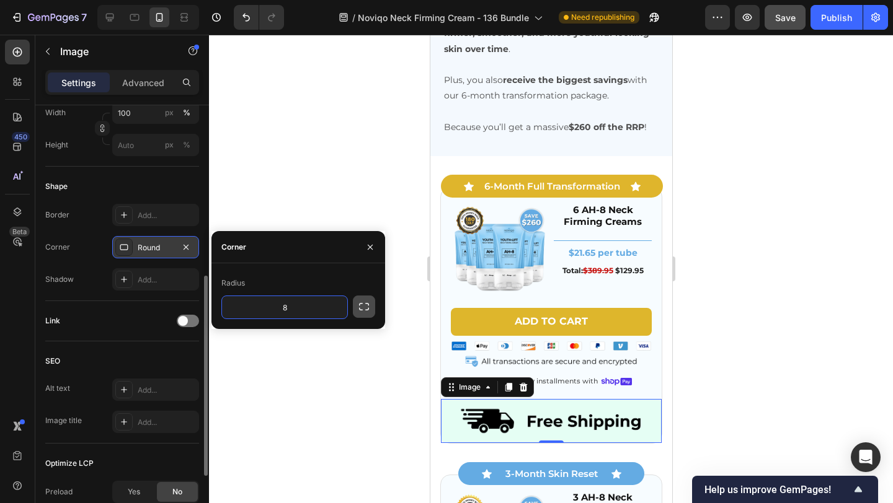
click at [355, 302] on button "button" at bounding box center [364, 307] width 22 height 22
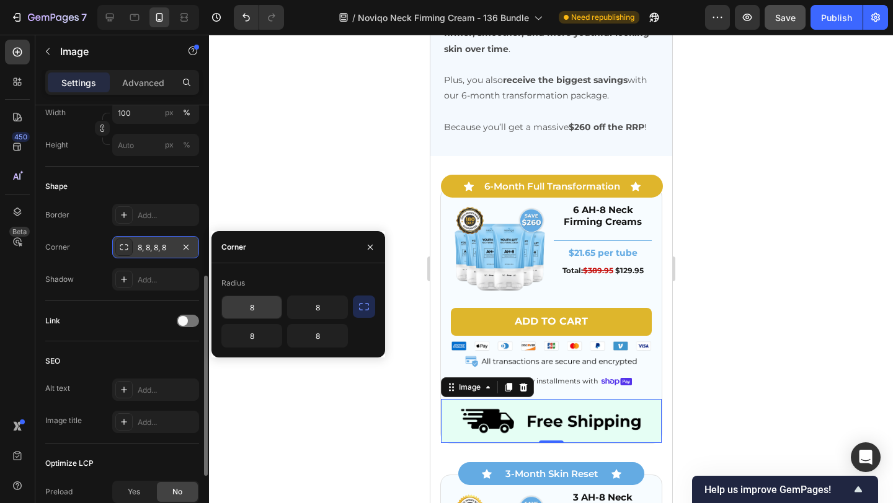
click at [271, 314] on input "8" at bounding box center [252, 307] width 60 height 22
type input "0"
click at [335, 317] on input "8" at bounding box center [318, 307] width 60 height 22
type input "0"
click at [266, 333] on input "8" at bounding box center [252, 336] width 60 height 22
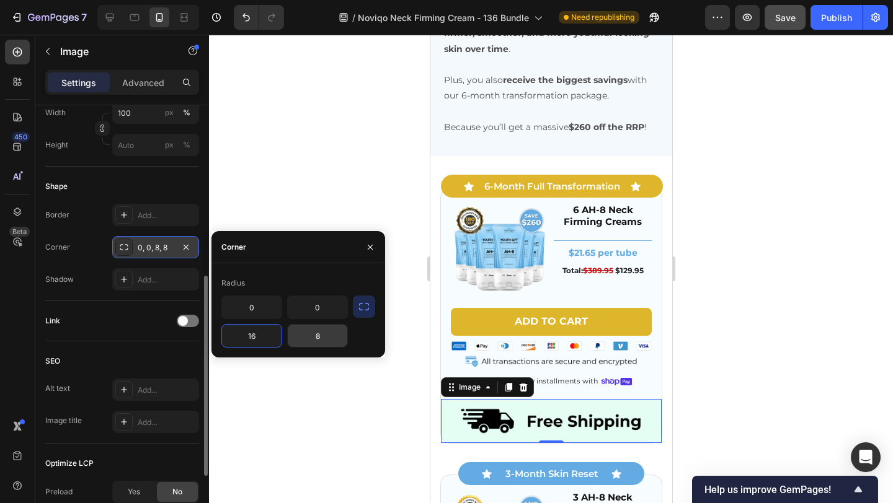
type input "16"
click at [331, 337] on input "8" at bounding box center [318, 336] width 60 height 22
type input "16"
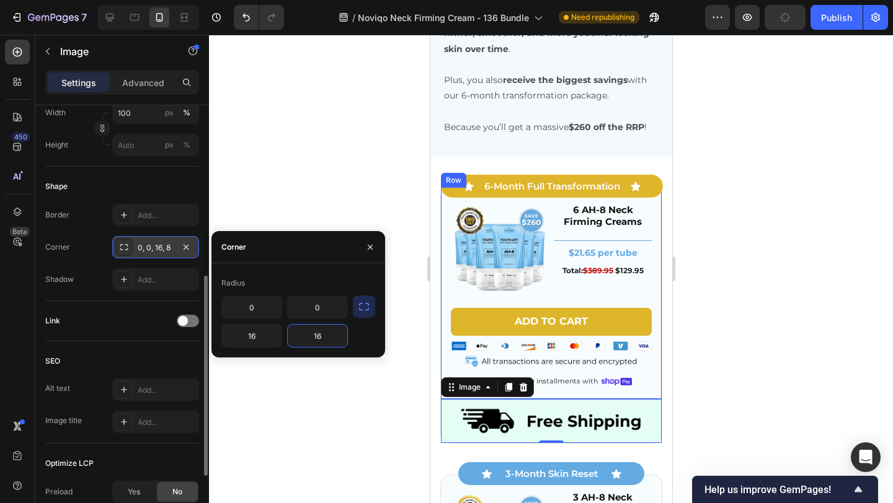
click at [575, 396] on div "Image 6 AH-8 Neck Firming Creams Heading Title Line $21.65 per tube Text Block …" at bounding box center [550, 301] width 201 height 196
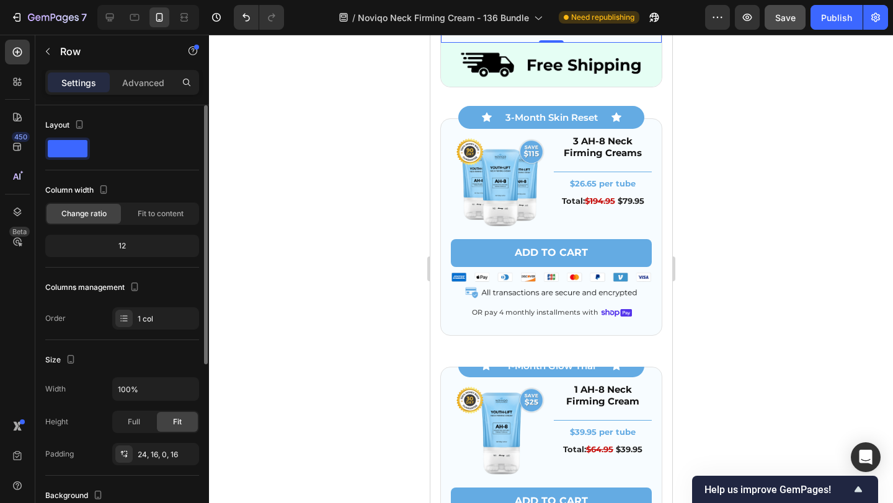
scroll to position [4113, 0]
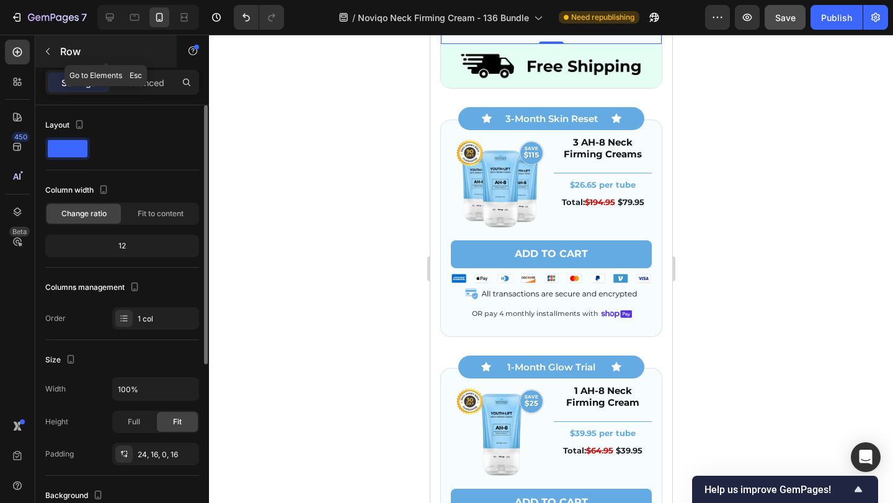
click at [74, 51] on p "Row" at bounding box center [112, 51] width 105 height 15
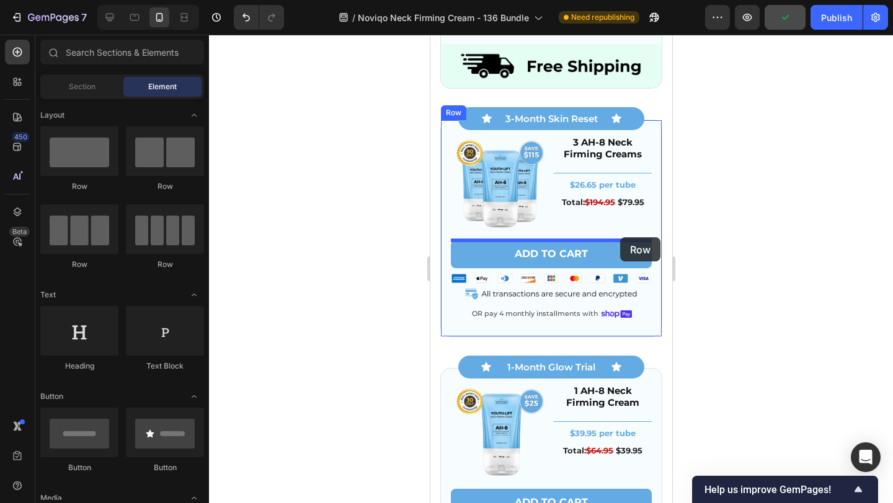
drag, startPoint x: 510, startPoint y: 193, endPoint x: 619, endPoint y: 237, distance: 117.6
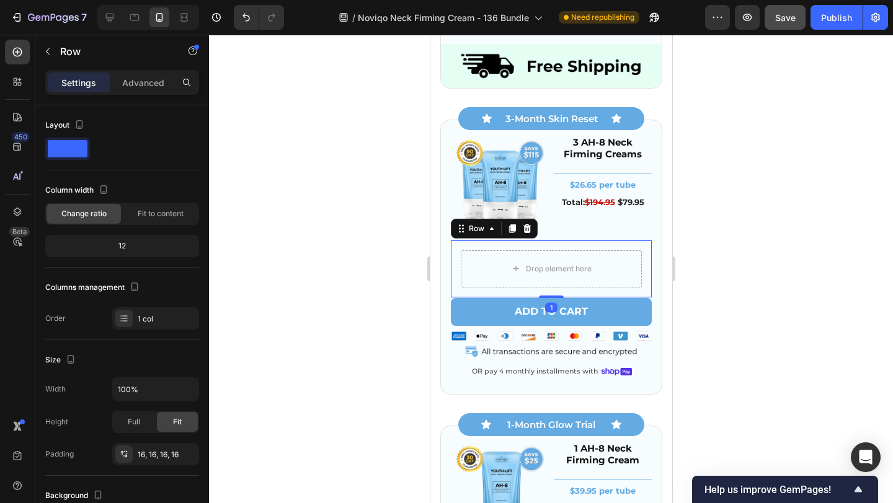
drag, startPoint x: 546, startPoint y: 305, endPoint x: 552, endPoint y: 257, distance: 48.7
click at [551, 258] on div "Drop element here Row 1" at bounding box center [550, 268] width 201 height 57
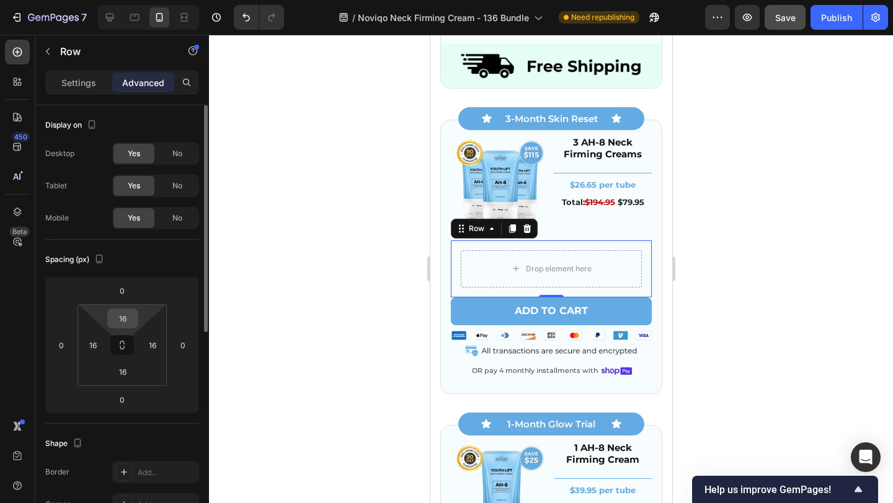
click at [129, 323] on input "16" at bounding box center [122, 318] width 25 height 19
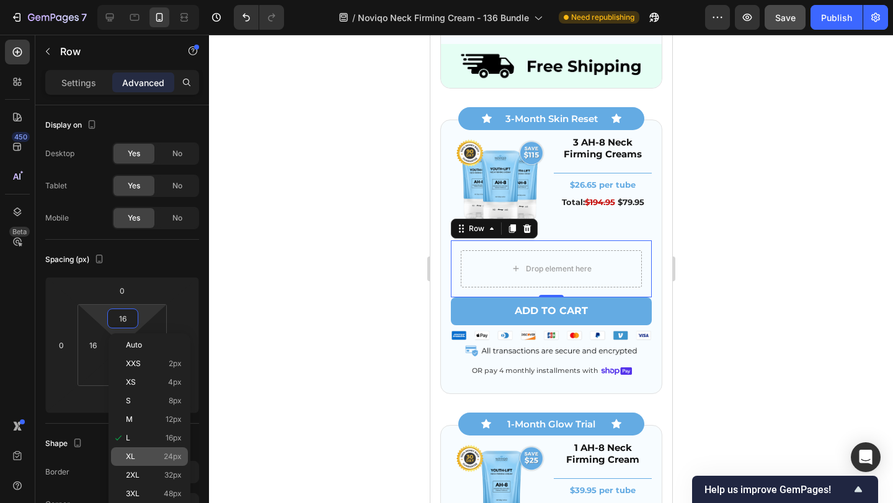
click at [152, 456] on p "XL 24px" at bounding box center [154, 456] width 56 height 9
type input "24"
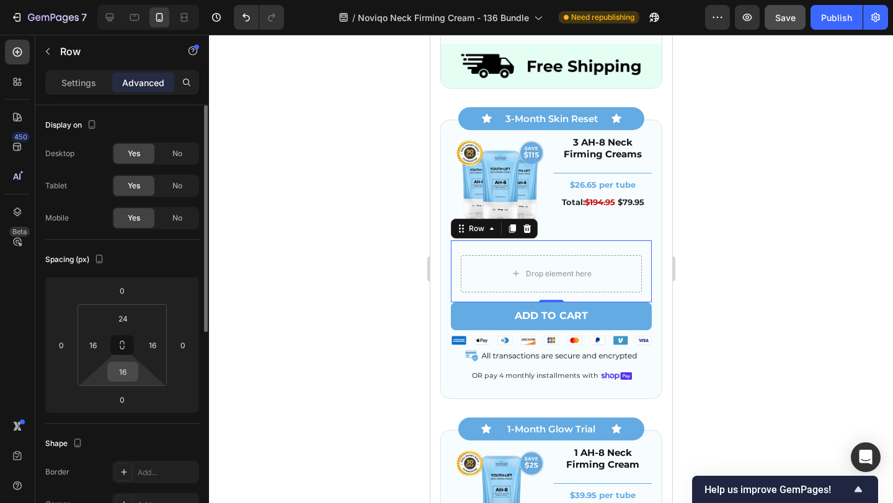
click at [131, 374] on input "16" at bounding box center [122, 372] width 25 height 19
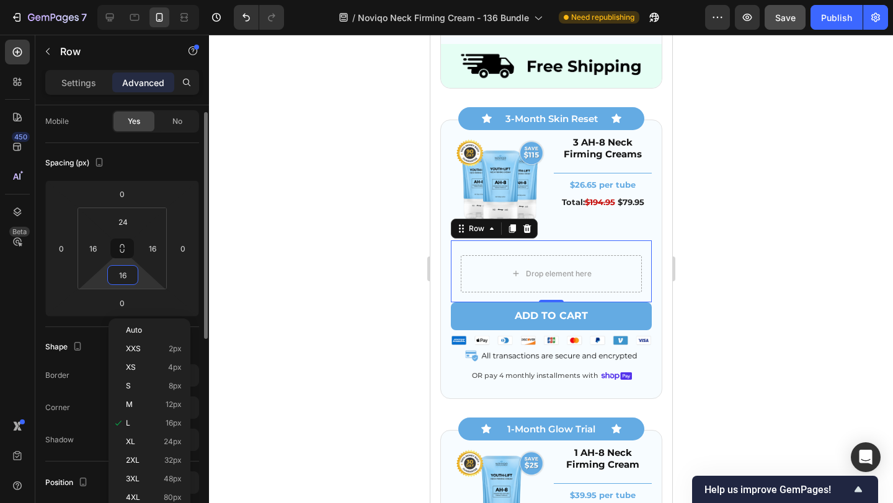
scroll to position [144, 0]
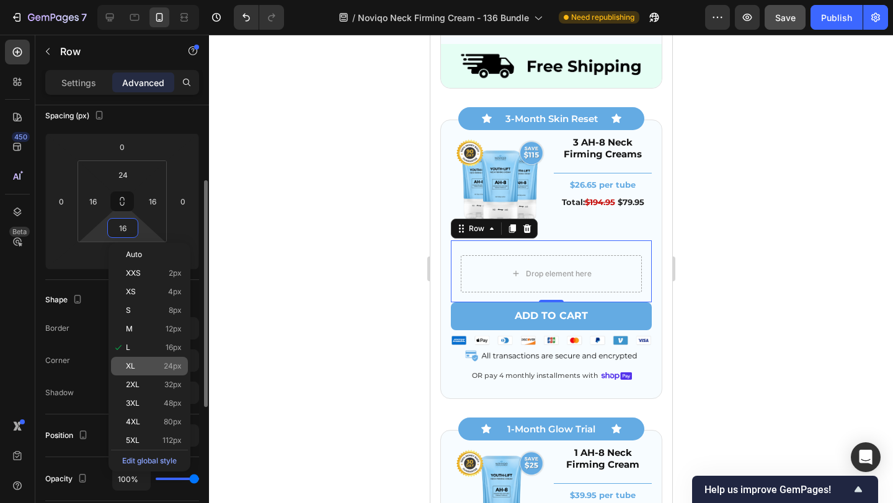
click at [164, 367] on span "24px" at bounding box center [173, 366] width 18 height 9
type input "24"
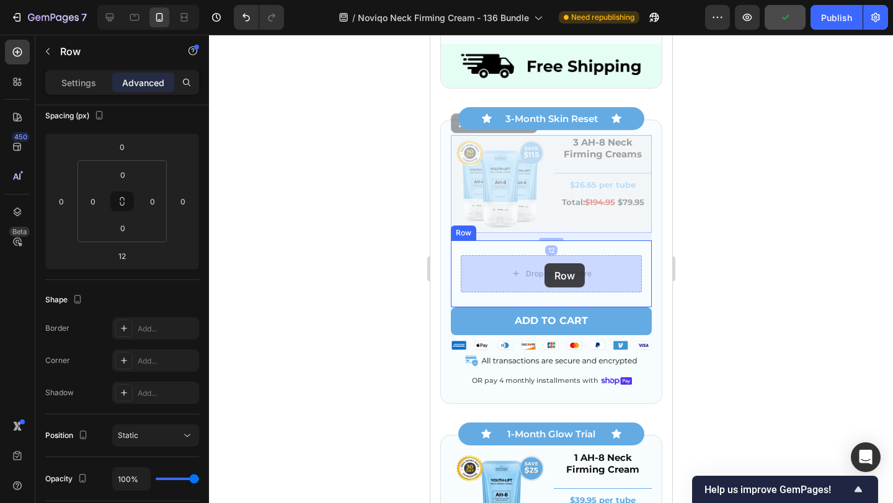
drag, startPoint x: 548, startPoint y: 190, endPoint x: 544, endPoint y: 263, distance: 73.3
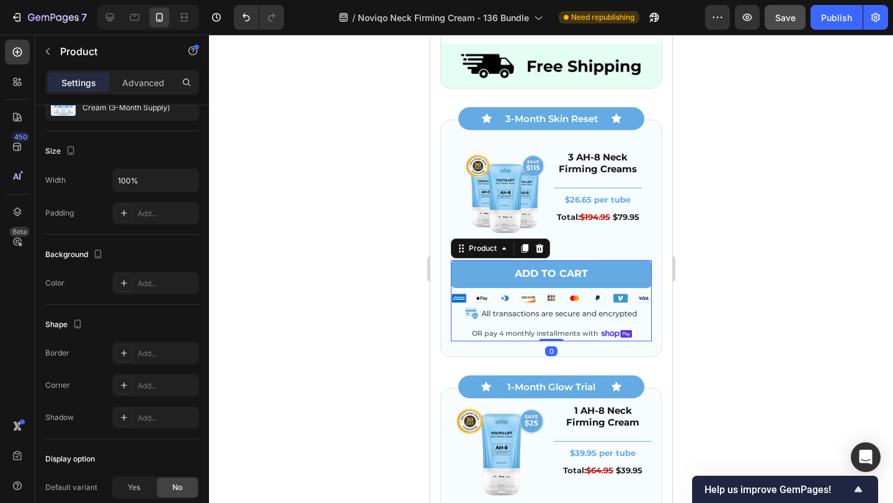
scroll to position [0, 0]
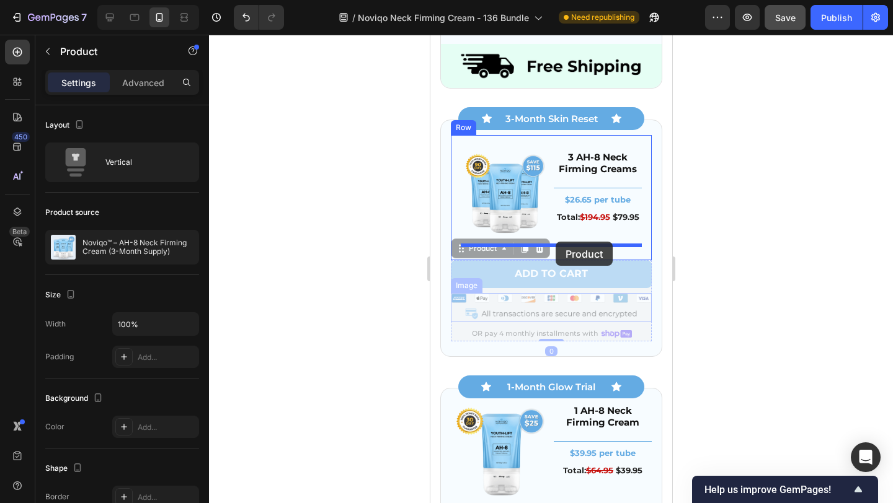
drag, startPoint x: 539, startPoint y: 324, endPoint x: 555, endPoint y: 242, distance: 83.4
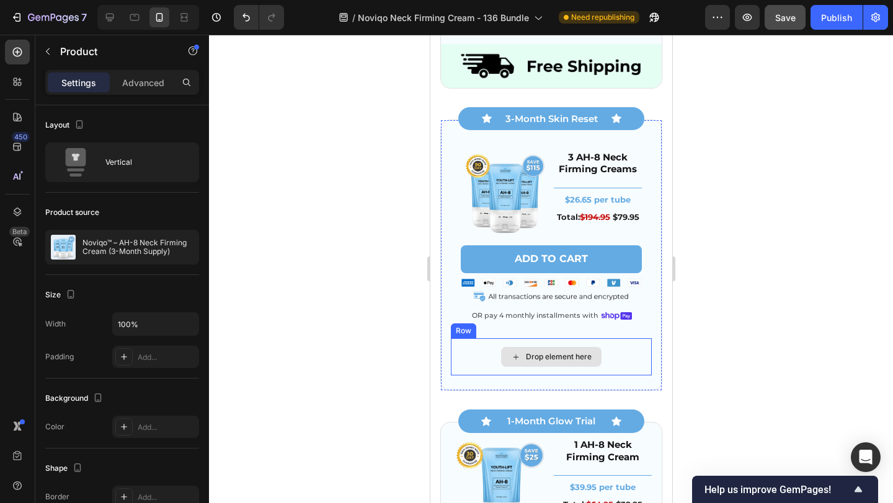
click at [593, 347] on div "Drop element here" at bounding box center [550, 357] width 100 height 20
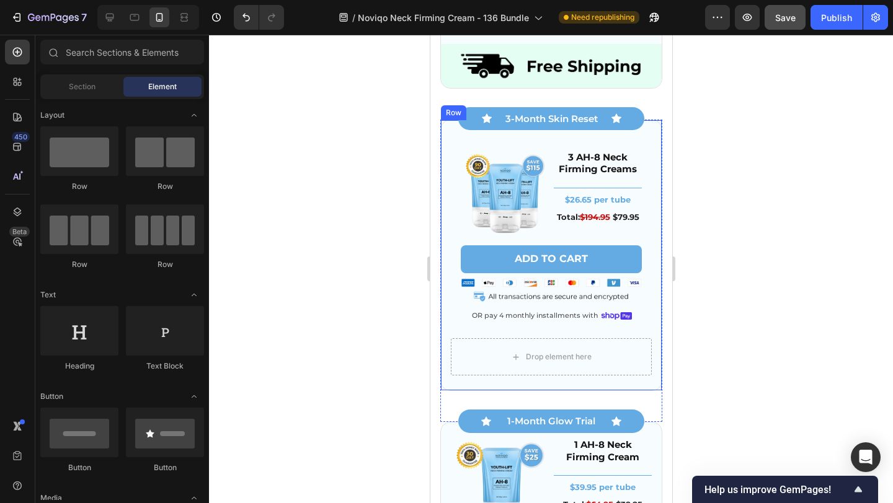
click at [446, 348] on div "Image 3 AH-8 Neck Firming Creams Heading Title Line $26.65 per tube Text Block …" at bounding box center [550, 255] width 222 height 271
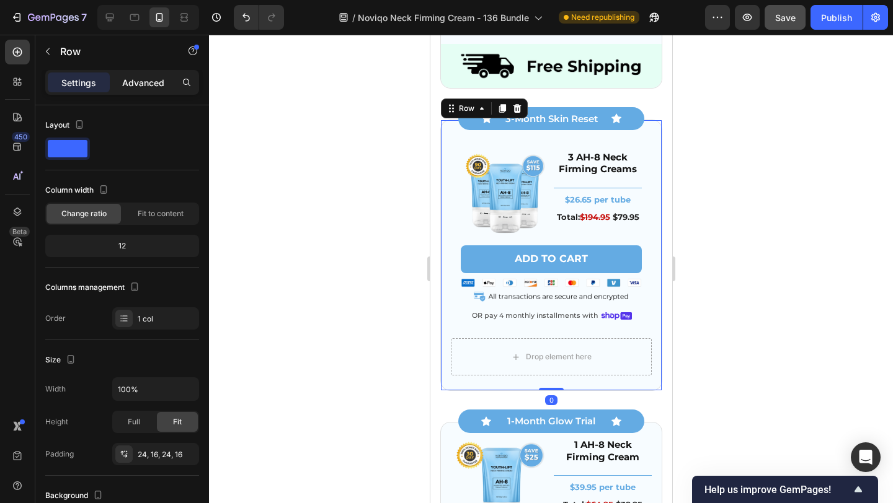
click at [147, 81] on p "Advanced" at bounding box center [143, 82] width 42 height 13
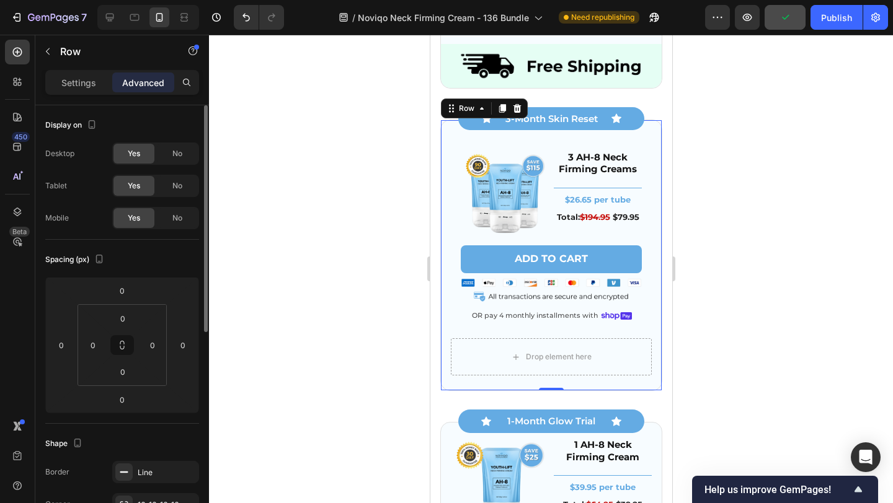
click at [83, 82] on p "Settings" at bounding box center [78, 82] width 35 height 13
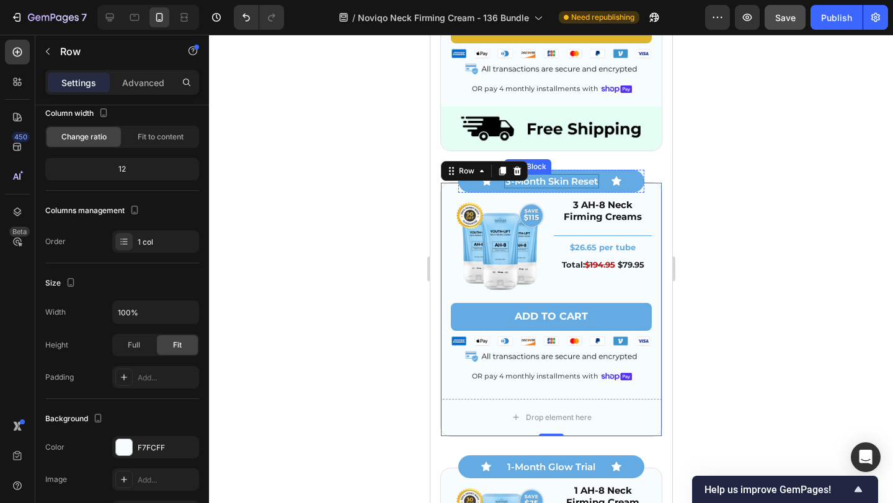
scroll to position [4028, 0]
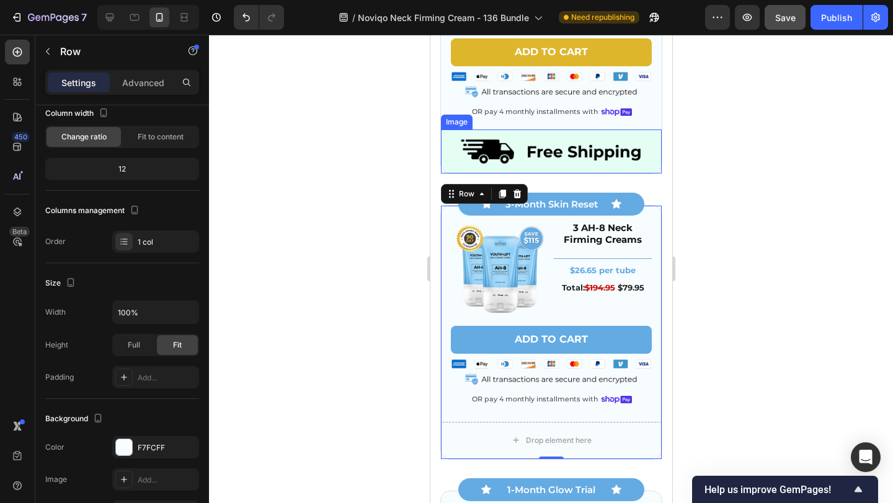
click at [537, 152] on img at bounding box center [550, 152] width 221 height 44
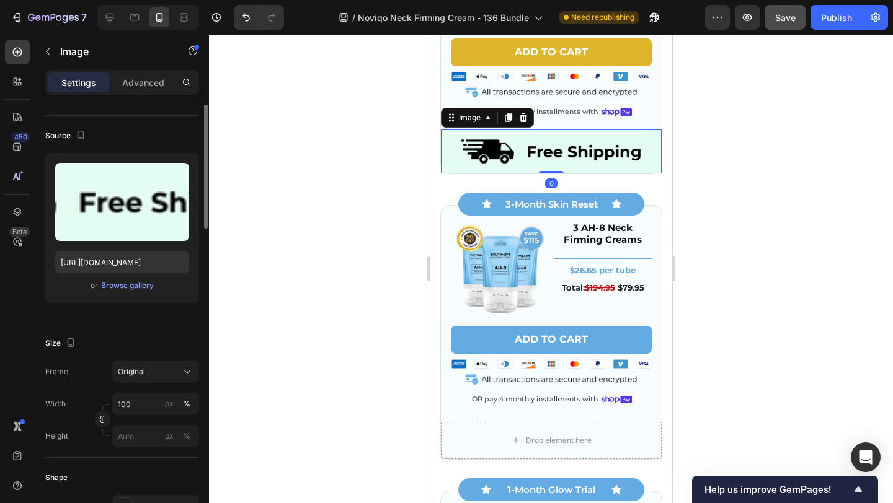
scroll to position [0, 0]
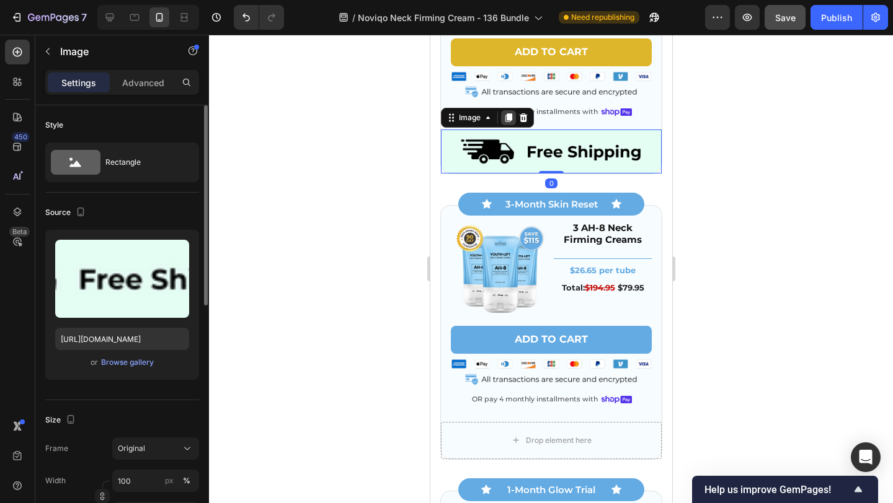
click at [508, 120] on icon at bounding box center [508, 117] width 7 height 9
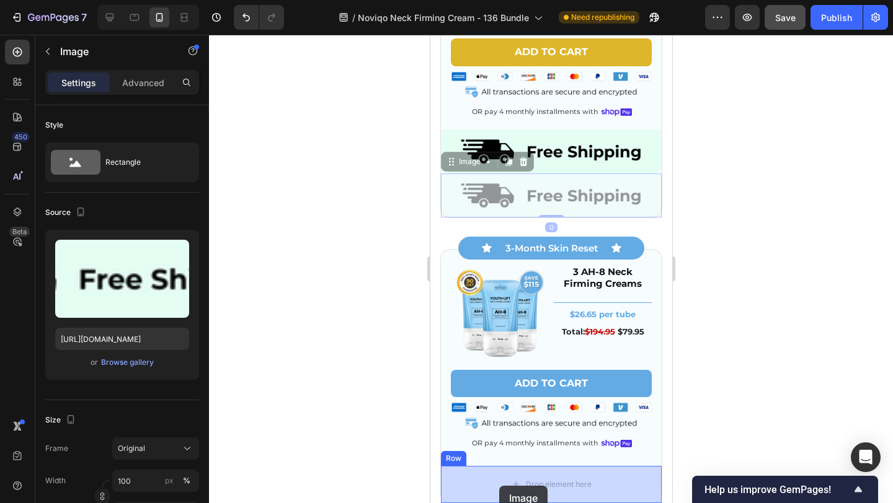
drag, startPoint x: 467, startPoint y: 161, endPoint x: 498, endPoint y: 485, distance: 325.6
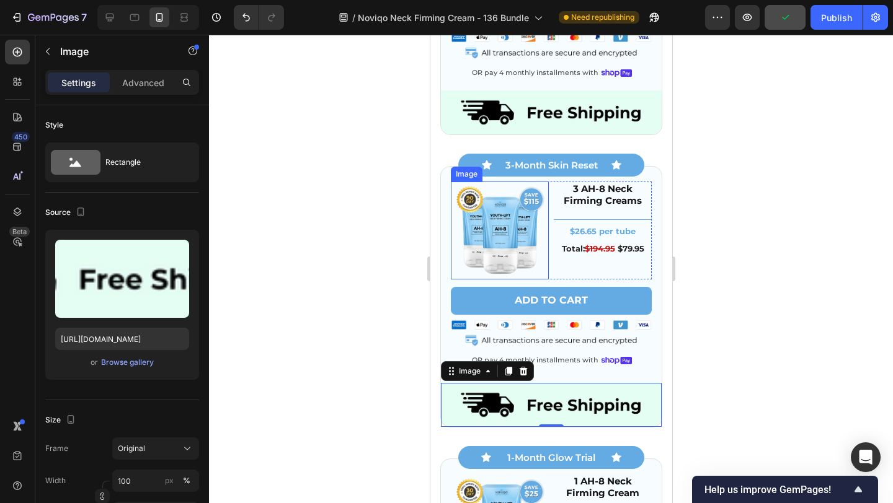
scroll to position [4004, 0]
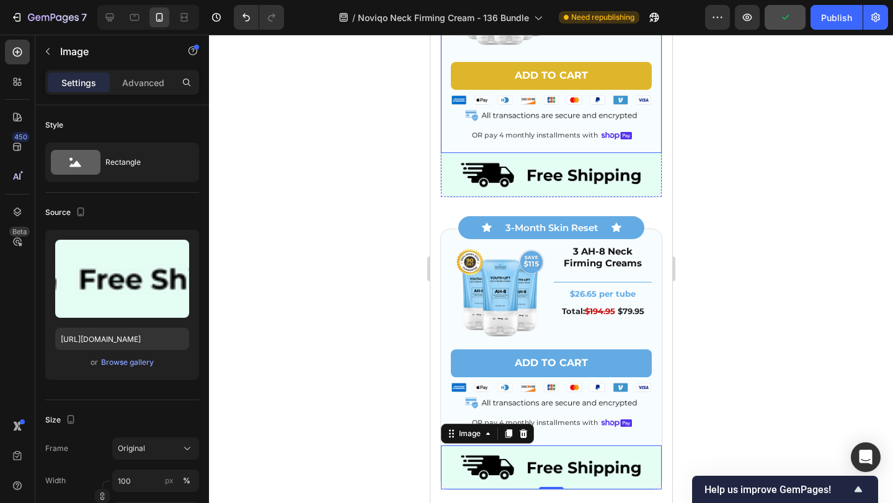
click at [487, 159] on img at bounding box center [550, 175] width 221 height 44
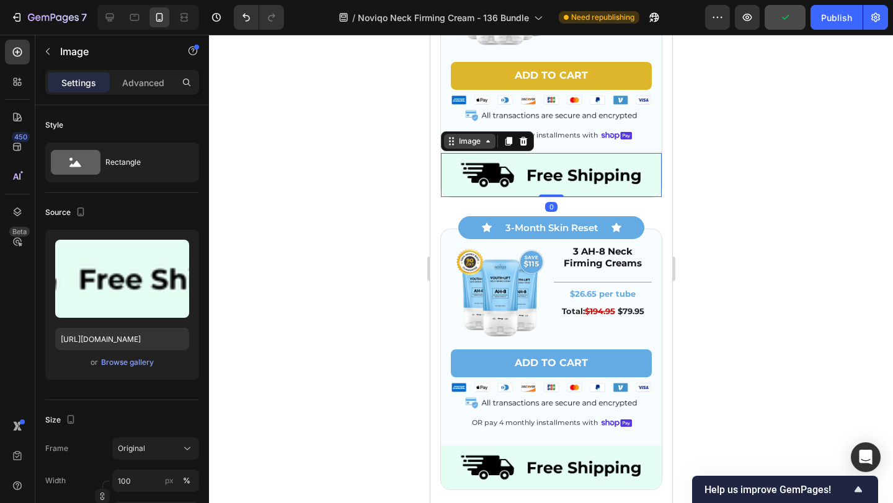
click at [471, 143] on div "Image" at bounding box center [469, 141] width 27 height 11
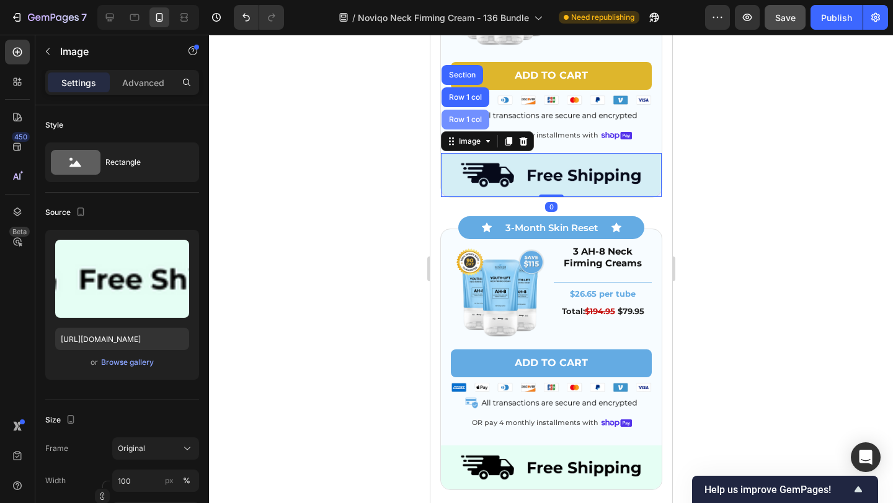
click at [468, 116] on div "Row 1 col" at bounding box center [465, 119] width 38 height 7
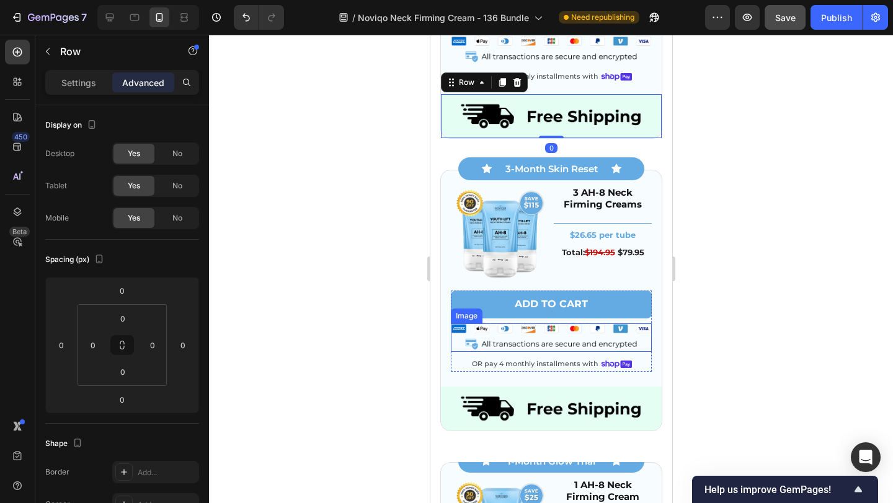
scroll to position [4069, 0]
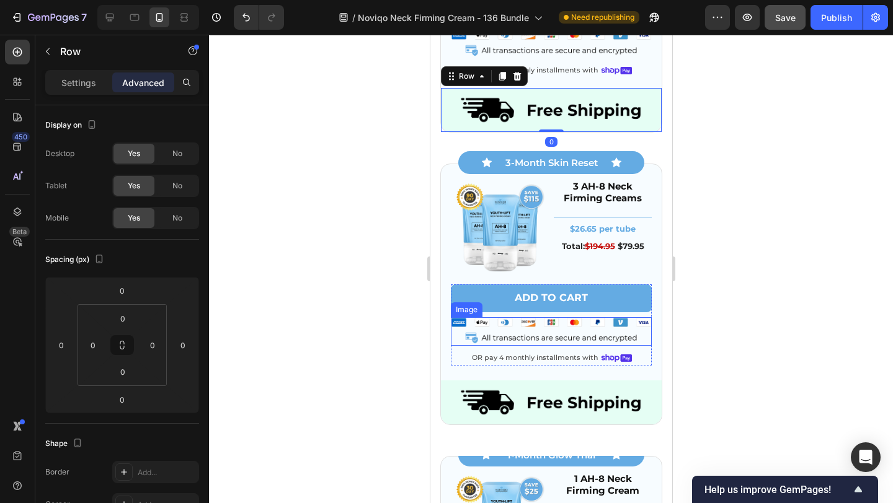
click at [511, 401] on img at bounding box center [550, 403] width 221 height 44
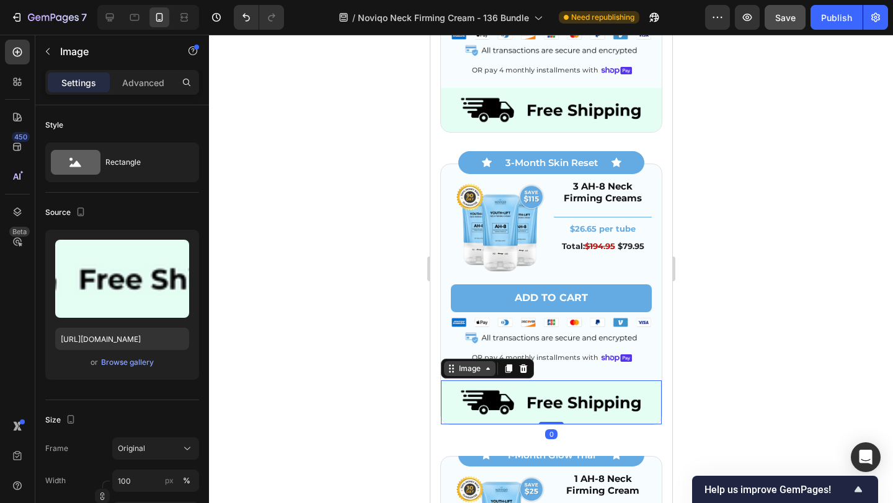
click at [475, 370] on div "Image" at bounding box center [469, 368] width 27 height 11
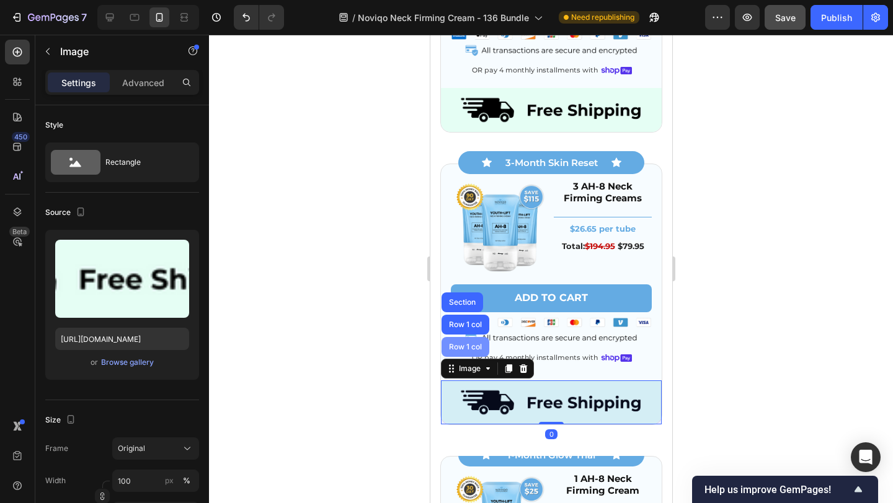
click at [468, 350] on div "Row 1 col" at bounding box center [465, 347] width 48 height 20
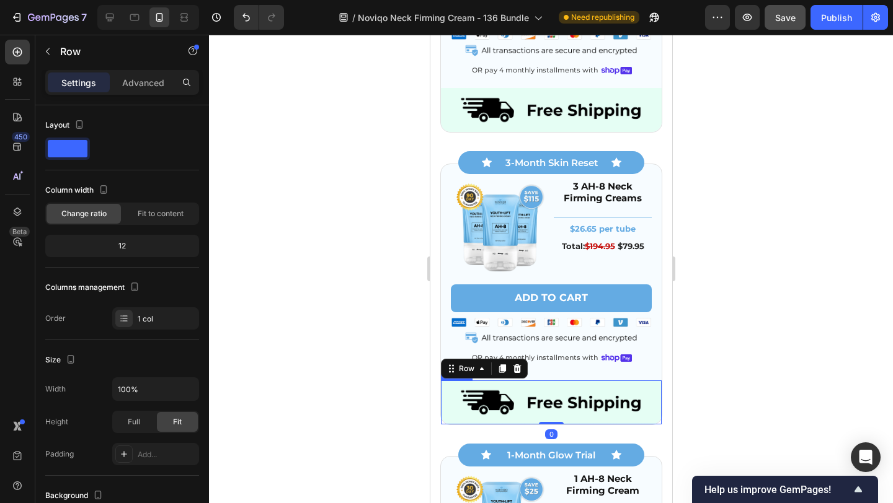
click at [494, 405] on img at bounding box center [550, 403] width 221 height 44
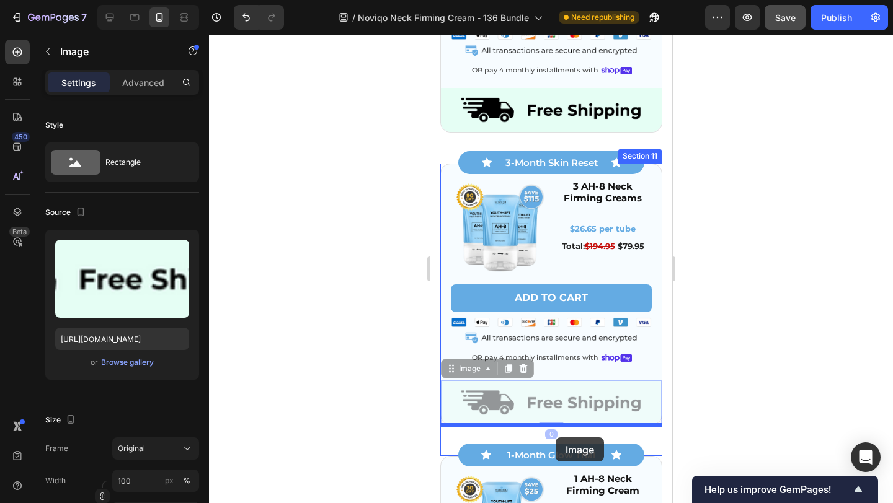
drag, startPoint x: 494, startPoint y: 405, endPoint x: 555, endPoint y: 438, distance: 68.8
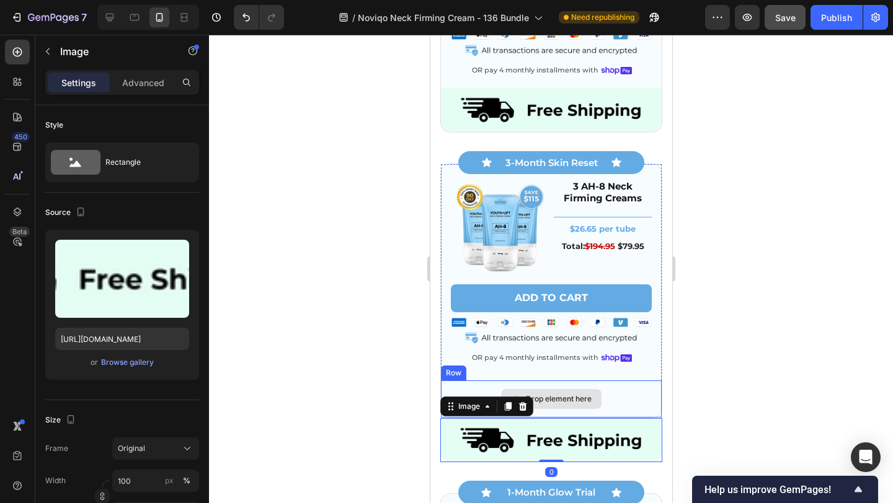
click at [568, 400] on div "Drop element here" at bounding box center [558, 399] width 66 height 10
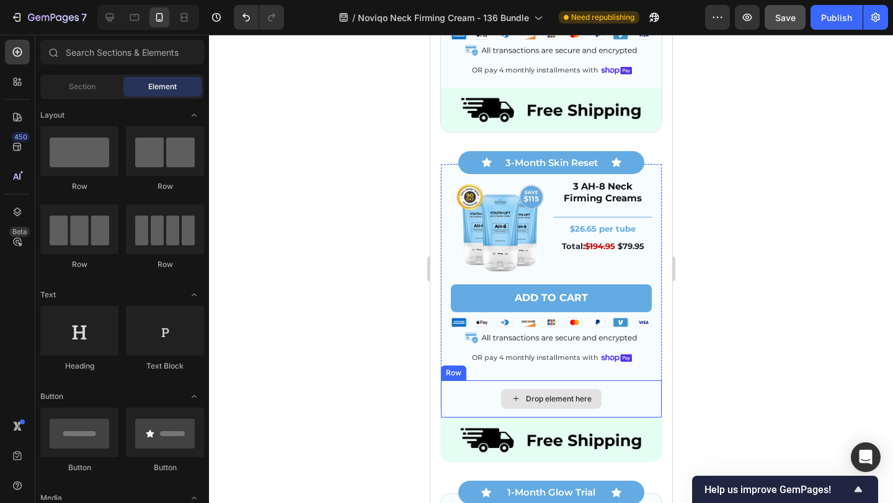
click at [463, 390] on div "Drop element here" at bounding box center [550, 399] width 221 height 37
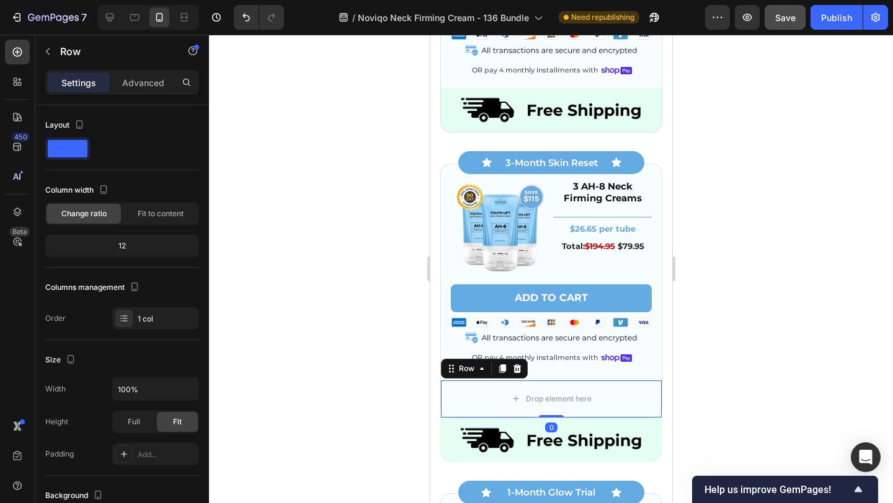
click at [511, 369] on icon at bounding box center [516, 369] width 10 height 10
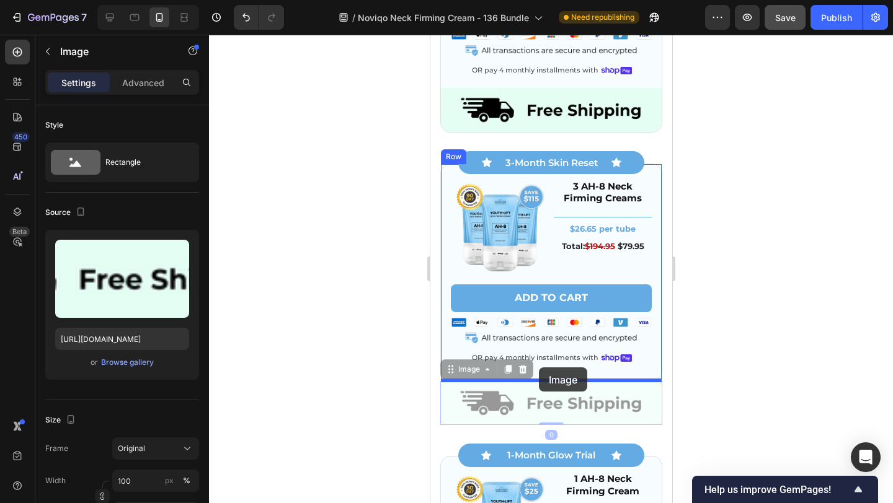
drag, startPoint x: 496, startPoint y: 417, endPoint x: 538, endPoint y: 368, distance: 64.6
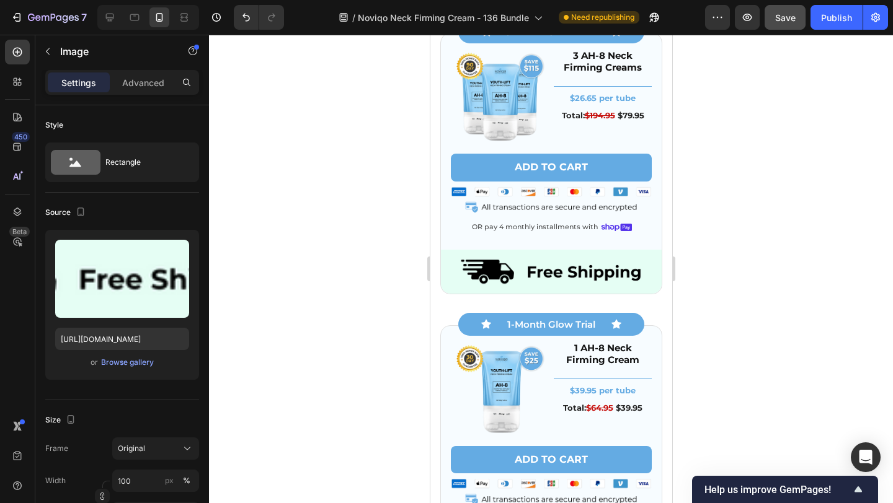
scroll to position [4298, 0]
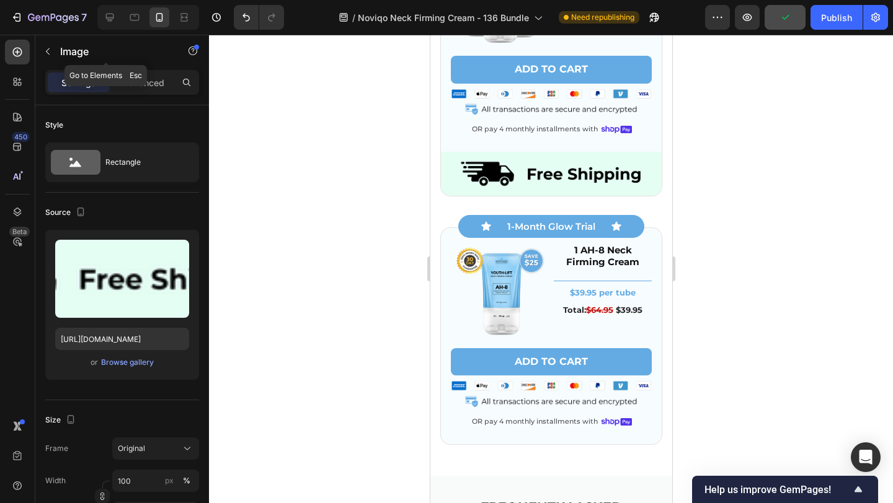
click at [64, 51] on p "Image" at bounding box center [112, 51] width 105 height 15
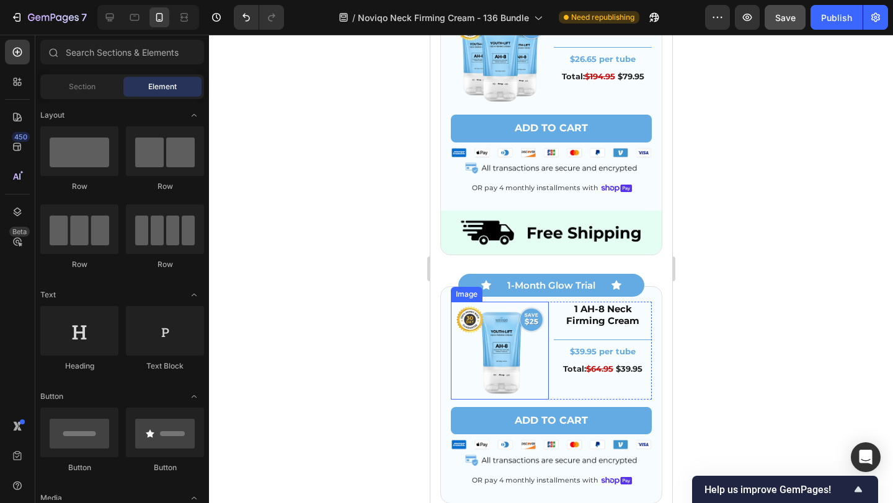
scroll to position [4219, 0]
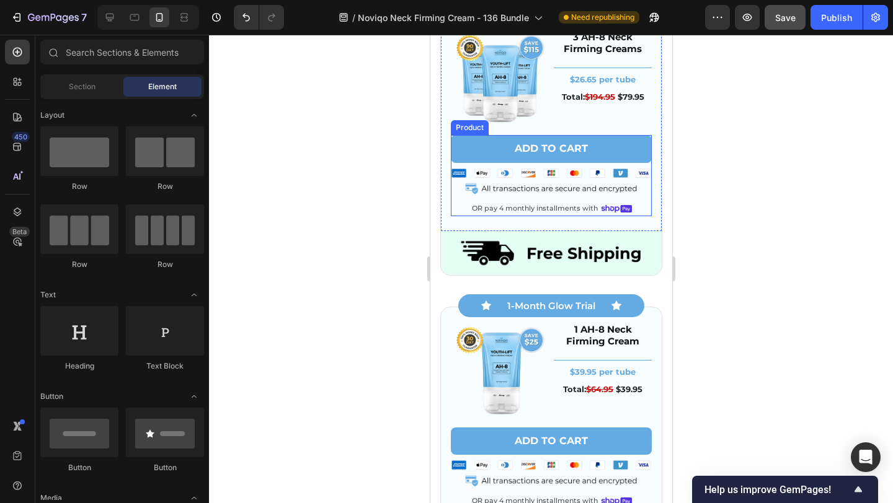
click at [524, 198] on div "Add to cart Add to Cart Image OR pay 4 monthly installments with Text Block Ima…" at bounding box center [550, 175] width 201 height 81
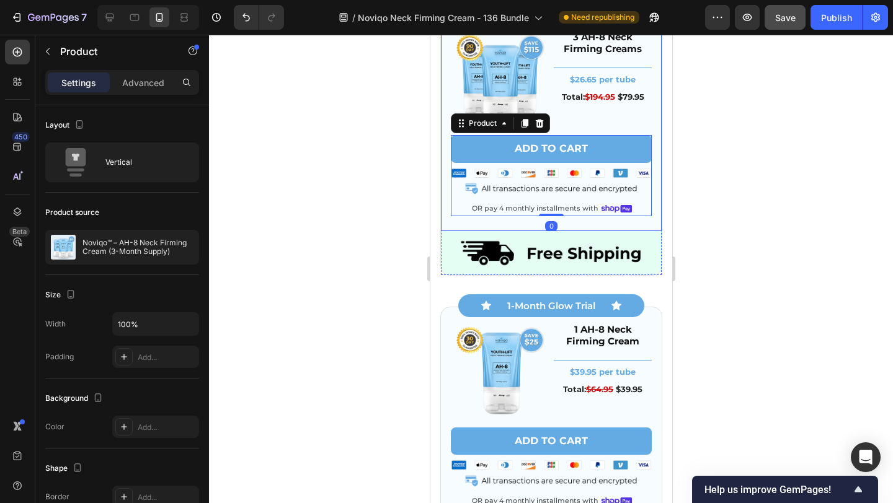
click at [511, 222] on div "Image 3 AH-8 Neck Firming Creams Heading Title Line $26.65 per tube Text Block …" at bounding box center [550, 123] width 221 height 216
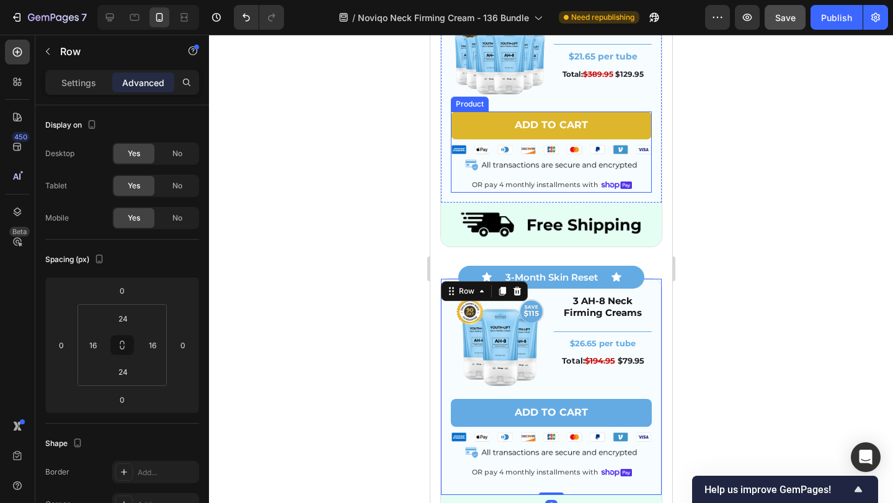
scroll to position [3951, 0]
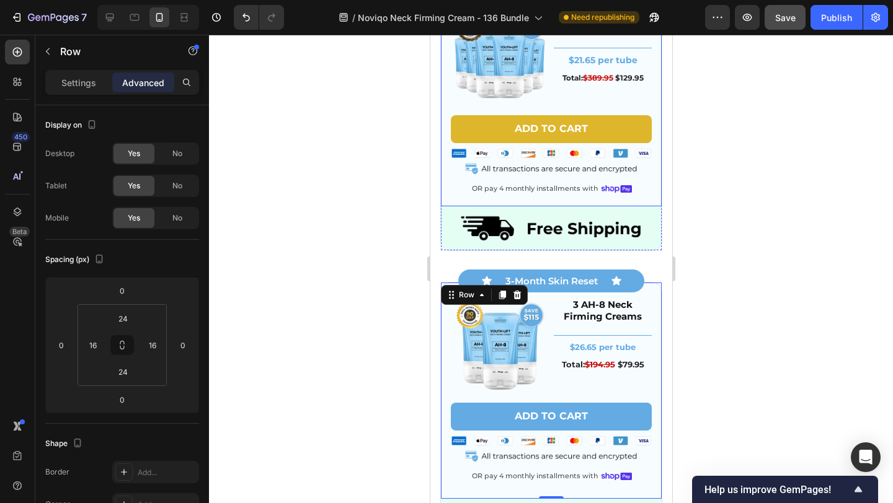
click at [540, 198] on div "Image 6 AH-8 Neck Firming Creams Heading Title Line $21.65 per tube Text Block …" at bounding box center [550, 108] width 201 height 196
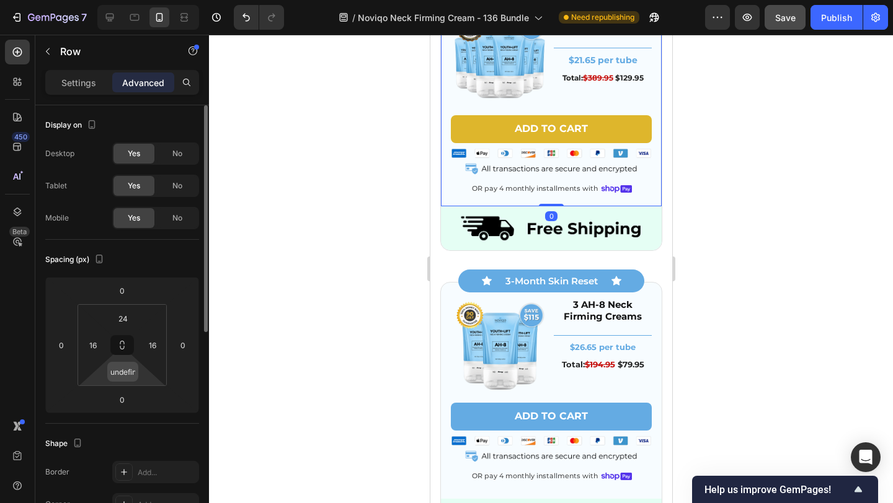
click at [135, 373] on div "undefined" at bounding box center [122, 372] width 31 height 20
click at [126, 373] on input "undefined" at bounding box center [122, 372] width 25 height 19
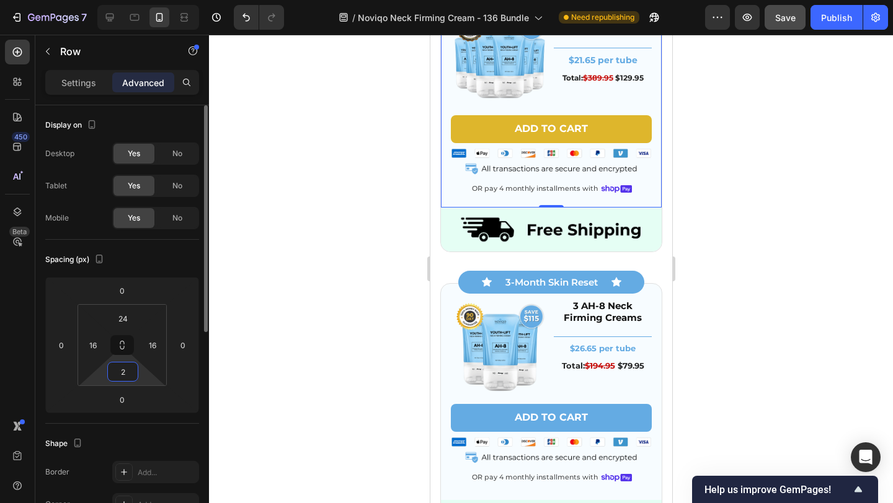
type input "24"
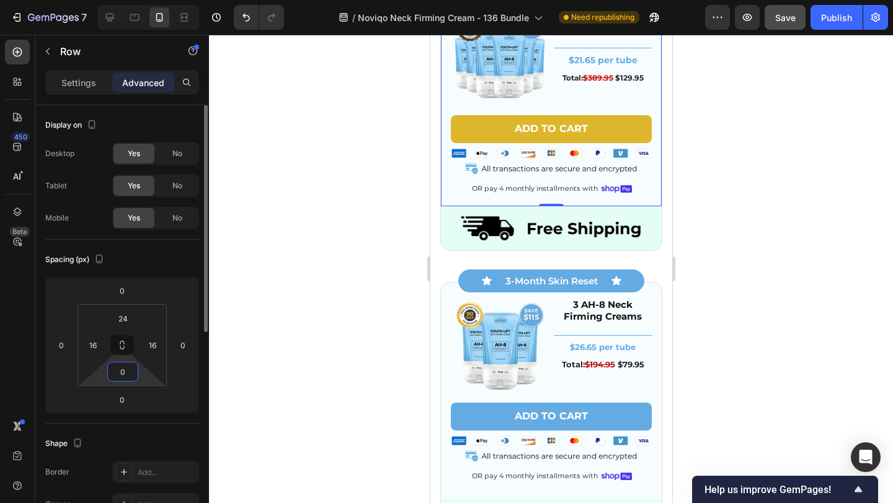
type input "0"
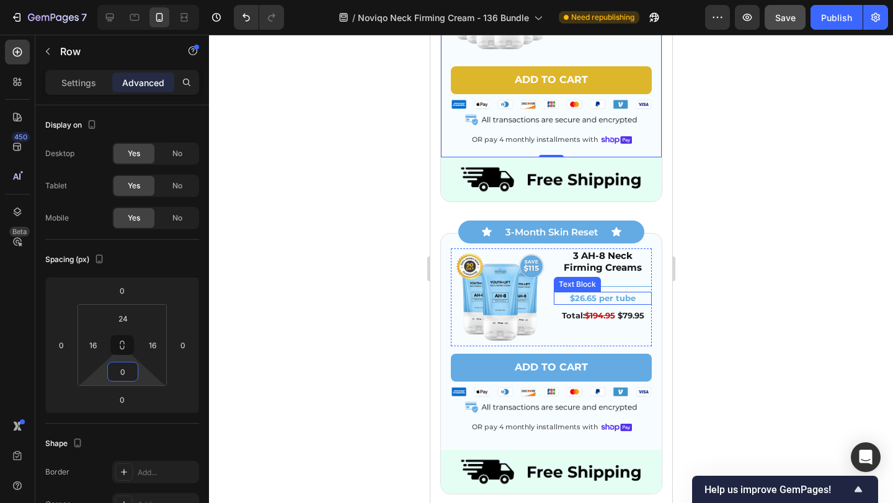
scroll to position [4011, 0]
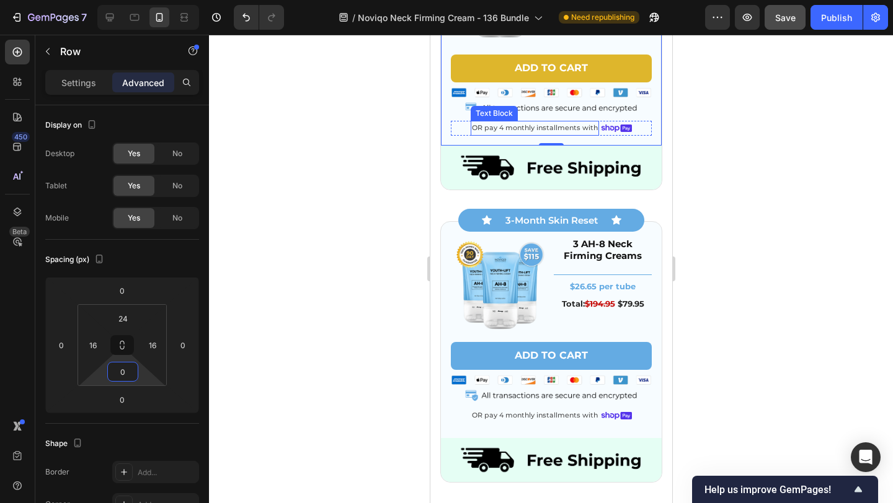
click at [581, 122] on p "OR pay 4 monthly installments with" at bounding box center [534, 128] width 126 height 12
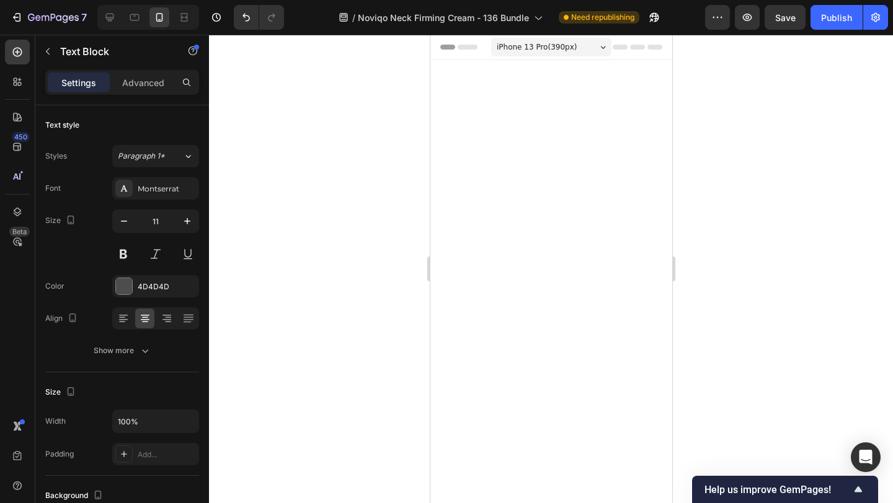
drag, startPoint x: 430, startPoint y: 35, endPoint x: 638, endPoint y: 128, distance: 228.1
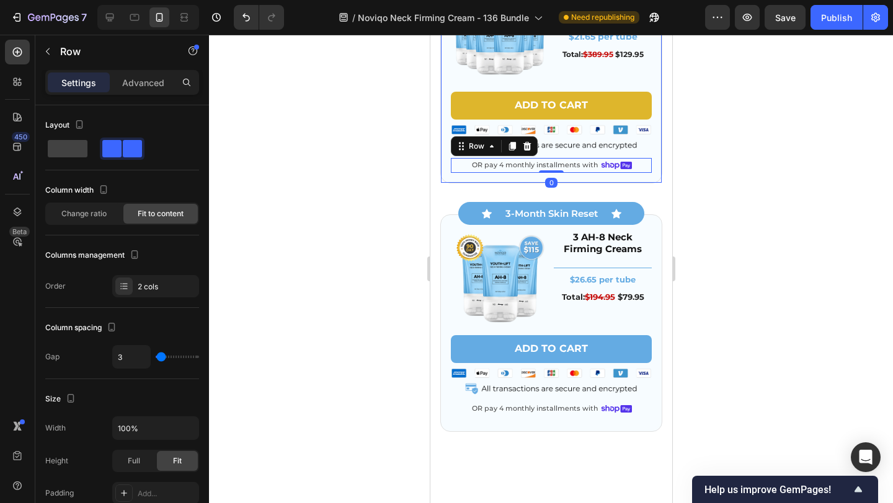
scroll to position [3932, 0]
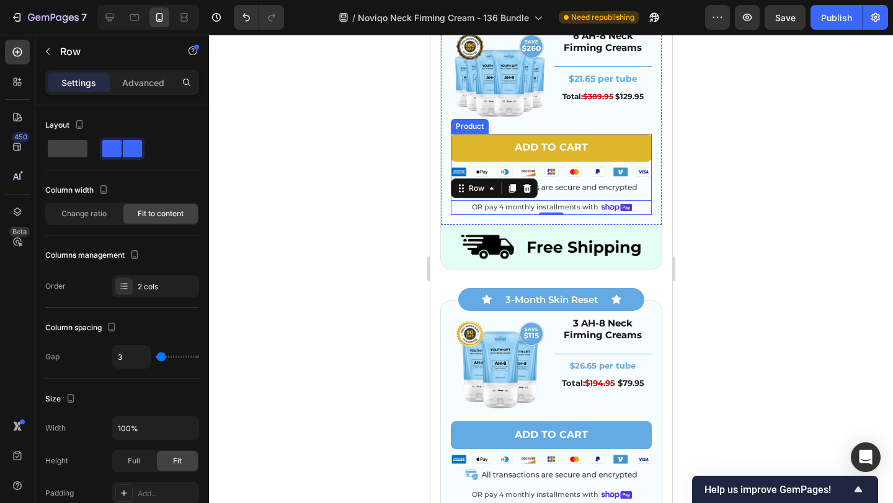
click at [584, 196] on div "Add to cart Add to Cart Image OR pay 4 monthly installments with Text Block Ima…" at bounding box center [550, 174] width 201 height 81
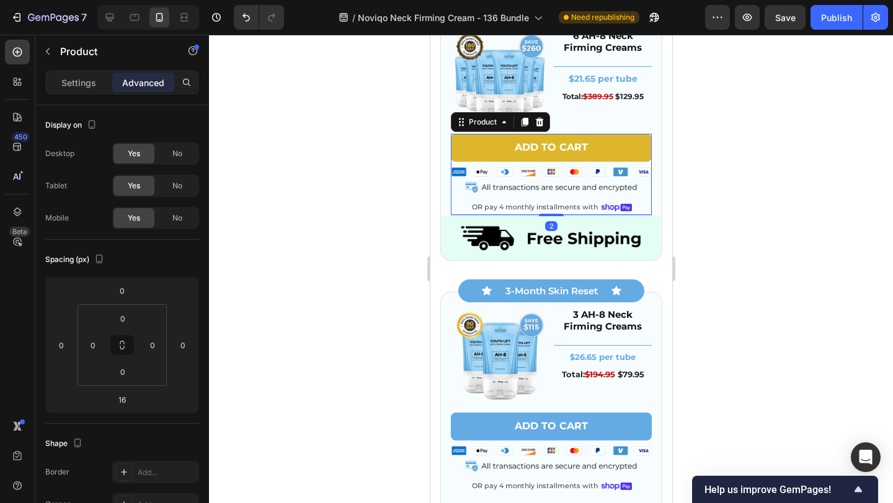
drag, startPoint x: 547, startPoint y: 222, endPoint x: 547, endPoint y: 192, distance: 30.4
click at [547, 192] on div "Add to cart Add to Cart Image OR pay 4 monthly installments with Text Block Ima…" at bounding box center [550, 174] width 201 height 81
type input "0"
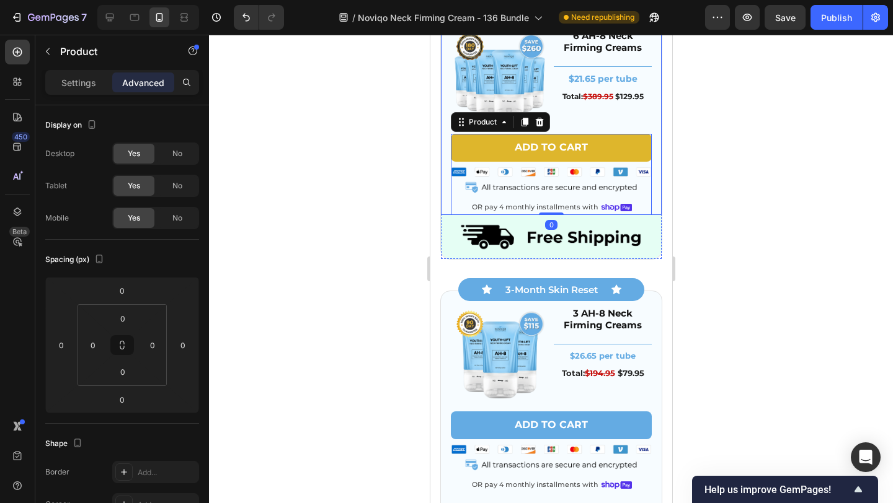
click at [446, 195] on div "Image 6 AH-8 Neck Firming Creams Heading Title Line $21.65 per tube Text Block …" at bounding box center [550, 114] width 221 height 201
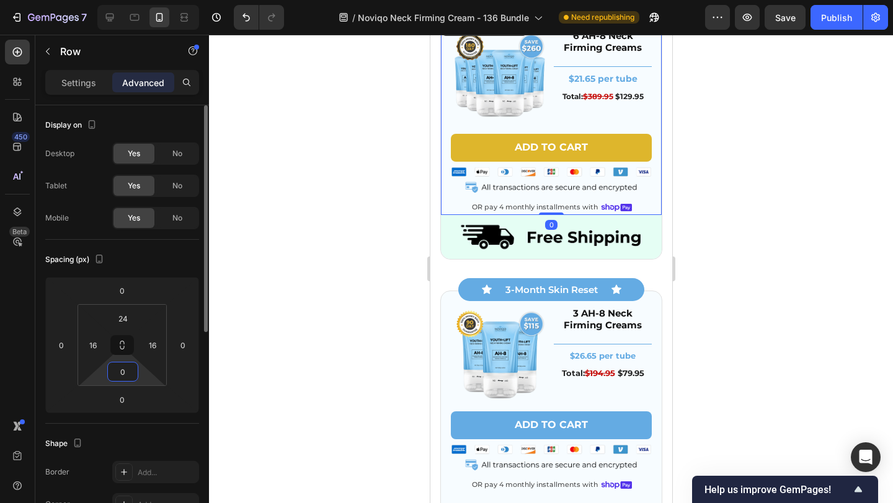
click at [131, 373] on input "0" at bounding box center [122, 372] width 25 height 19
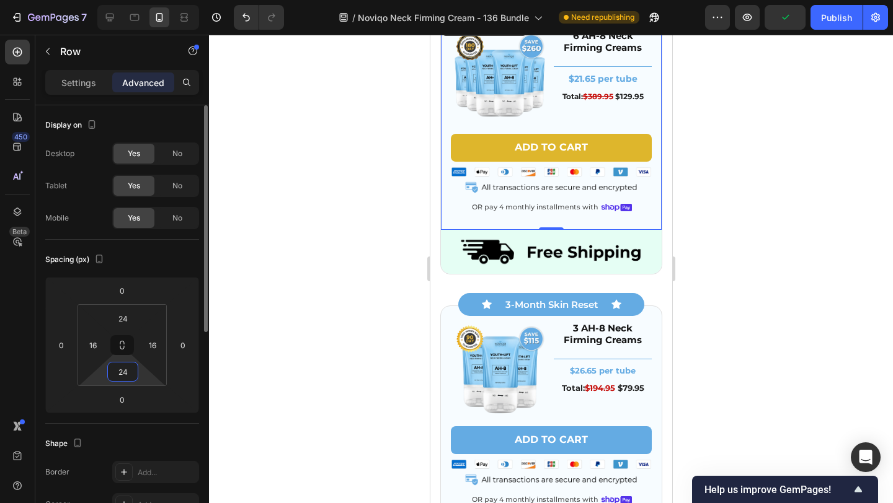
type input "24"
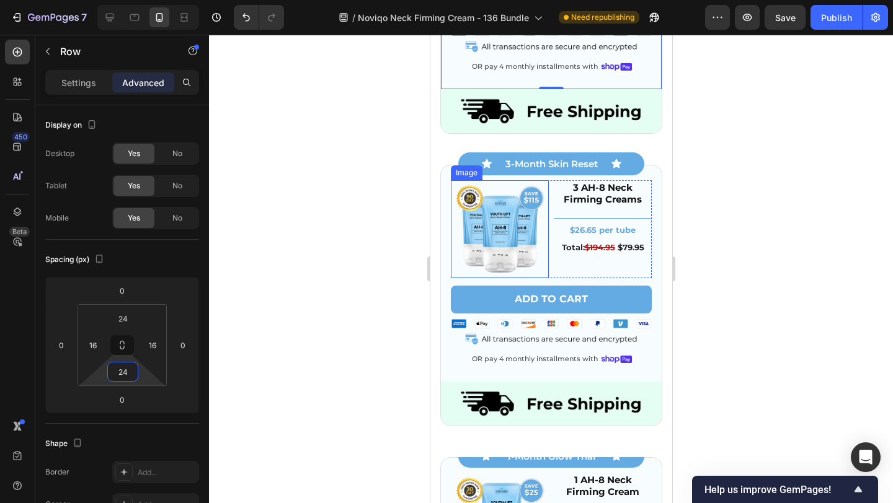
scroll to position [4088, 0]
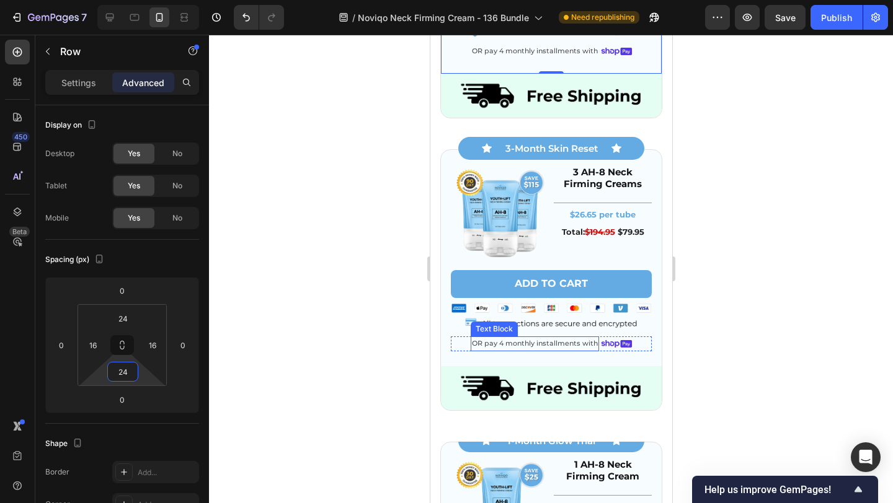
click at [519, 355] on div "Image 3 AH-8 Neck Firming Creams Heading Title Line $26.65 per tube Text Block …" at bounding box center [550, 258] width 221 height 216
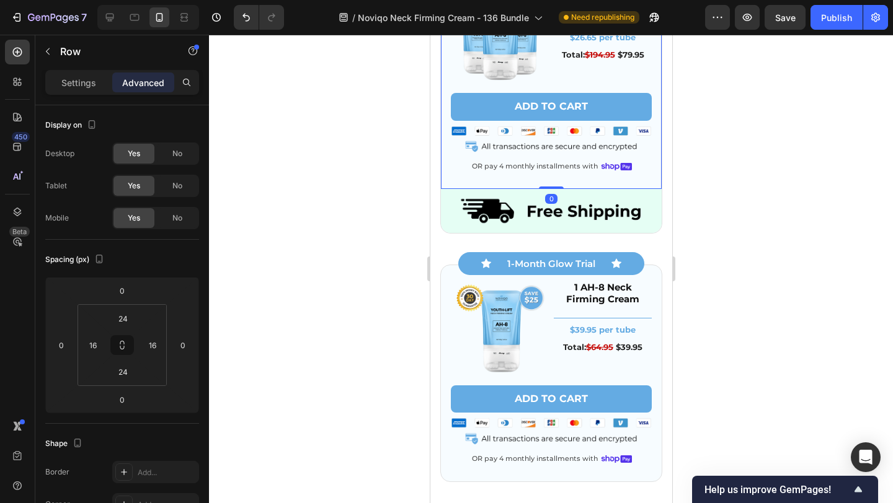
scroll to position [4308, 0]
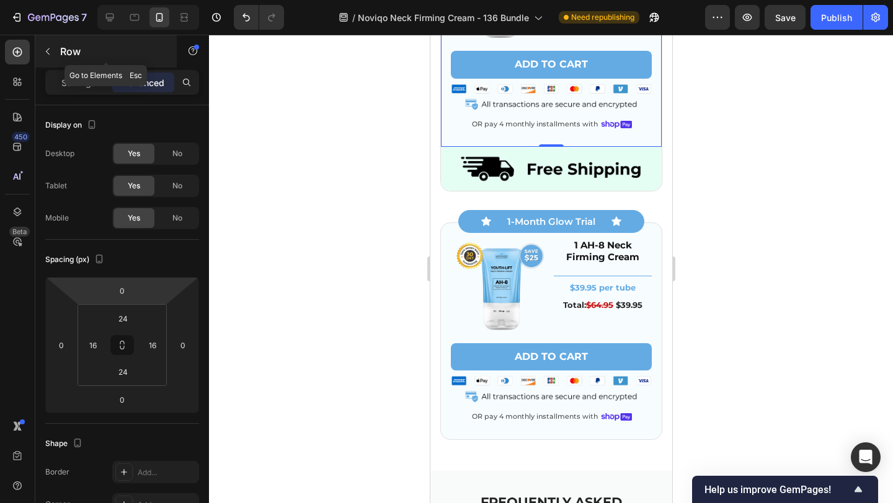
click at [84, 39] on div "Row" at bounding box center [105, 51] width 141 height 32
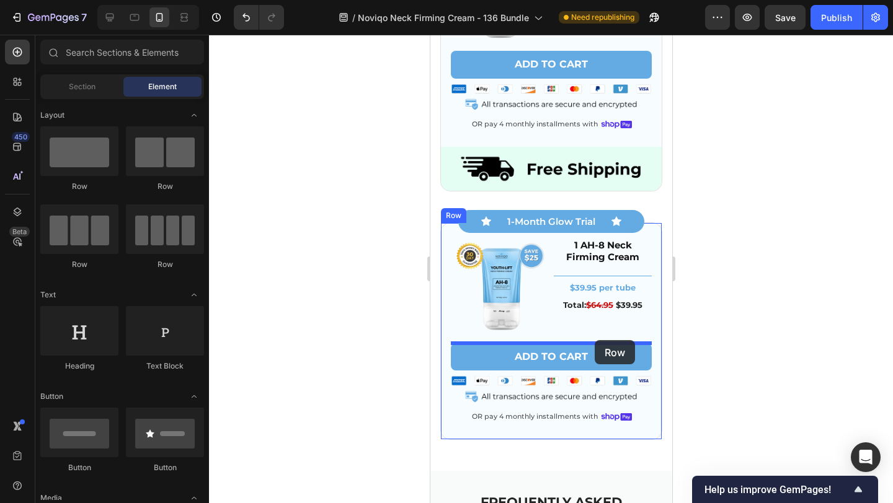
drag, startPoint x: 510, startPoint y: 195, endPoint x: 594, endPoint y: 340, distance: 168.0
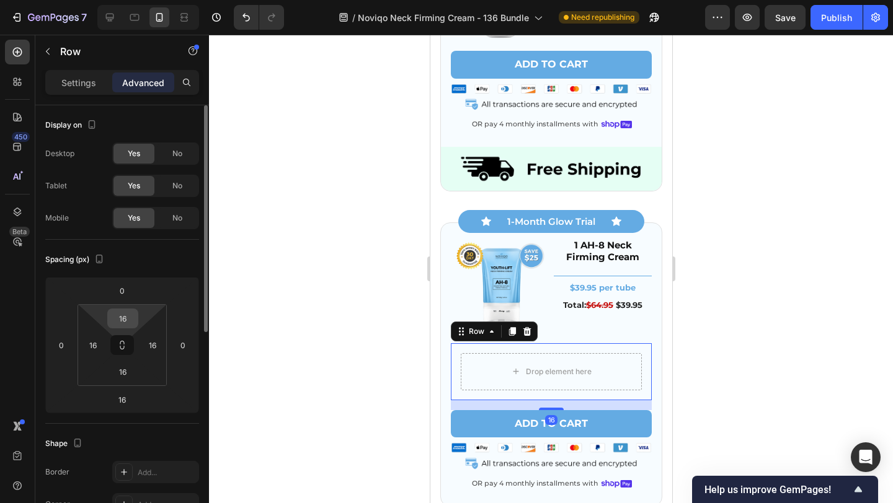
click at [125, 317] on input "16" at bounding box center [122, 318] width 25 height 19
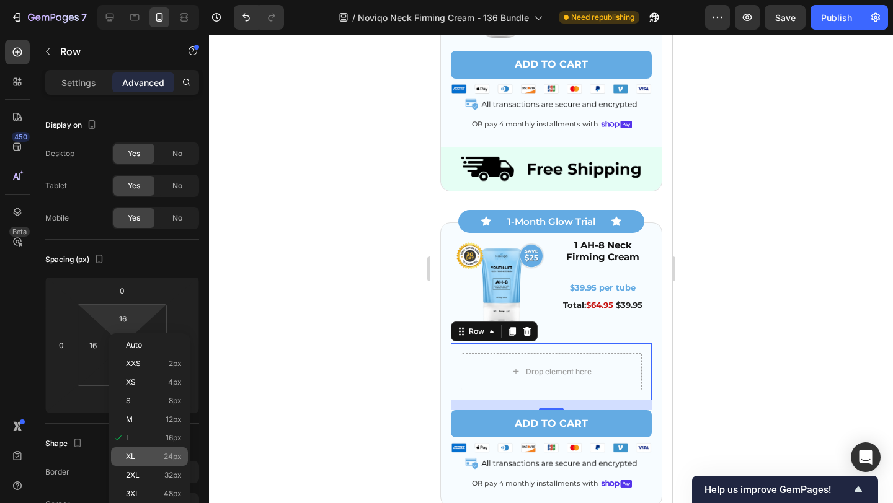
click at [172, 452] on div "XL 24px" at bounding box center [149, 457] width 77 height 19
type input "24"
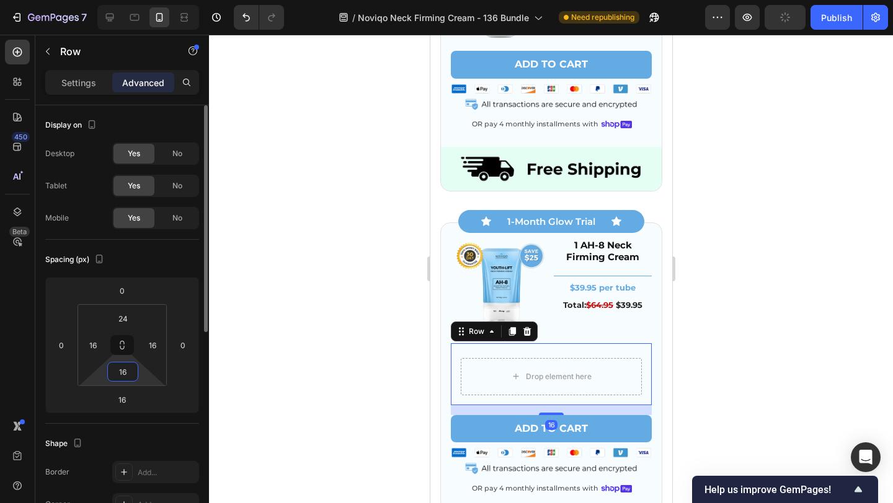
click at [128, 369] on input "16" at bounding box center [122, 372] width 25 height 19
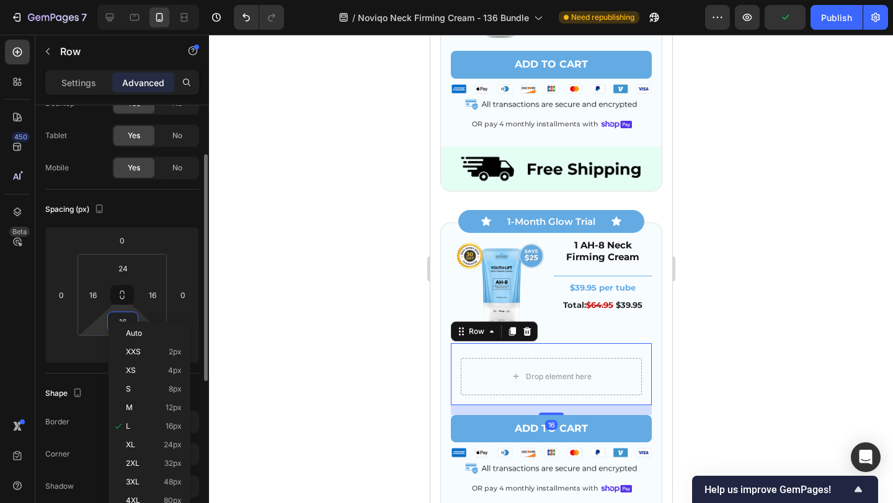
scroll to position [79, 0]
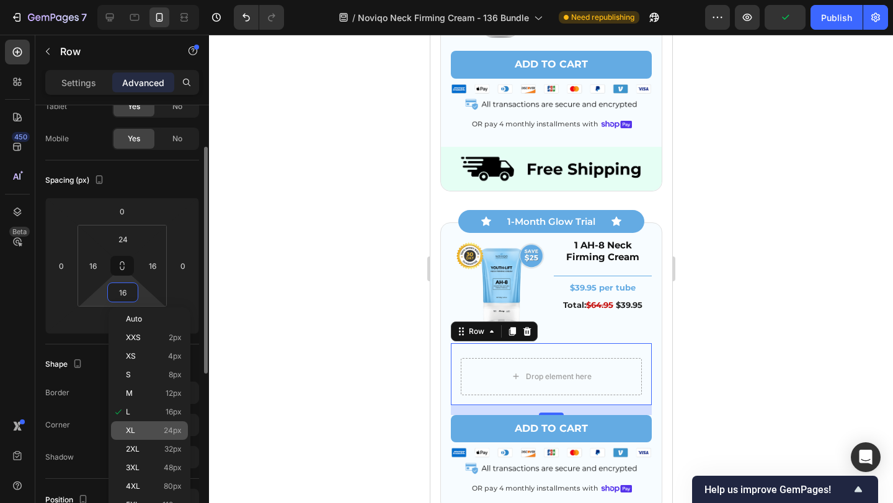
click at [148, 429] on p "XL 24px" at bounding box center [154, 430] width 56 height 9
type input "24"
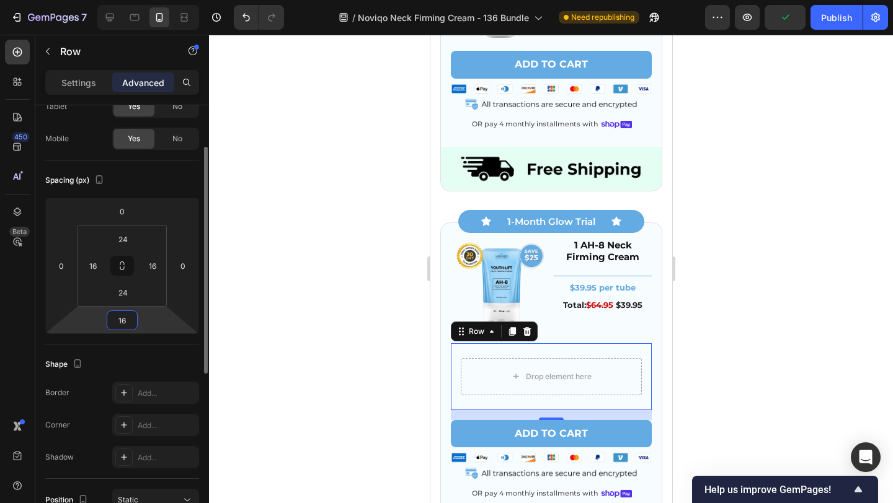
click at [128, 318] on input "16" at bounding box center [122, 320] width 25 height 19
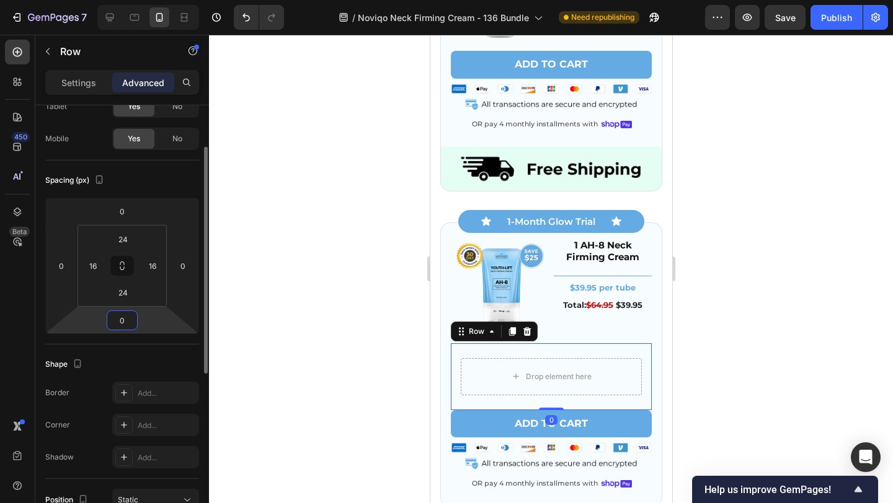
type input "0"
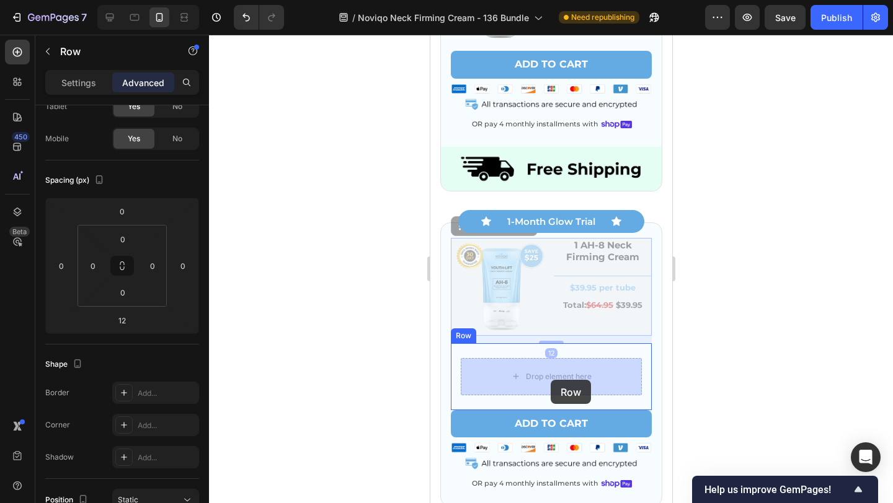
drag, startPoint x: 559, startPoint y: 327, endPoint x: 550, endPoint y: 380, distance: 53.5
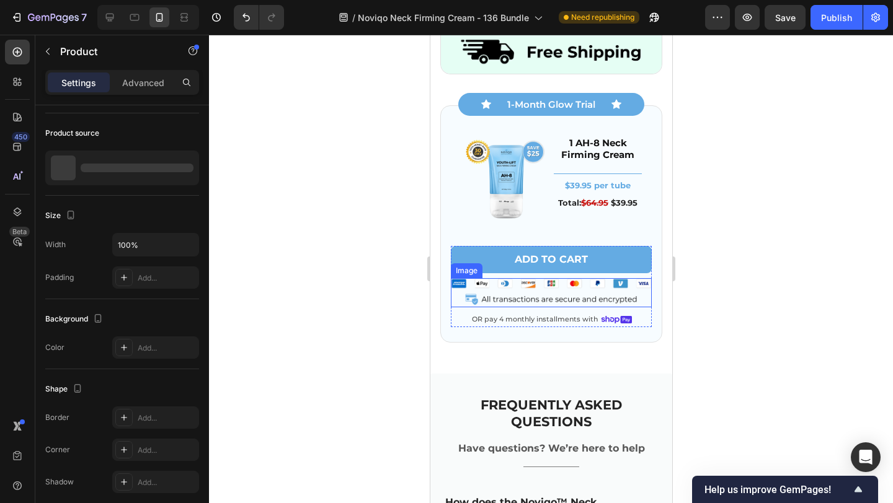
scroll to position [0, 0]
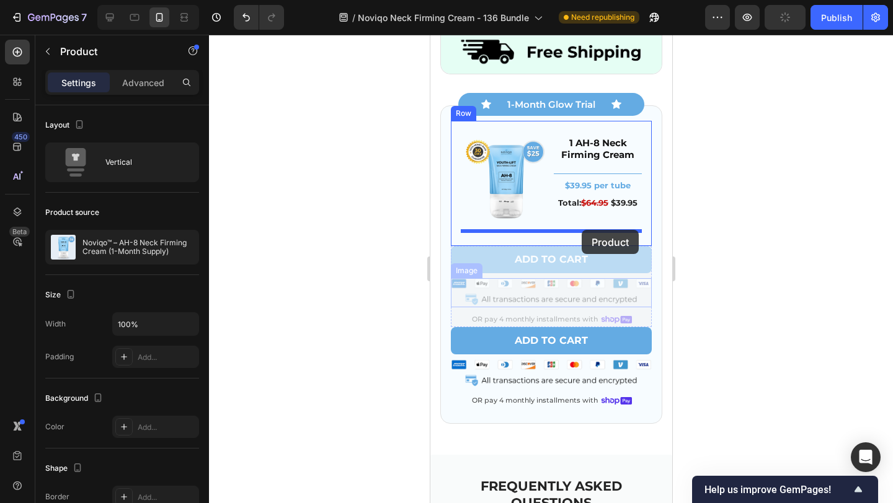
drag, startPoint x: 571, startPoint y: 308, endPoint x: 581, endPoint y: 230, distance: 78.6
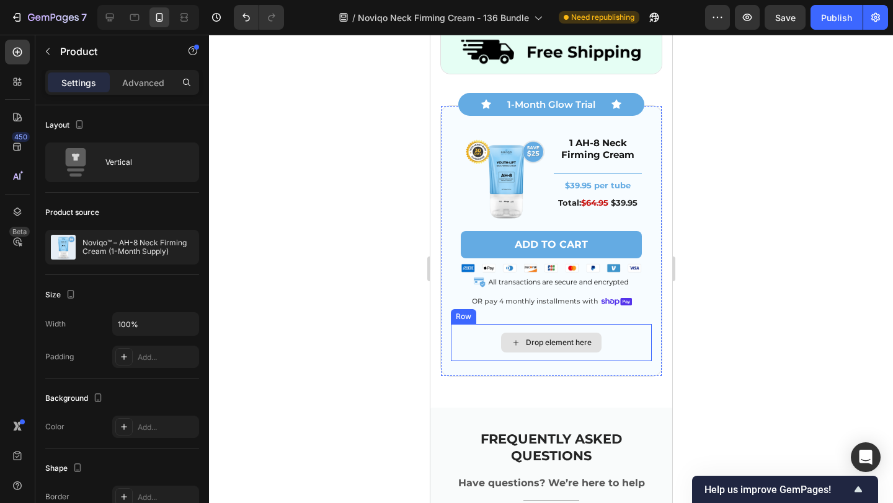
click at [565, 350] on div "Drop element here" at bounding box center [550, 343] width 100 height 20
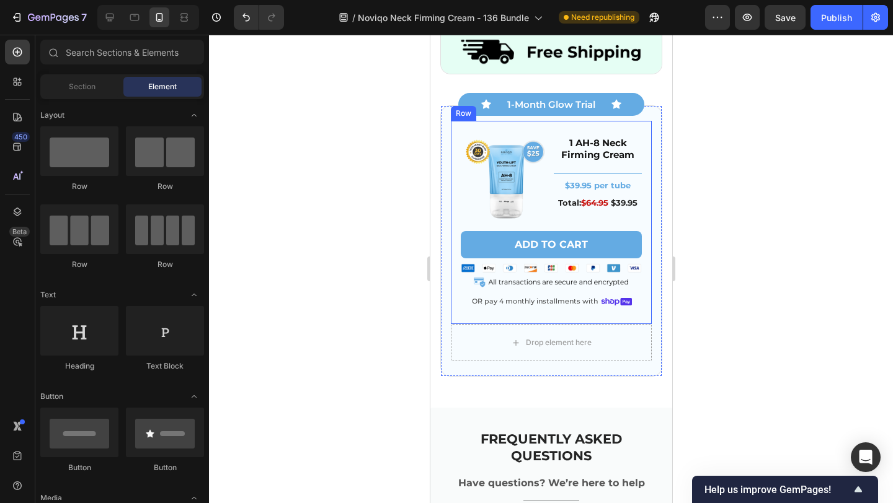
click at [480, 332] on div "Drop element here" at bounding box center [550, 342] width 201 height 37
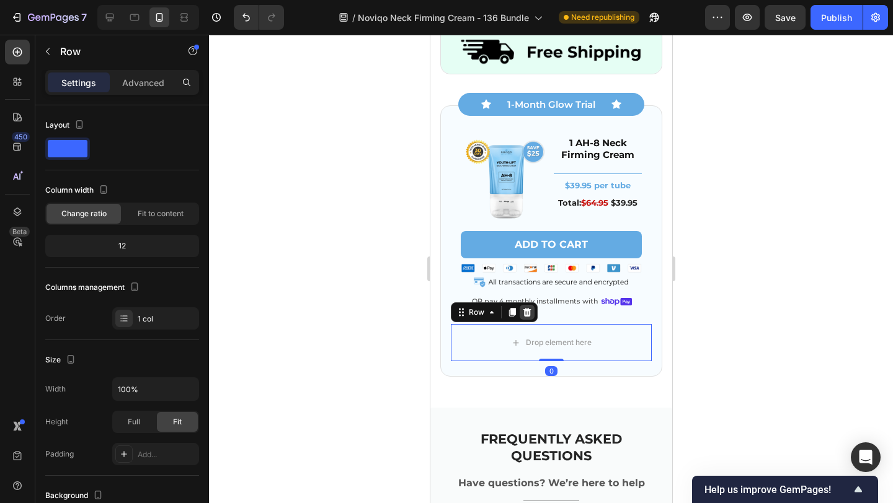
click at [523, 311] on icon at bounding box center [526, 312] width 10 height 10
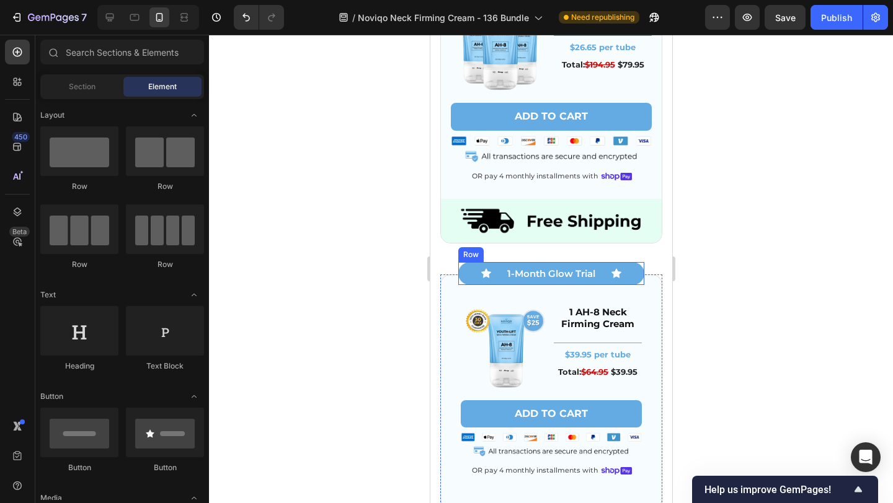
scroll to position [4245, 0]
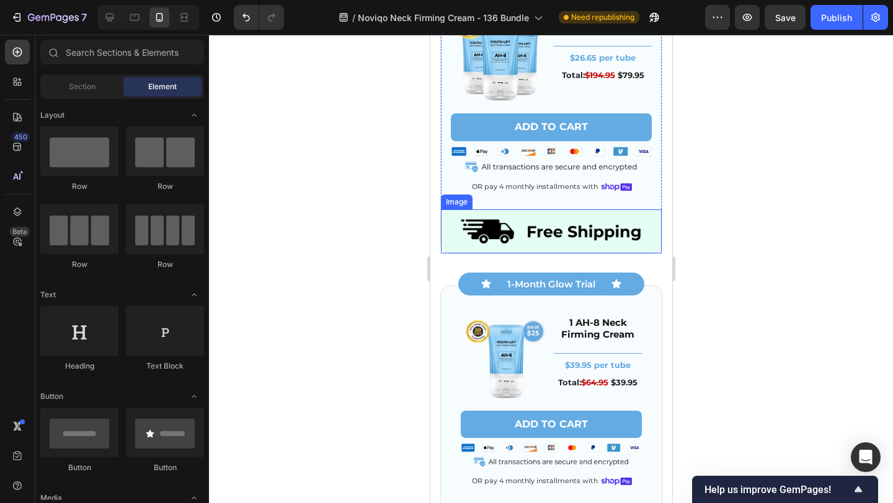
click at [542, 240] on img at bounding box center [550, 231] width 221 height 44
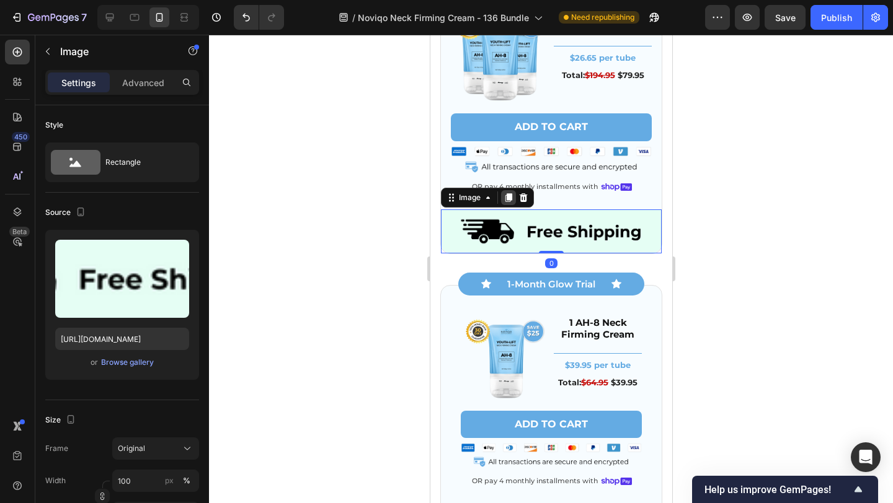
click at [511, 198] on icon at bounding box center [508, 197] width 7 height 9
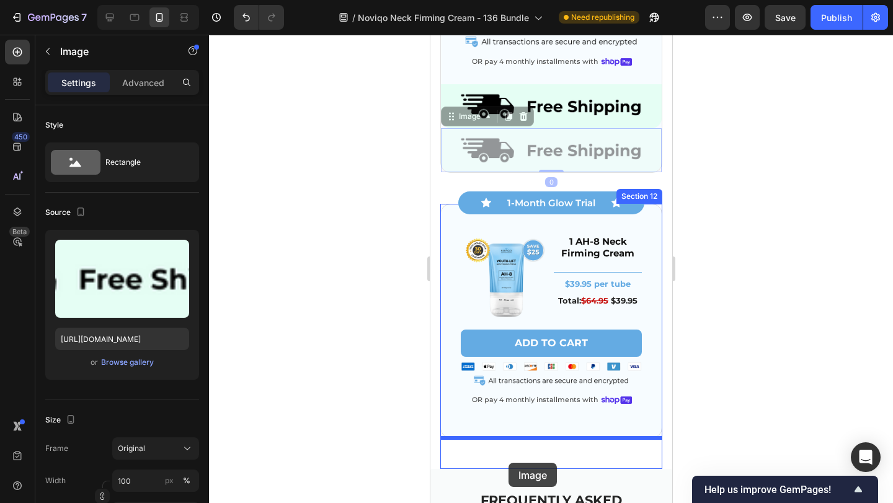
scroll to position [4395, 0]
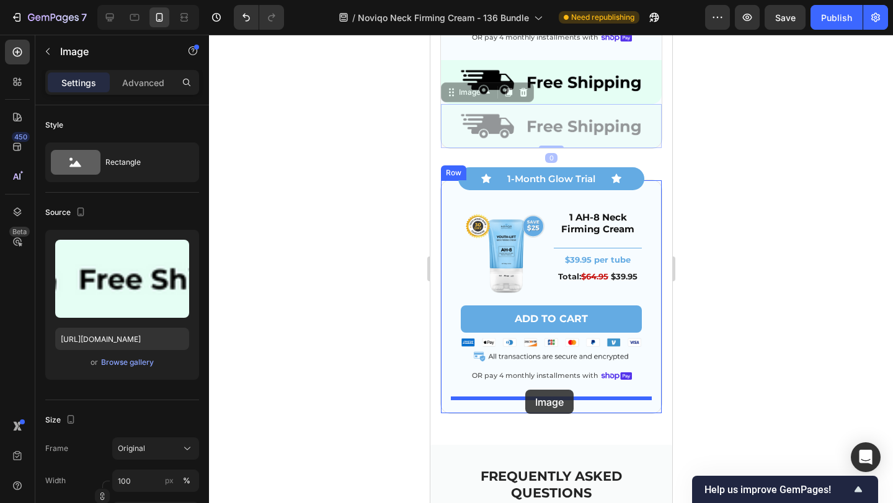
drag, startPoint x: 472, startPoint y: 160, endPoint x: 524, endPoint y: 390, distance: 235.8
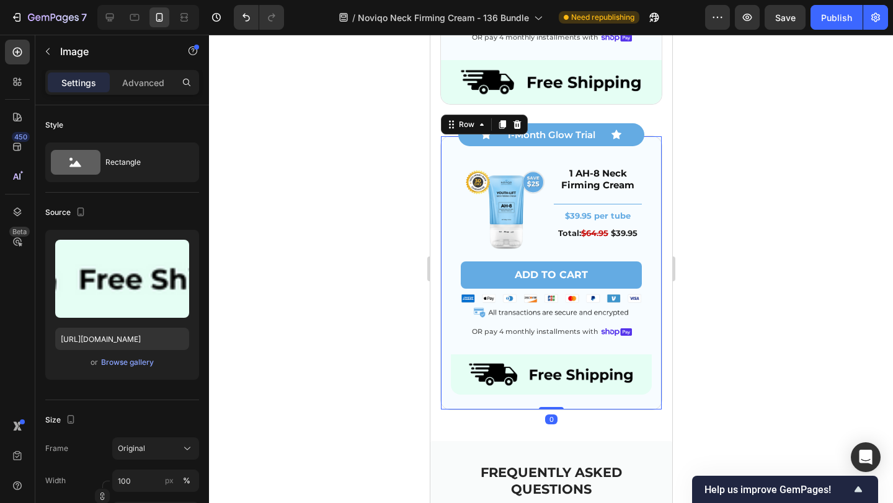
click at [445, 371] on div "Image 1 AH-8 Neck Firming Cream Heading Title Line $39.95 per tube Text Block T…" at bounding box center [550, 273] width 222 height 275
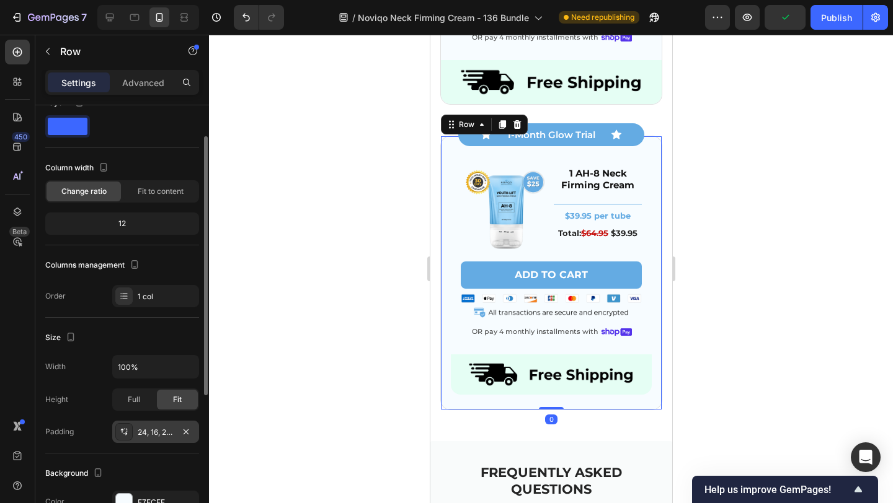
scroll to position [33, 0]
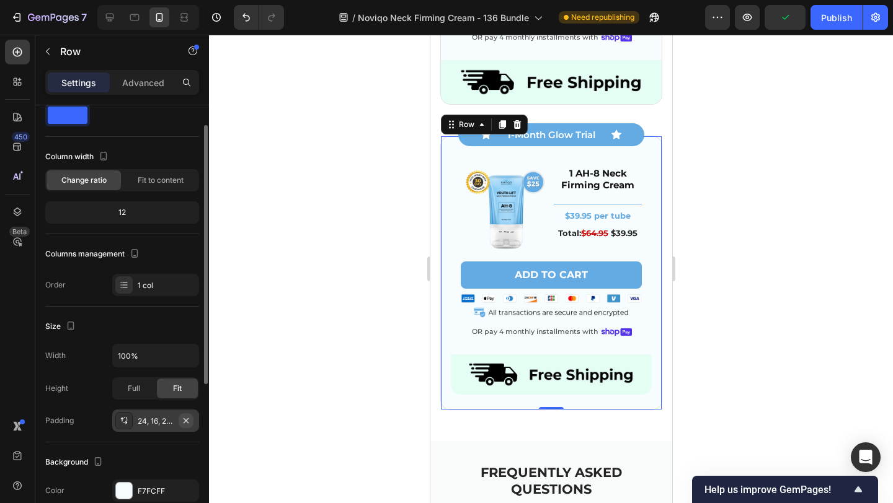
click at [188, 417] on icon "button" at bounding box center [186, 421] width 10 height 10
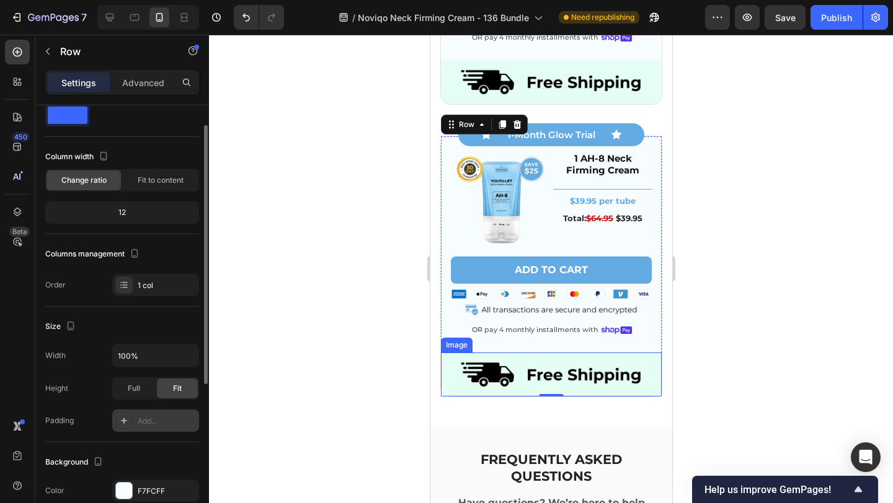
click at [503, 373] on img at bounding box center [550, 375] width 221 height 44
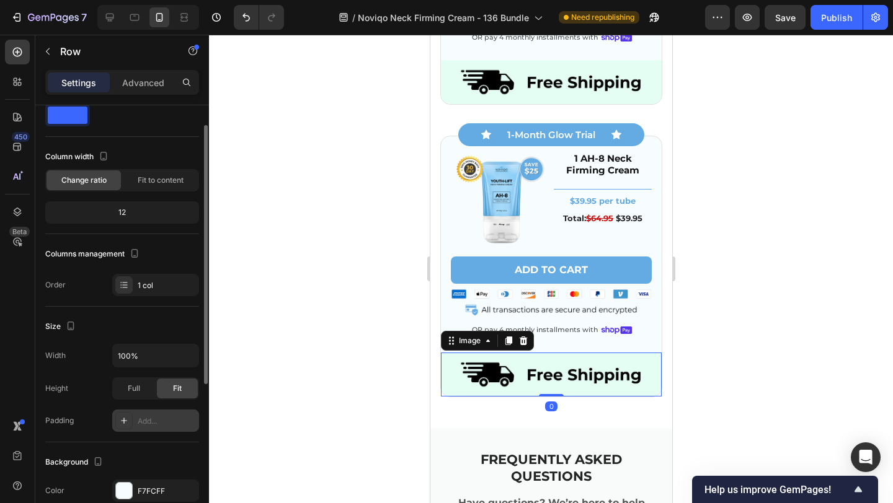
scroll to position [0, 0]
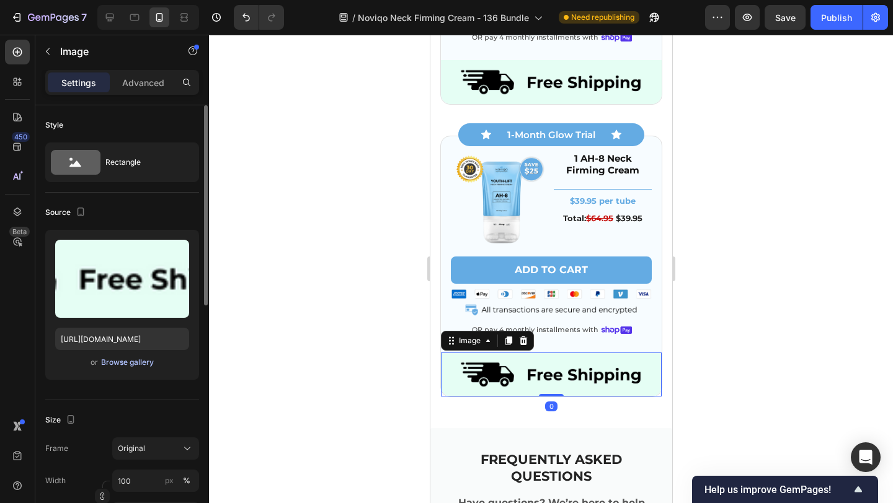
click at [122, 361] on div "Browse gallery" at bounding box center [127, 362] width 53 height 11
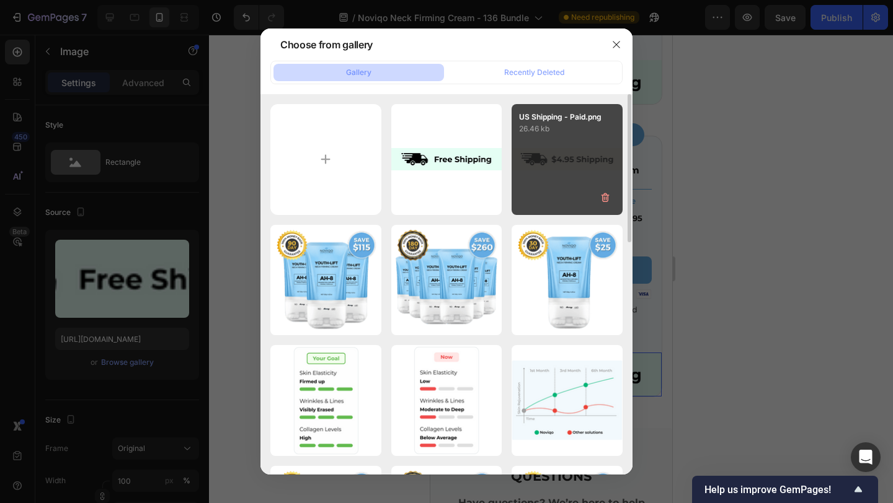
click at [540, 170] on div "US Shipping - Paid.png 26.46 kb" at bounding box center [566, 159] width 111 height 111
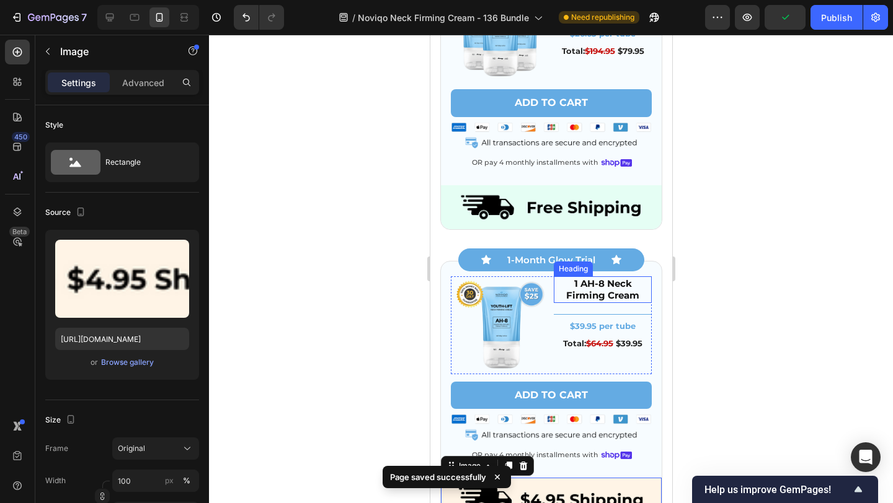
scroll to position [4264, 0]
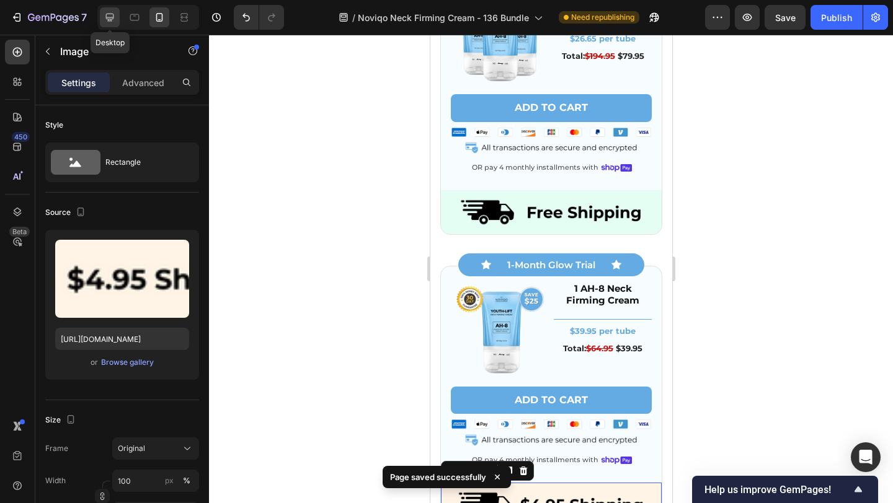
click at [107, 22] on icon at bounding box center [110, 17] width 12 height 12
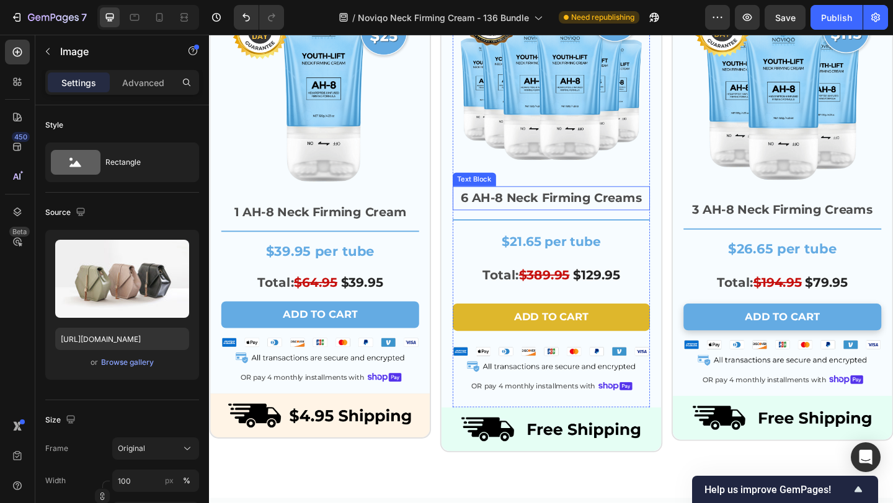
scroll to position [3778, 0]
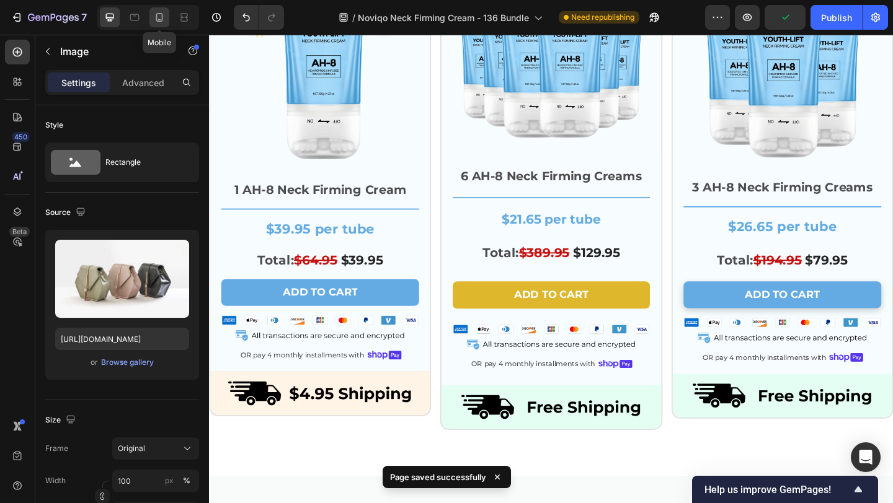
click at [152, 17] on div at bounding box center [159, 17] width 20 height 20
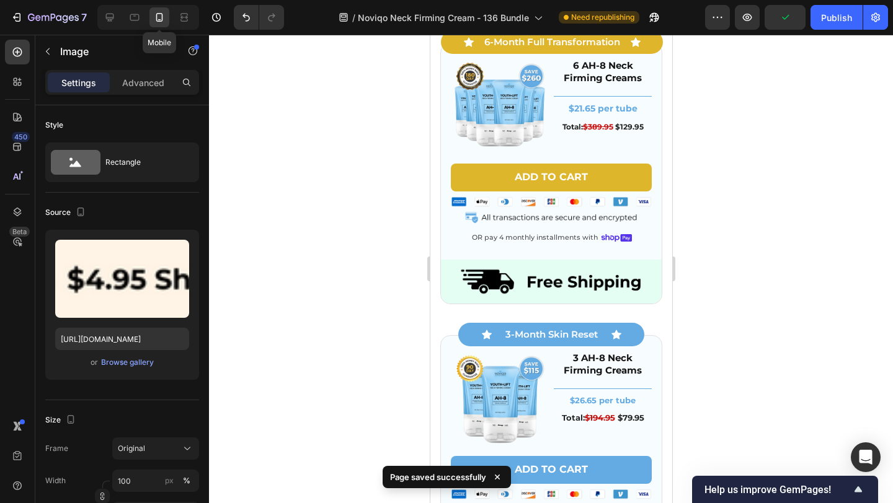
scroll to position [5170, 0]
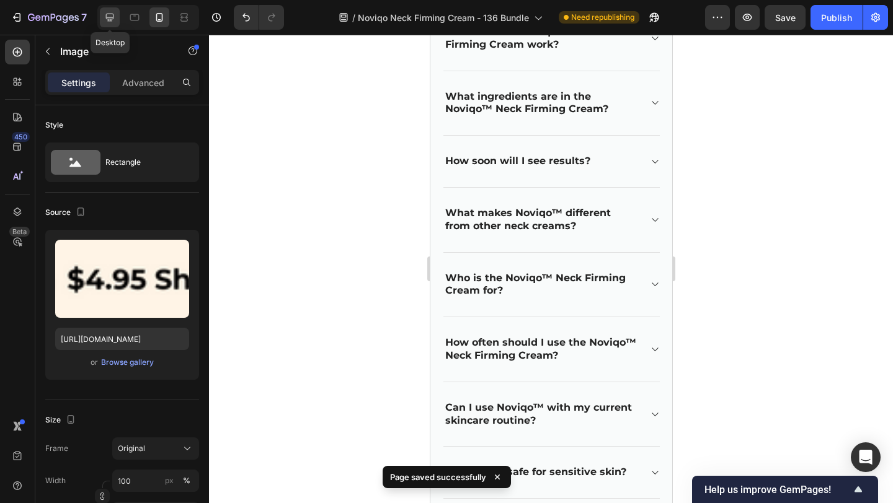
click at [104, 18] on icon at bounding box center [110, 17] width 12 height 12
type input "[URL][DOMAIN_NAME]"
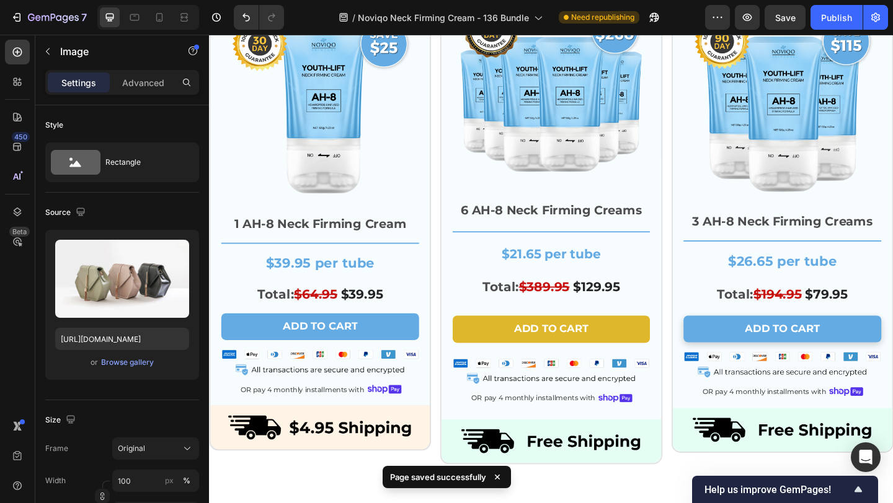
scroll to position [3734, 0]
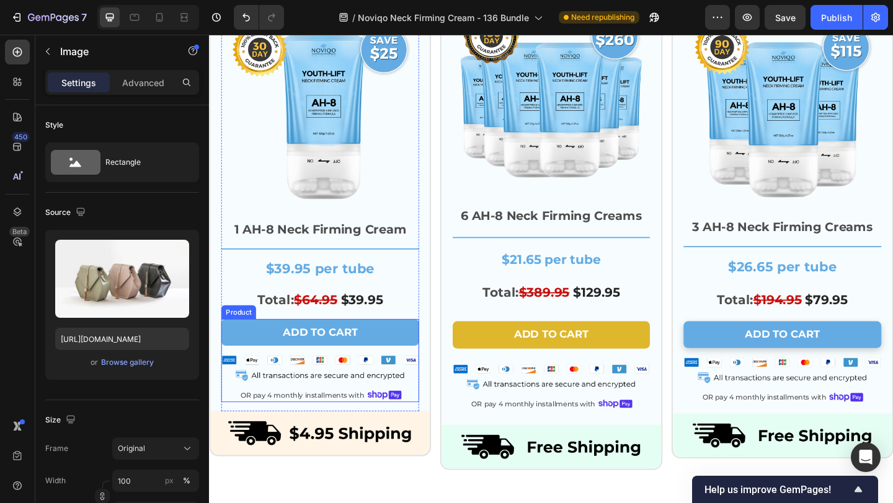
click at [373, 416] on div "Add to cart Add to Cart Image OR pay 4 monthly installments with Text Block Ima…" at bounding box center [329, 389] width 215 height 91
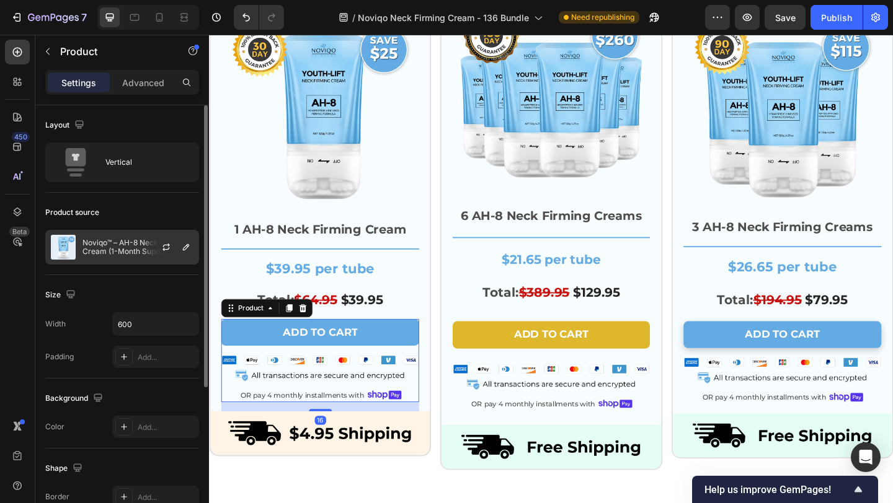
click at [136, 234] on div "Noviqo™ – AH-8 Neck Firming Cream (1-Month Supply)" at bounding box center [122, 247] width 154 height 35
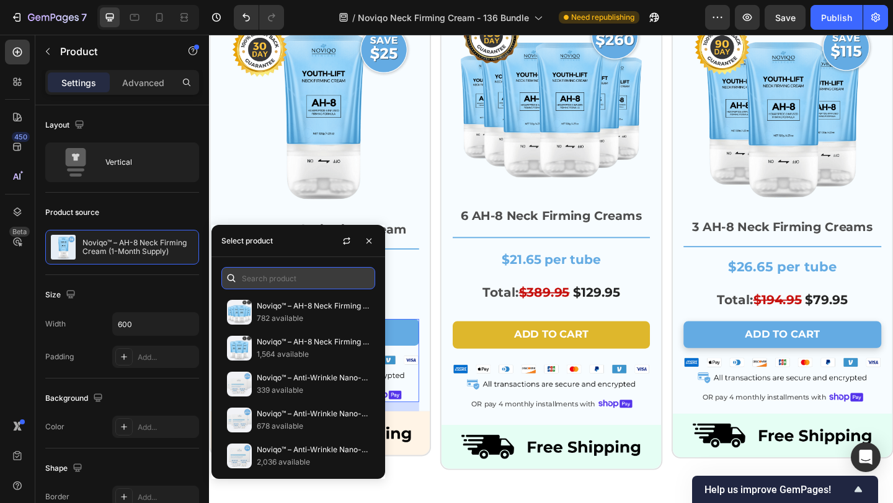
click at [314, 283] on input "text" at bounding box center [298, 278] width 154 height 22
paste input "8184988401858"
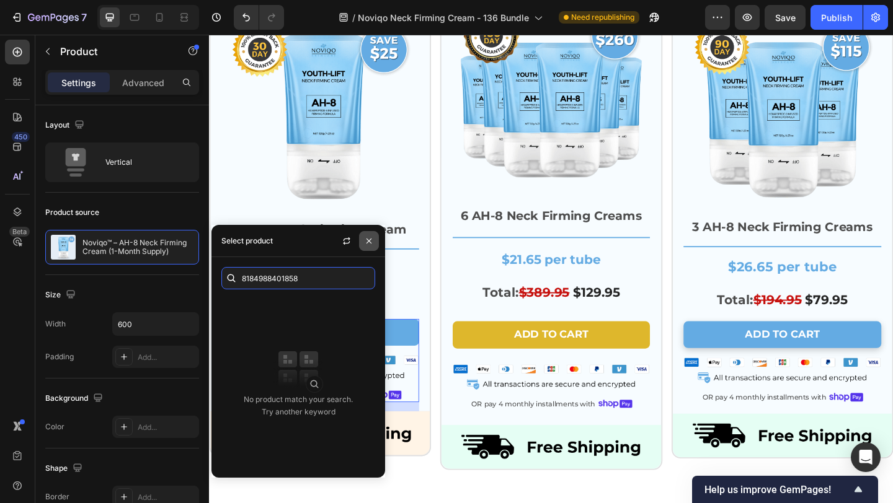
type input "8184988401858"
click at [368, 241] on icon "button" at bounding box center [369, 241] width 10 height 10
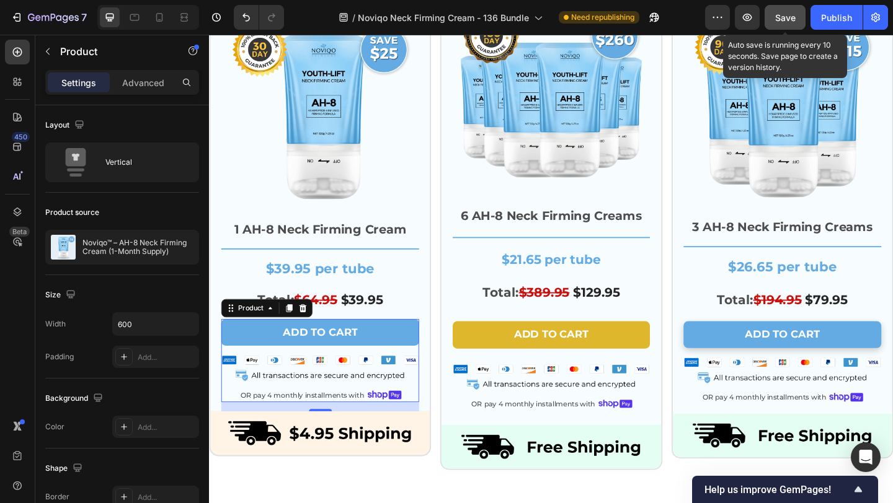
click at [785, 25] on button "Save" at bounding box center [784, 17] width 41 height 25
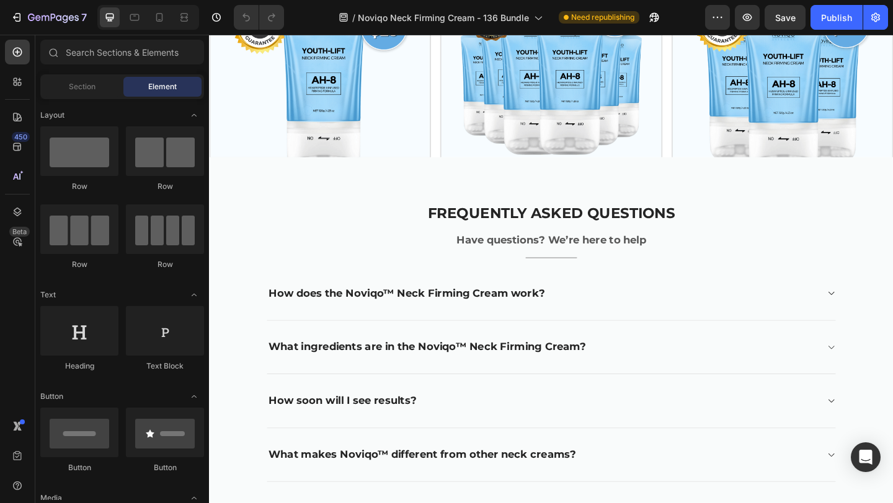
scroll to position [3338, 0]
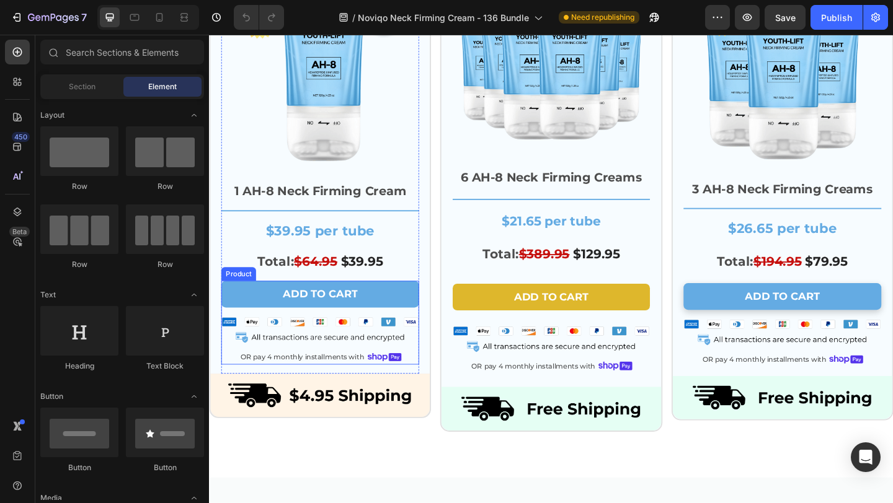
click at [350, 375] on div "Add to cart Add to Cart Image OR pay 4 monthly installments with Text Block Ima…" at bounding box center [329, 347] width 215 height 91
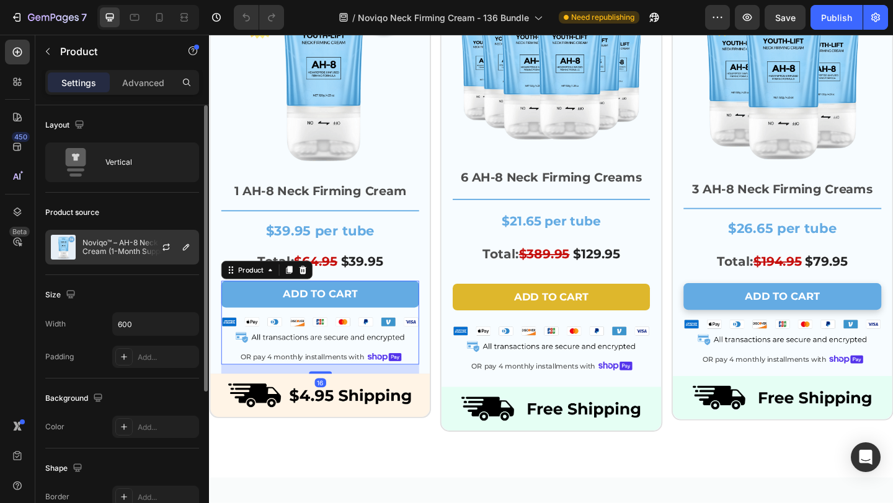
click at [126, 246] on p "Noviqo™ – AH-8 Neck Firming Cream (1-Month Supply)" at bounding box center [137, 247] width 111 height 17
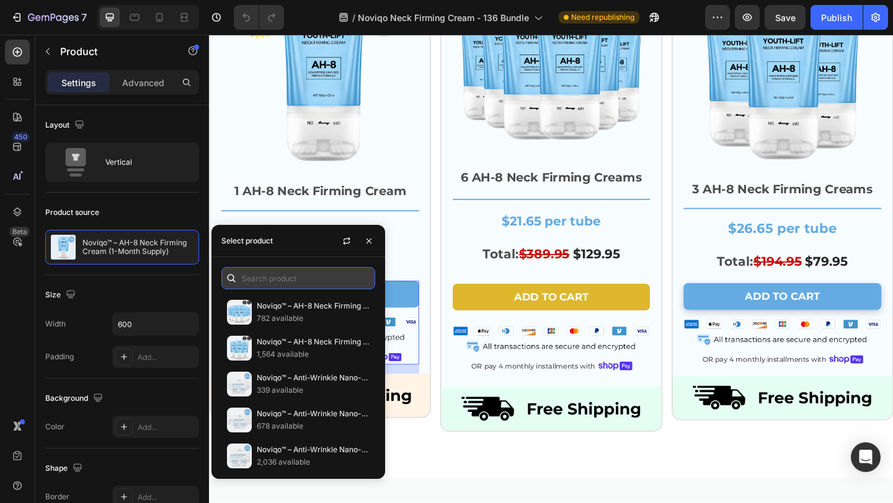
click at [279, 279] on input "text" at bounding box center [298, 278] width 154 height 22
paste input "8184988401858"
type input "8184988401858"
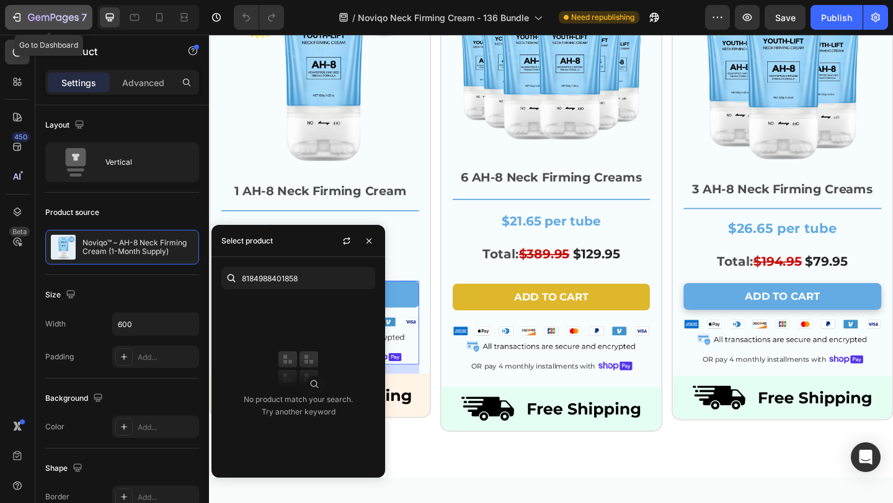
click at [56, 6] on button "7" at bounding box center [48, 17] width 87 height 25
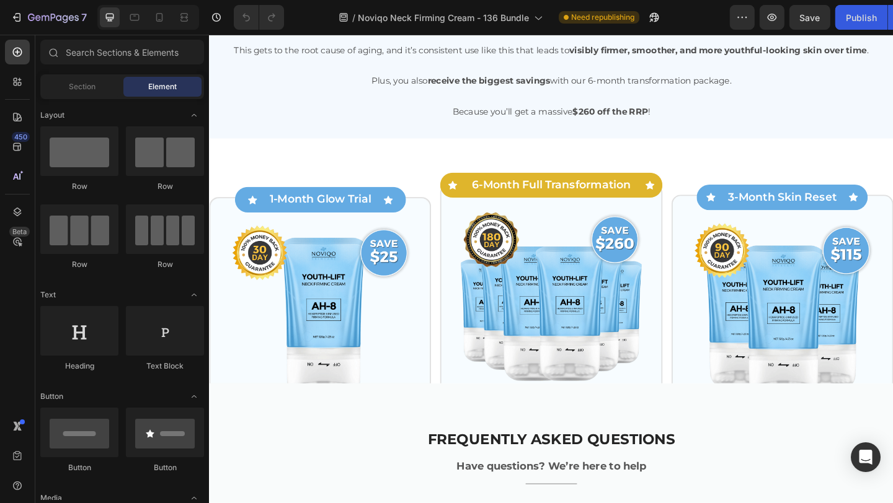
scroll to position [3102, 0]
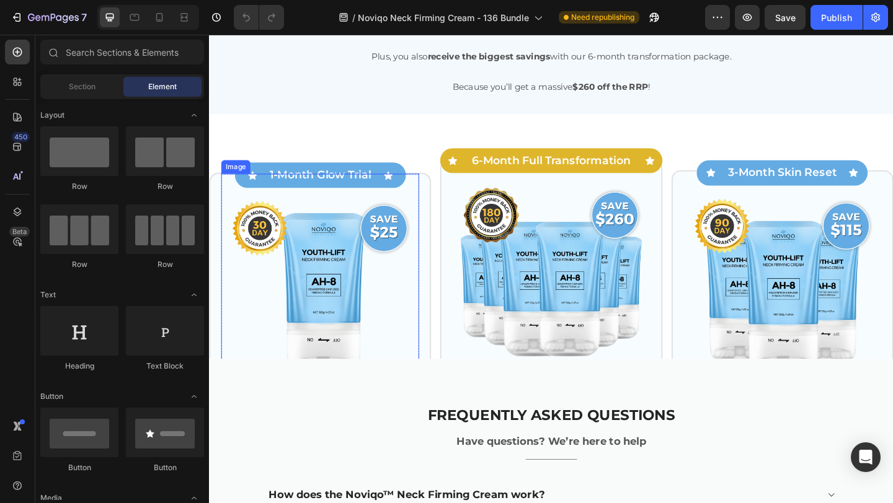
click at [391, 348] on img at bounding box center [329, 313] width 215 height 215
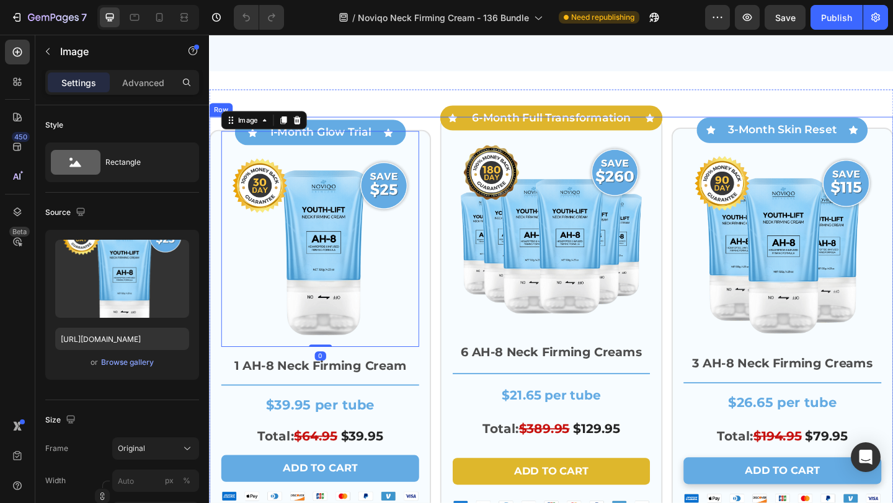
scroll to position [3350, 0]
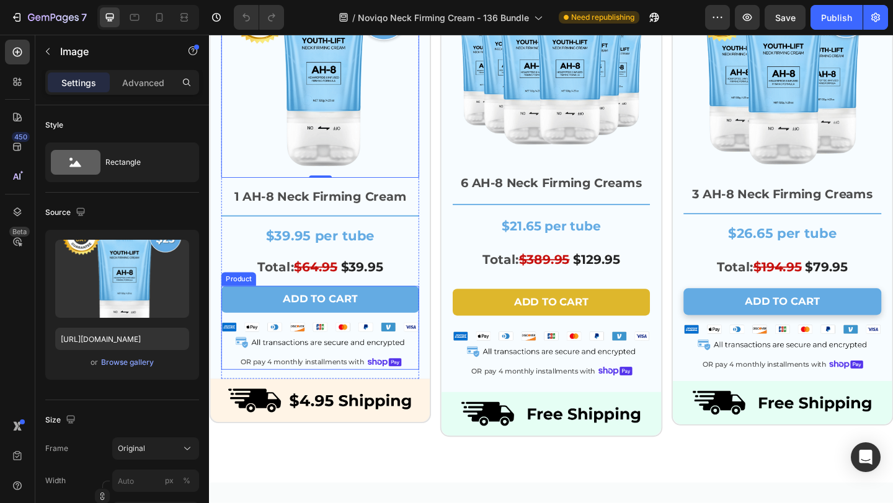
click at [322, 381] on div "Add to cart Add to Cart Image OR pay 4 monthly installments with Text Block Ima…" at bounding box center [329, 353] width 215 height 91
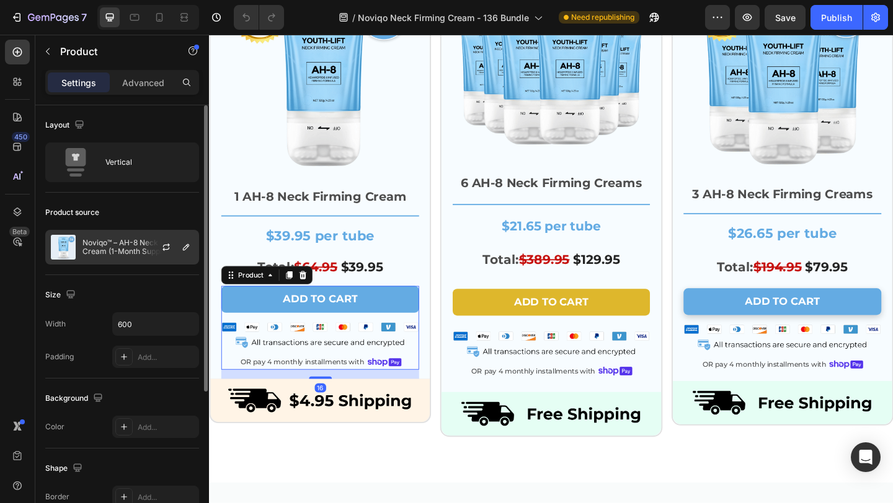
click at [121, 241] on p "Noviqo™ – AH-8 Neck Firming Cream (1-Month Supply)" at bounding box center [137, 247] width 111 height 17
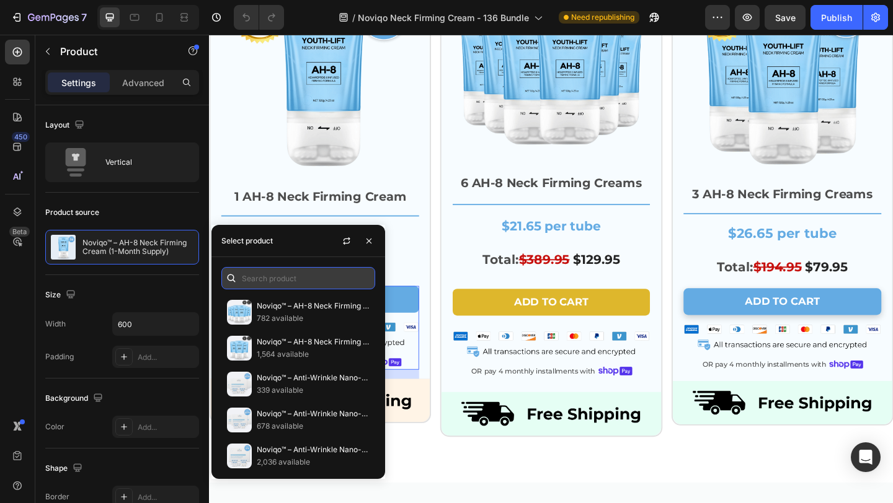
click at [284, 278] on input "text" at bounding box center [298, 278] width 154 height 22
paste input "8184988401858"
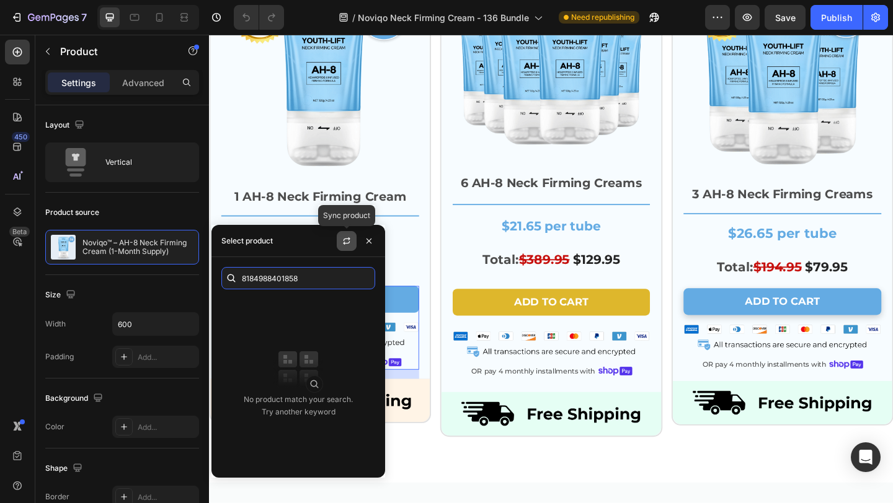
type input "8184988401858"
click at [349, 244] on icon "button" at bounding box center [347, 241] width 10 height 10
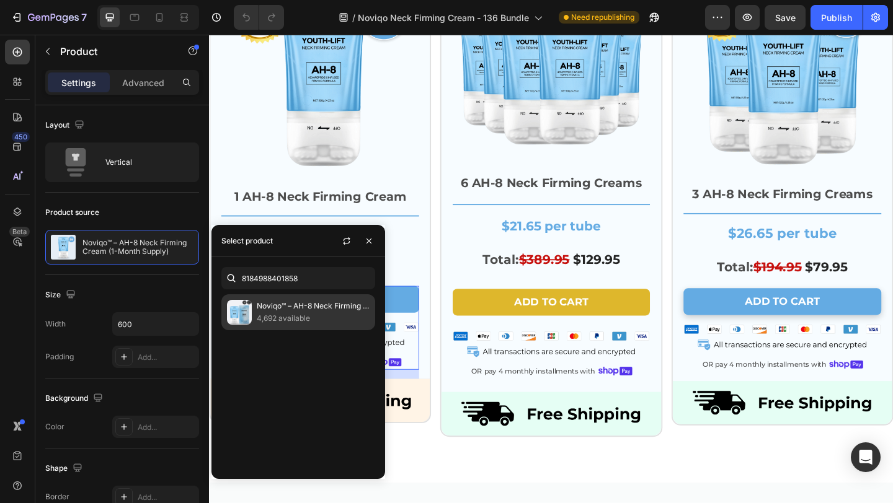
click at [307, 319] on p "4,692 available" at bounding box center [313, 318] width 113 height 12
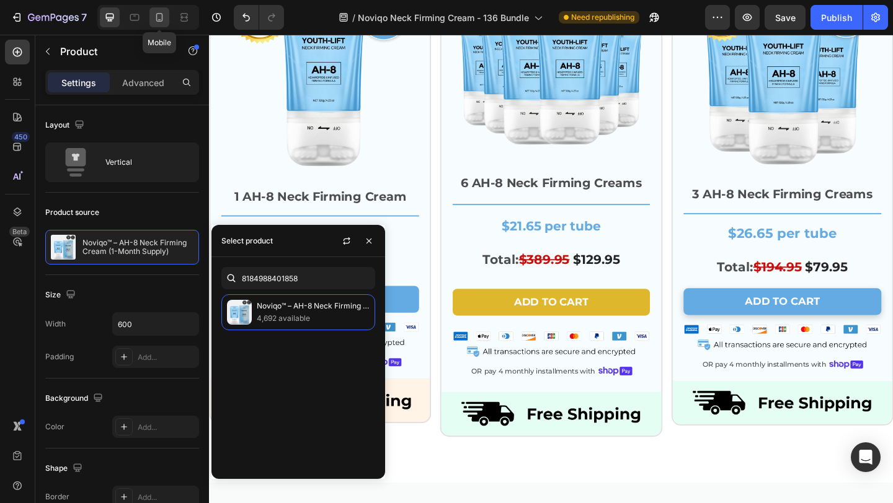
click at [159, 21] on icon at bounding box center [159, 17] width 7 height 9
type input "100%"
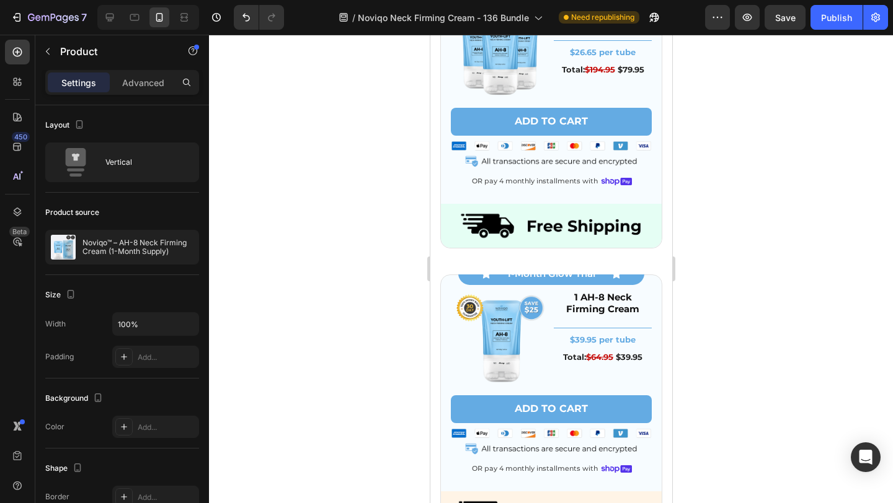
scroll to position [3860, 0]
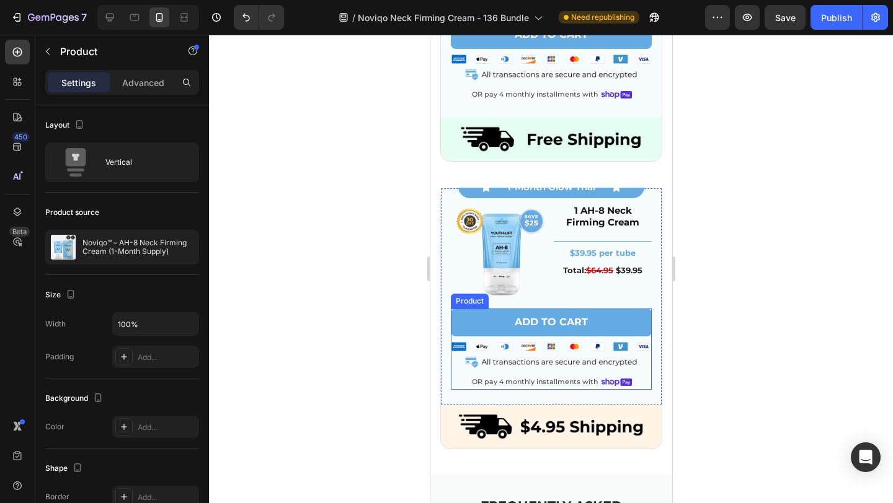
click at [511, 372] on div "Add to cart Add to Cart Image OR pay 4 monthly installments with Text Block Ima…" at bounding box center [550, 349] width 201 height 81
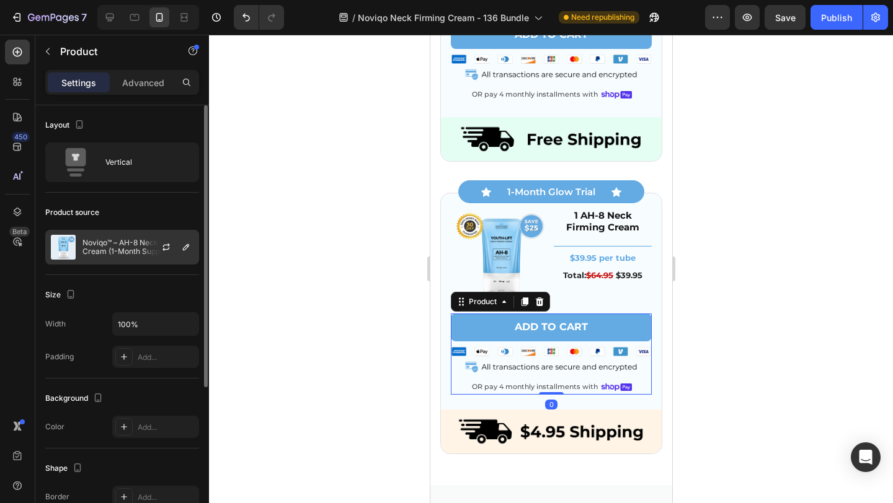
click at [120, 251] on p "Noviqo™ – AH-8 Neck Firming Cream (1-Month Supply)" at bounding box center [137, 247] width 111 height 17
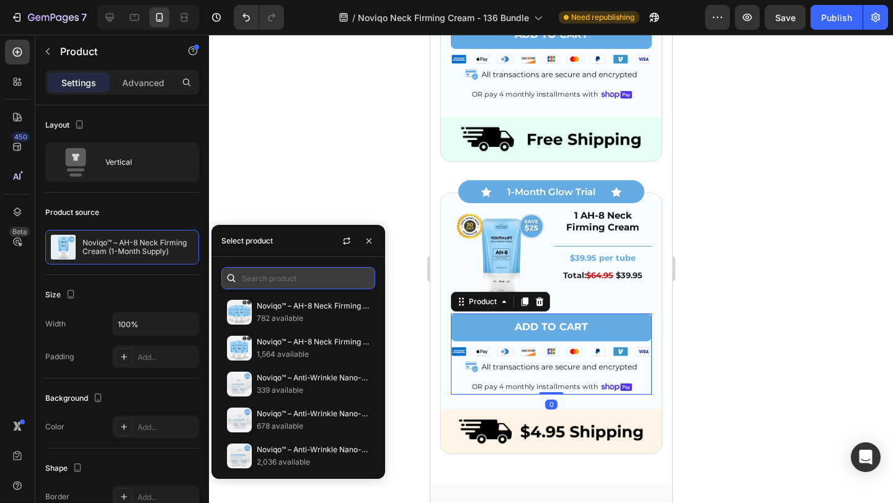
click at [288, 275] on input "text" at bounding box center [298, 278] width 154 height 22
paste input "8184988401858"
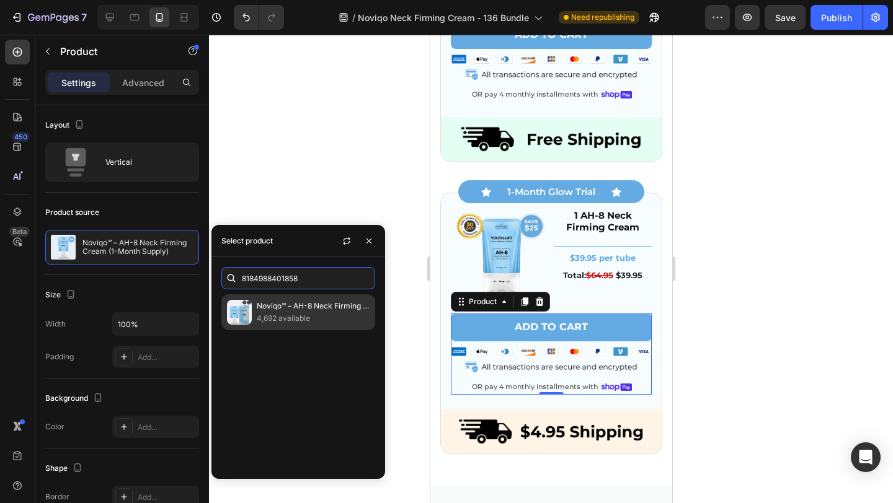
type input "8184988401858"
click at [315, 323] on p "4,692 available" at bounding box center [313, 318] width 113 height 12
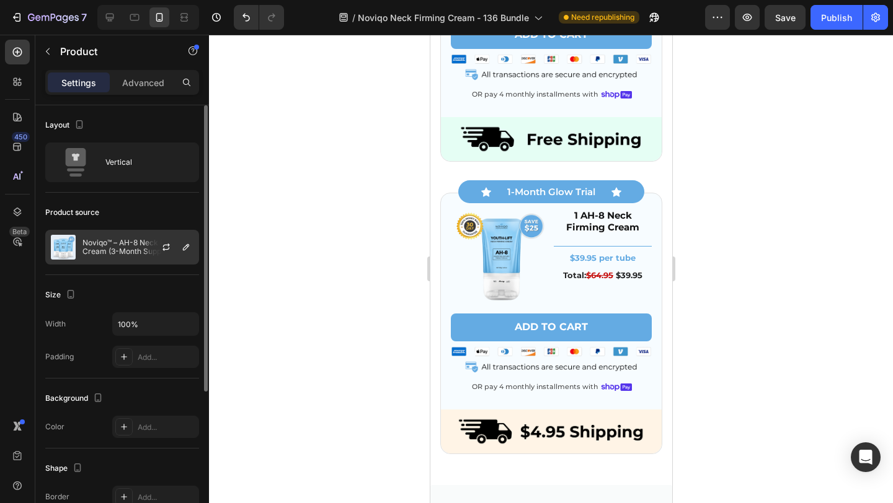
click at [126, 248] on p "Noviqo™ – AH-8 Neck Firming Cream (3-Month Supply)" at bounding box center [137, 247] width 111 height 17
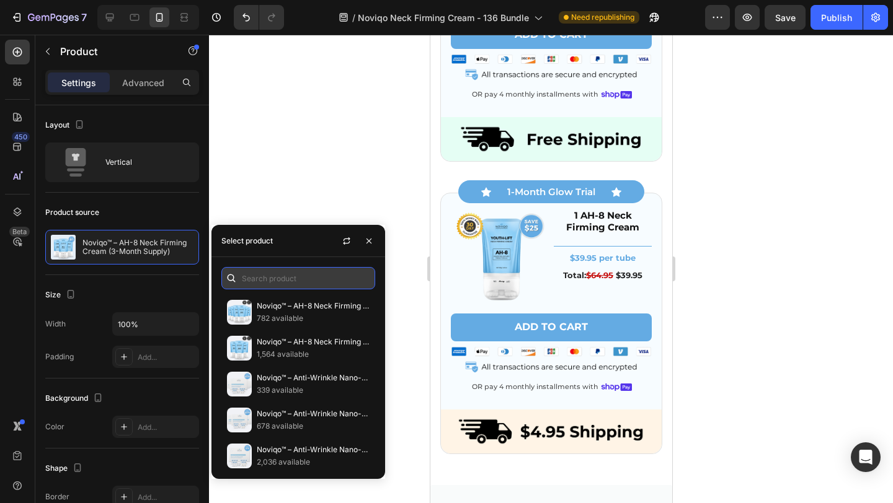
click at [288, 286] on input "text" at bounding box center [298, 278] width 154 height 22
paste input "8184988958914"
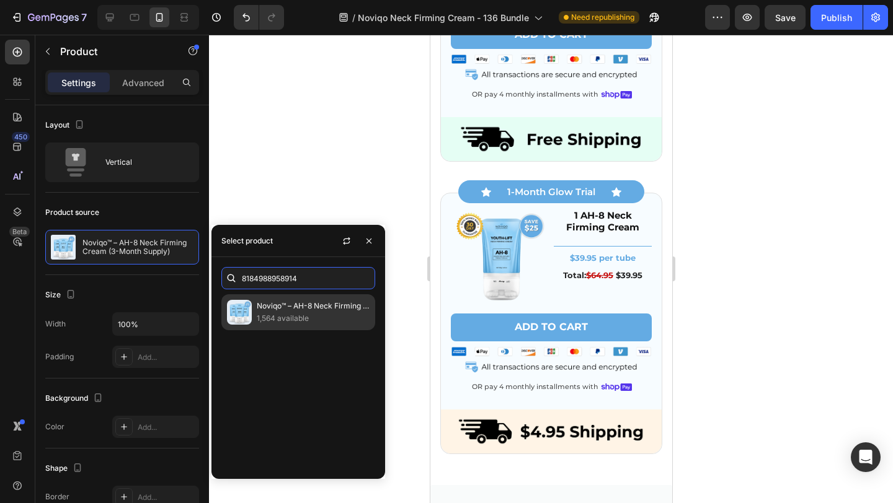
type input "8184988958914"
click at [301, 314] on p "1,564 available" at bounding box center [313, 318] width 113 height 12
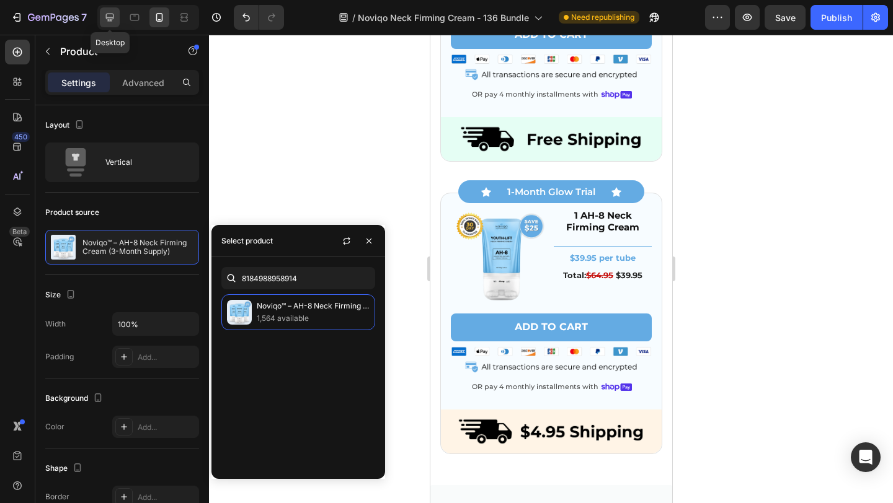
click at [104, 20] on icon at bounding box center [110, 17] width 12 height 12
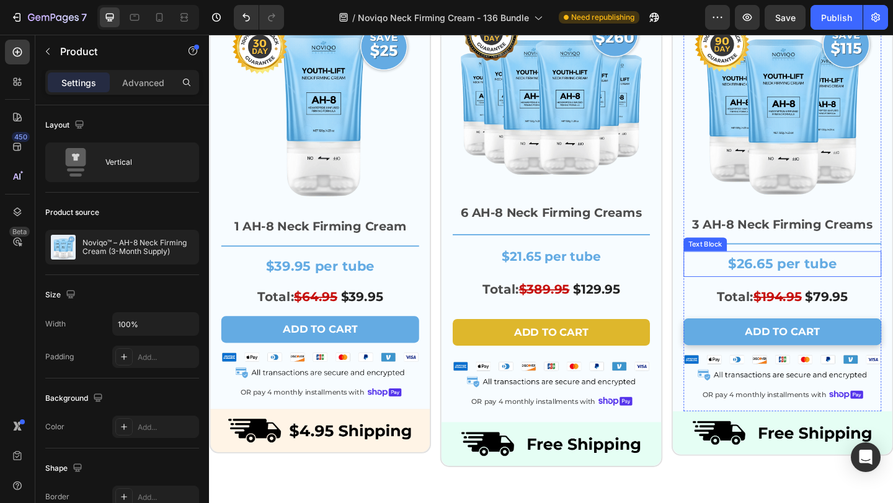
scroll to position [3350, 0]
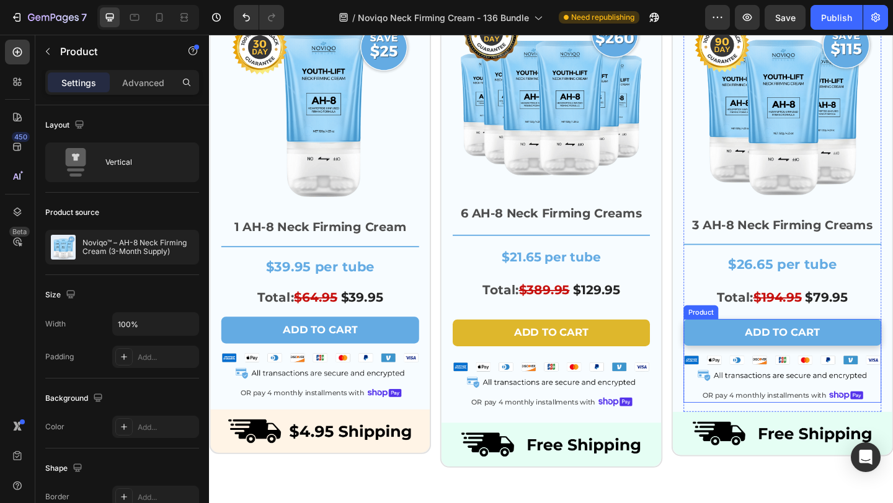
click at [798, 417] on div "Add to cart Add to Cart Image OR pay 4 monthly installments with Text Block Ima…" at bounding box center [832, 389] width 215 height 91
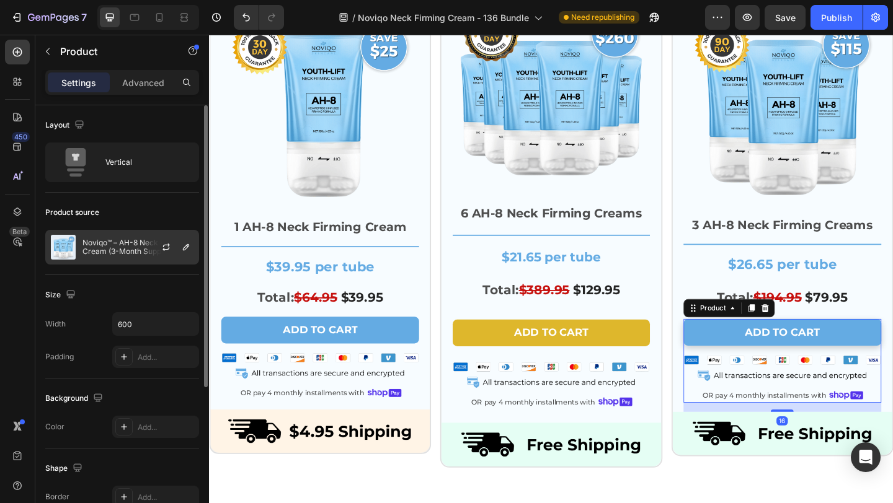
click at [128, 244] on p "Noviqo™ – AH-8 Neck Firming Cream (3-Month Supply)" at bounding box center [137, 247] width 111 height 17
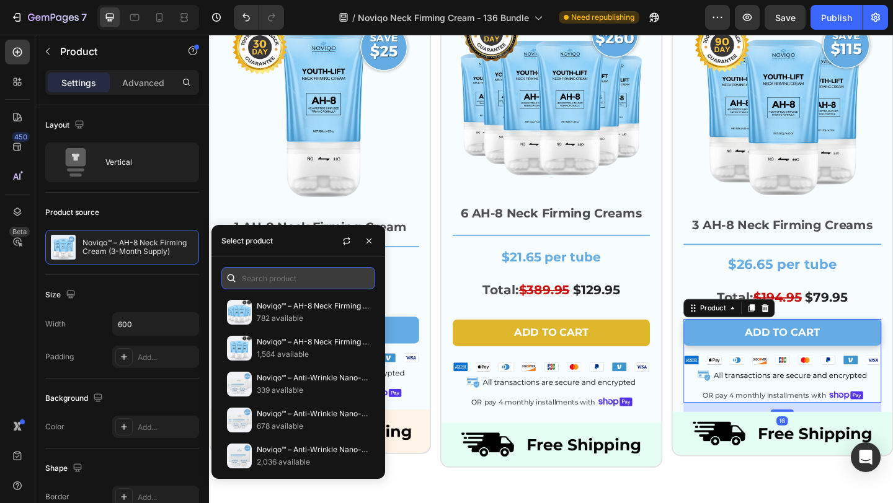
click at [280, 278] on input "text" at bounding box center [298, 278] width 154 height 22
paste input "8184988958914"
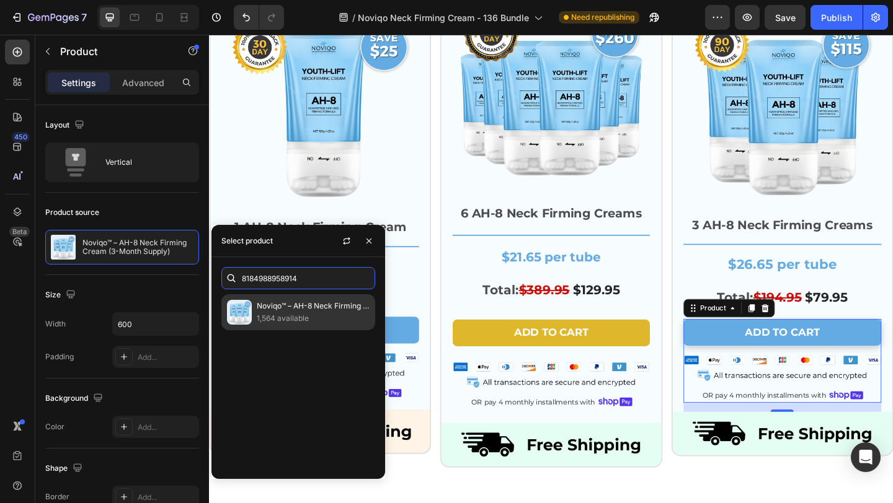
type input "8184988958914"
click at [314, 326] on div "Noviqo™ – AH-8 Neck Firming Cream (3-Month Supply) 1,564 available" at bounding box center [298, 312] width 154 height 36
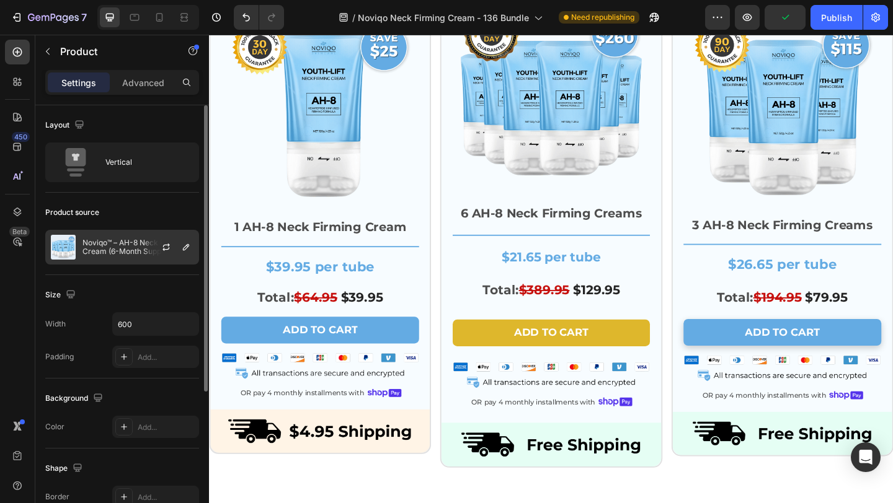
click at [121, 257] on div "Noviqo™ – AH-8 Neck Firming Cream (6-Month Supply)" at bounding box center [122, 247] width 154 height 35
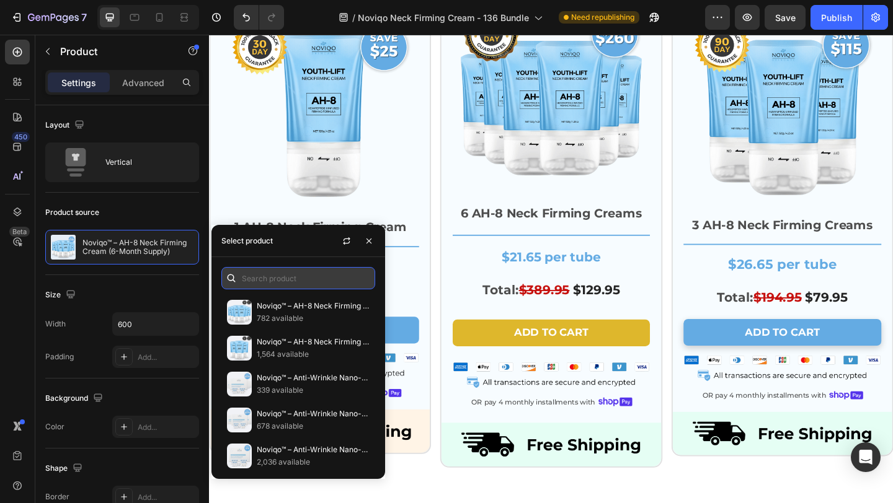
click at [298, 273] on input "text" at bounding box center [298, 278] width 154 height 22
paste input "8182338552002"
type input "8182338552002"
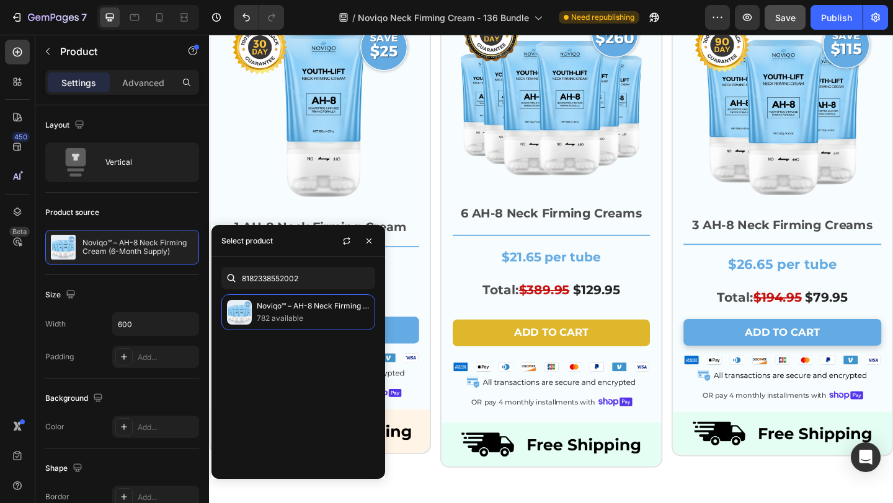
click at [793, 29] on button "Save" at bounding box center [784, 17] width 41 height 25
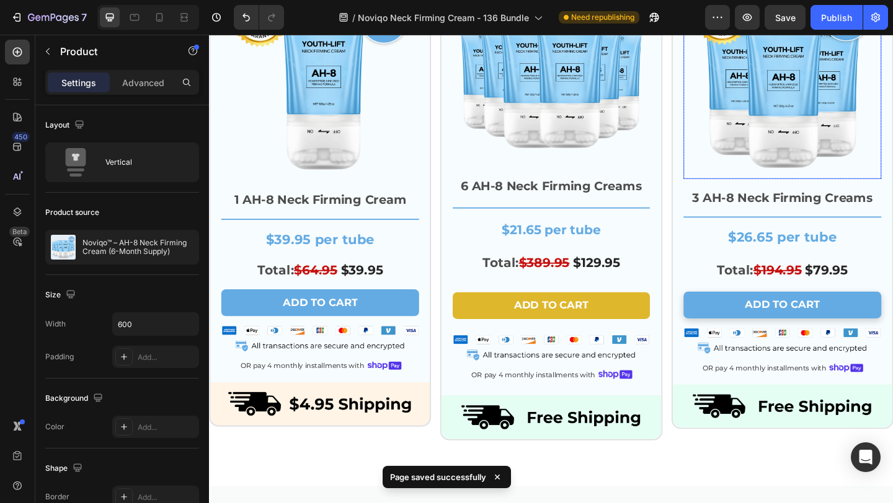
scroll to position [3299, 0]
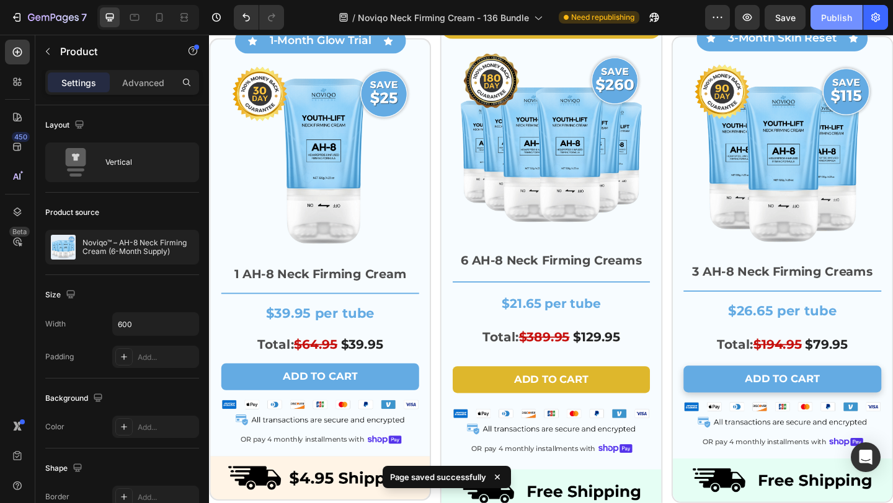
click at [837, 13] on div "Publish" at bounding box center [836, 17] width 31 height 13
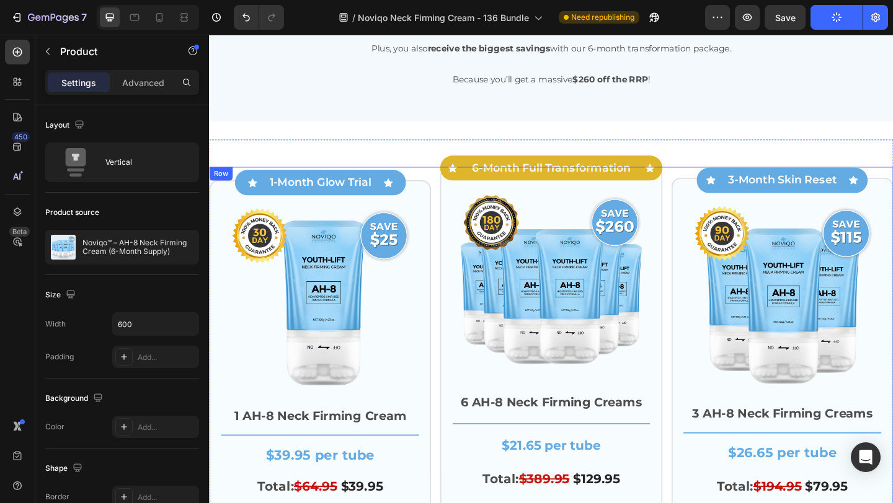
scroll to position [3081, 0]
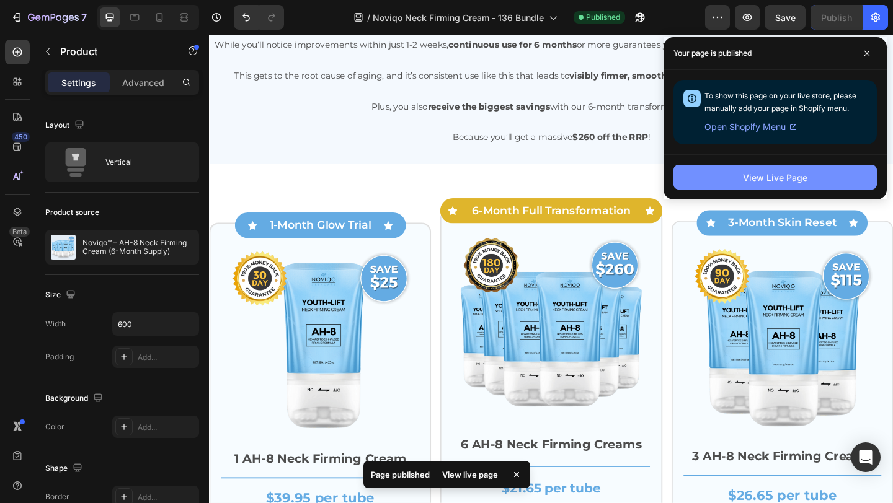
click at [746, 186] on button "View Live Page" at bounding box center [774, 177] width 203 height 25
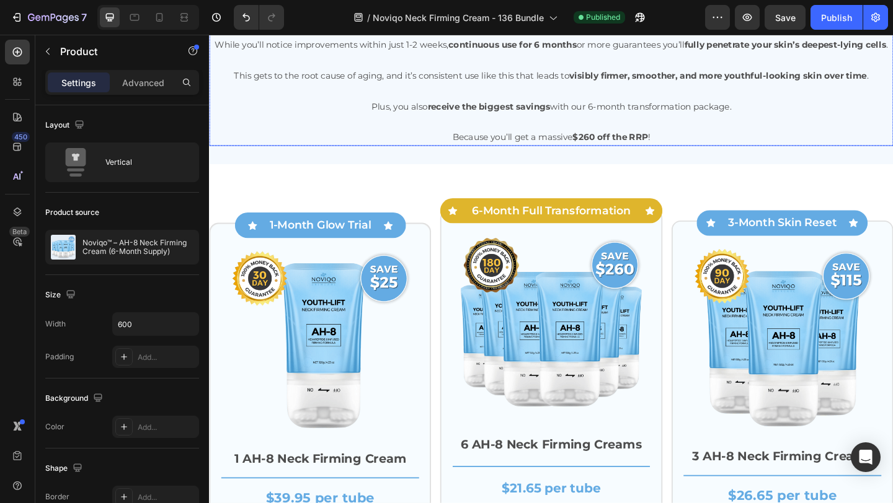
scroll to position [3150, 0]
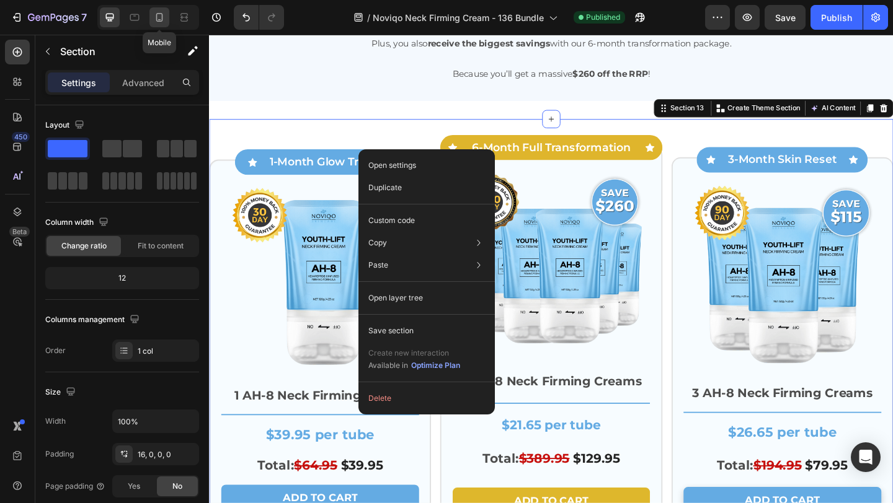
click at [153, 13] on icon at bounding box center [159, 17] width 12 height 12
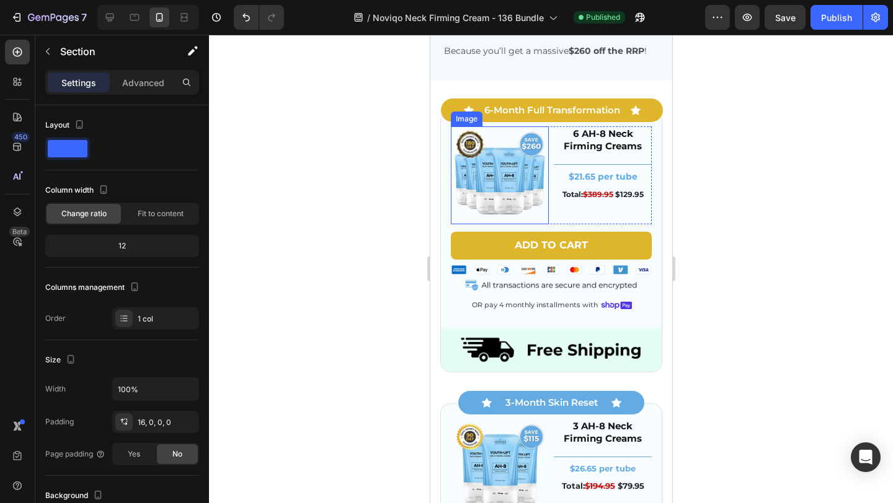
scroll to position [3245, 0]
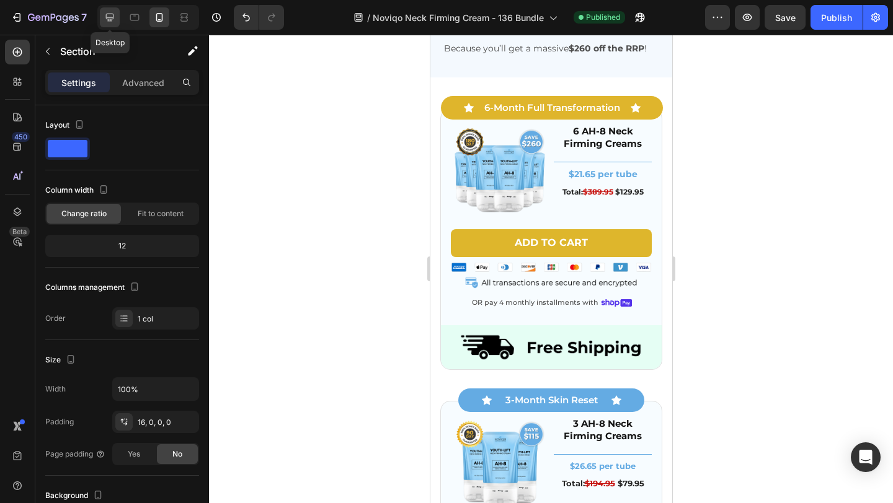
click at [110, 17] on icon at bounding box center [110, 18] width 8 height 8
